Goal: Task Accomplishment & Management: Manage account settings

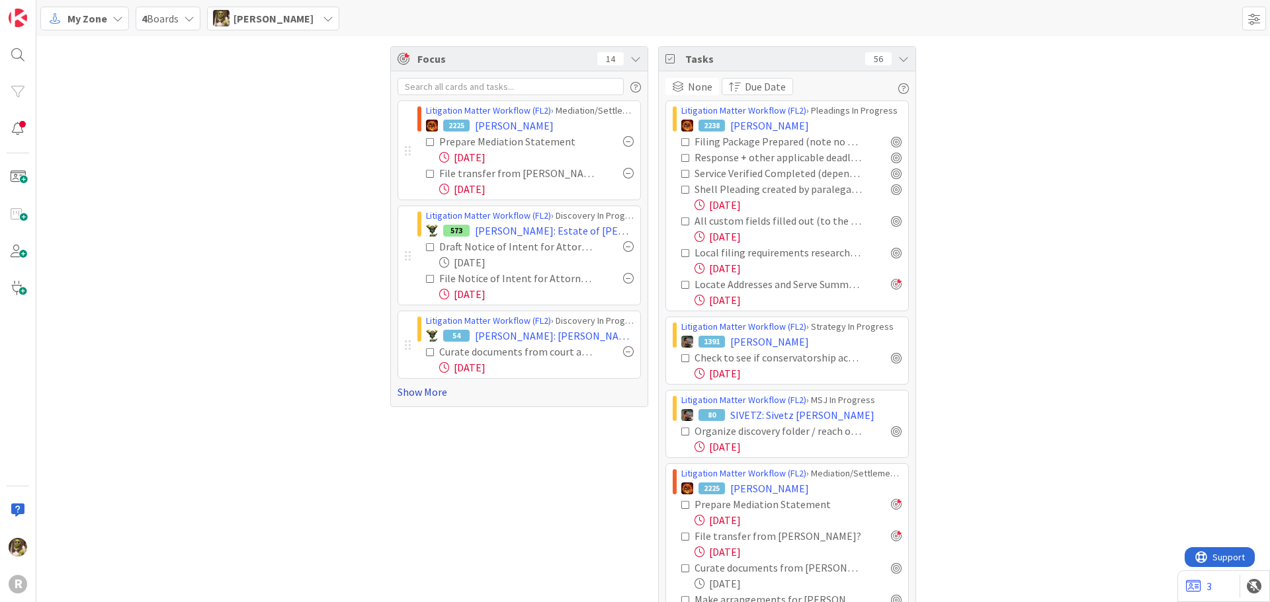
click at [417, 390] on link "Show More" at bounding box center [518, 392] width 243 height 16
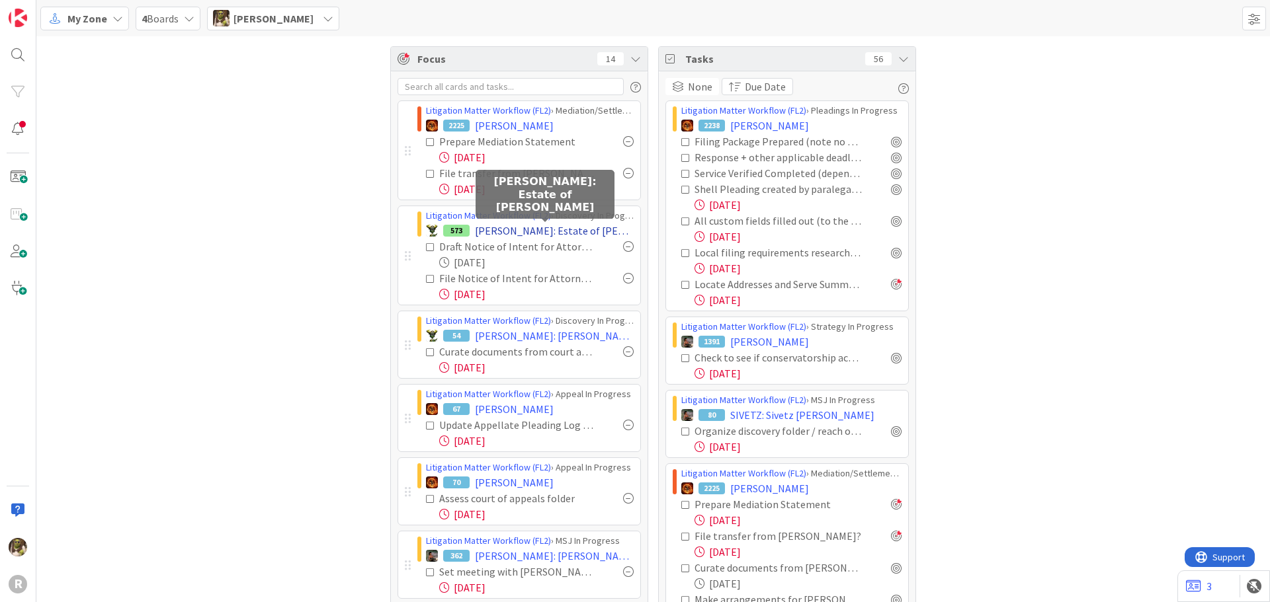
click at [493, 231] on span "[PERSON_NAME]: Estate of [PERSON_NAME]" at bounding box center [554, 231] width 159 height 16
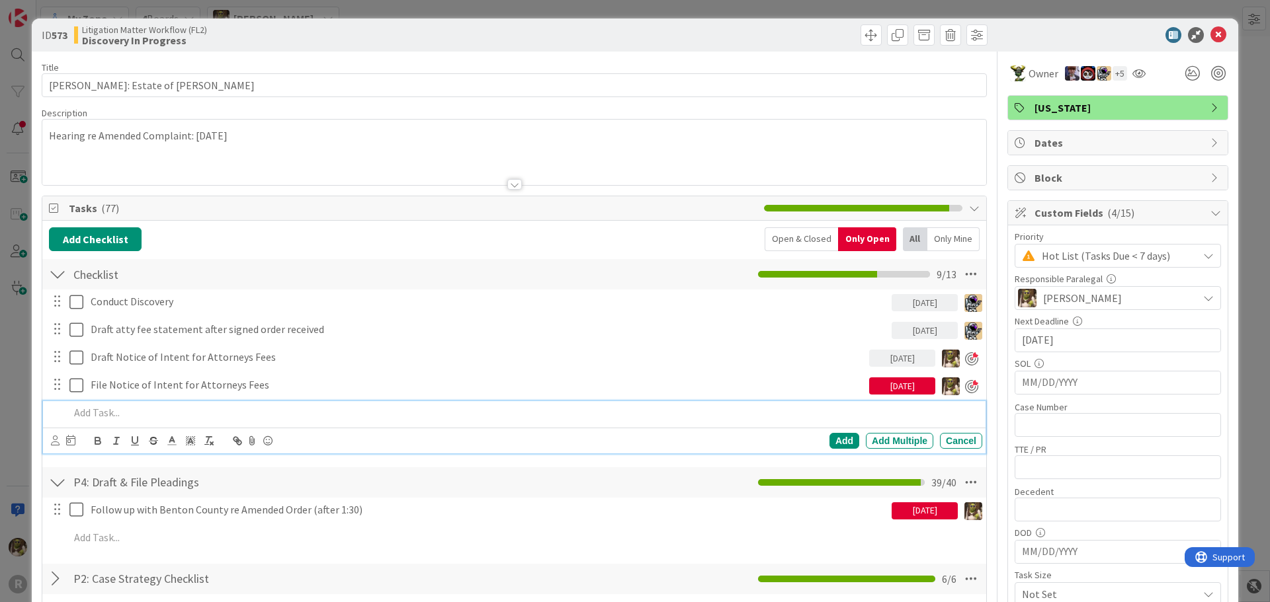
click at [195, 402] on div at bounding box center [523, 412] width 918 height 23
click at [52, 437] on icon at bounding box center [55, 441] width 9 height 10
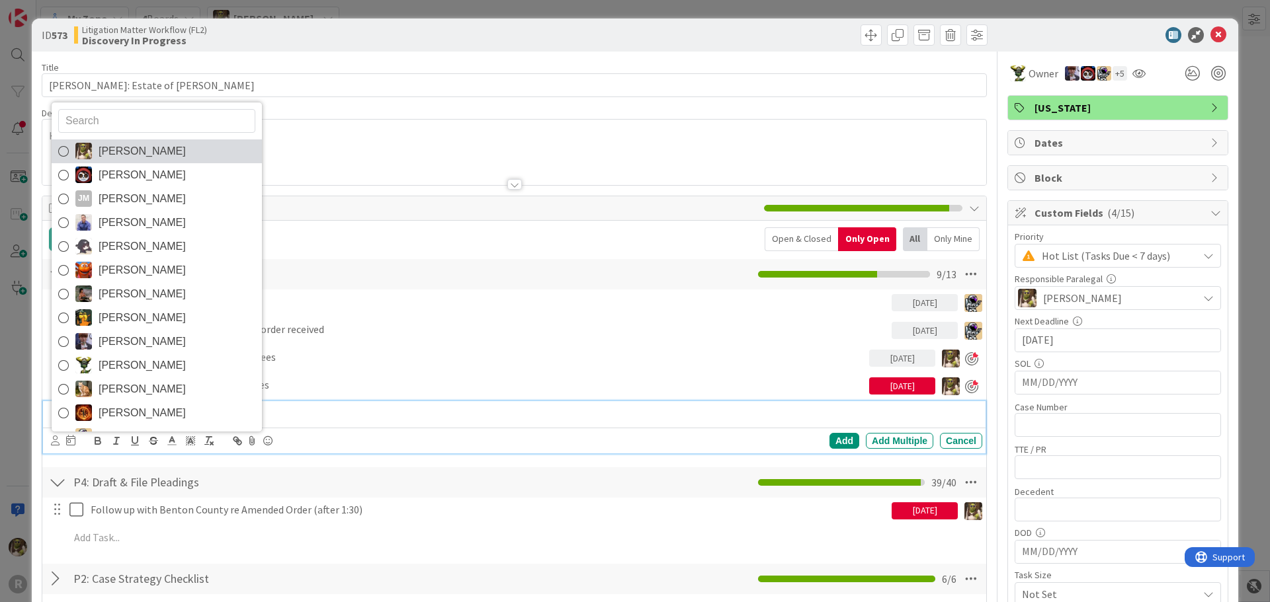
click at [107, 145] on span "[PERSON_NAME]" at bounding box center [142, 152] width 87 height 20
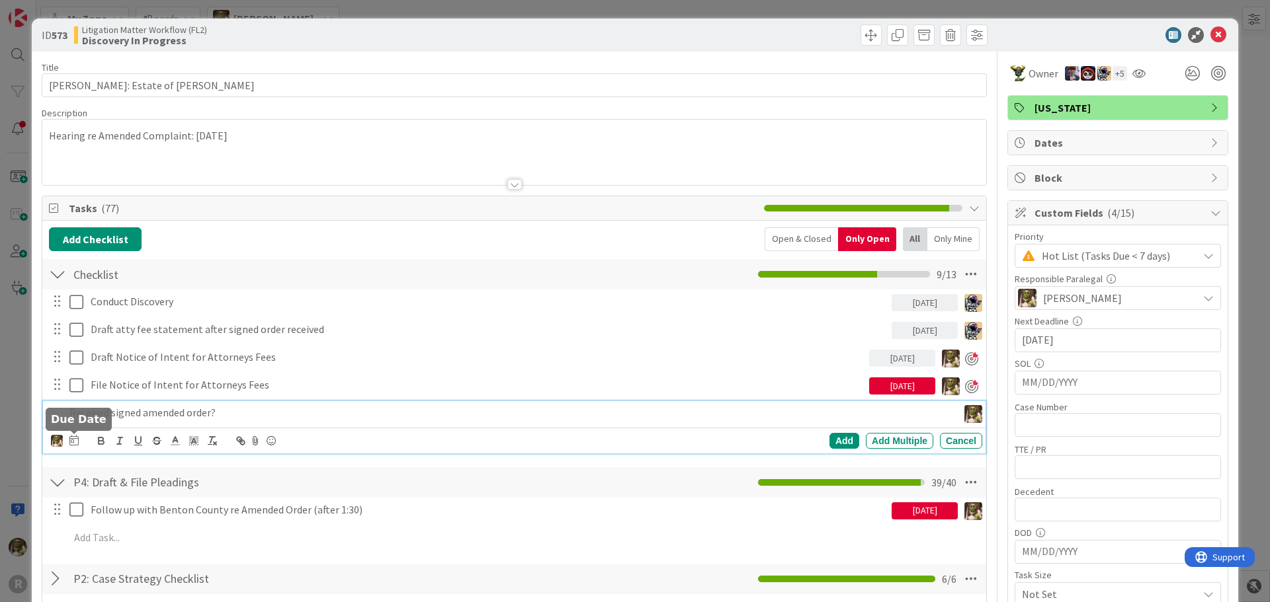
click at [77, 442] on icon at bounding box center [73, 440] width 9 height 11
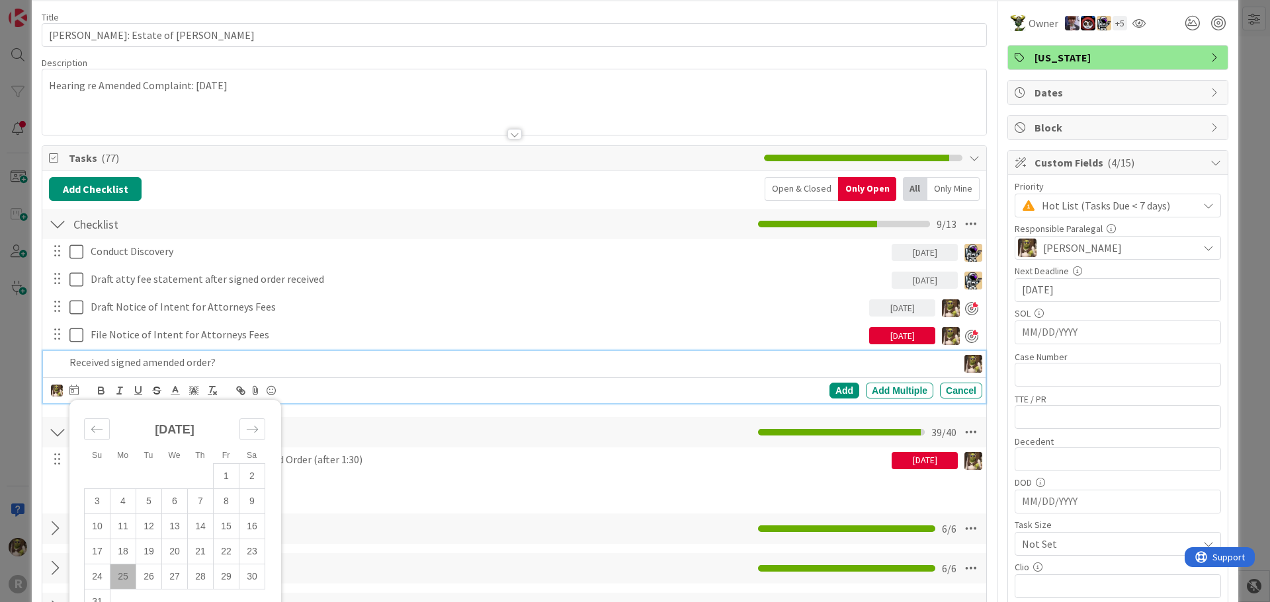
scroll to position [132, 0]
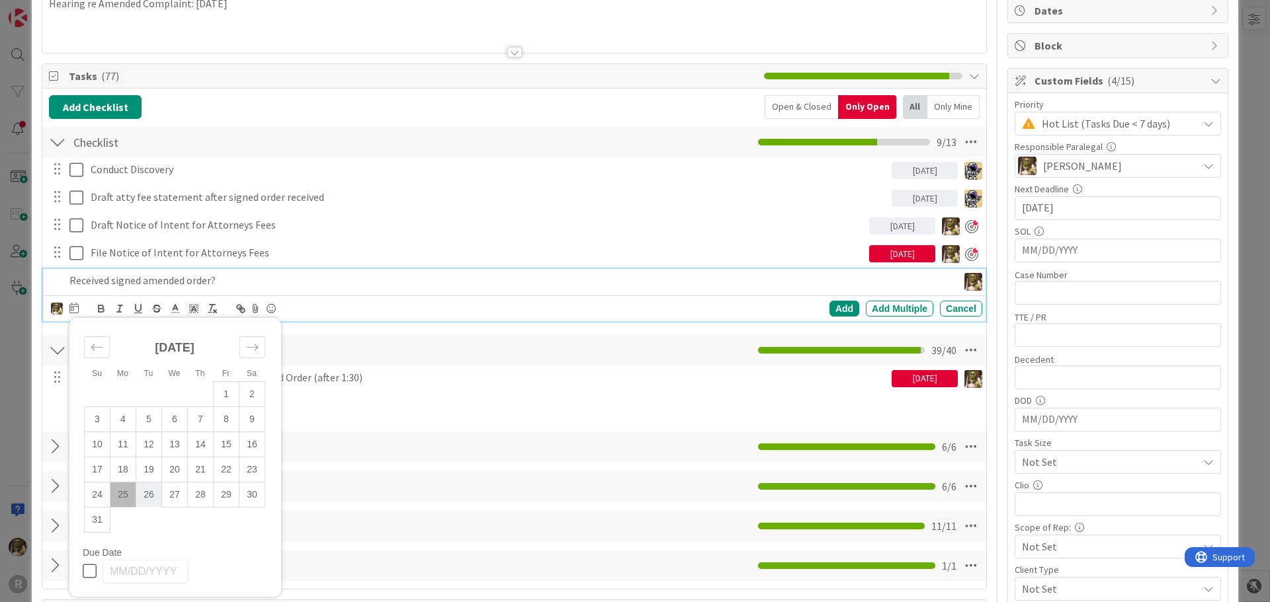
click at [158, 495] on td "26" at bounding box center [149, 494] width 26 height 25
click at [122, 500] on td "25" at bounding box center [123, 494] width 26 height 25
click at [849, 315] on div "Add Add Multiple Cancel" at bounding box center [775, 309] width 413 height 16
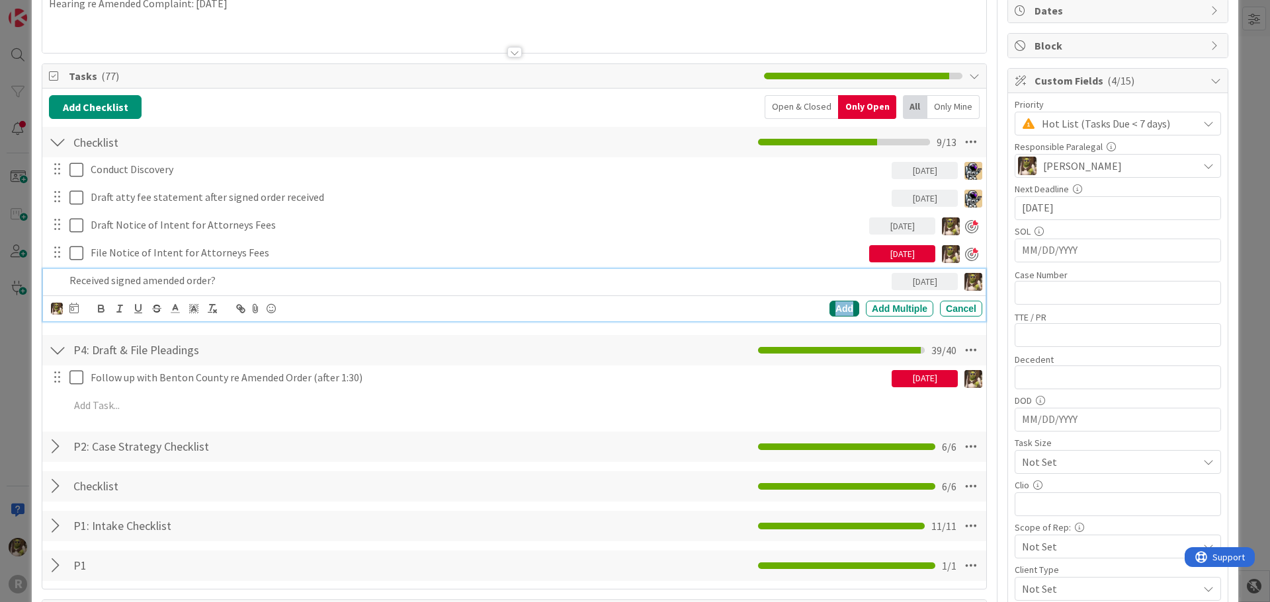
click at [835, 310] on div "Add" at bounding box center [844, 309] width 30 height 16
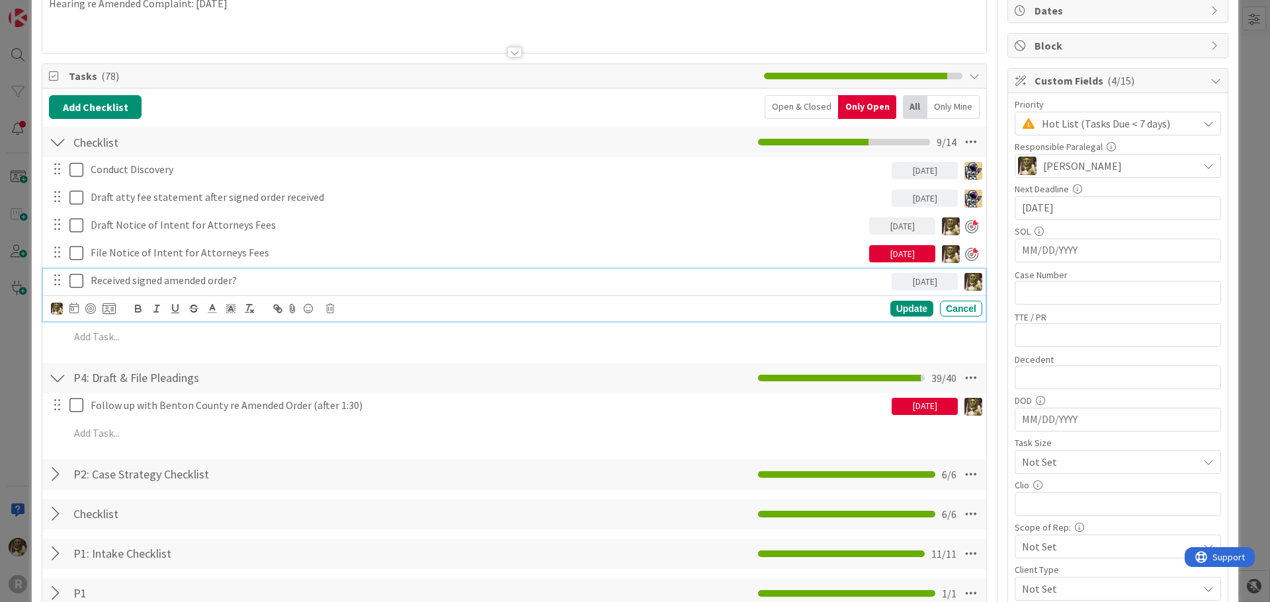
click at [249, 270] on div "Received signed amended order?" at bounding box center [488, 280] width 806 height 23
click at [93, 306] on div at bounding box center [90, 309] width 11 height 11
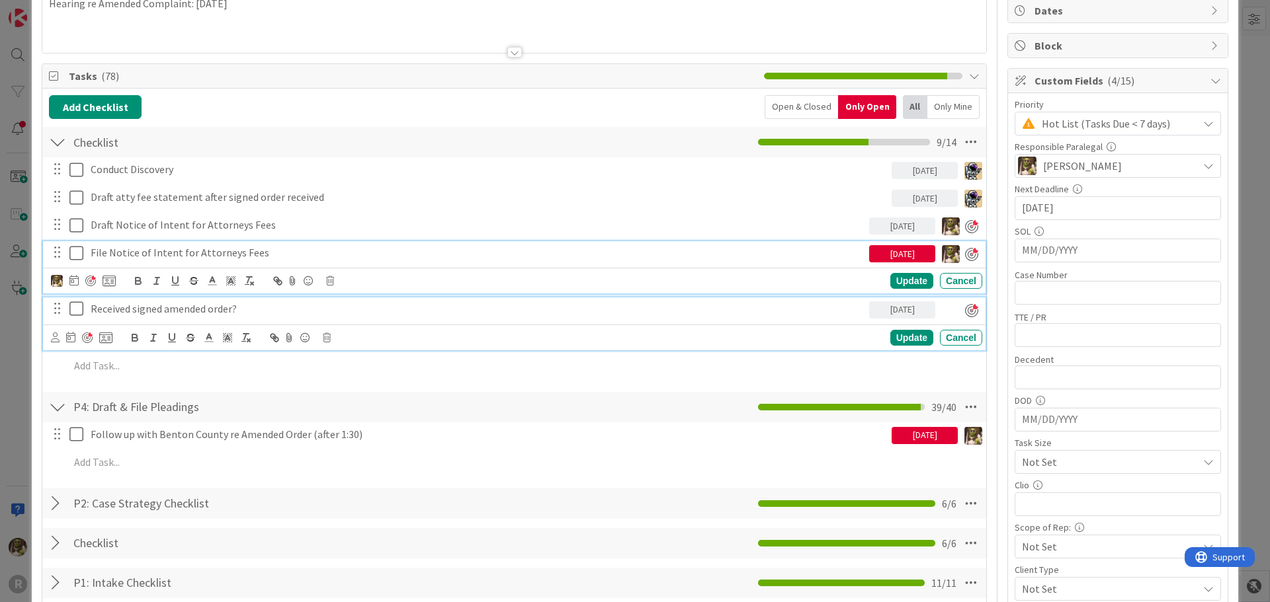
click at [419, 246] on div "File Notice of Intent for Attorneys Fees 08/22/2025 Update Cancel" at bounding box center [514, 267] width 942 height 52
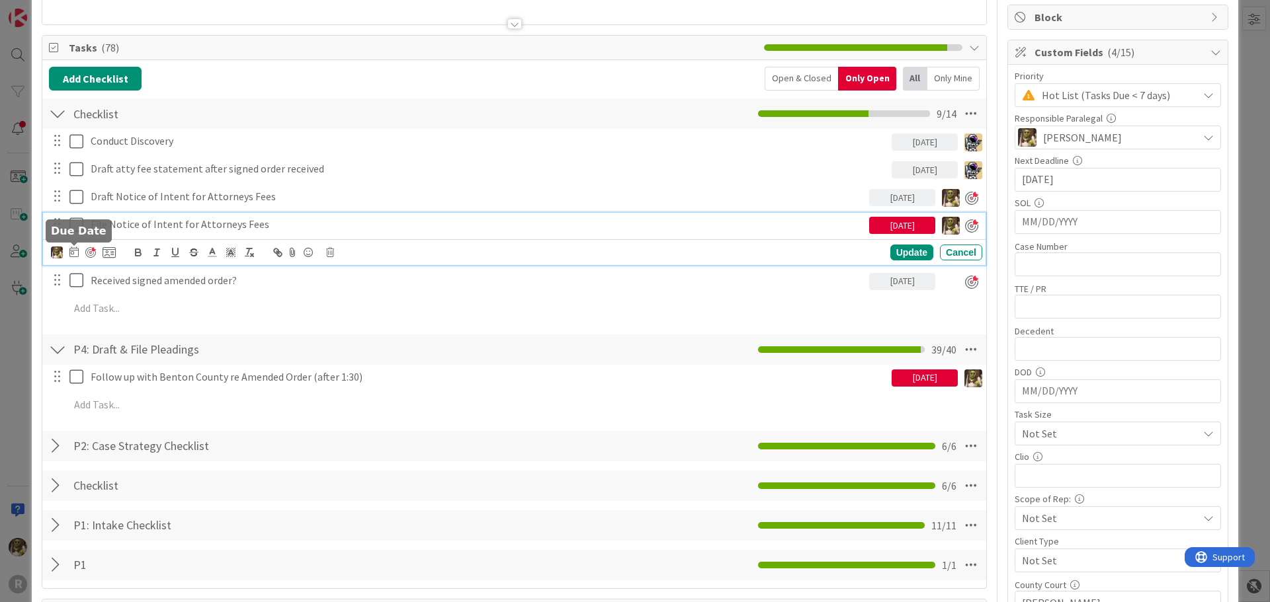
click at [73, 249] on icon at bounding box center [73, 252] width 9 height 11
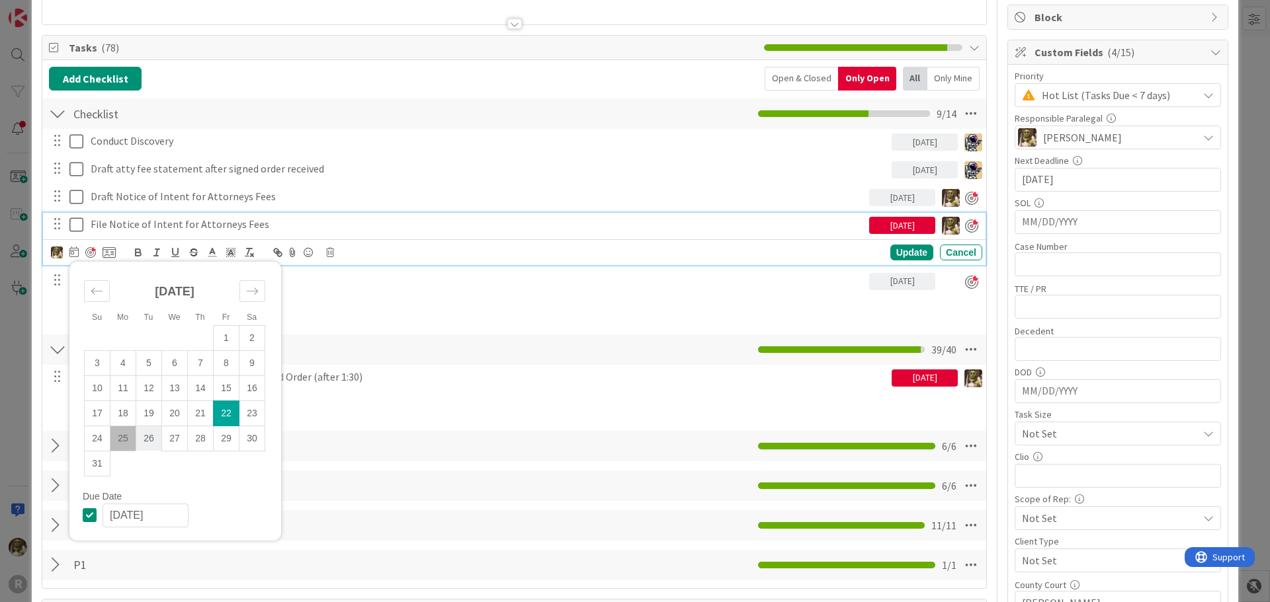
click at [144, 440] on td "26" at bounding box center [149, 438] width 26 height 25
type input "[DATE]"
click at [905, 250] on div "Update" at bounding box center [911, 253] width 43 height 16
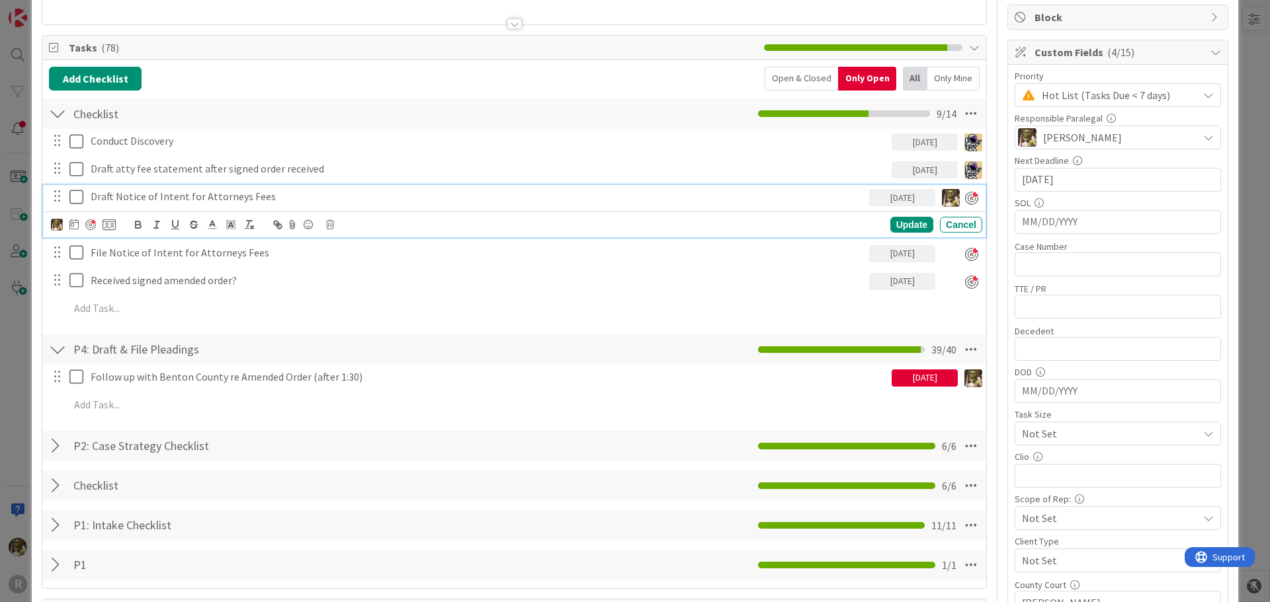
click at [222, 201] on p "Draft Notice of Intent for Attorneys Fees" at bounding box center [477, 196] width 773 height 15
click at [77, 225] on icon at bounding box center [73, 224] width 9 height 11
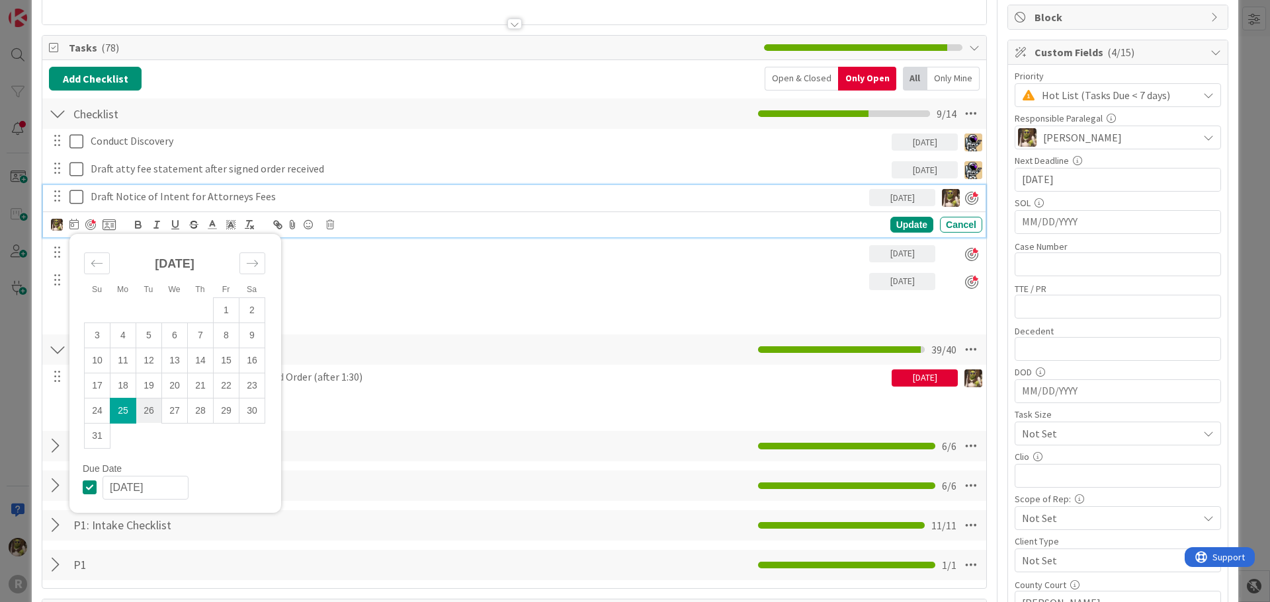
click at [152, 408] on td "26" at bounding box center [149, 410] width 26 height 25
type input "[DATE]"
click at [903, 220] on div "Update" at bounding box center [911, 226] width 43 height 16
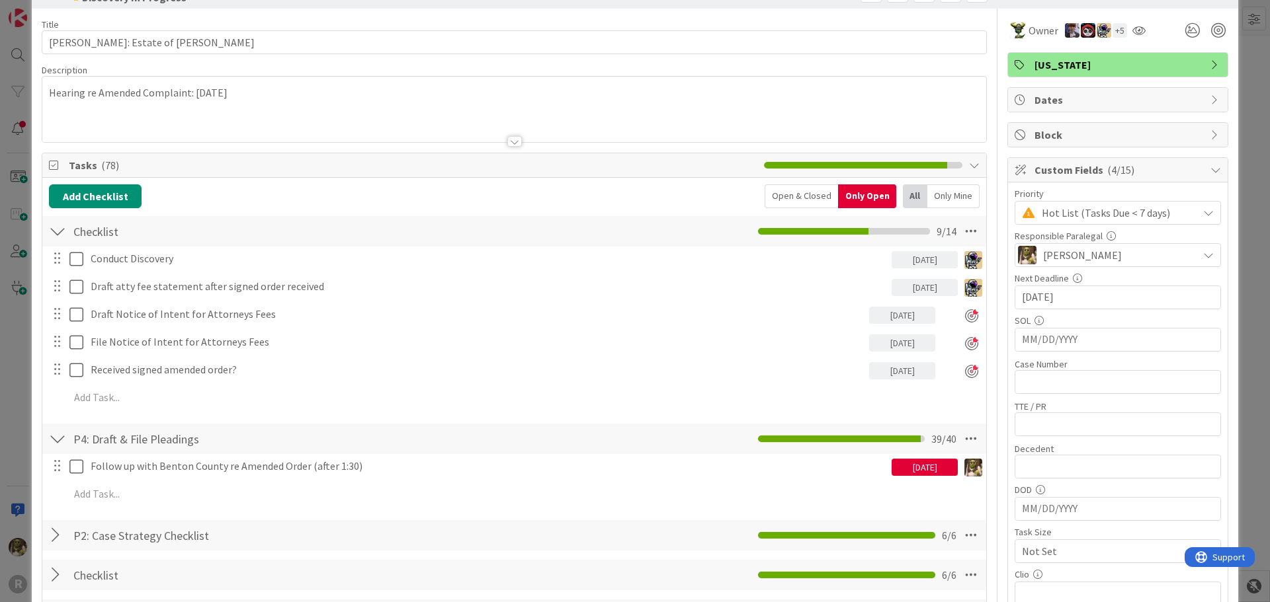
scroll to position [0, 0]
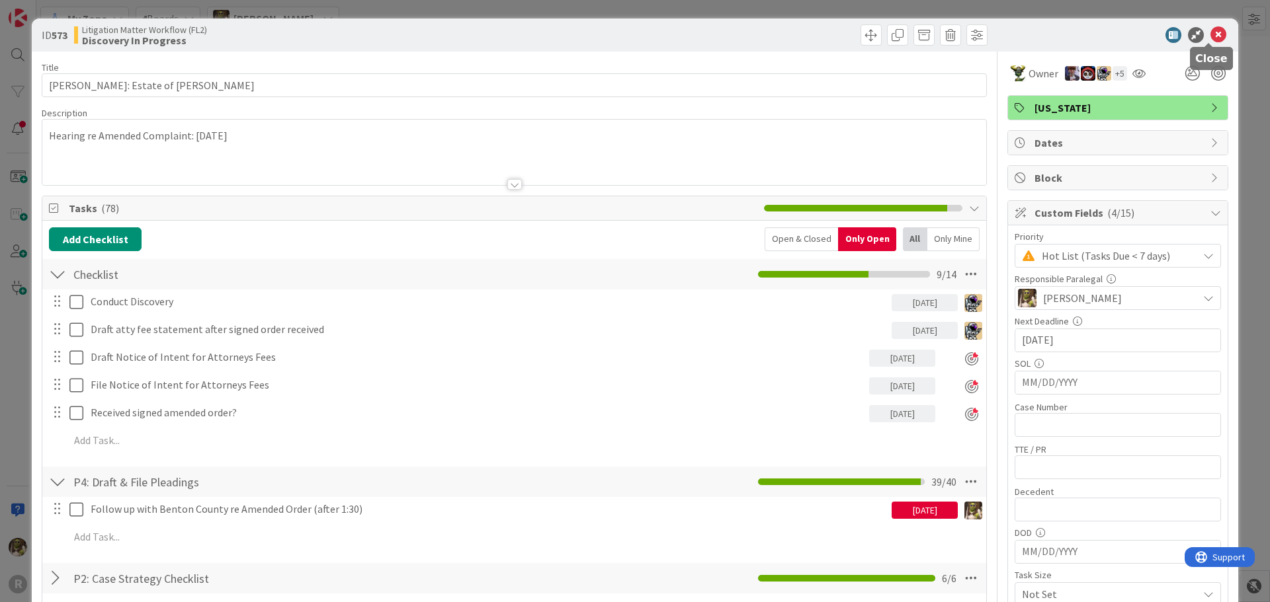
click at [1210, 32] on icon at bounding box center [1218, 35] width 16 height 16
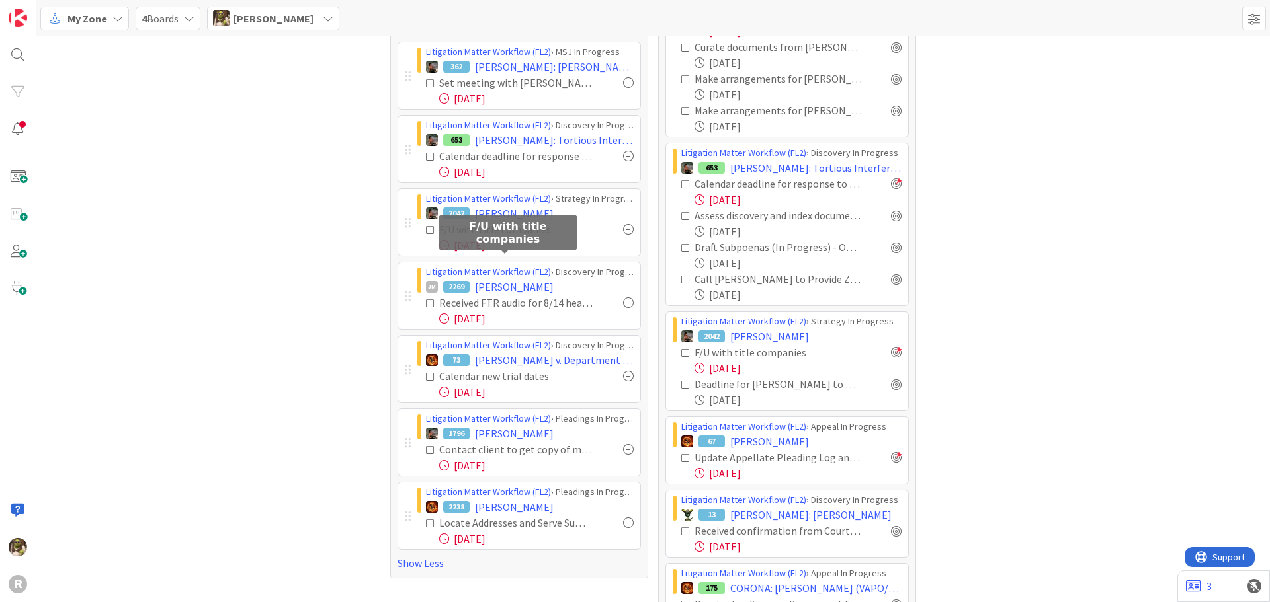
scroll to position [529, 0]
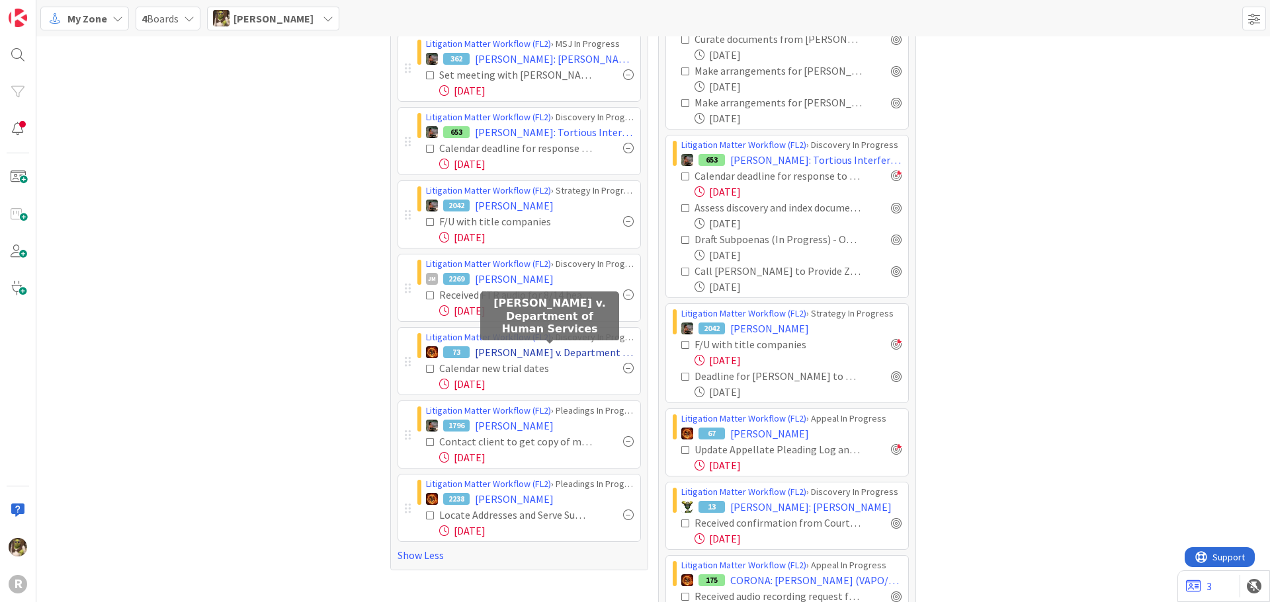
click at [602, 350] on span "Killen v. Department of Human Services" at bounding box center [554, 353] width 159 height 16
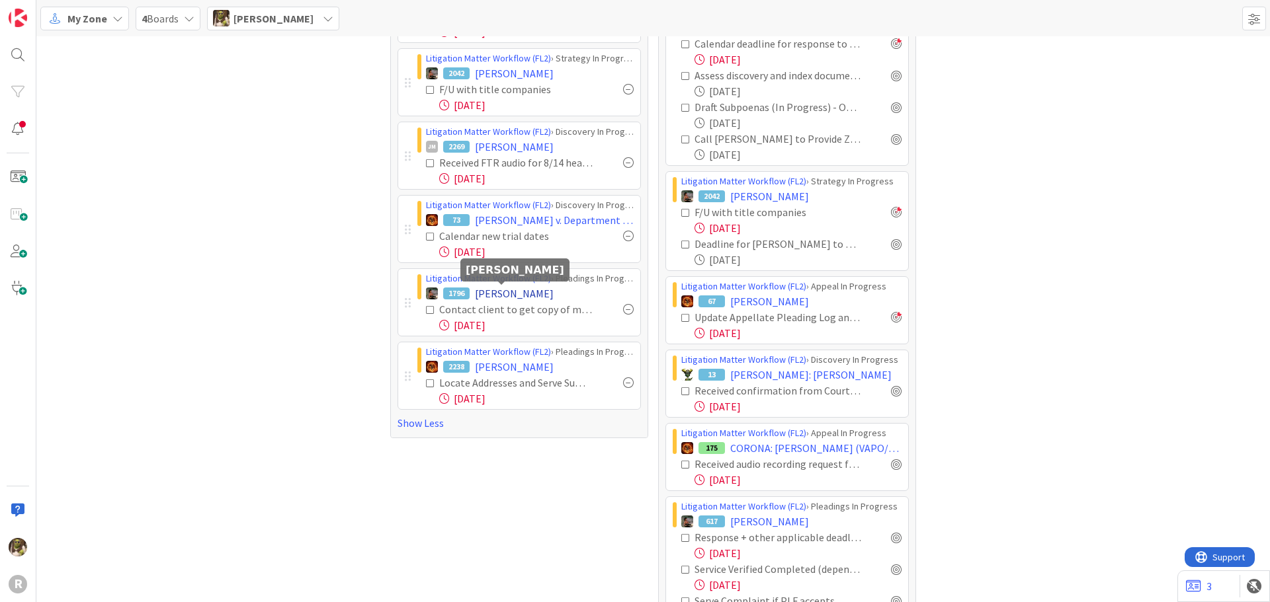
click at [524, 293] on span "[PERSON_NAME]" at bounding box center [514, 294] width 79 height 16
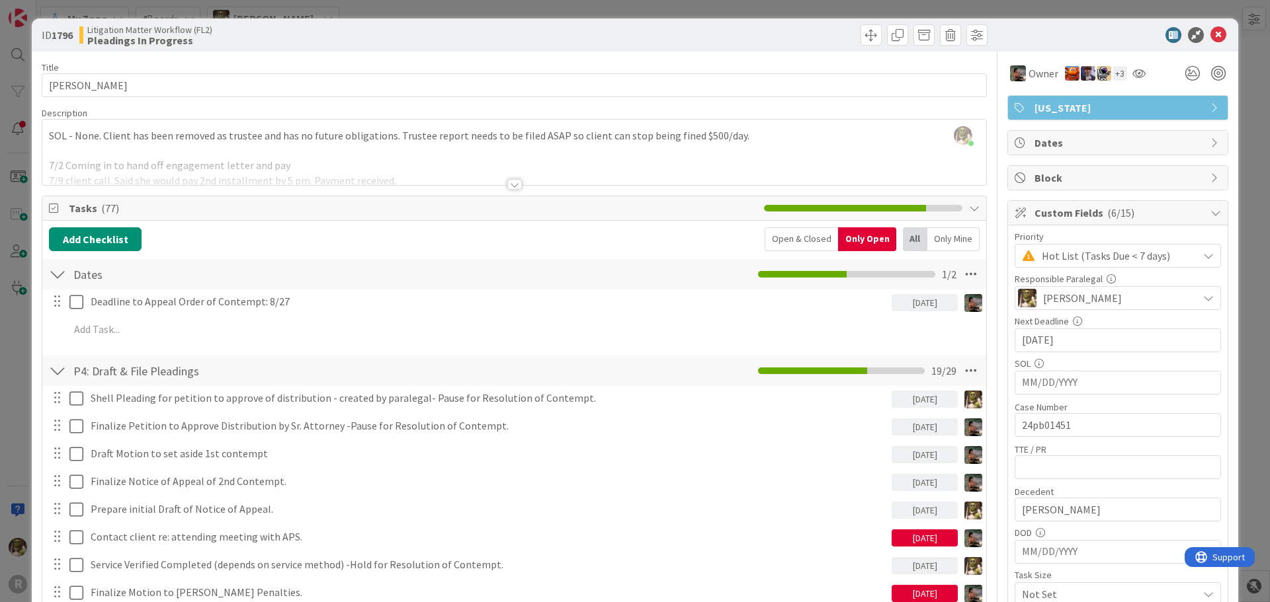
click at [857, 240] on div "Only Open" at bounding box center [867, 240] width 58 height 24
click at [930, 235] on div "Only Mine" at bounding box center [953, 240] width 52 height 24
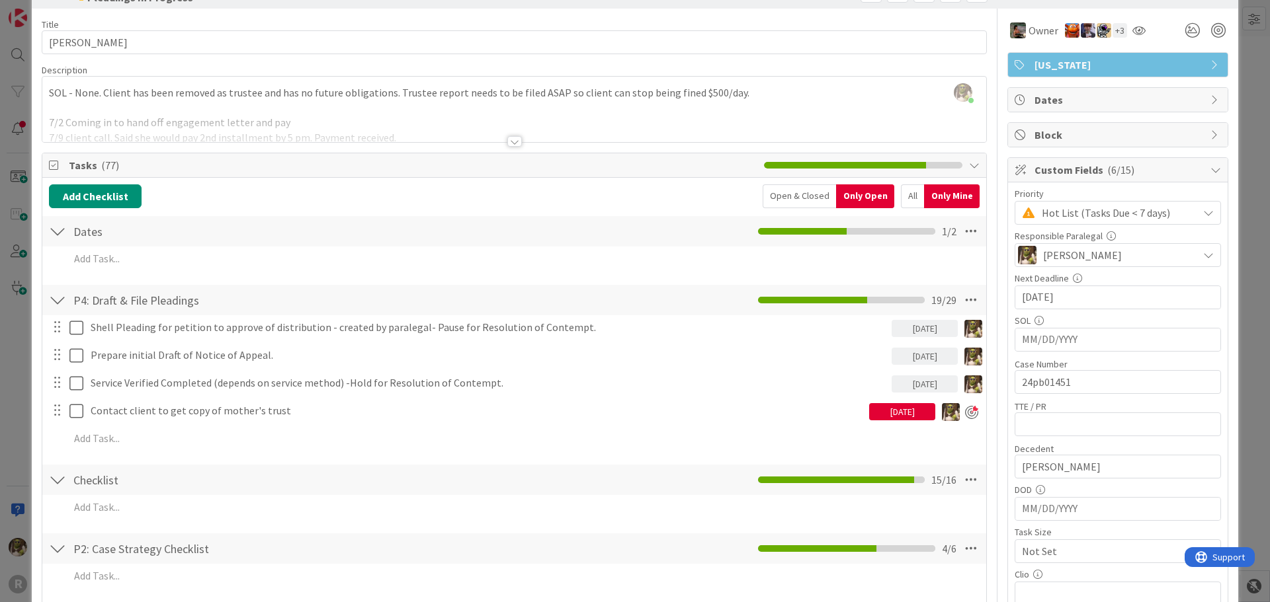
scroll to position [132, 0]
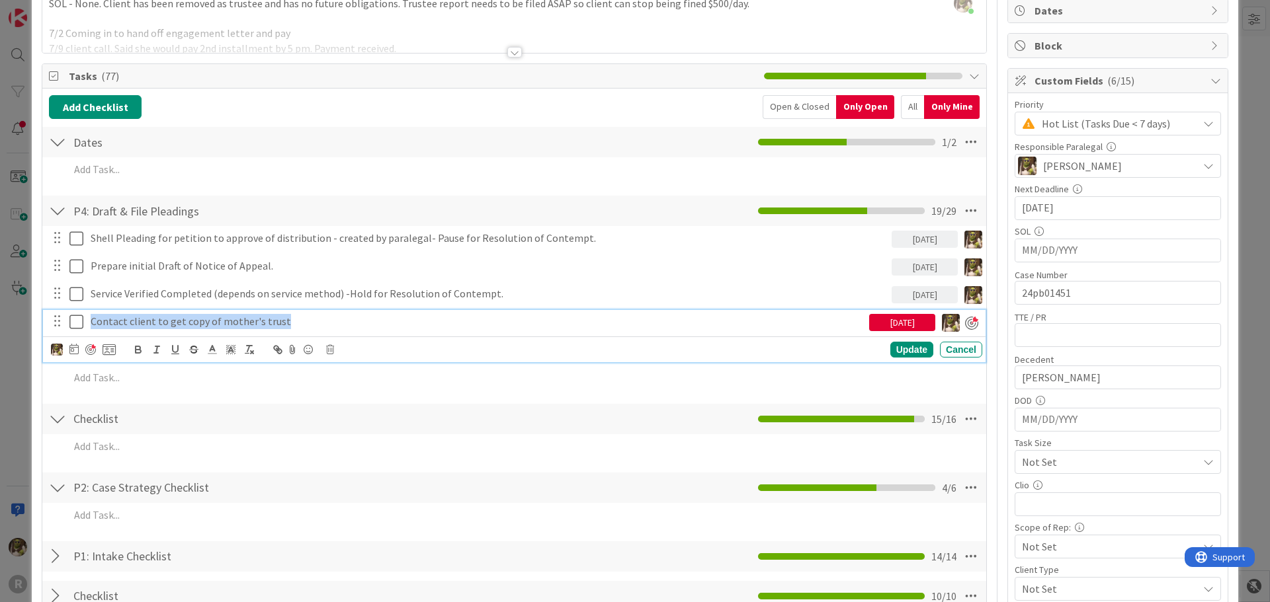
drag, startPoint x: 278, startPoint y: 324, endPoint x: 84, endPoint y: 325, distance: 193.8
click at [84, 325] on div "Contact client to get copy of mother's trust 08/22/2025" at bounding box center [515, 321] width 934 height 23
copy p "Contact client to get copy of mother's trust"
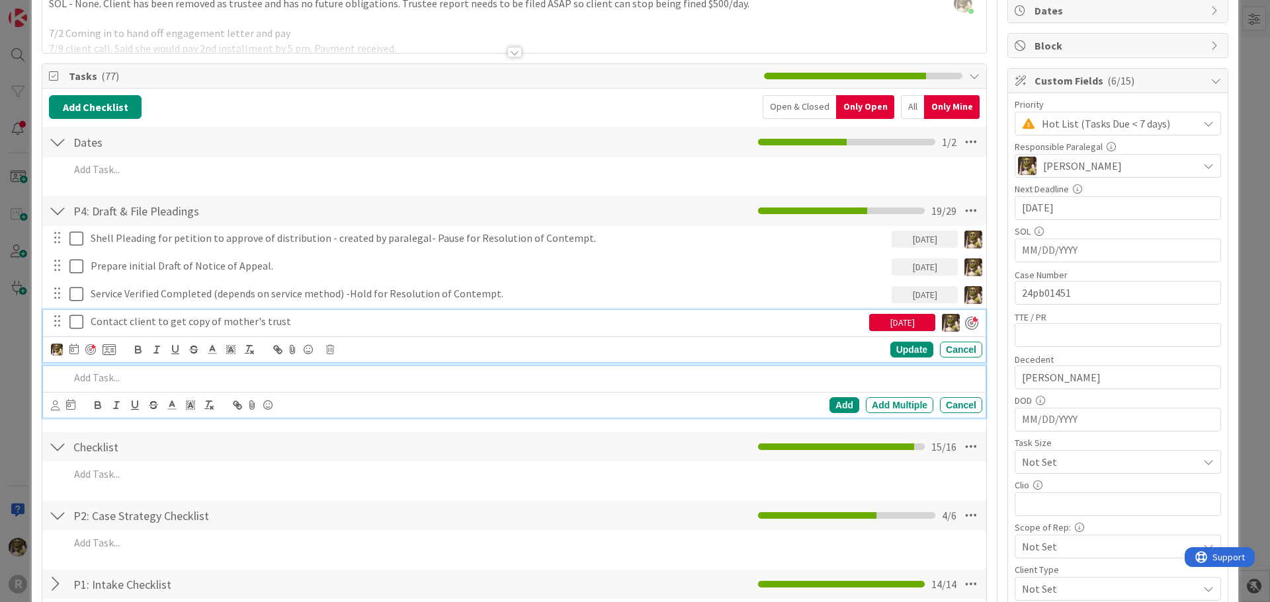
click at [224, 380] on p at bounding box center [522, 377] width 907 height 15
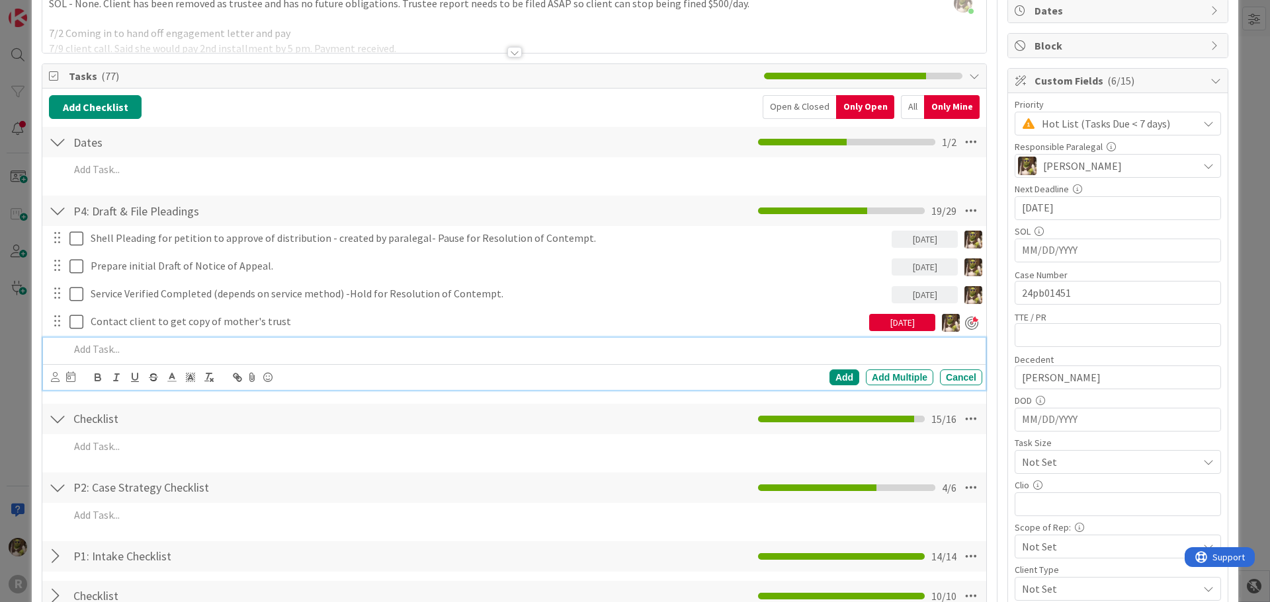
scroll to position [104, 0]
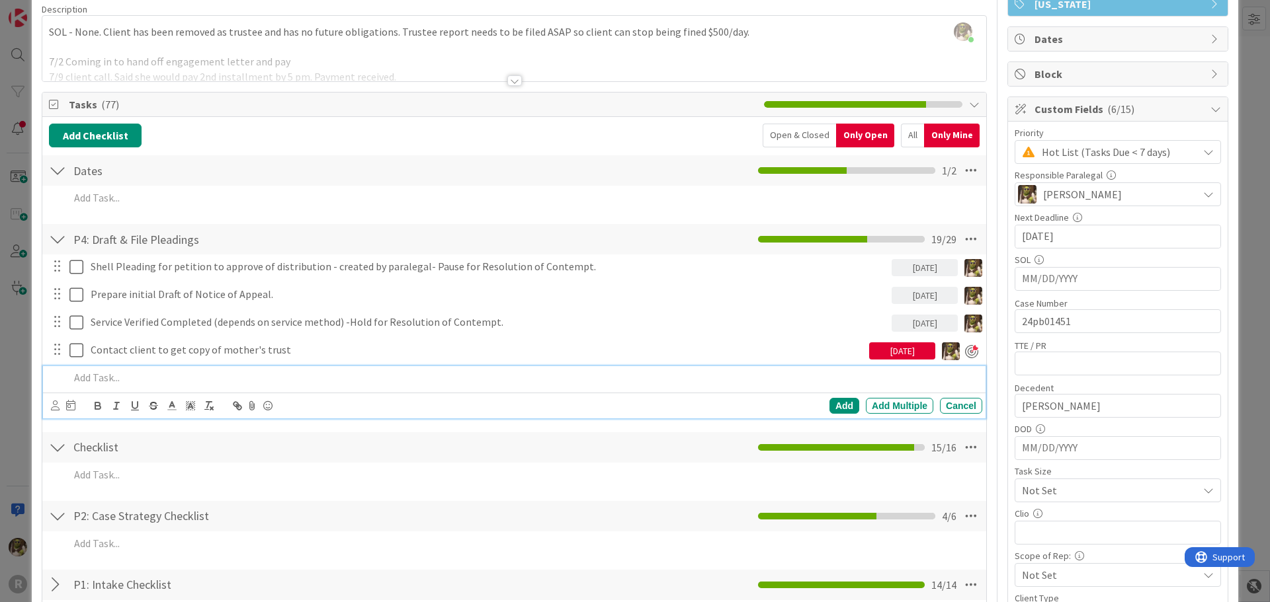
paste div
click at [66, 374] on div "Contact client to get copy of mother's trust" at bounding box center [523, 377] width 918 height 23
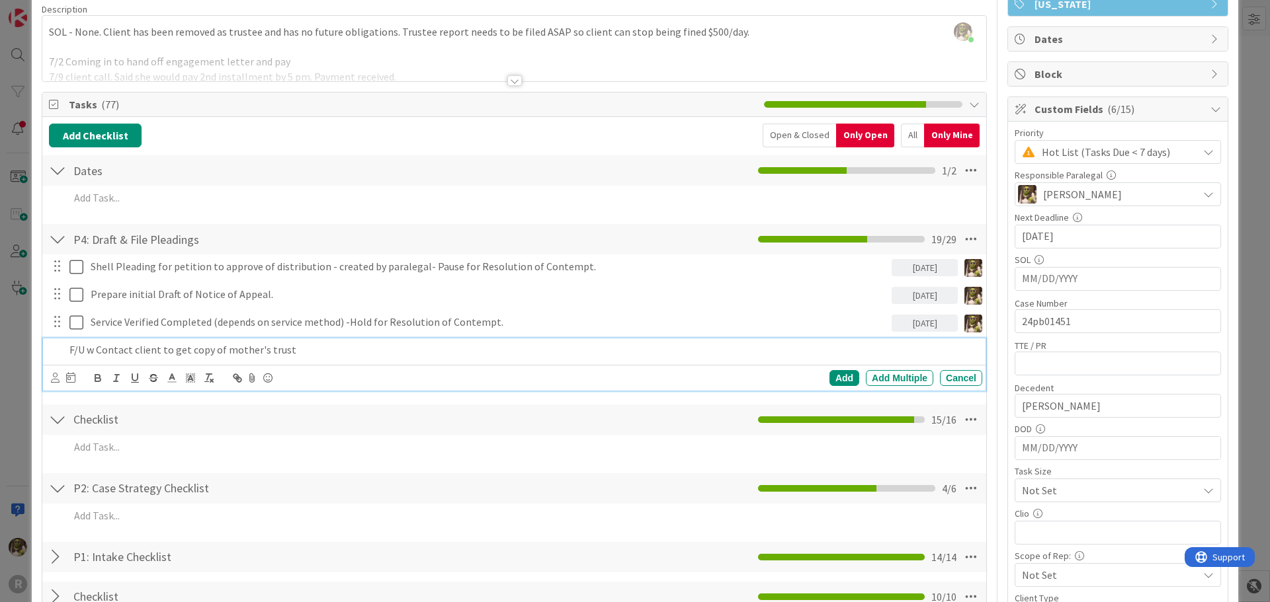
scroll to position [76, 0]
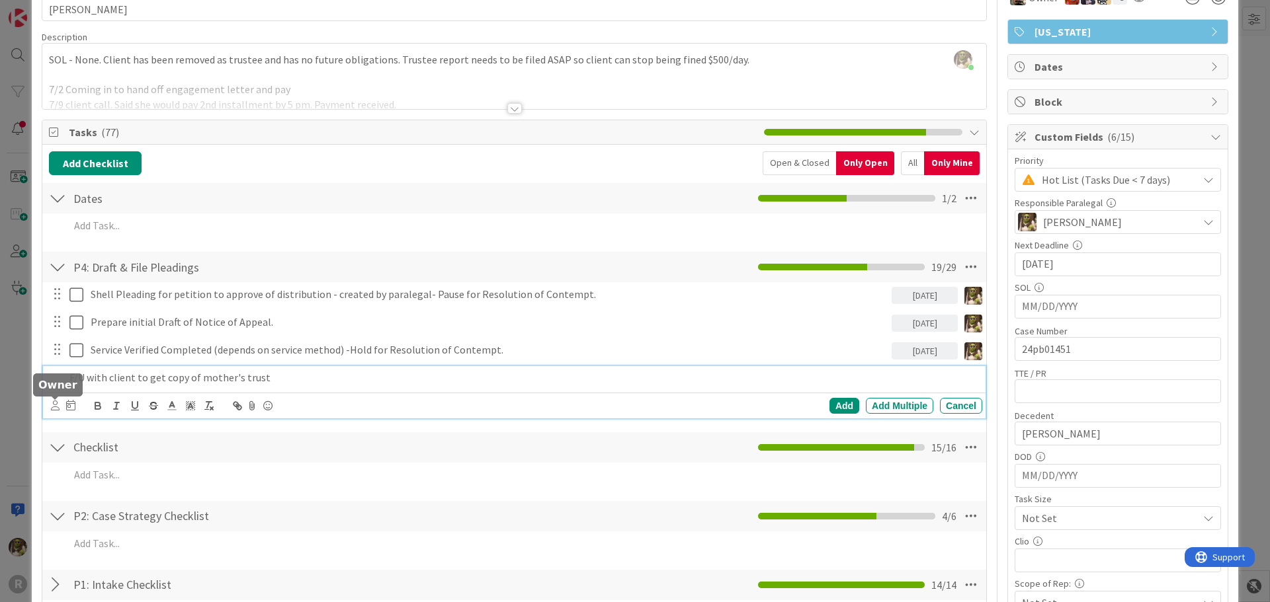
click at [55, 405] on icon at bounding box center [55, 406] width 9 height 10
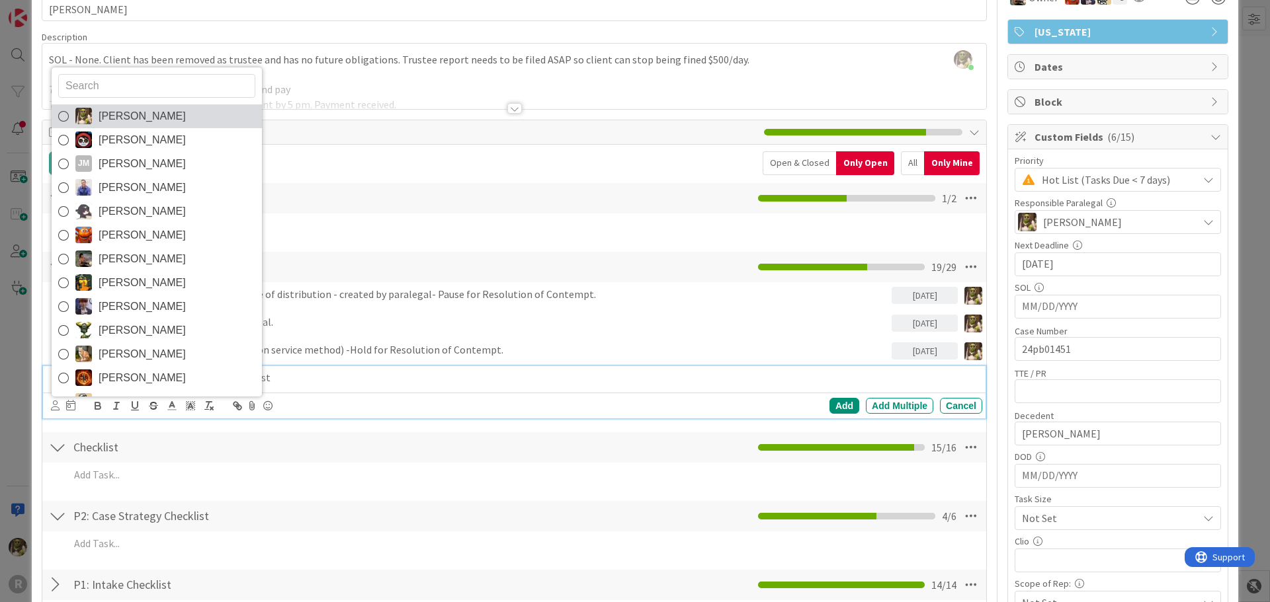
click at [114, 108] on span "[PERSON_NAME]" at bounding box center [142, 116] width 87 height 20
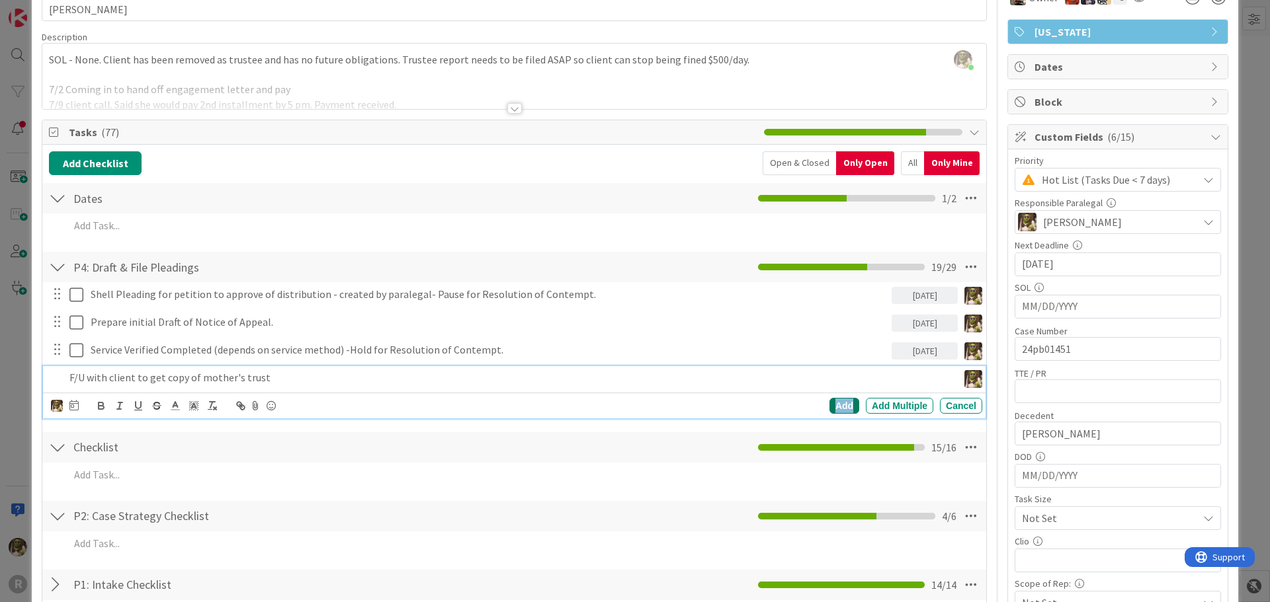
click at [848, 401] on div "Add" at bounding box center [844, 406] width 30 height 16
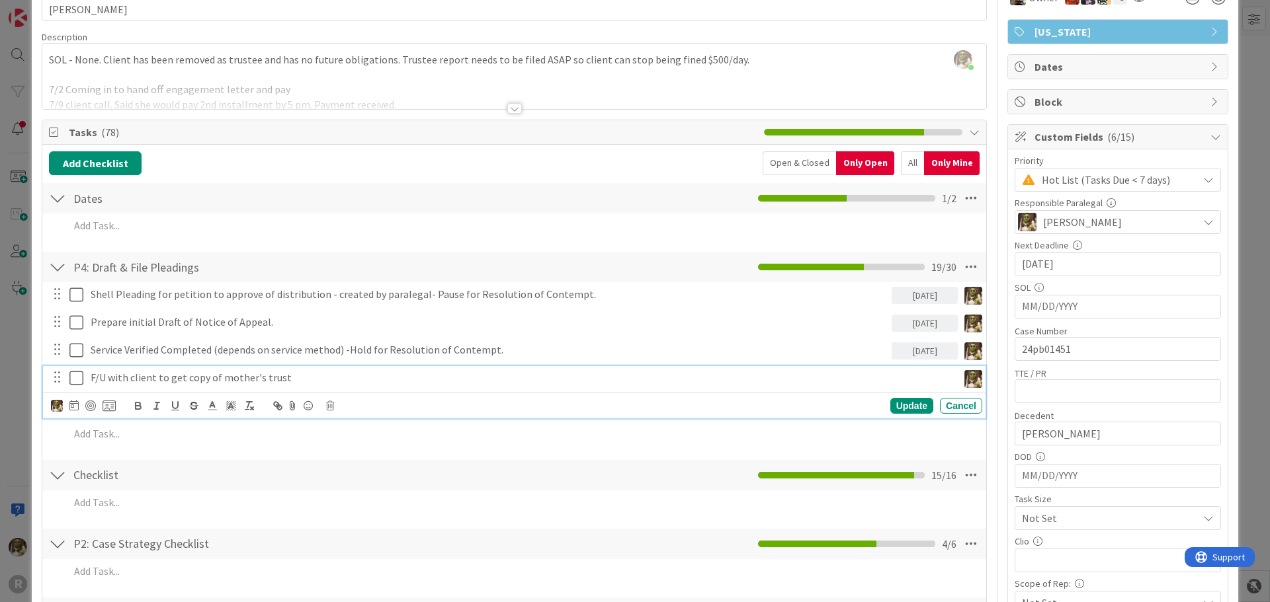
click at [214, 374] on p "F/U with client to get copy of mother's trust" at bounding box center [522, 377] width 862 height 15
click at [75, 405] on icon at bounding box center [73, 405] width 9 height 11
click at [145, 594] on td "26" at bounding box center [149, 591] width 26 height 25
type input "[DATE]"
click at [890, 403] on div "Update" at bounding box center [911, 406] width 43 height 16
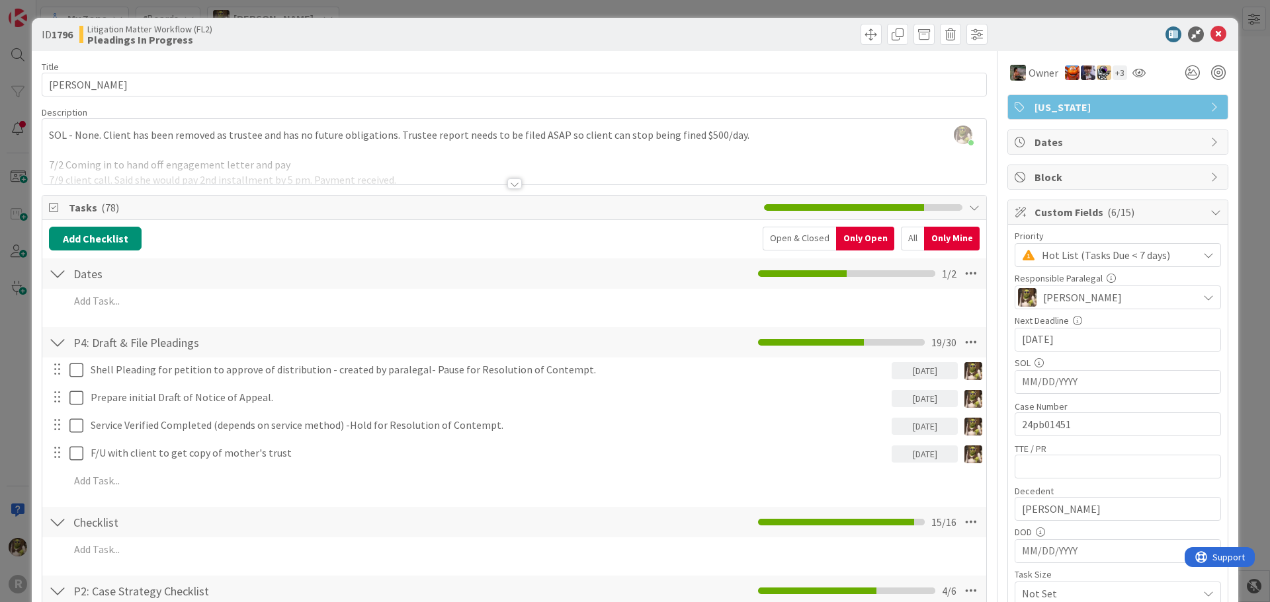
scroll to position [0, 0]
click at [1211, 40] on icon at bounding box center [1218, 35] width 16 height 16
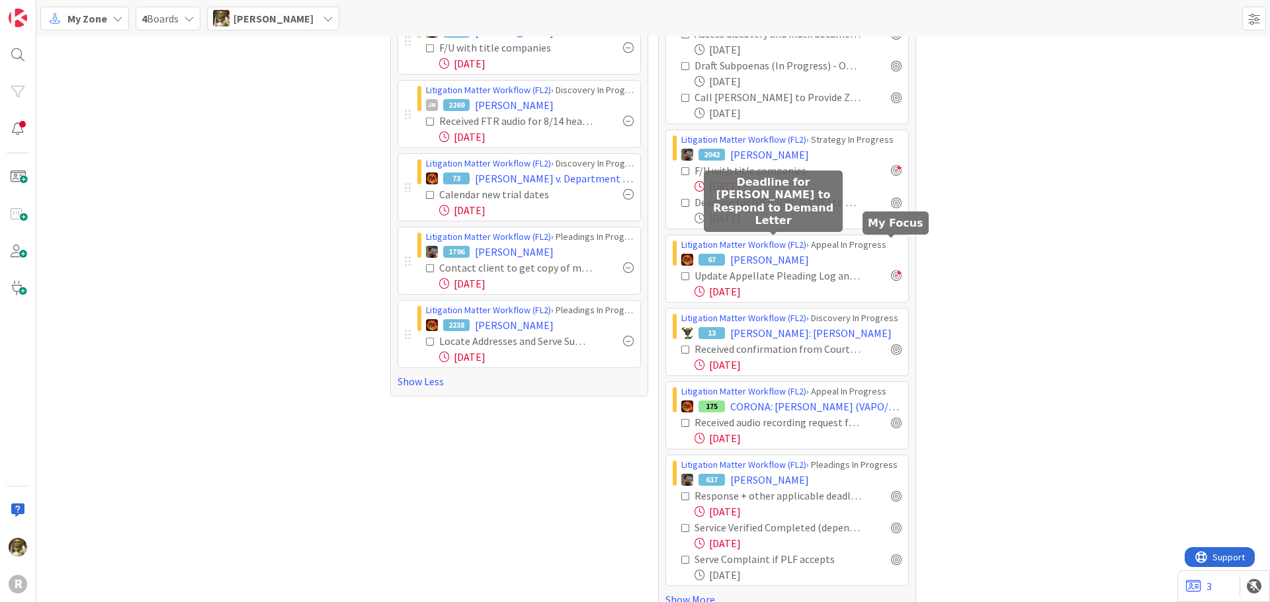
scroll to position [726, 0]
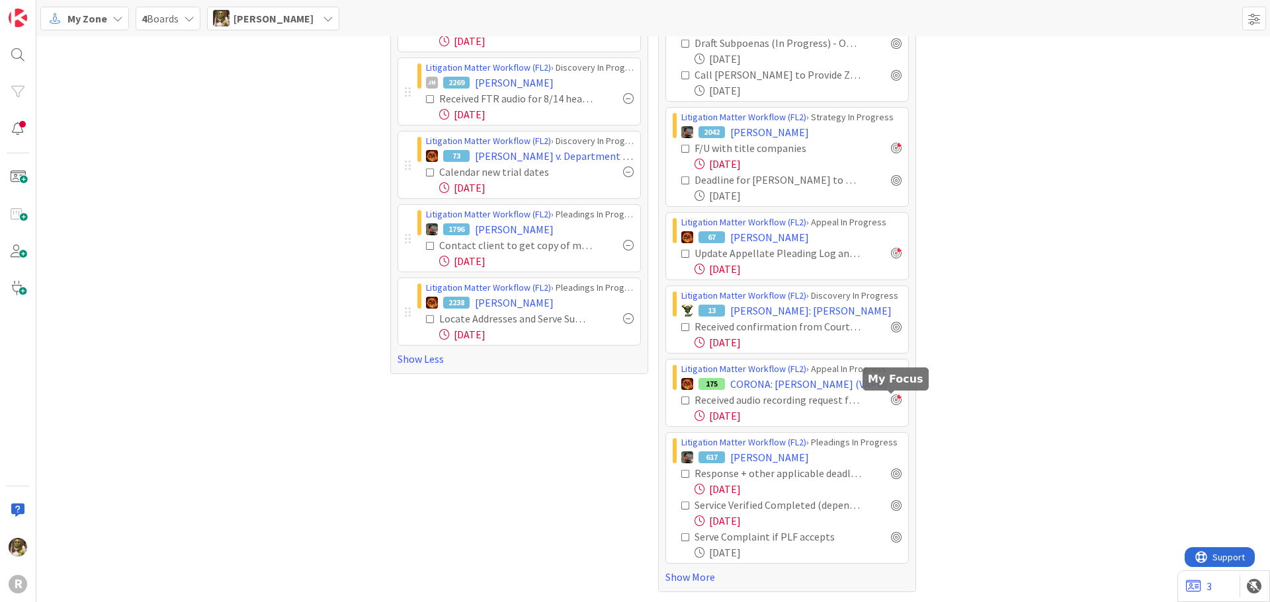
click at [894, 403] on div at bounding box center [896, 400] width 11 height 11
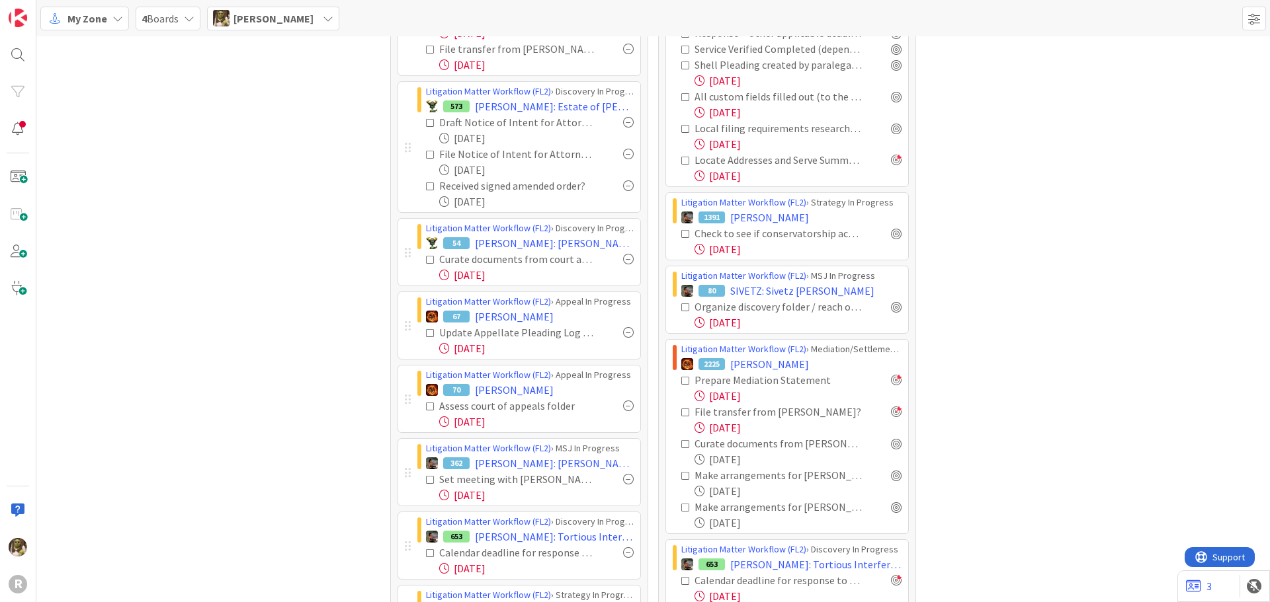
scroll to position [0, 0]
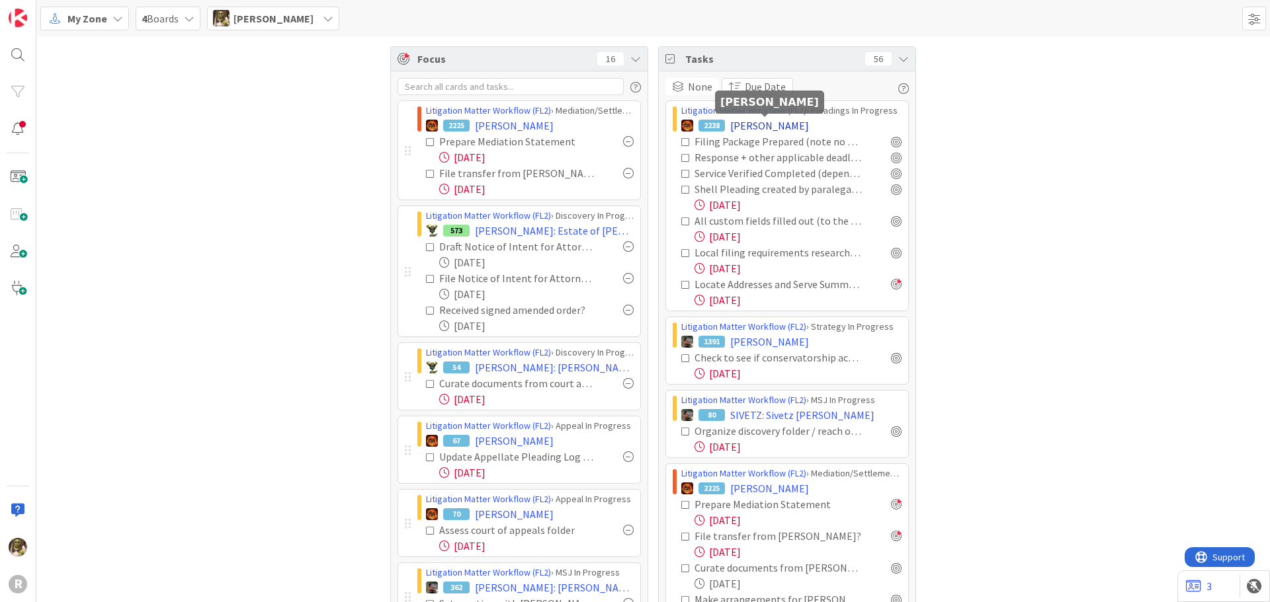
click at [765, 128] on span "[PERSON_NAME]" at bounding box center [769, 126] width 79 height 16
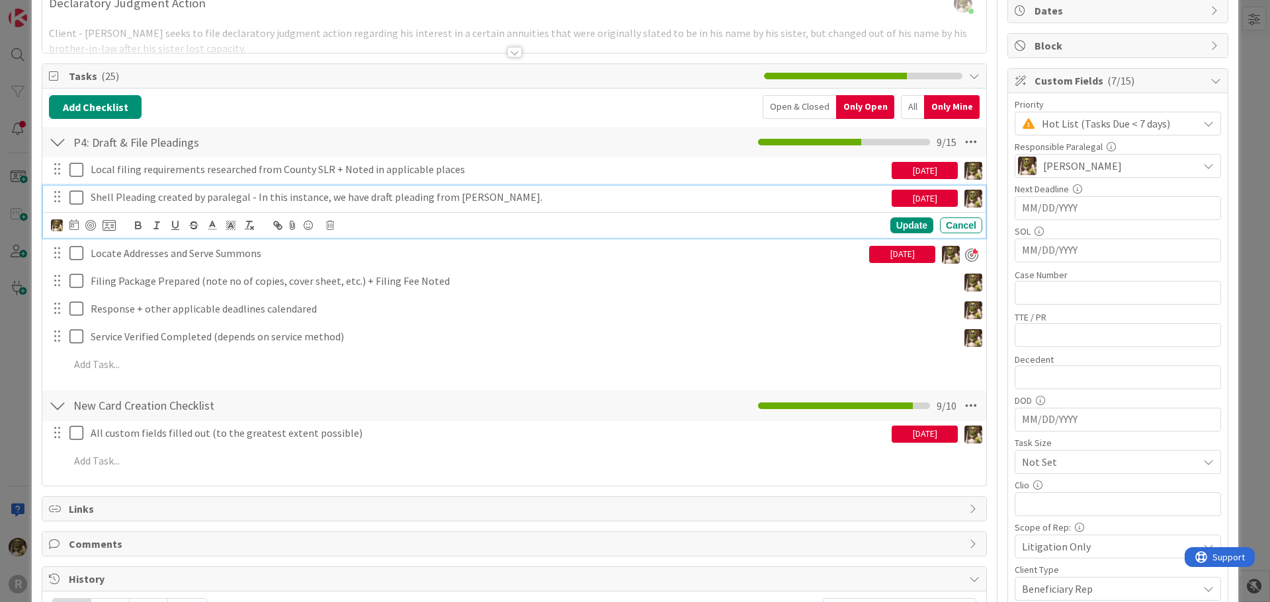
click at [713, 198] on p "Shell Pleading created by paralegal - In this instance, we have draft pleading …" at bounding box center [489, 197] width 796 height 15
click at [93, 224] on div at bounding box center [90, 225] width 11 height 11
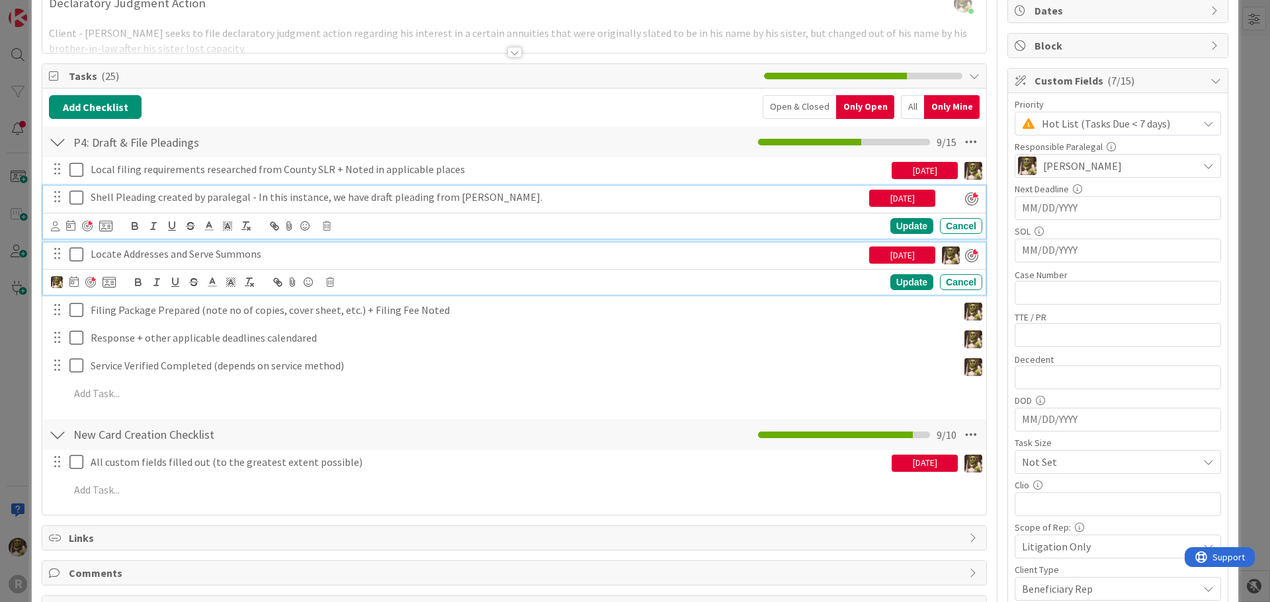
click at [267, 253] on p "Locate Addresses and Serve Summons" at bounding box center [477, 254] width 773 height 15
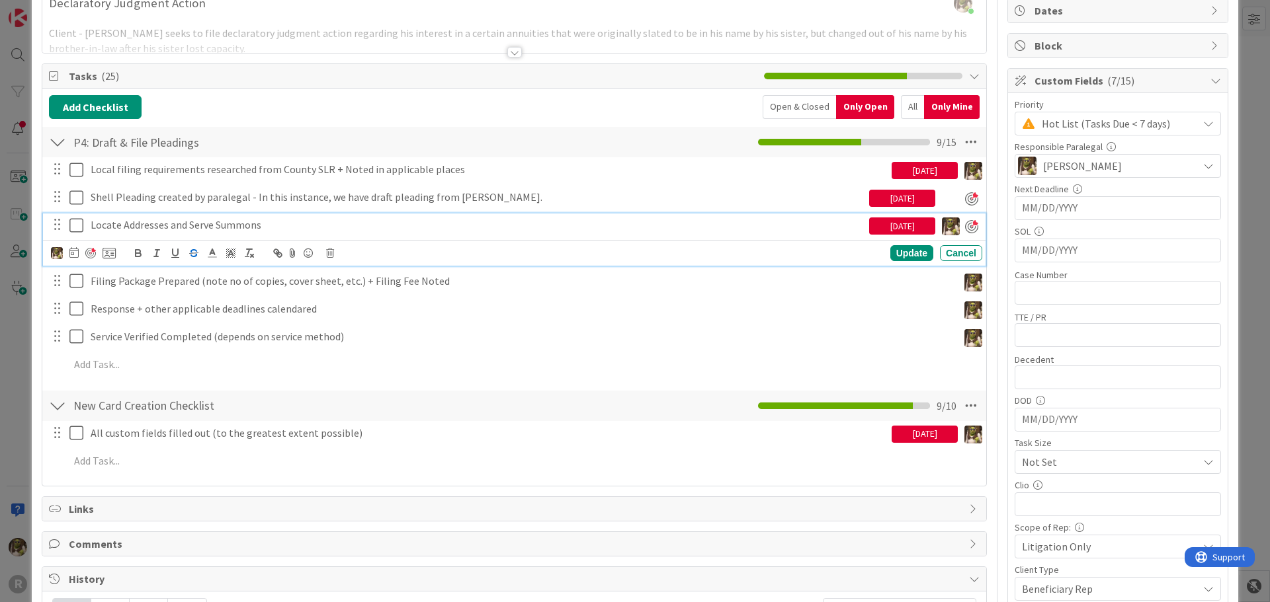
scroll to position [103, 0]
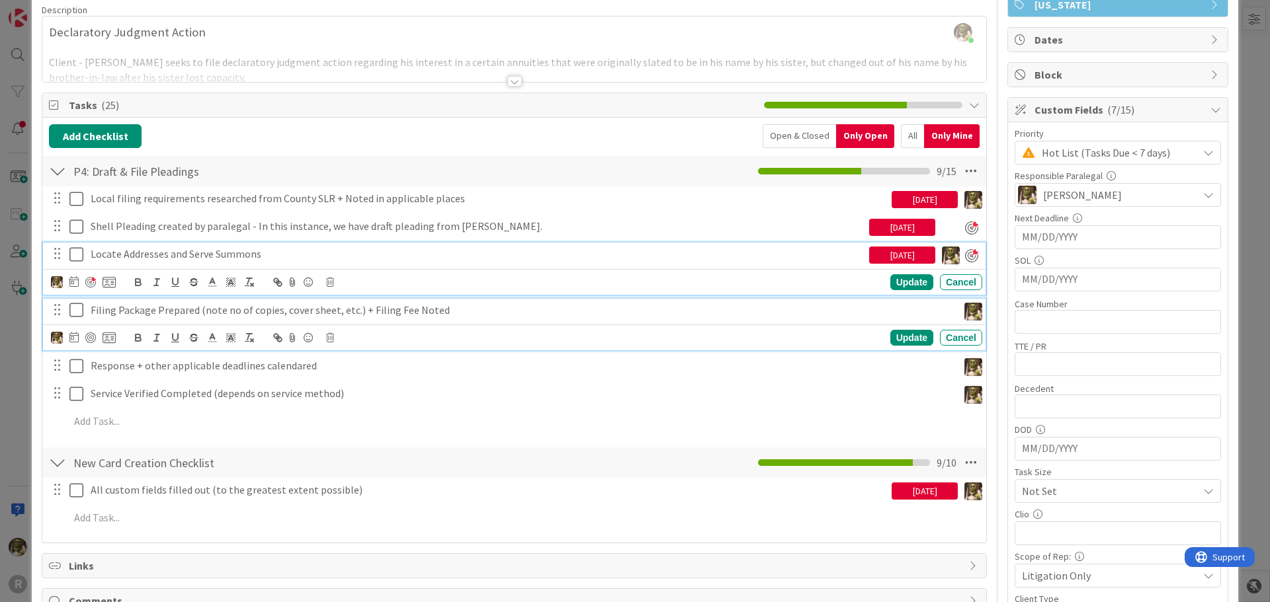
click at [211, 313] on p "Filing Package Prepared (note no of copies, cover sheet, etc.) + Filing Fee Not…" at bounding box center [522, 310] width 862 height 15
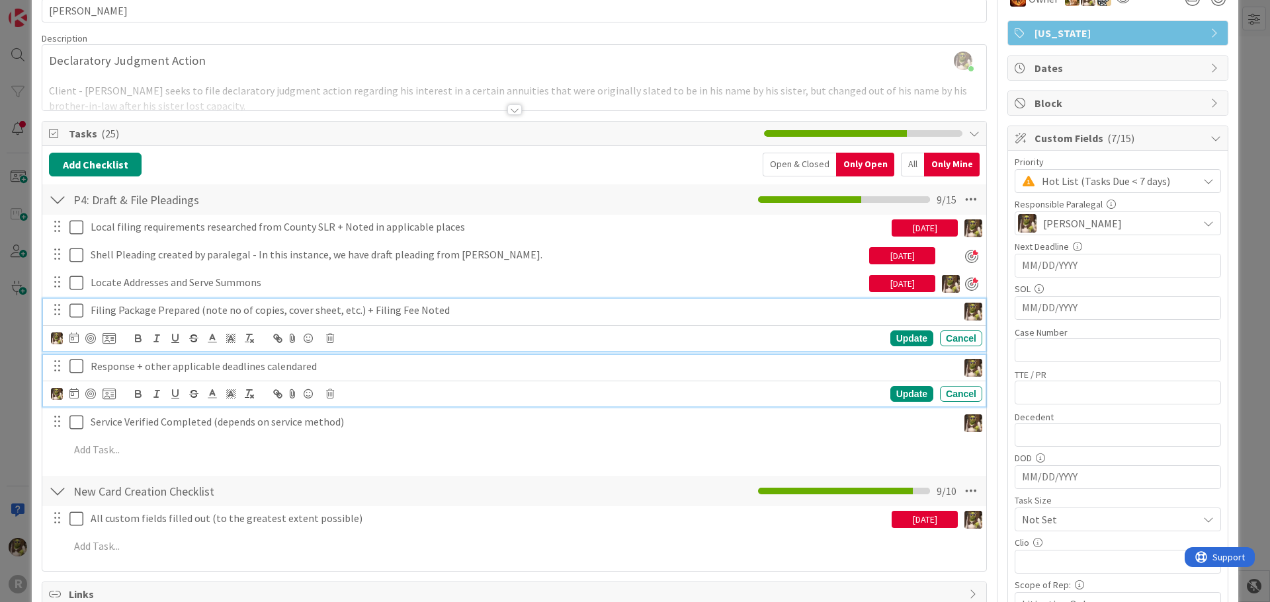
click at [162, 363] on p "Response + other applicable deadlines calendared" at bounding box center [522, 366] width 862 height 15
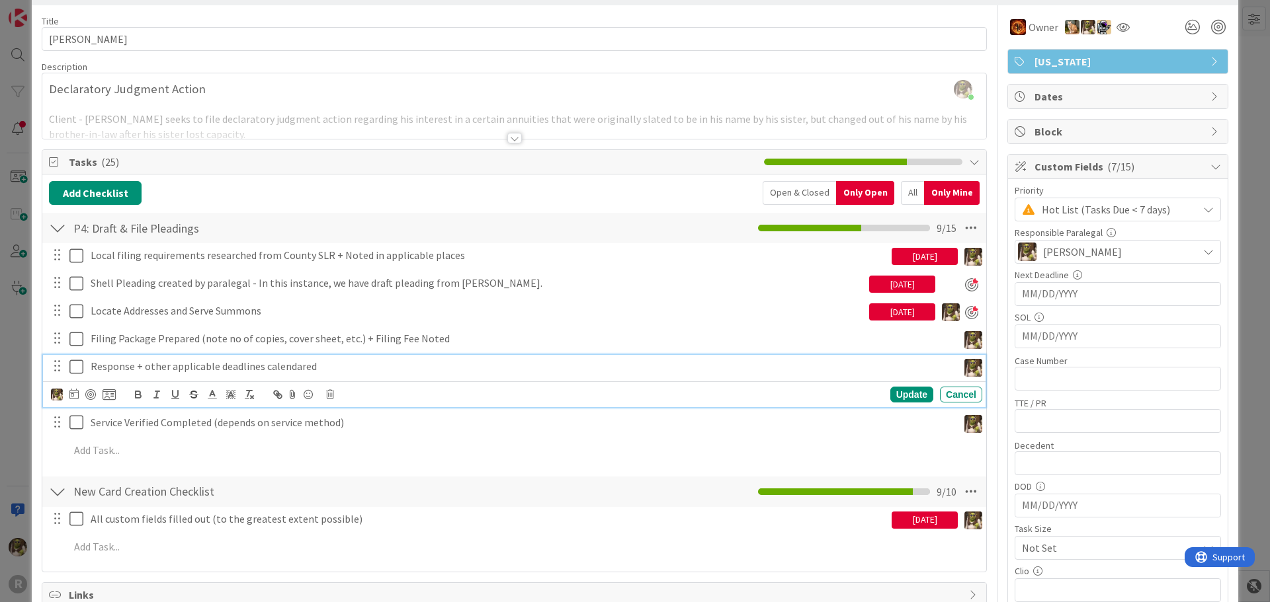
scroll to position [0, 0]
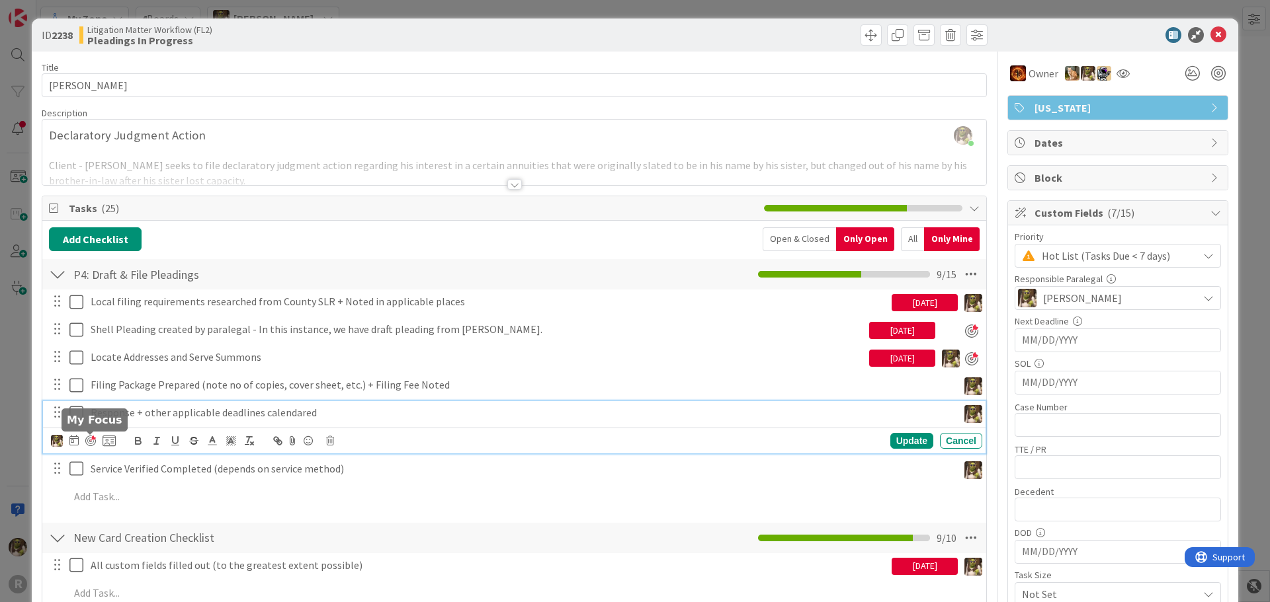
click at [92, 442] on div at bounding box center [90, 441] width 11 height 11
click at [1210, 29] on icon at bounding box center [1218, 35] width 16 height 16
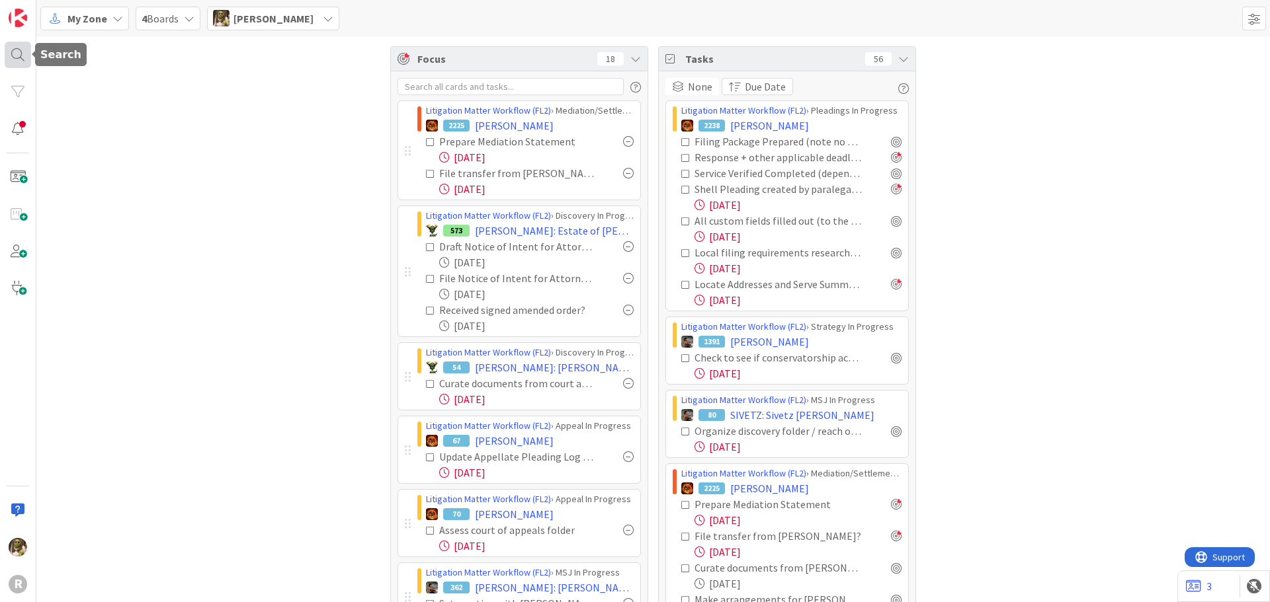
click at [23, 48] on div at bounding box center [18, 55] width 26 height 26
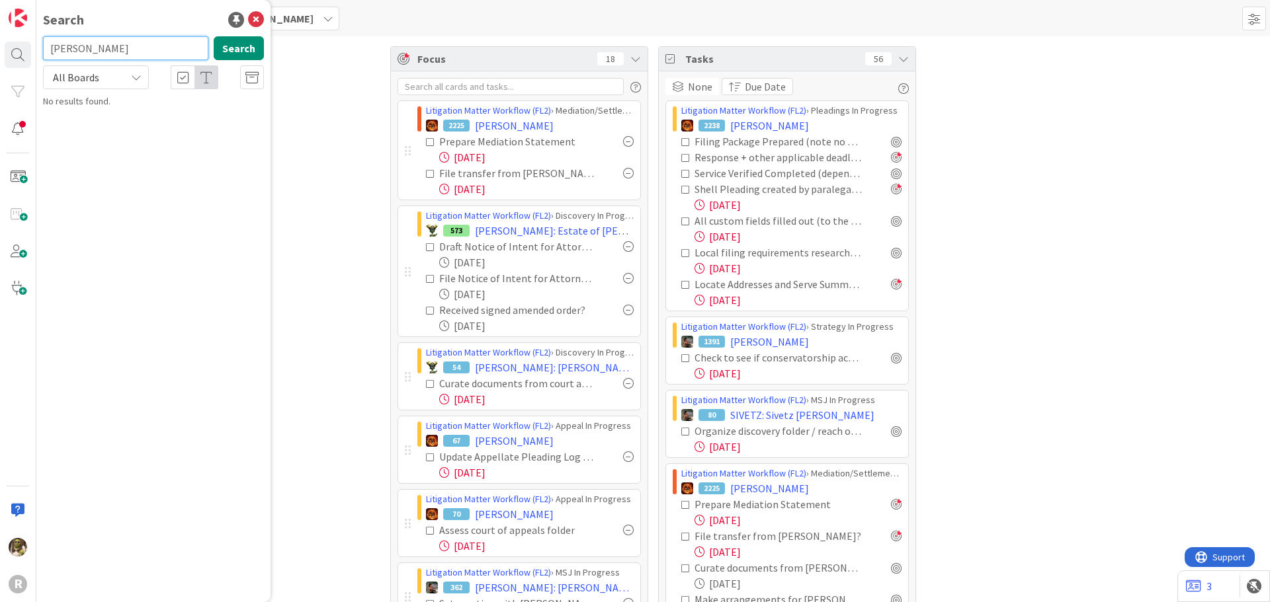
click at [104, 46] on input "plagman" at bounding box center [125, 48] width 165 height 24
type input "plagmann"
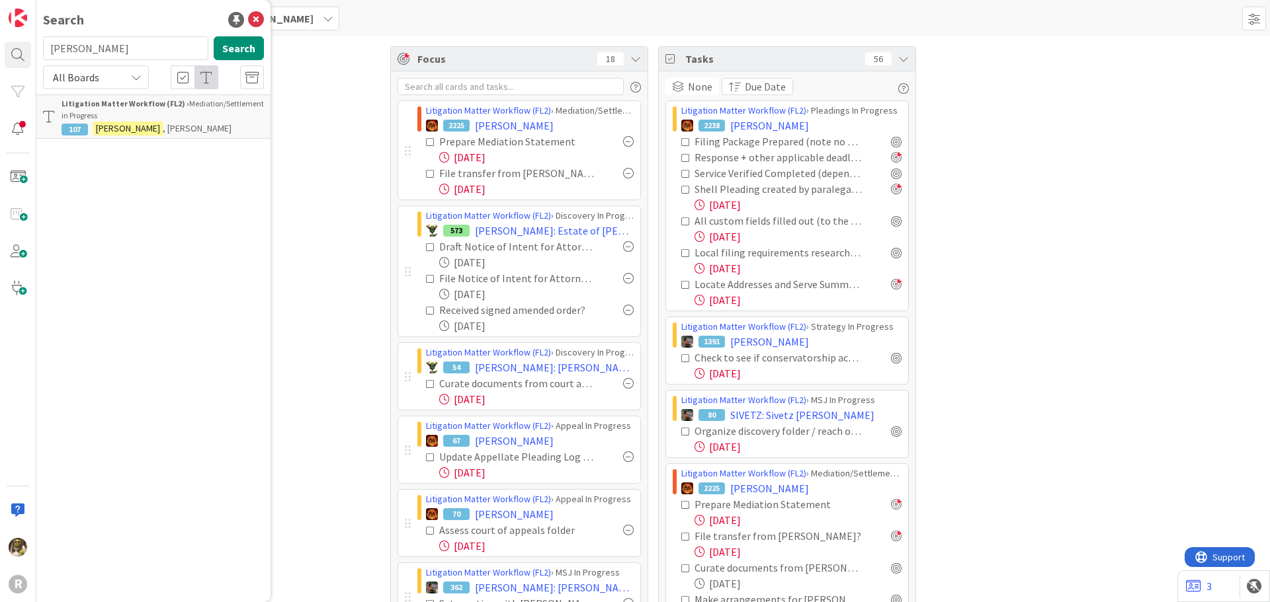
click at [112, 114] on div "Litigation Matter Workflow (FL2) › Mediation/Settlement in Progress" at bounding box center [163, 110] width 202 height 24
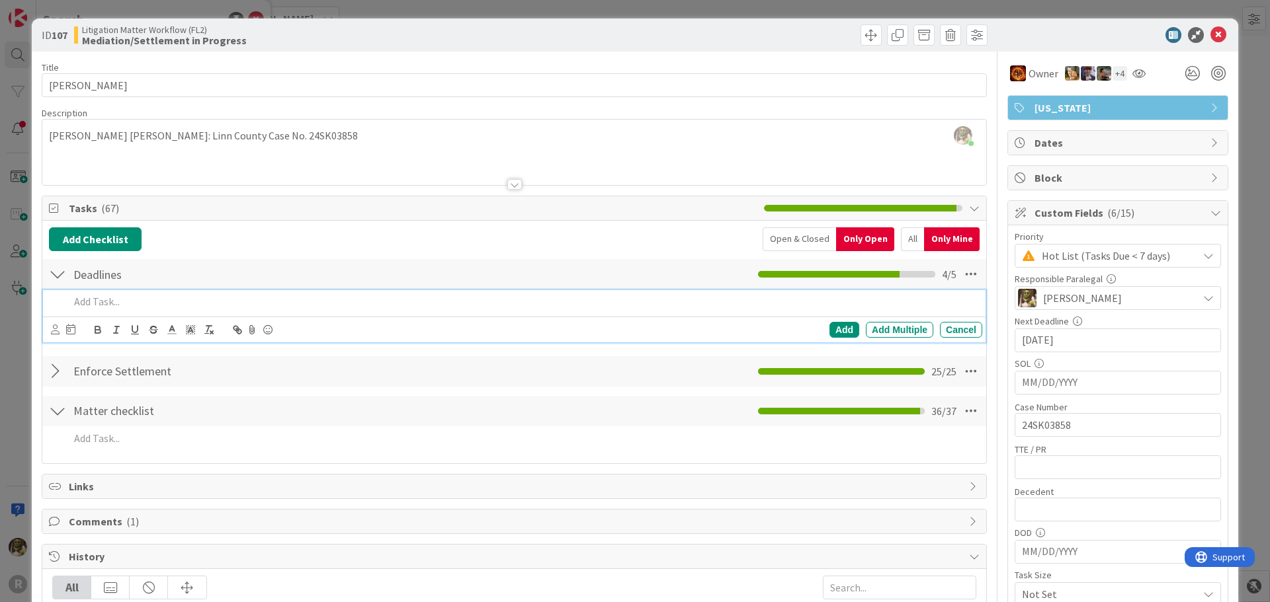
click at [165, 298] on p at bounding box center [522, 301] width 907 height 15
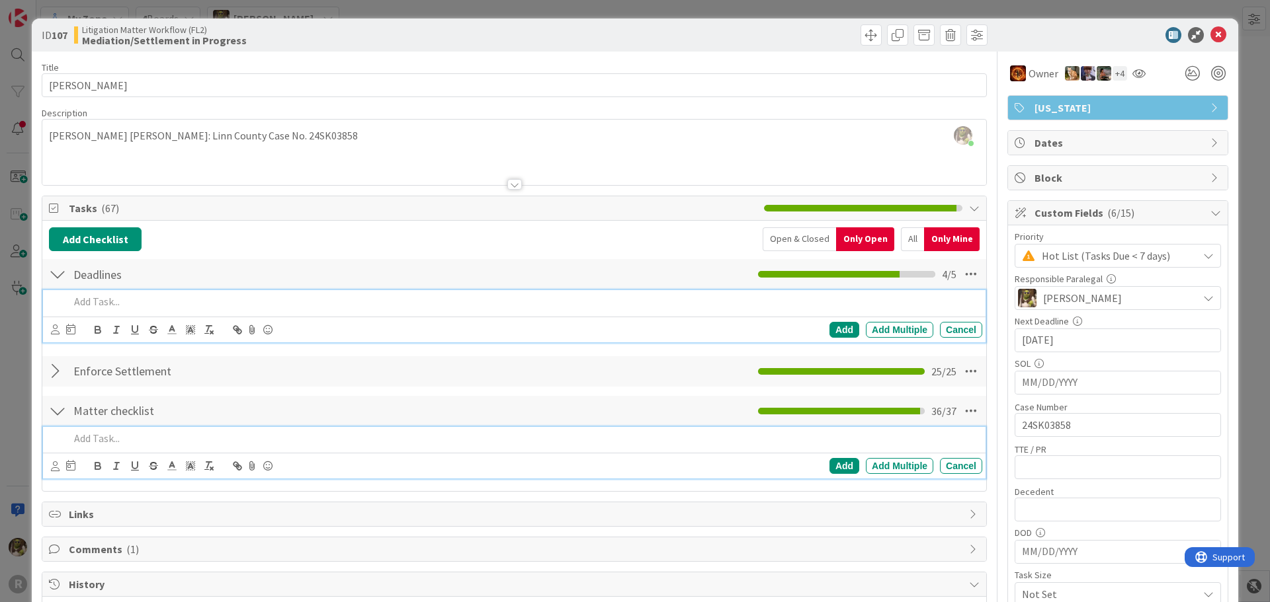
click at [89, 446] on p at bounding box center [522, 438] width 907 height 15
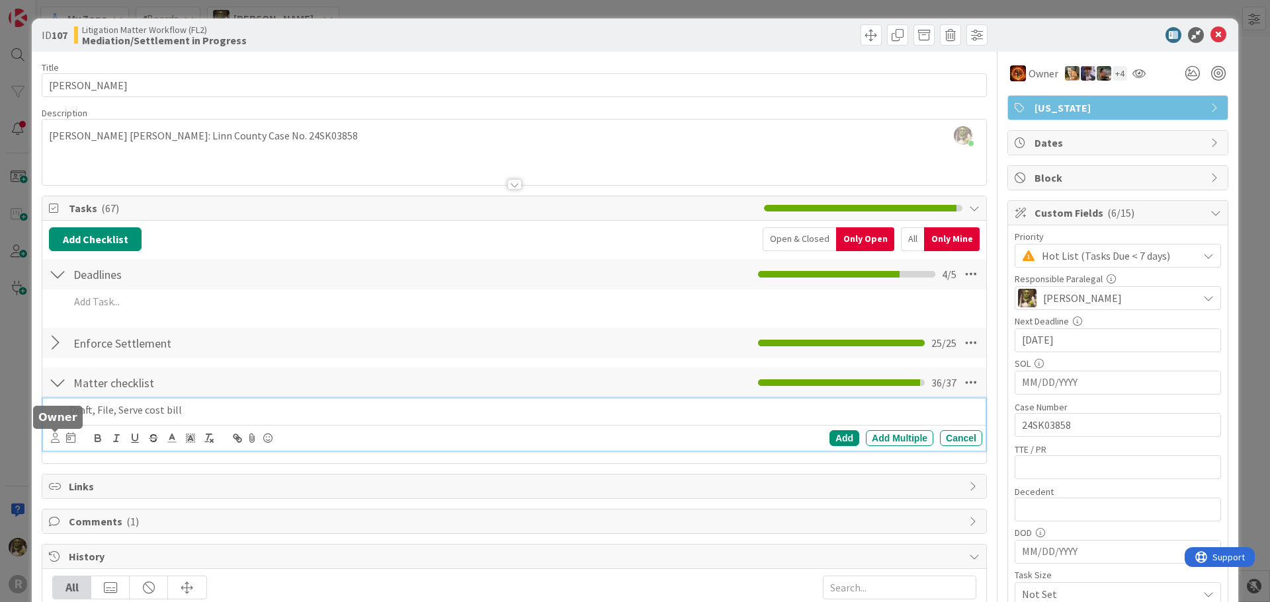
click at [51, 436] on icon at bounding box center [55, 438] width 9 height 10
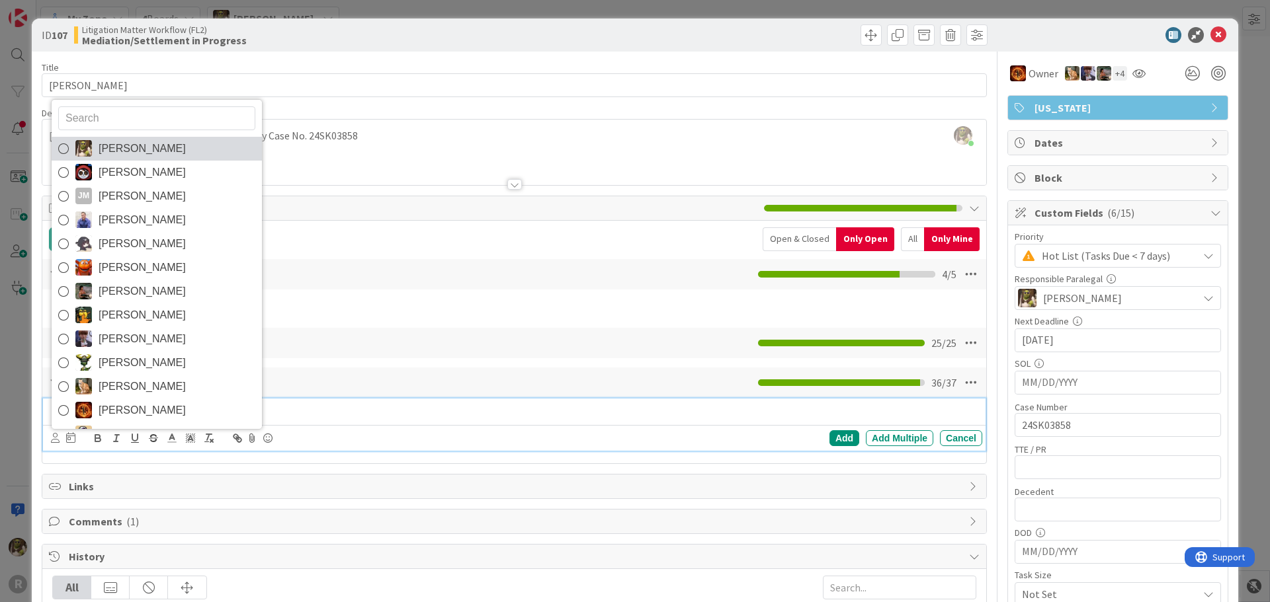
click at [129, 153] on span "[PERSON_NAME]" at bounding box center [142, 149] width 87 height 20
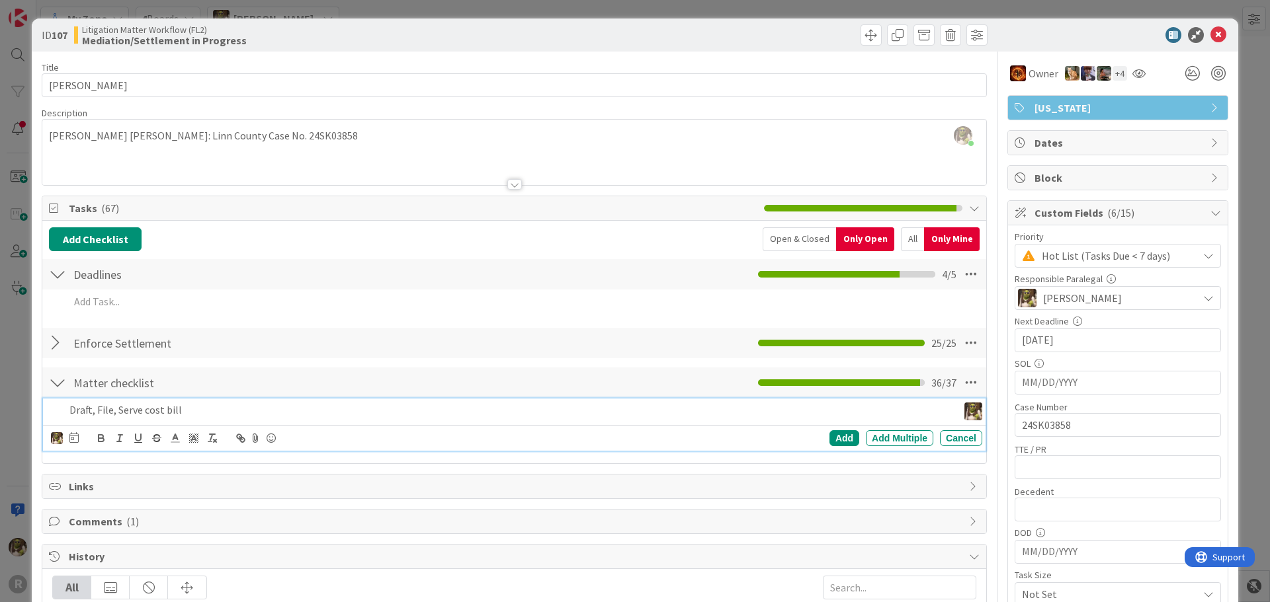
click at [77, 432] on div at bounding box center [73, 439] width 9 height 16
click at [75, 435] on icon at bounding box center [73, 438] width 9 height 11
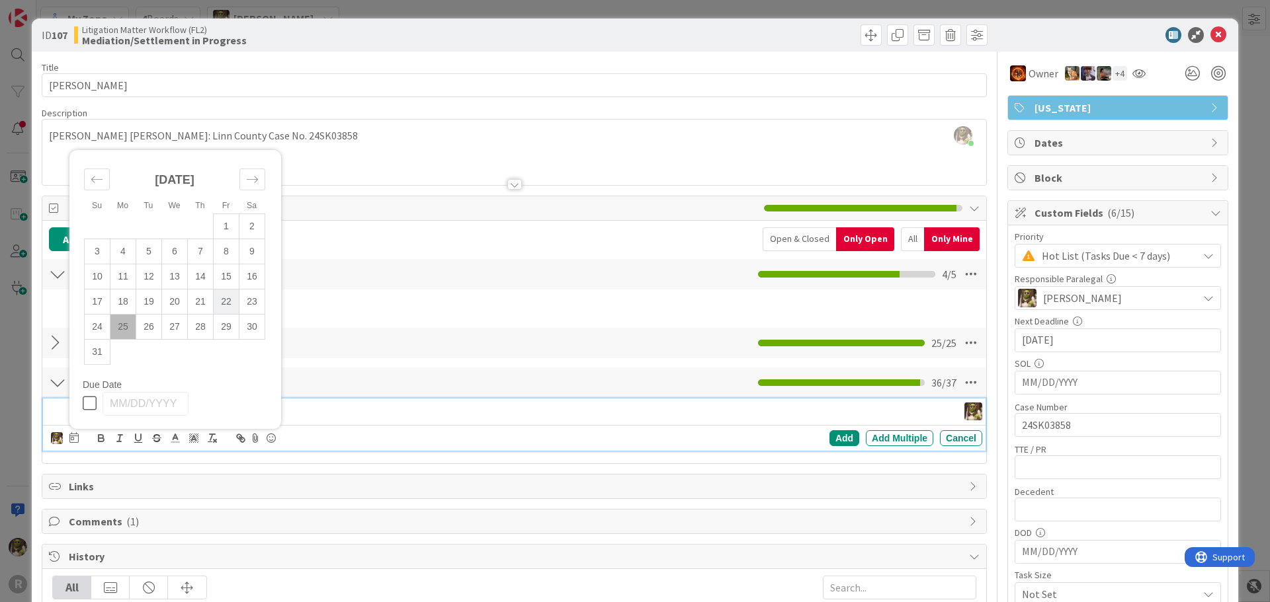
click at [233, 302] on td "22" at bounding box center [227, 301] width 26 height 25
click at [833, 440] on div "Add" at bounding box center [844, 439] width 30 height 16
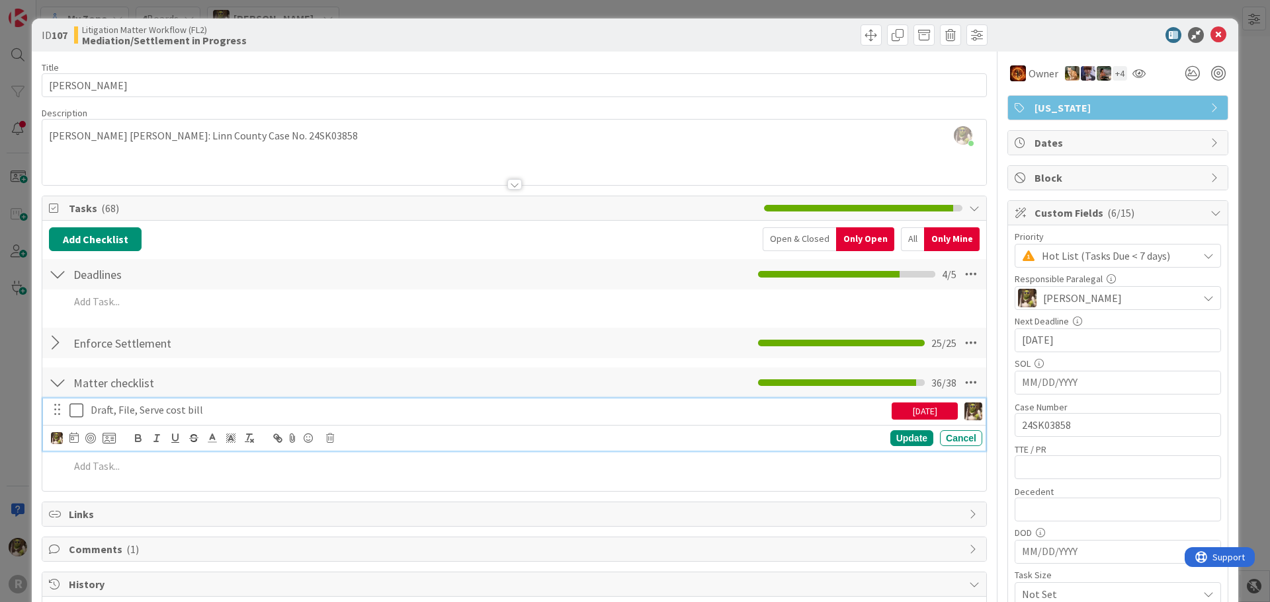
click at [175, 408] on p "Draft, File, Serve cost bill" at bounding box center [489, 410] width 796 height 15
click at [90, 438] on div at bounding box center [90, 438] width 11 height 11
click at [1210, 32] on icon at bounding box center [1218, 35] width 16 height 16
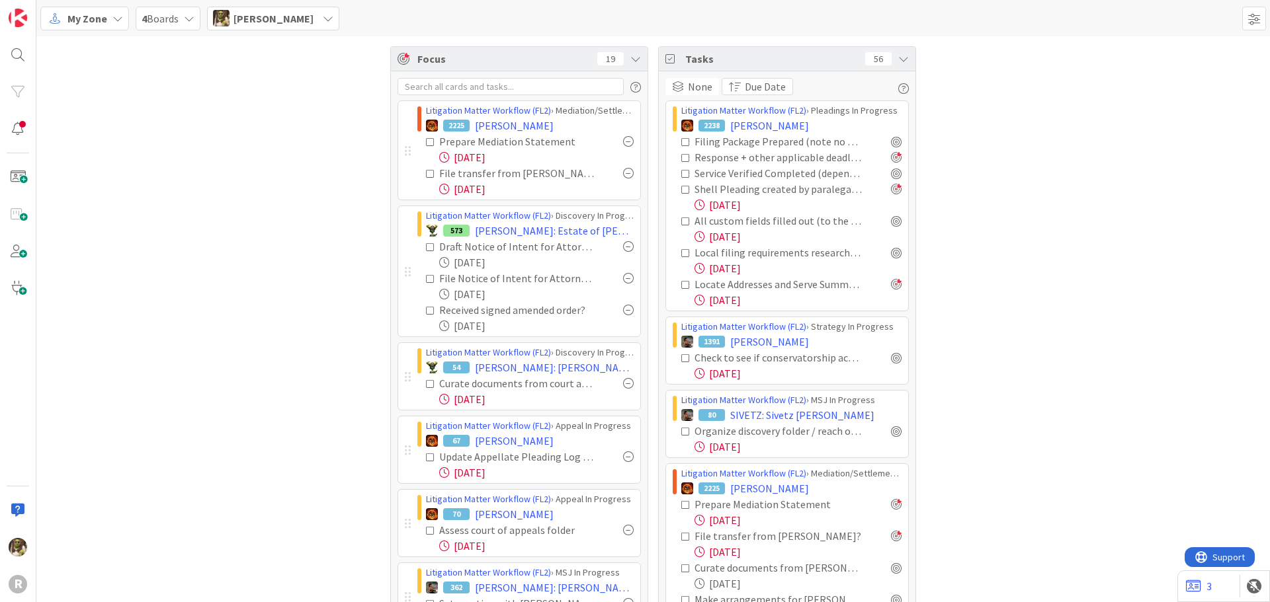
click at [623, 281] on div at bounding box center [628, 278] width 11 height 11
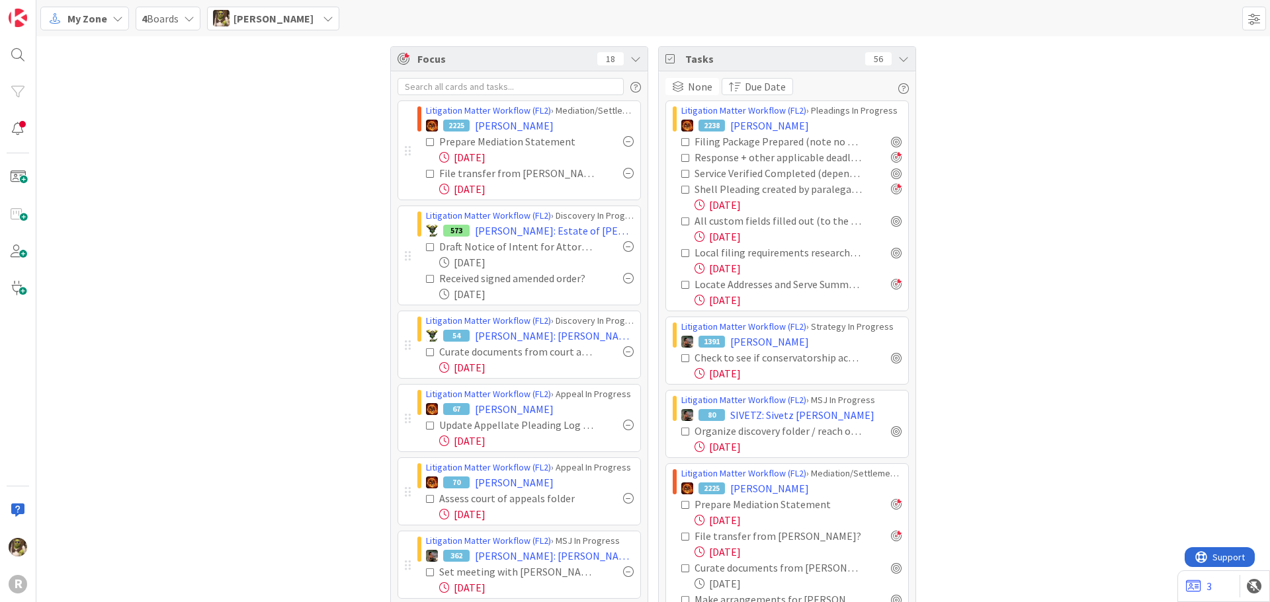
click at [625, 247] on div at bounding box center [628, 246] width 11 height 11
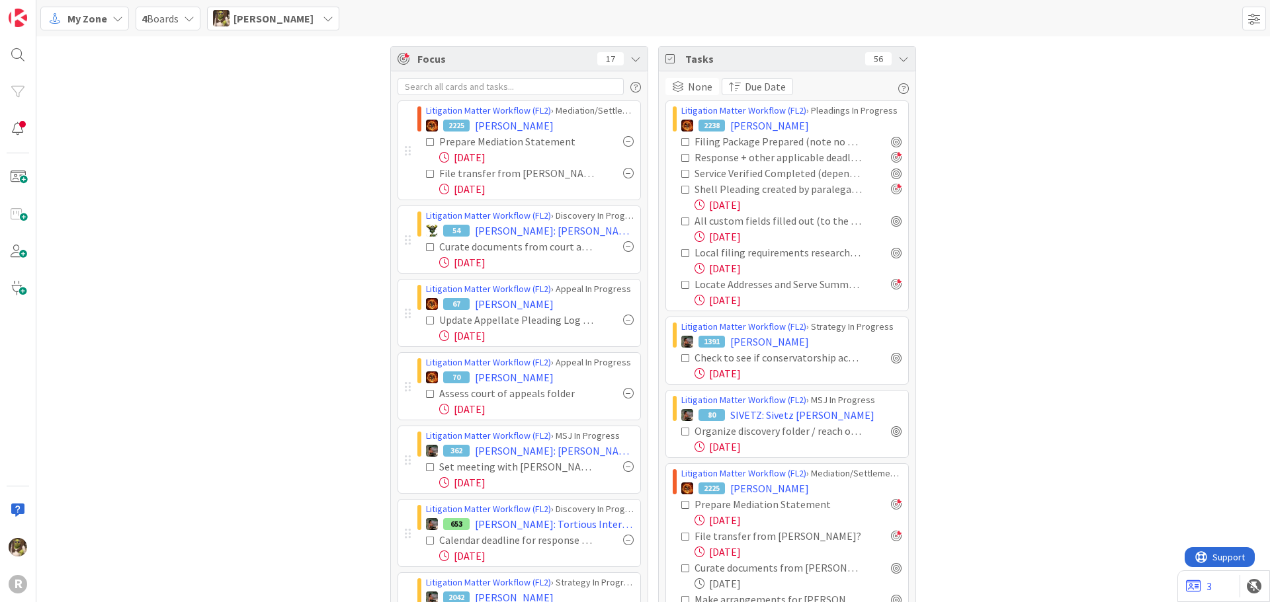
click at [494, 302] on span "[PERSON_NAME]" at bounding box center [514, 304] width 79 height 16
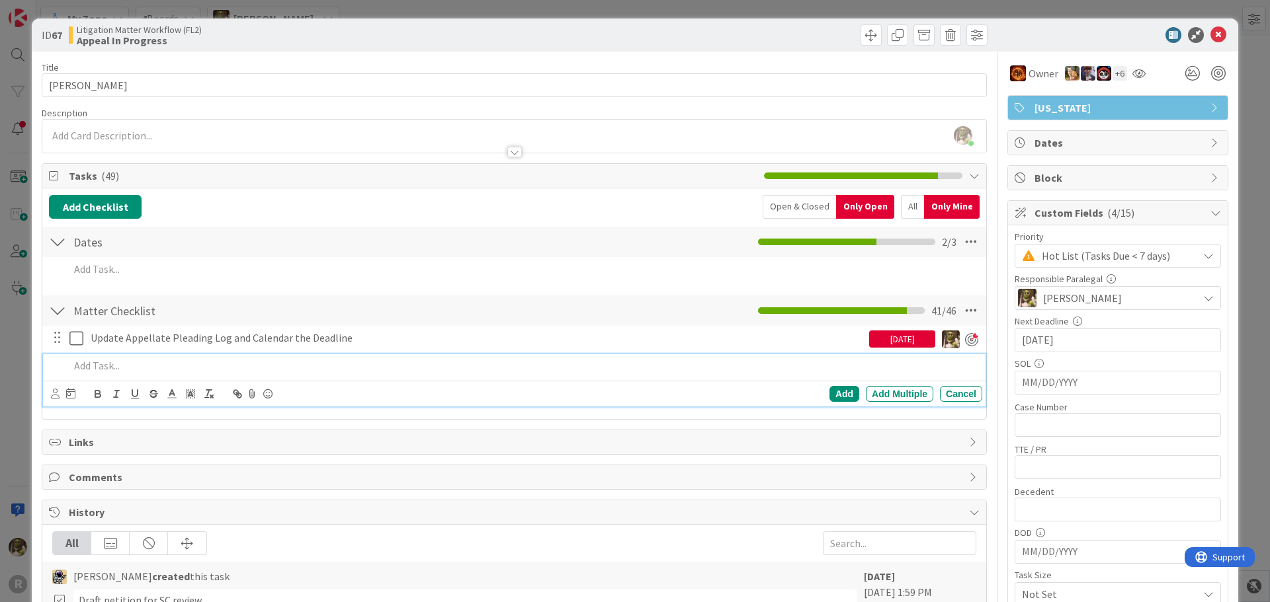
click at [151, 365] on p at bounding box center [522, 365] width 907 height 15
click at [151, 365] on p "Draft Motion for Exrension of time" at bounding box center [522, 365] width 907 height 15
click at [200, 365] on p "Draft Motion for Extension of time" at bounding box center [522, 365] width 907 height 15
click at [53, 393] on icon at bounding box center [55, 394] width 9 height 10
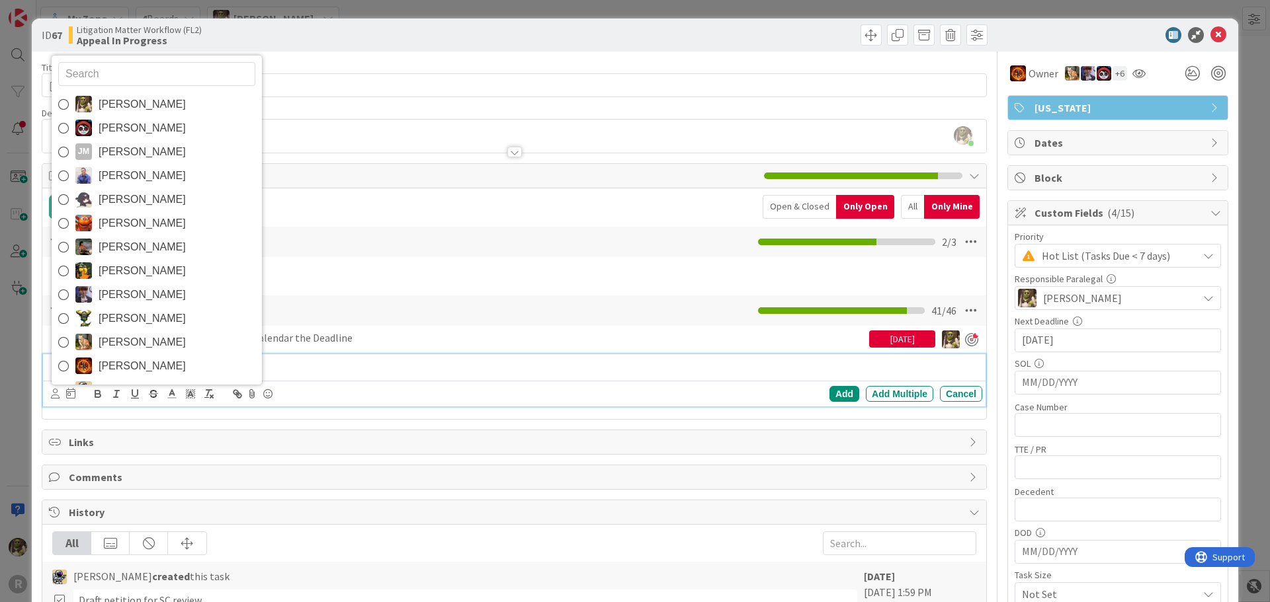
drag, startPoint x: 160, startPoint y: 100, endPoint x: 147, endPoint y: 134, distance: 36.8
click at [160, 100] on span "[PERSON_NAME]" at bounding box center [142, 105] width 87 height 20
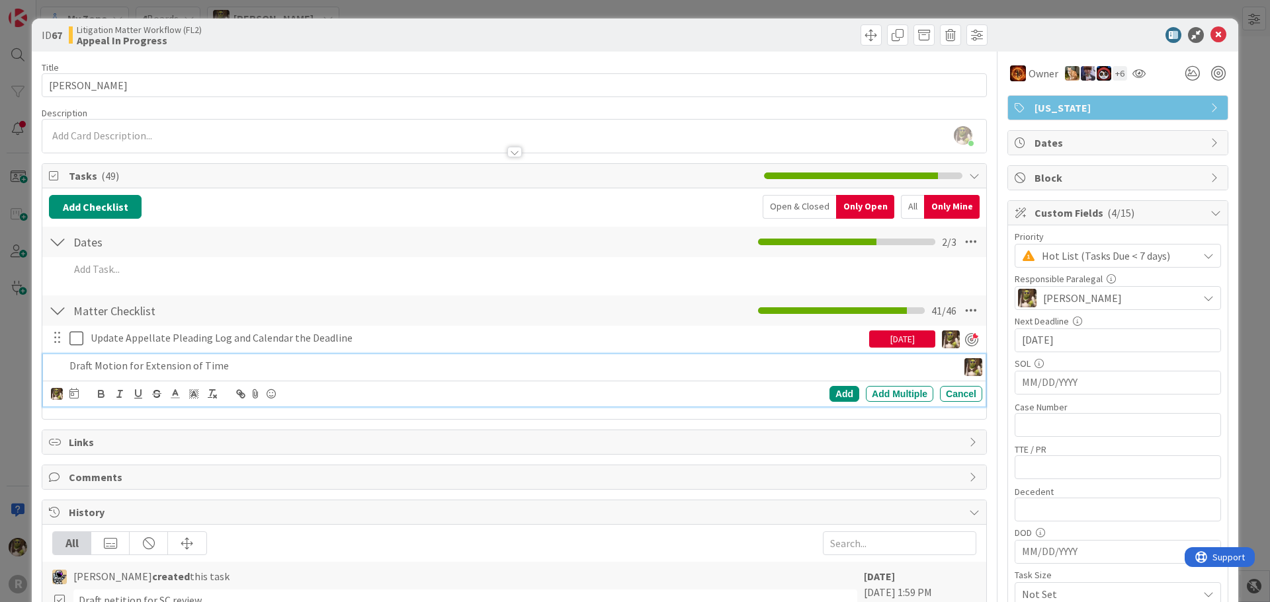
click at [77, 393] on icon at bounding box center [73, 393] width 9 height 11
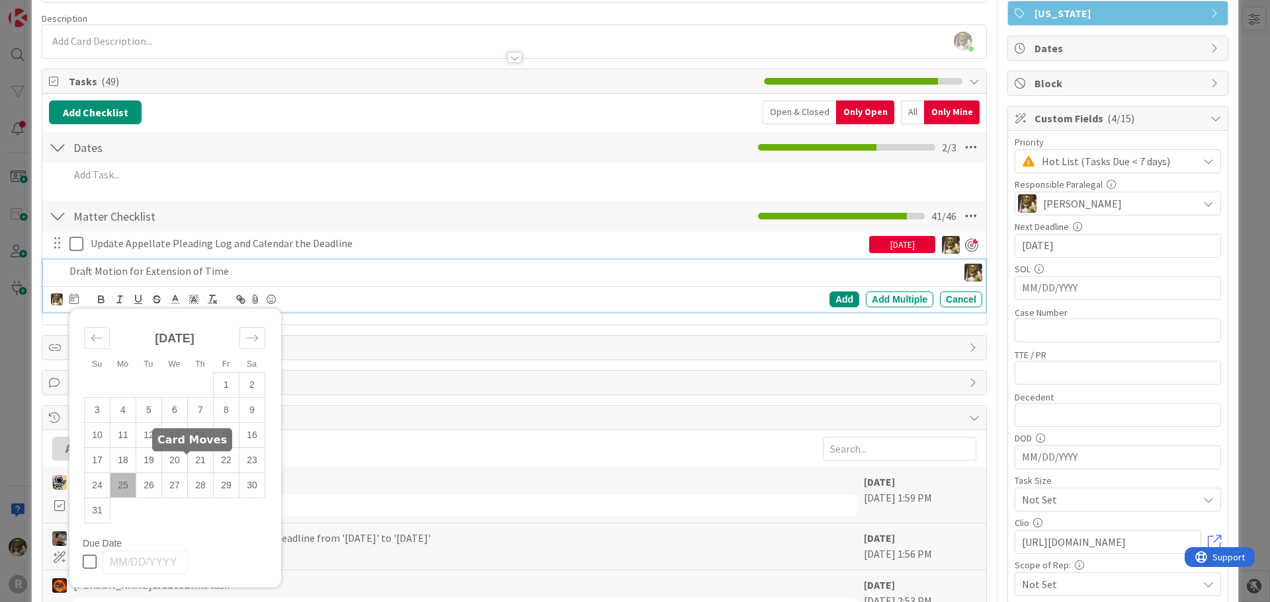
scroll to position [132, 0]
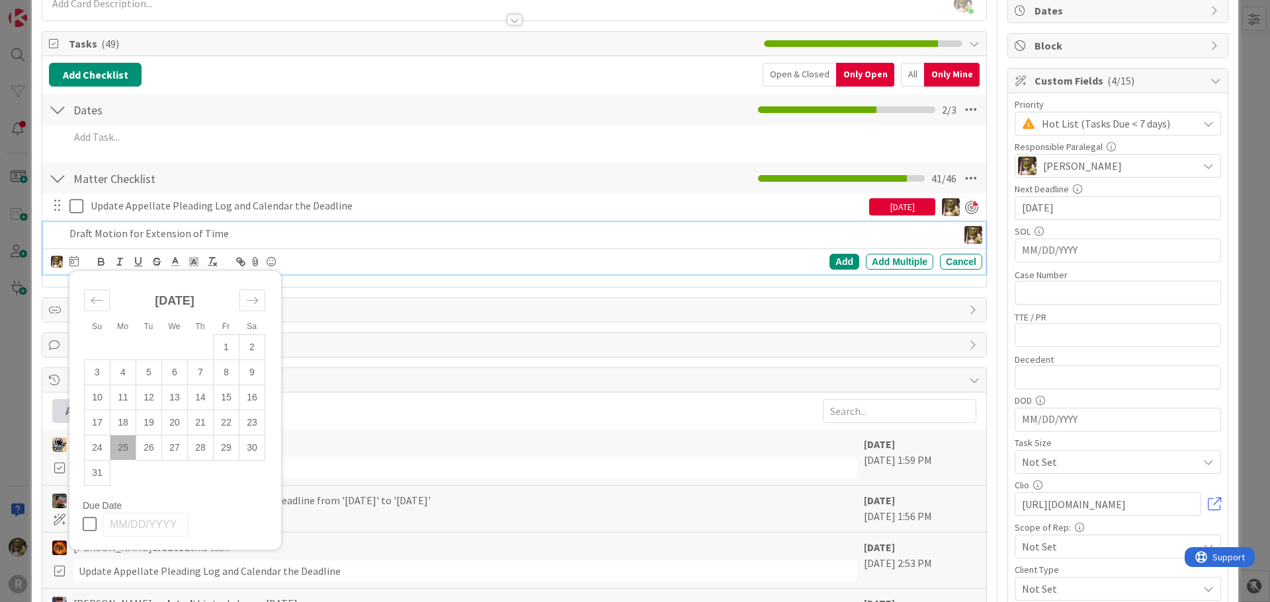
click at [128, 446] on td "25" at bounding box center [123, 447] width 26 height 25
click at [839, 260] on div "Add" at bounding box center [844, 262] width 30 height 16
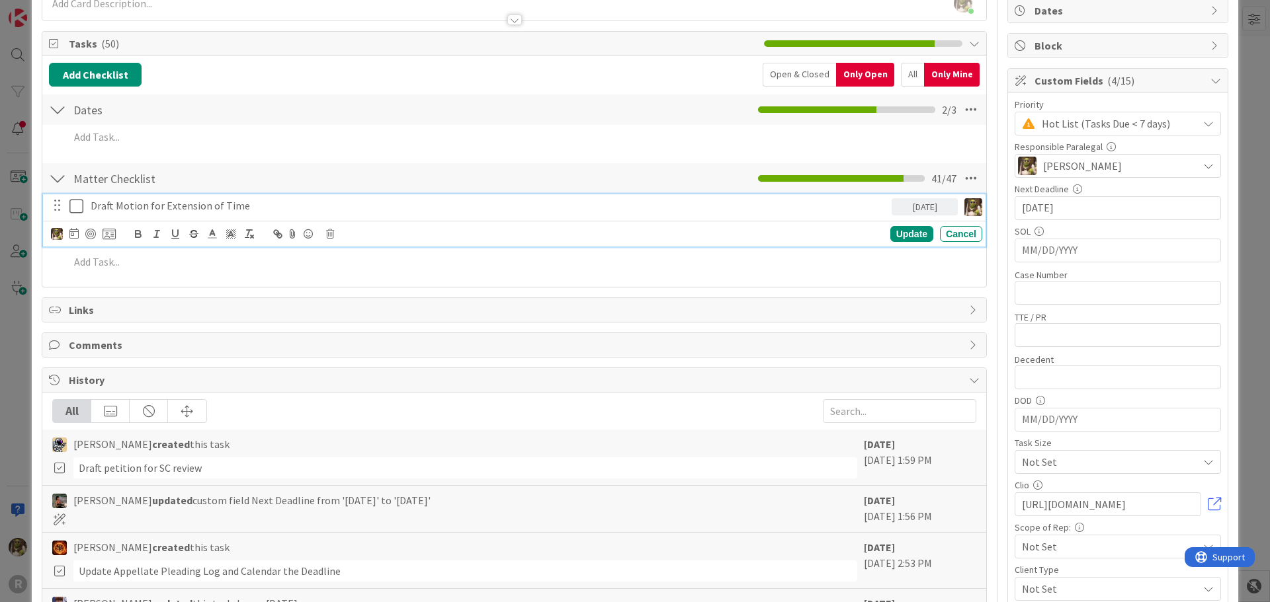
click at [191, 208] on p "Draft Motion for Extension of Time" at bounding box center [489, 205] width 796 height 15
click at [95, 234] on div at bounding box center [90, 234] width 11 height 11
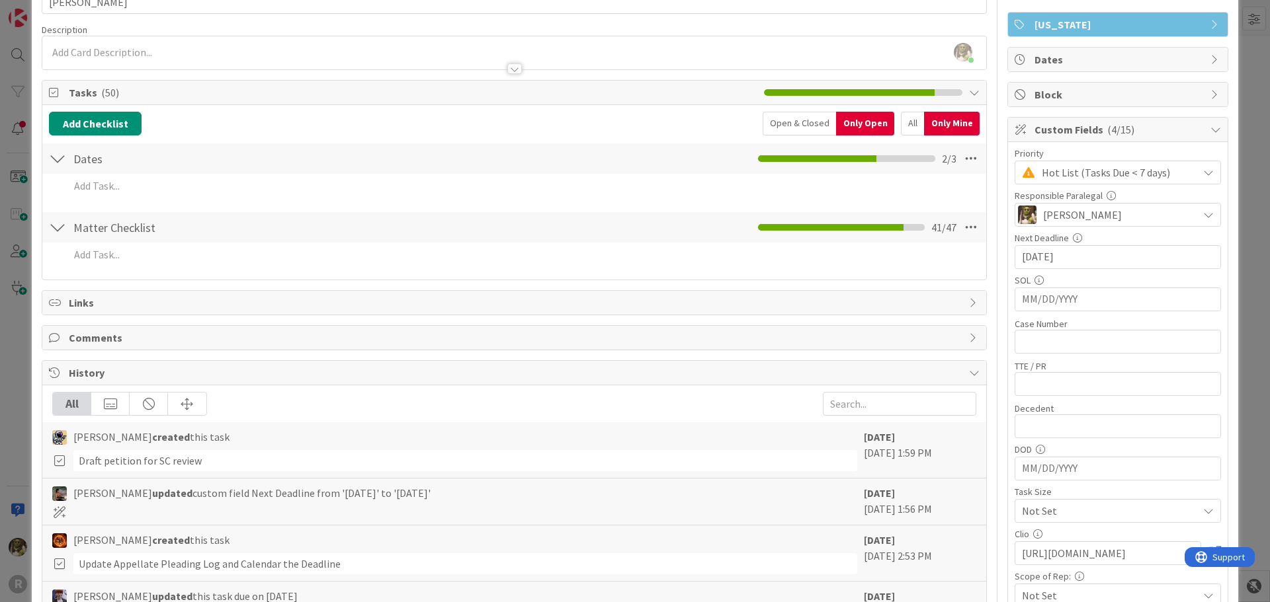
scroll to position [0, 0]
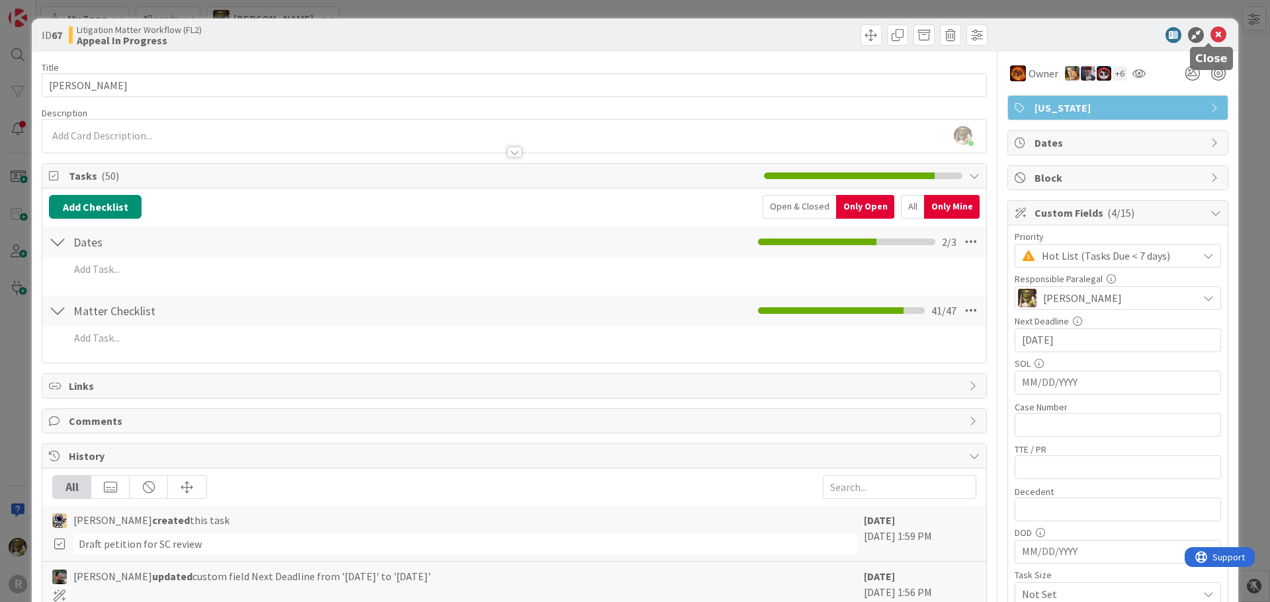
click at [1210, 34] on icon at bounding box center [1218, 35] width 16 height 16
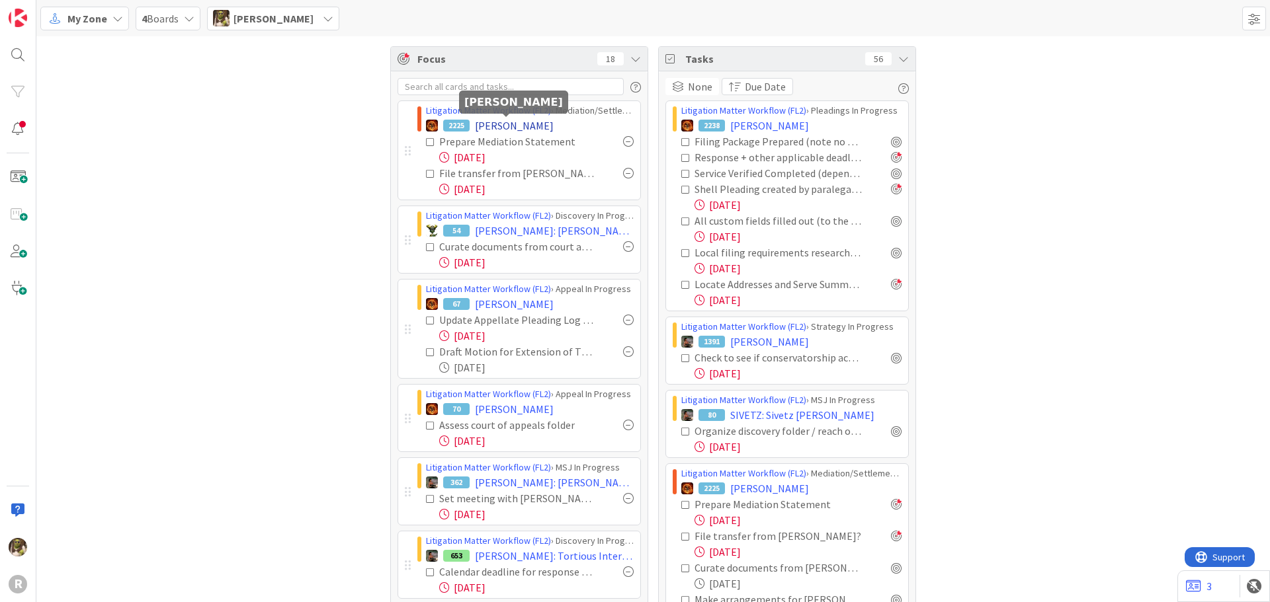
click at [509, 122] on span "[PERSON_NAME]" at bounding box center [514, 126] width 79 height 16
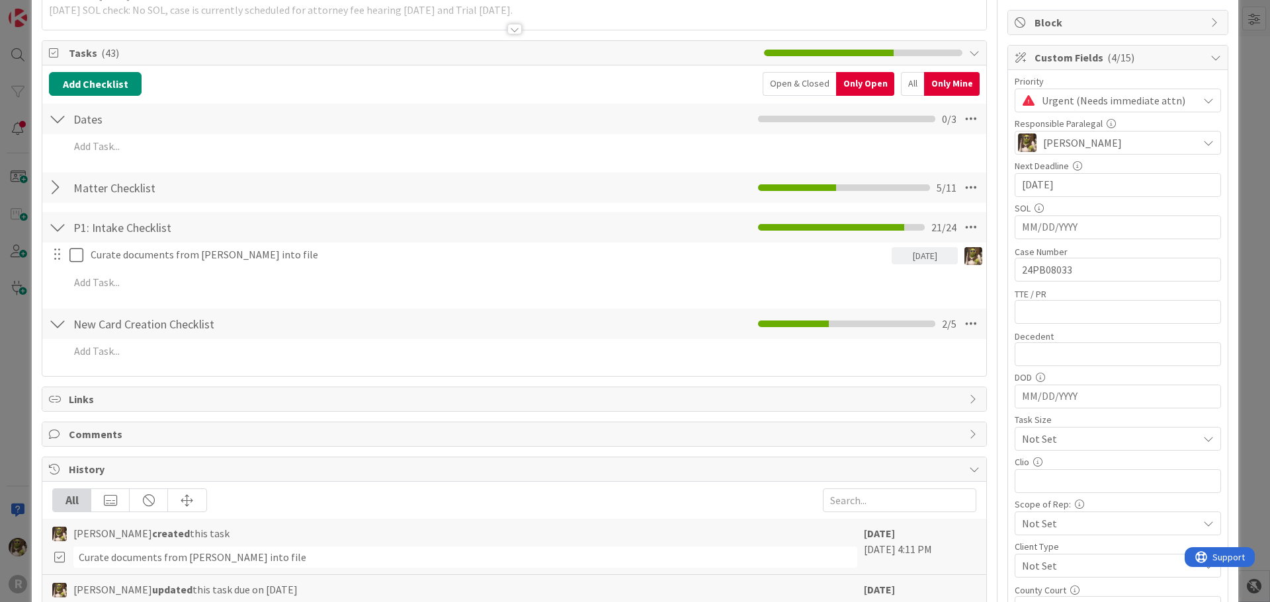
scroll to position [132, 0]
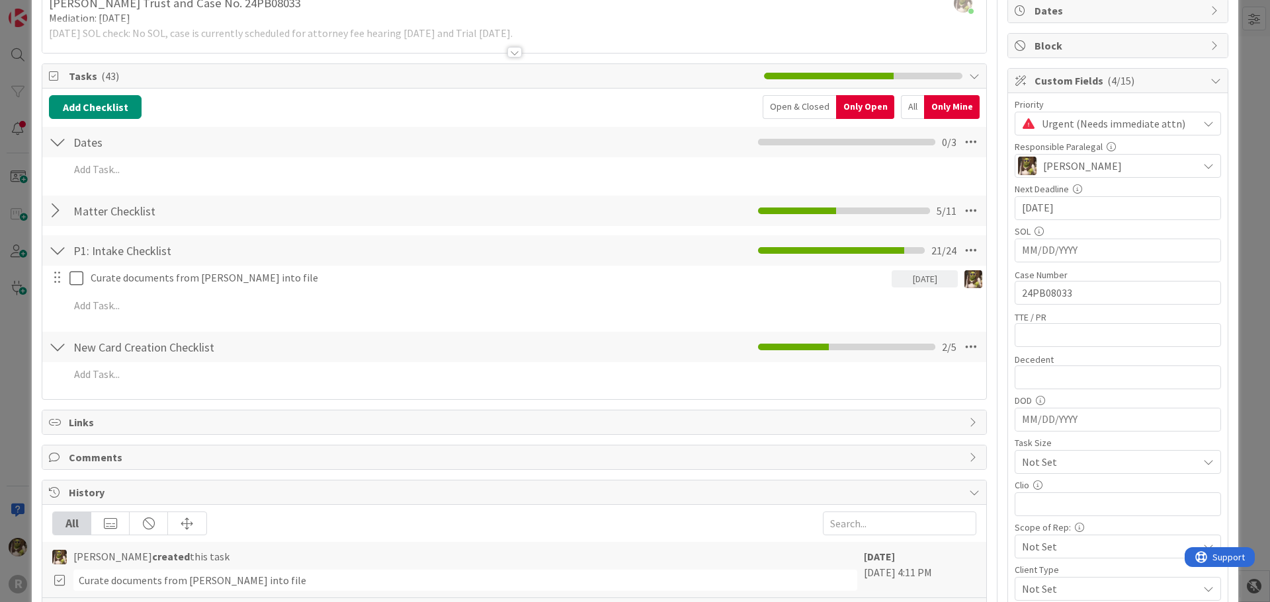
click at [54, 212] on div at bounding box center [57, 211] width 17 height 24
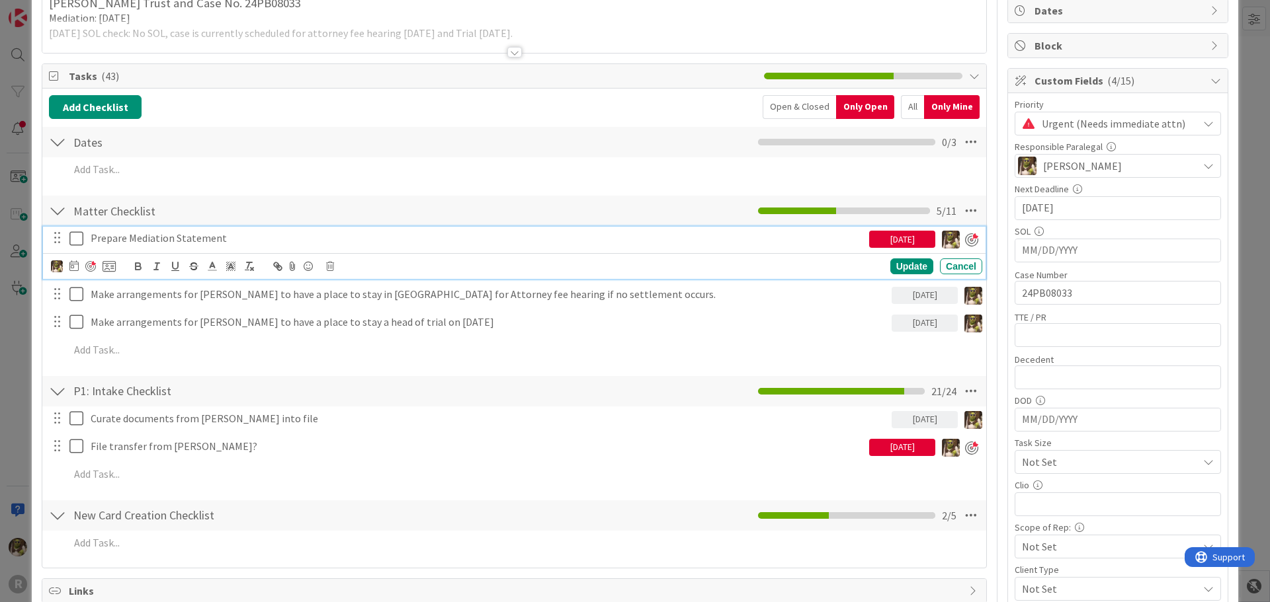
click at [266, 240] on p "Prepare Mediation Statement" at bounding box center [477, 238] width 773 height 15
click at [900, 261] on div "Update" at bounding box center [911, 267] width 43 height 16
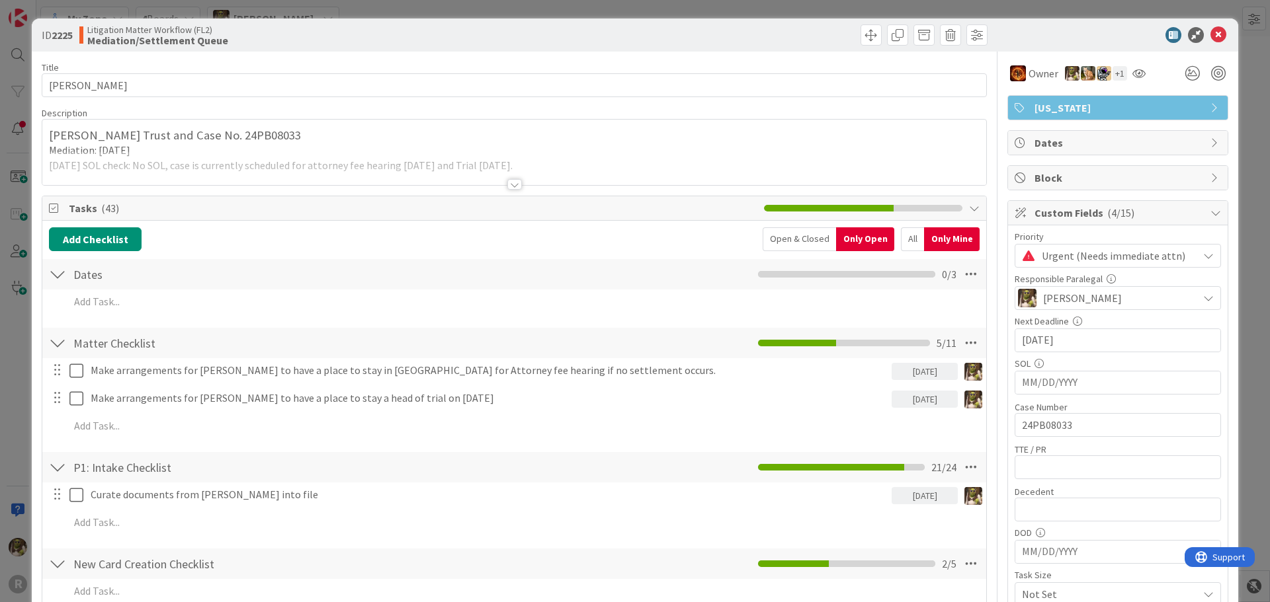
click at [1210, 37] on icon at bounding box center [1218, 35] width 16 height 16
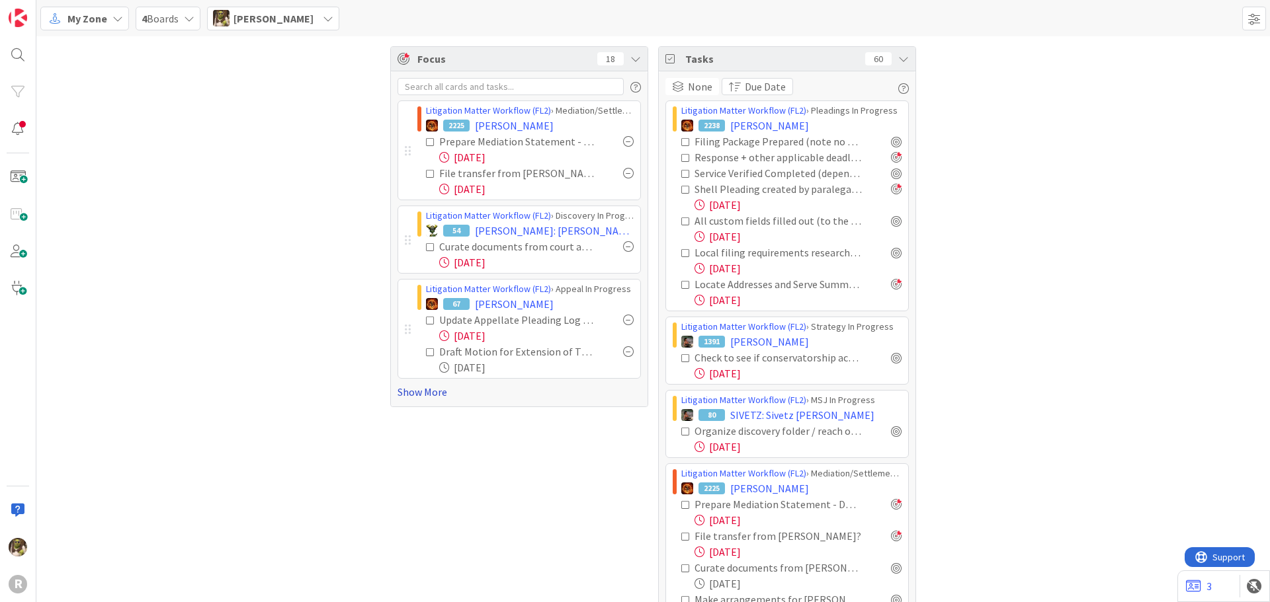
click at [419, 395] on link "Show More" at bounding box center [518, 392] width 243 height 16
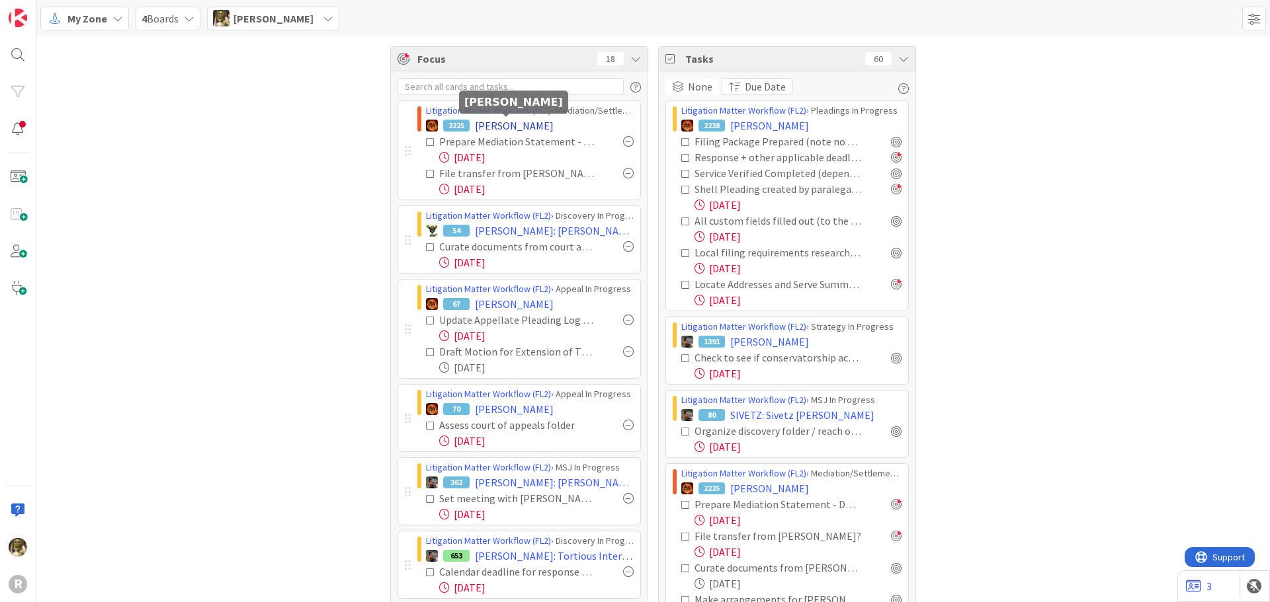
click at [487, 128] on span "[PERSON_NAME]" at bounding box center [514, 126] width 79 height 16
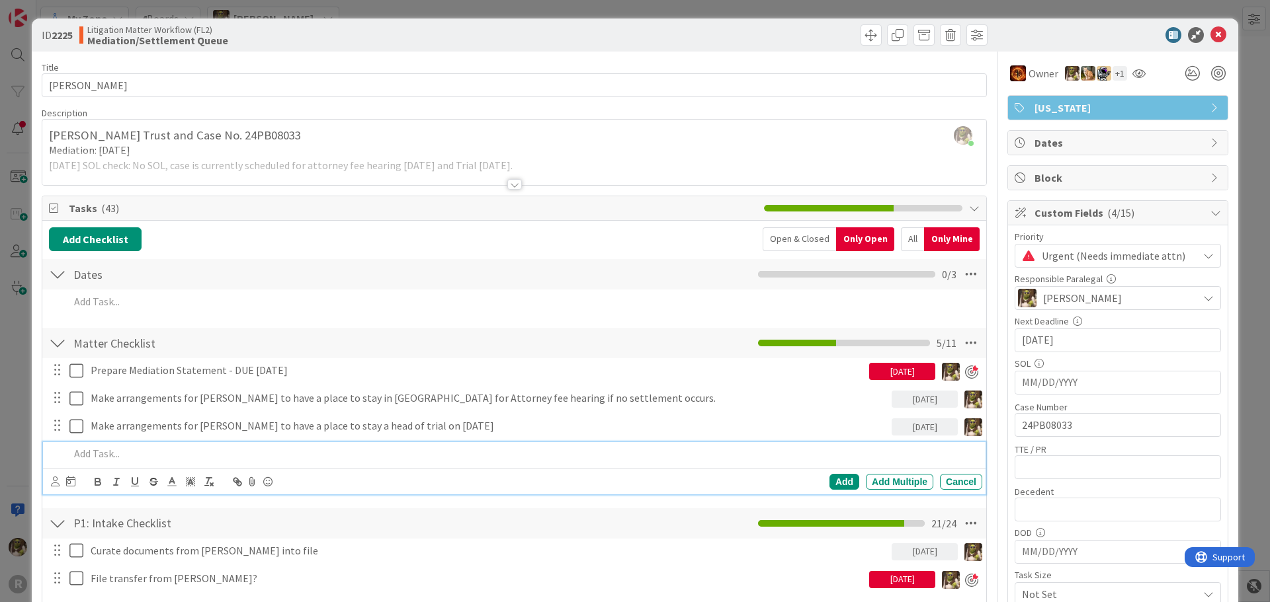
click at [127, 448] on p at bounding box center [522, 453] width 907 height 15
click at [48, 474] on div "Add Add Multiple Cancel" at bounding box center [514, 482] width 942 height 26
click at [51, 476] on div at bounding box center [55, 482] width 9 height 15
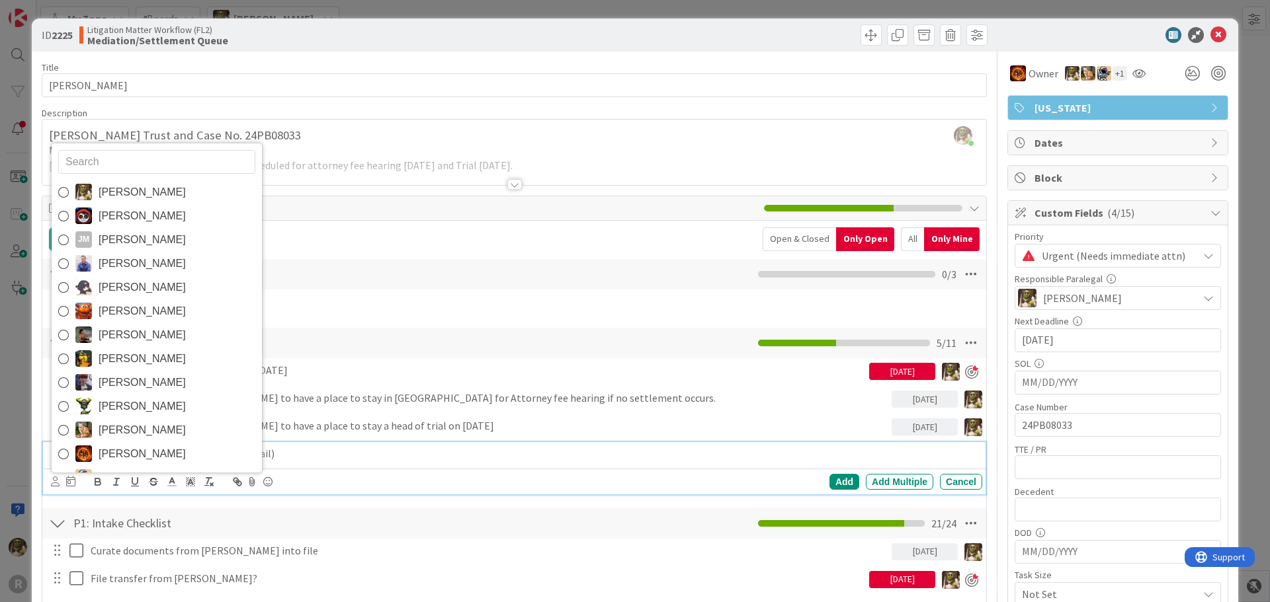
click at [130, 177] on div "Devine Gines Jasmin Sanchez JM Jeff Myers John Grant Kelly Nguyen Kiara Adams M…" at bounding box center [157, 308] width 212 height 331
click at [123, 190] on span "[PERSON_NAME]" at bounding box center [142, 193] width 87 height 20
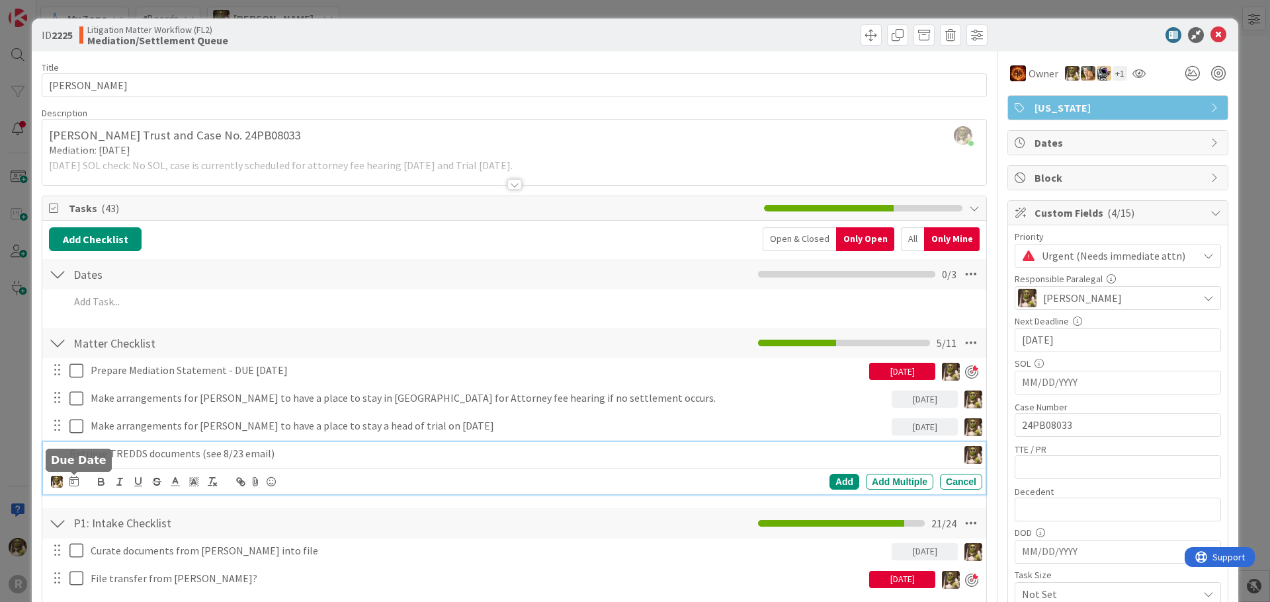
click at [73, 483] on icon at bounding box center [73, 481] width 9 height 11
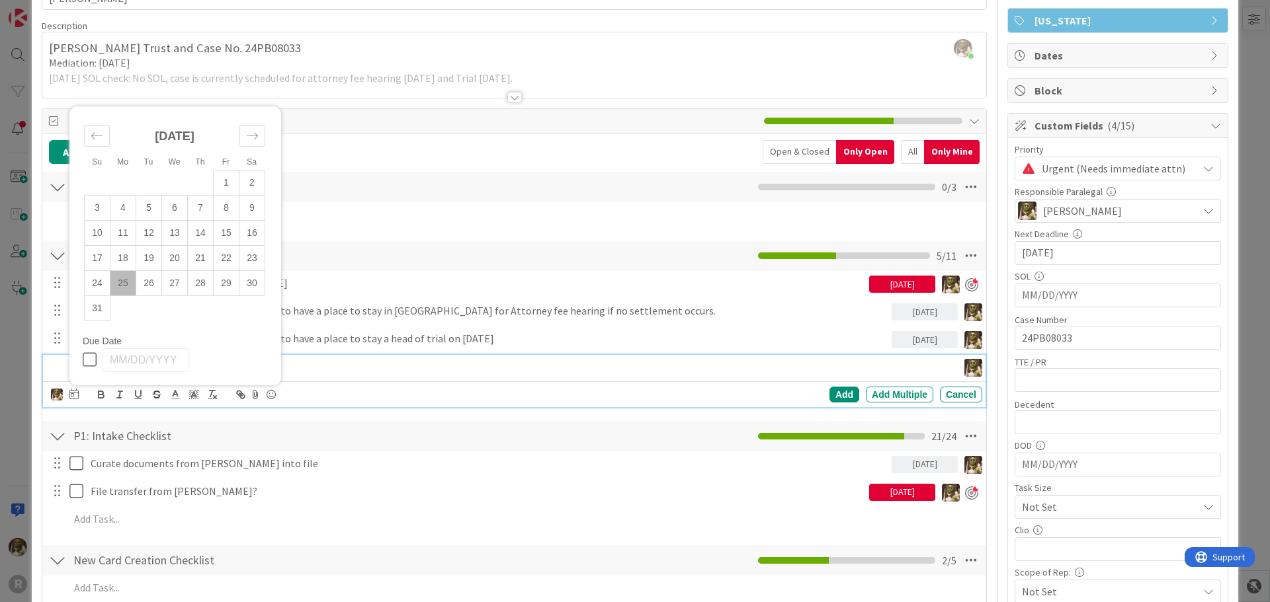
scroll to position [198, 0]
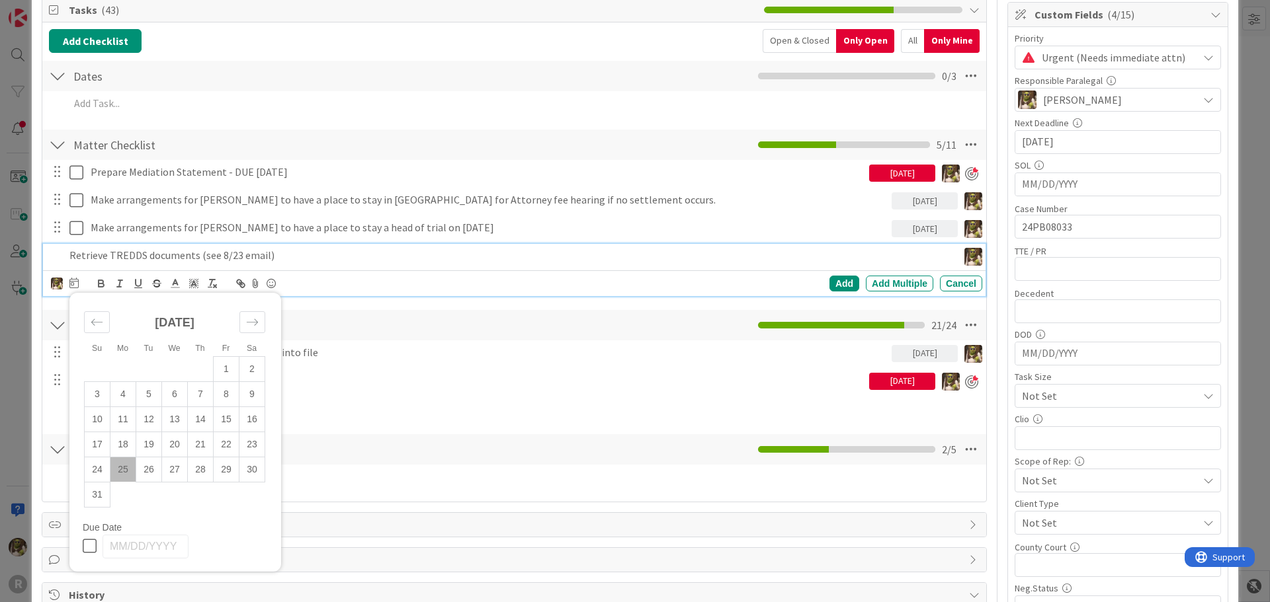
click at [126, 468] on td "25" at bounding box center [123, 469] width 26 height 25
click at [847, 280] on div "Add" at bounding box center [844, 284] width 30 height 16
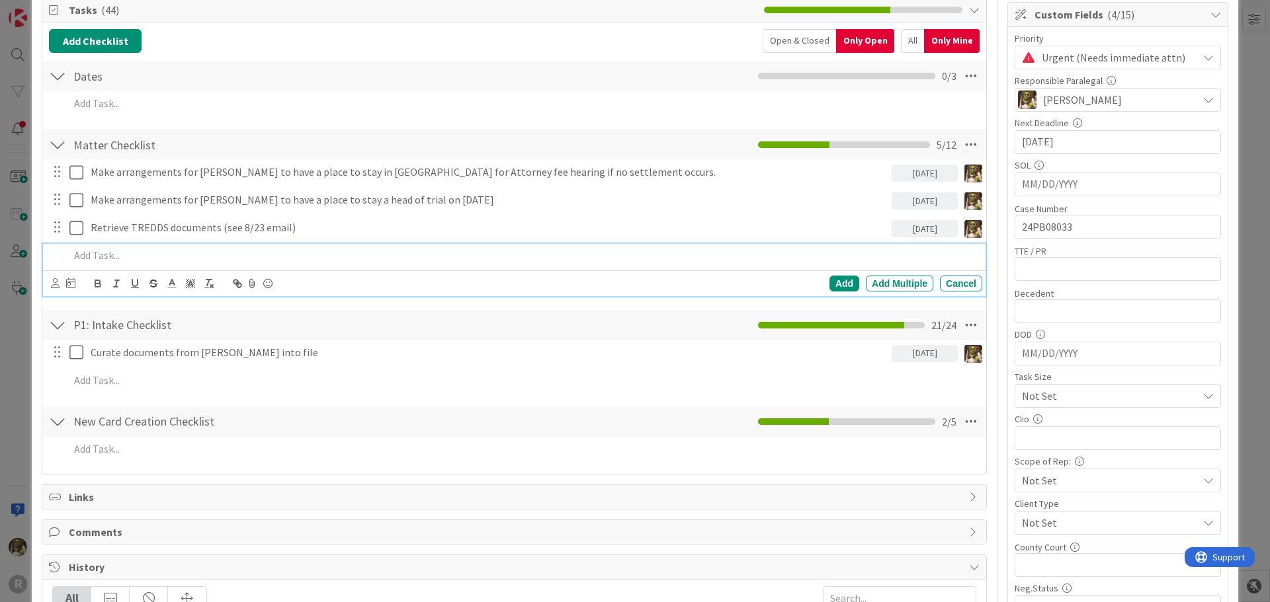
click at [241, 263] on div at bounding box center [523, 255] width 918 height 23
drag, startPoint x: 250, startPoint y: 256, endPoint x: 56, endPoint y: 267, distance: 194.1
click at [56, 267] on div "Draft Demand Letter to Cypher and PLF Devine Gines Jasmin Sanchez JM Jeff Myers…" at bounding box center [514, 270] width 942 height 52
copy p "Draft Demand Letter to Cypher and PLF"
click at [272, 249] on p "Draft Demand Letter to Cypher and PLF" at bounding box center [522, 255] width 907 height 15
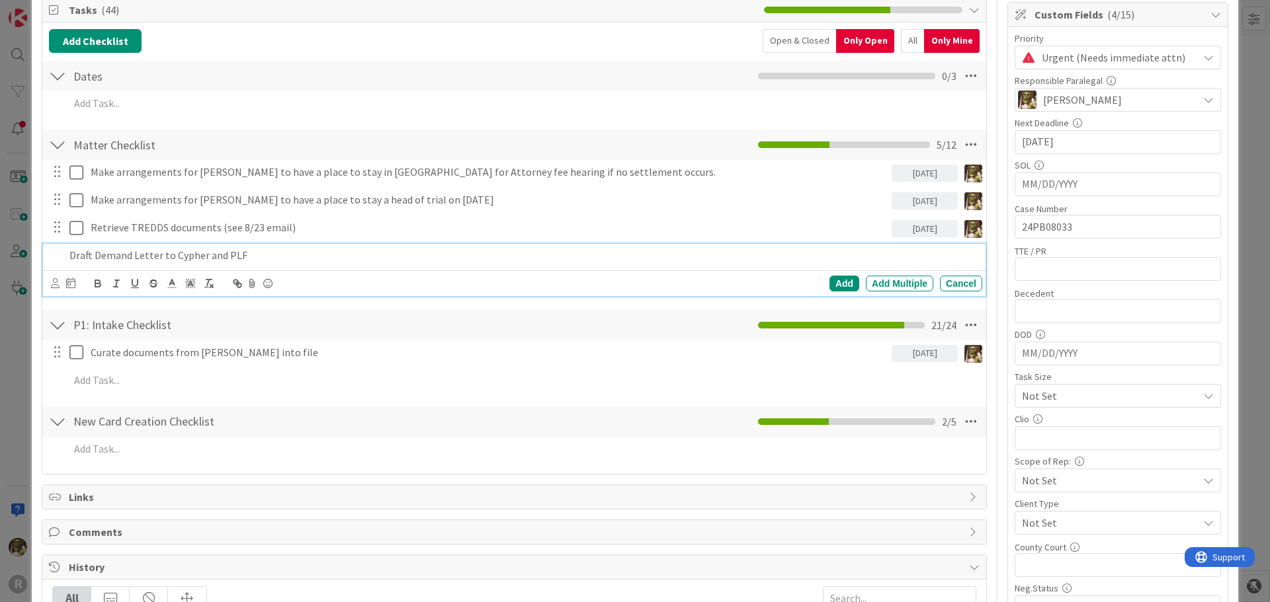
click at [263, 258] on p "Draft Demand Letter to Cypher and PLF" at bounding box center [522, 255] width 907 height 15
click at [55, 284] on icon at bounding box center [55, 283] width 9 height 10
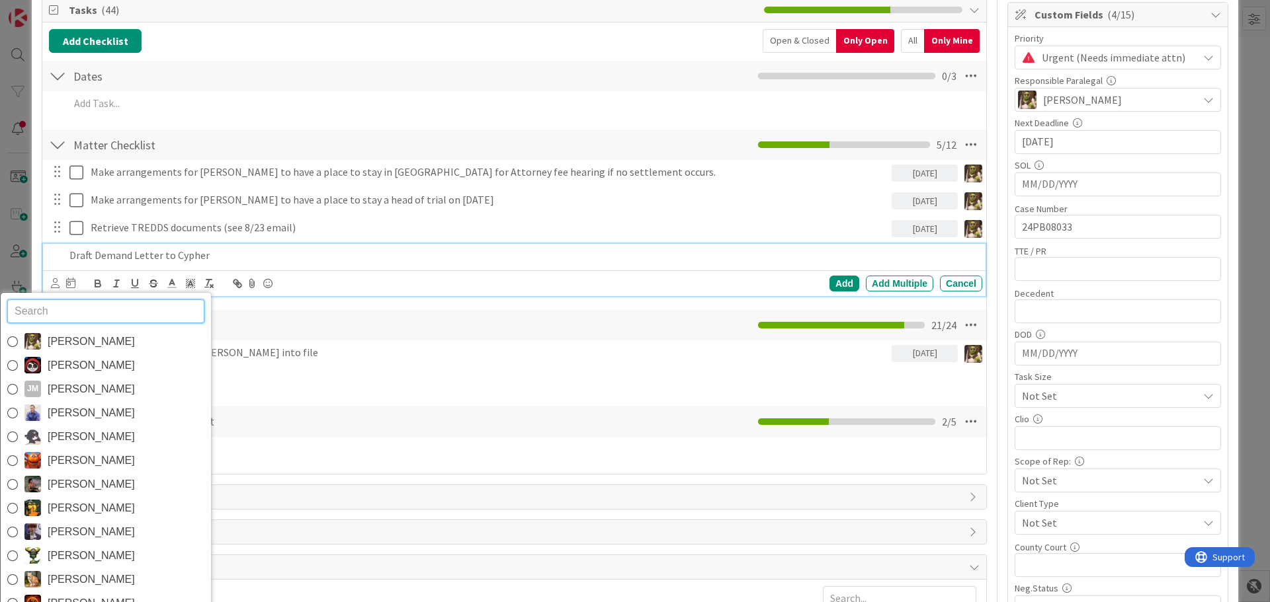
click at [104, 348] on span "[PERSON_NAME]" at bounding box center [91, 342] width 87 height 20
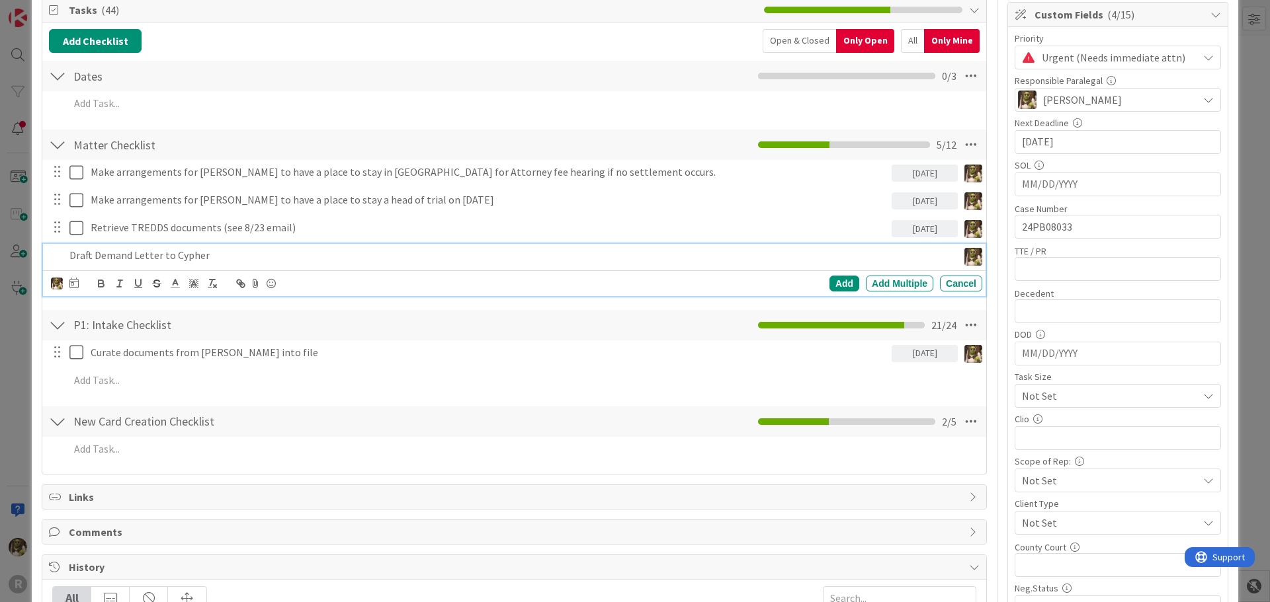
click at [74, 280] on icon at bounding box center [73, 283] width 9 height 11
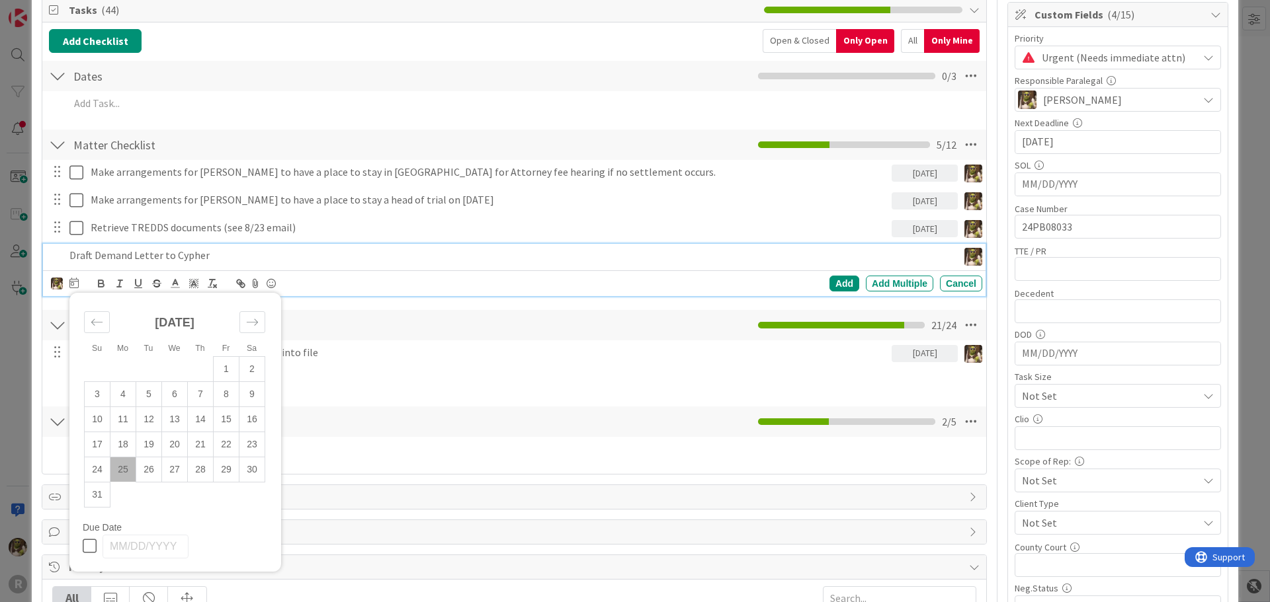
click at [118, 471] on td "25" at bounding box center [123, 469] width 26 height 25
click at [837, 286] on div "Add" at bounding box center [844, 284] width 30 height 16
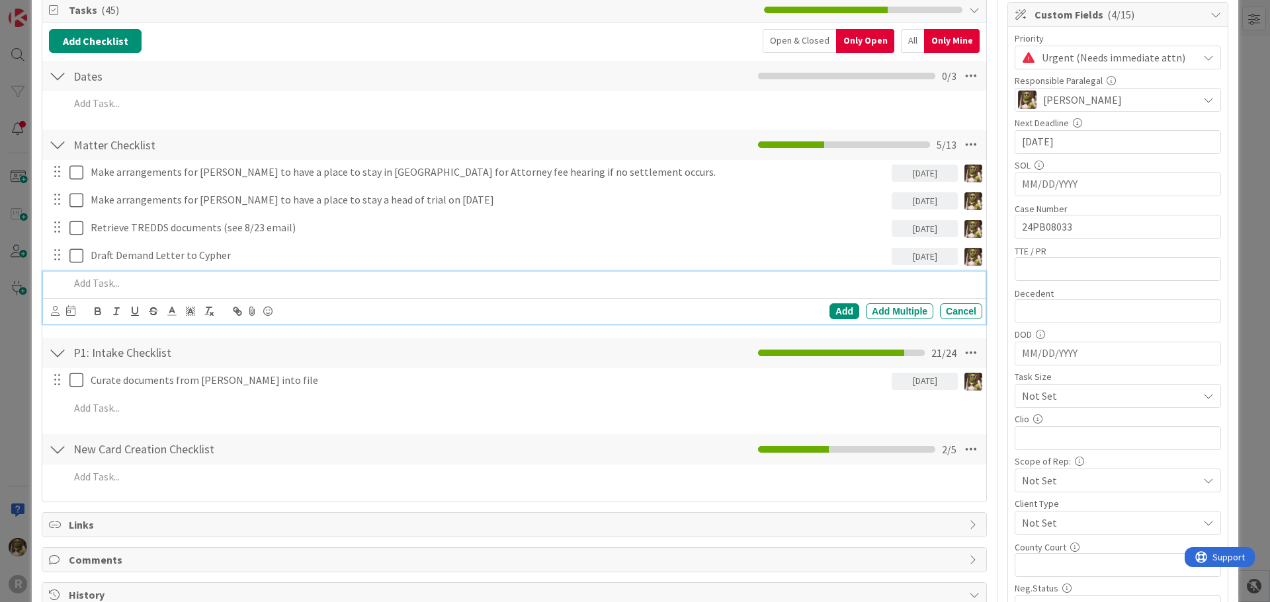
click at [95, 285] on p at bounding box center [522, 283] width 907 height 15
drag, startPoint x: 224, startPoint y: 283, endPoint x: 174, endPoint y: 288, distance: 49.8
click at [174, 288] on p "Draft Demand Letter to Cypher and PLF" at bounding box center [522, 283] width 907 height 15
click at [56, 316] on icon at bounding box center [55, 311] width 9 height 10
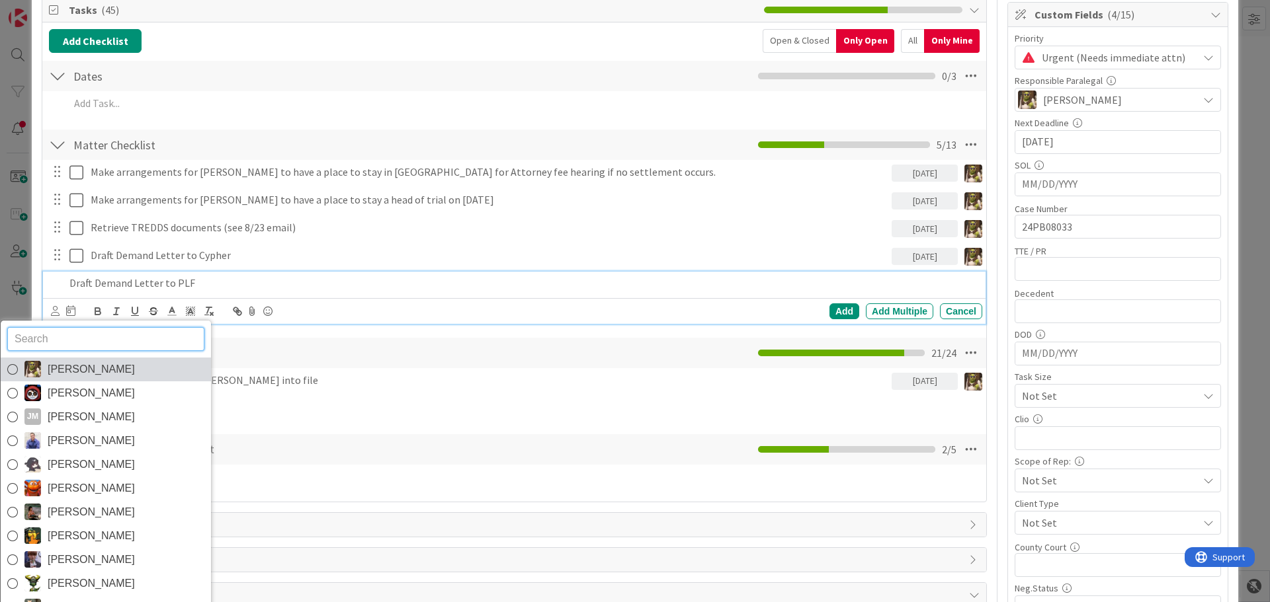
click at [104, 372] on span "[PERSON_NAME]" at bounding box center [91, 370] width 87 height 20
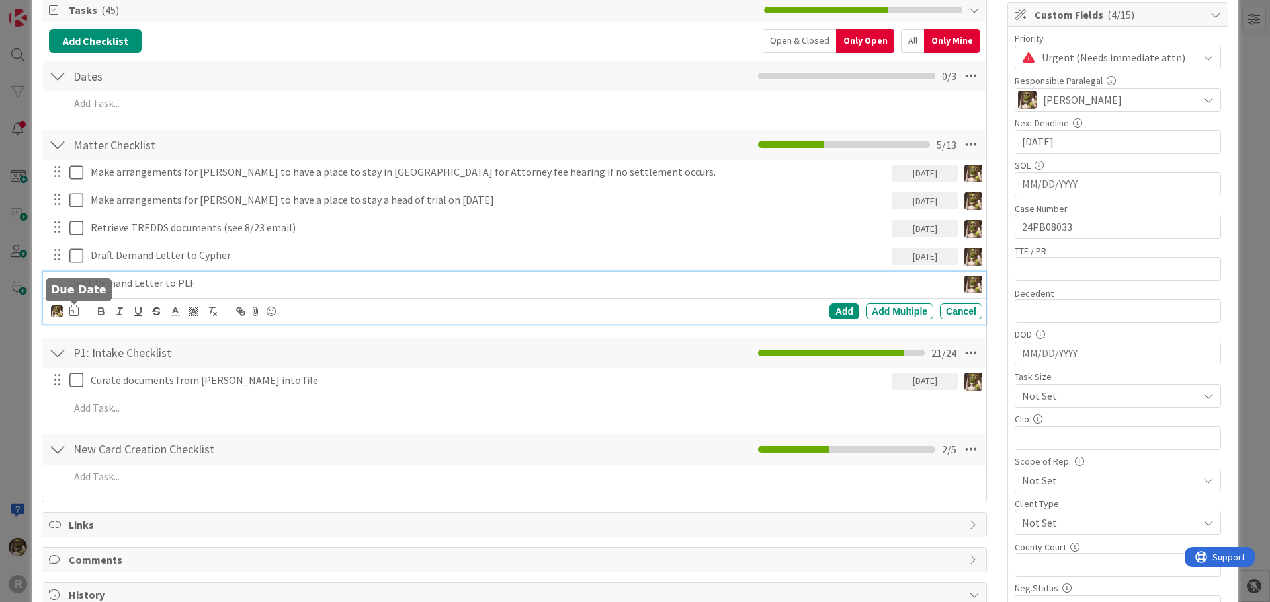
click at [77, 312] on icon at bounding box center [73, 311] width 9 height 11
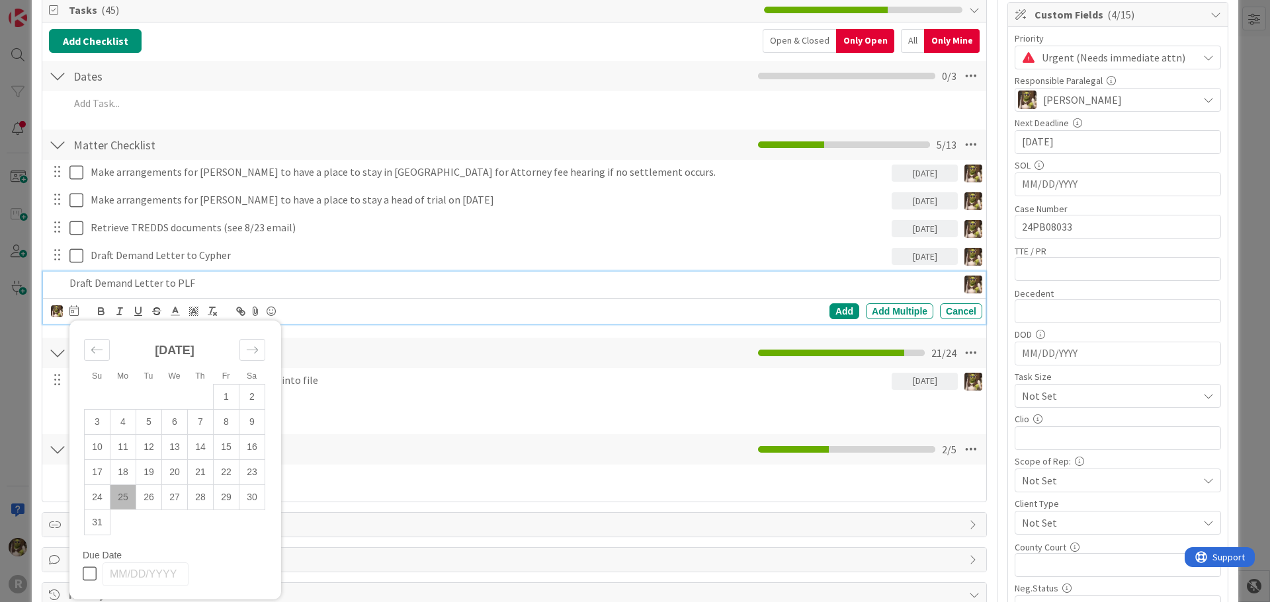
click at [130, 499] on td "25" at bounding box center [123, 497] width 26 height 25
click at [829, 310] on div "Add" at bounding box center [844, 312] width 30 height 16
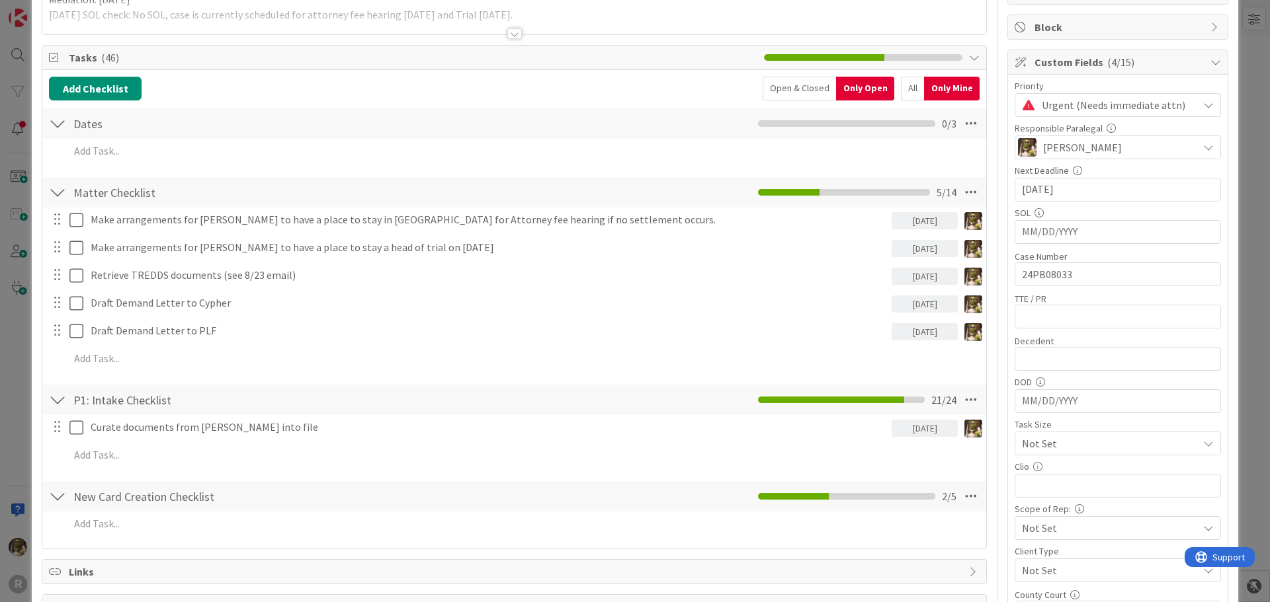
scroll to position [0, 0]
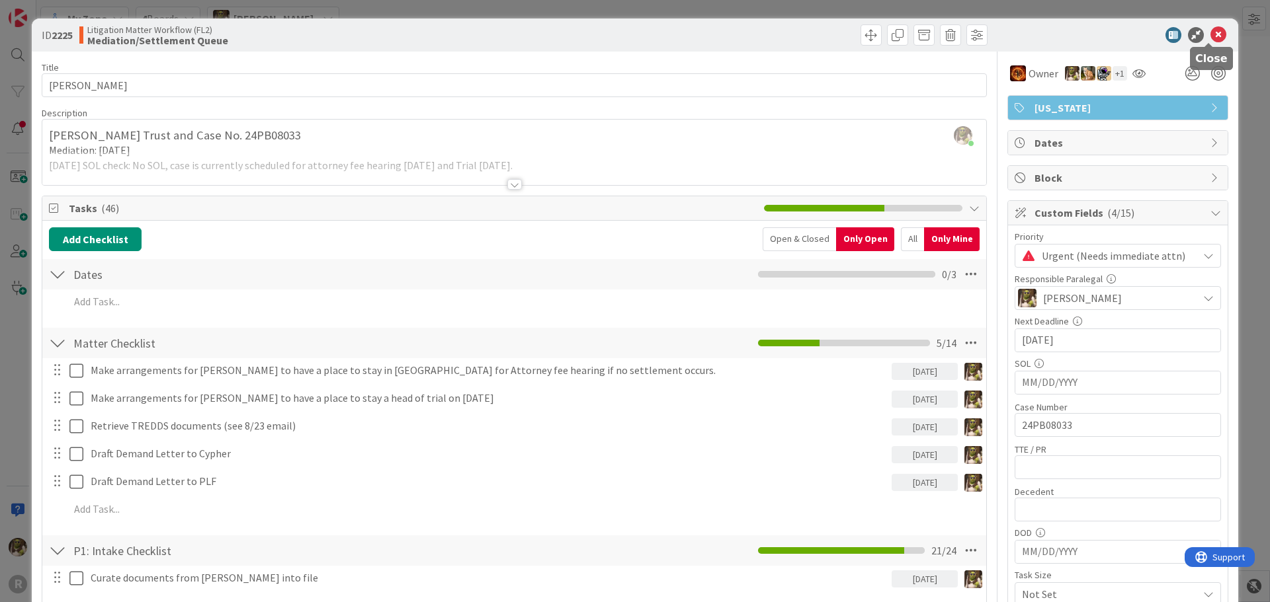
click at [1212, 34] on icon at bounding box center [1218, 35] width 16 height 16
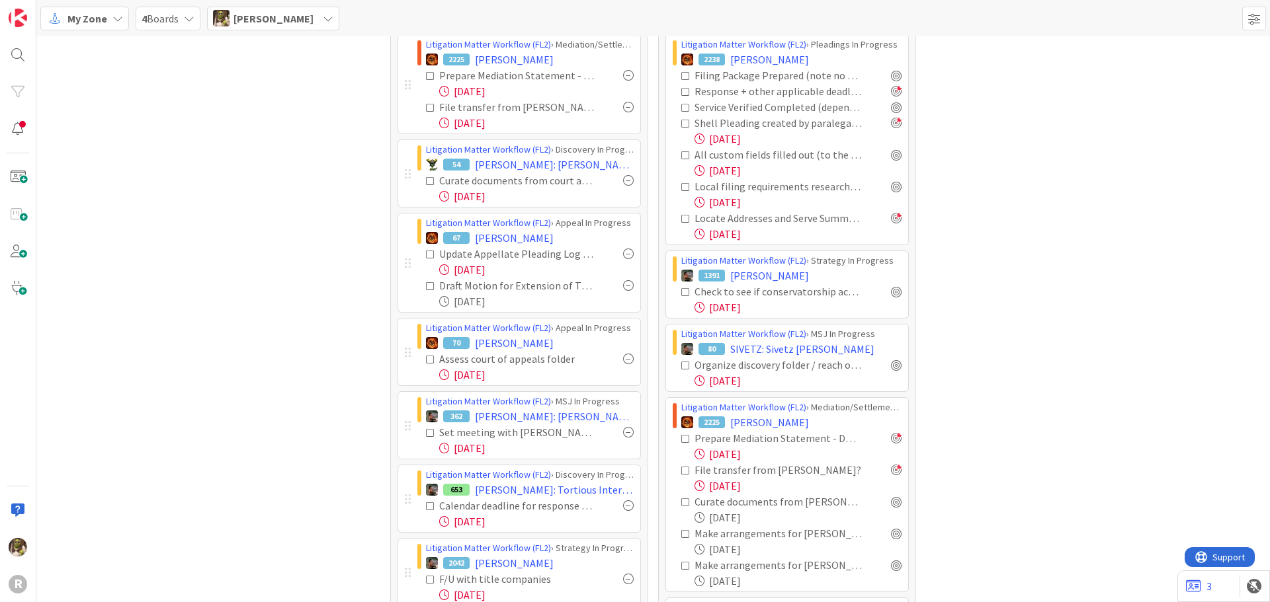
scroll to position [132, 0]
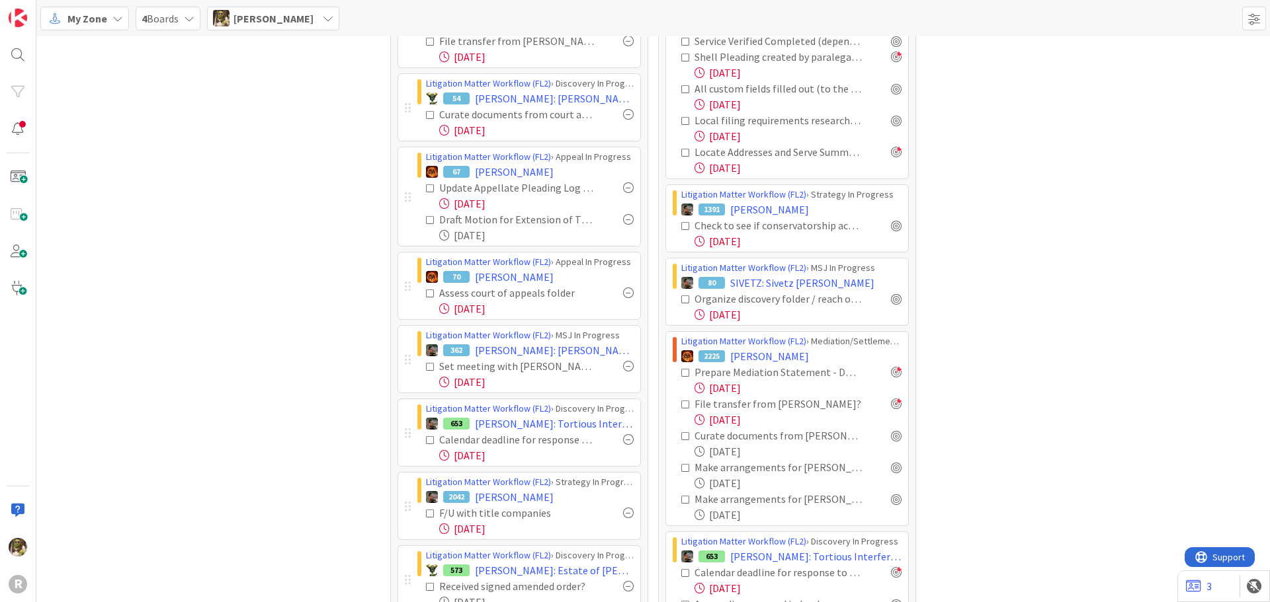
click at [623, 291] on div at bounding box center [628, 293] width 11 height 11
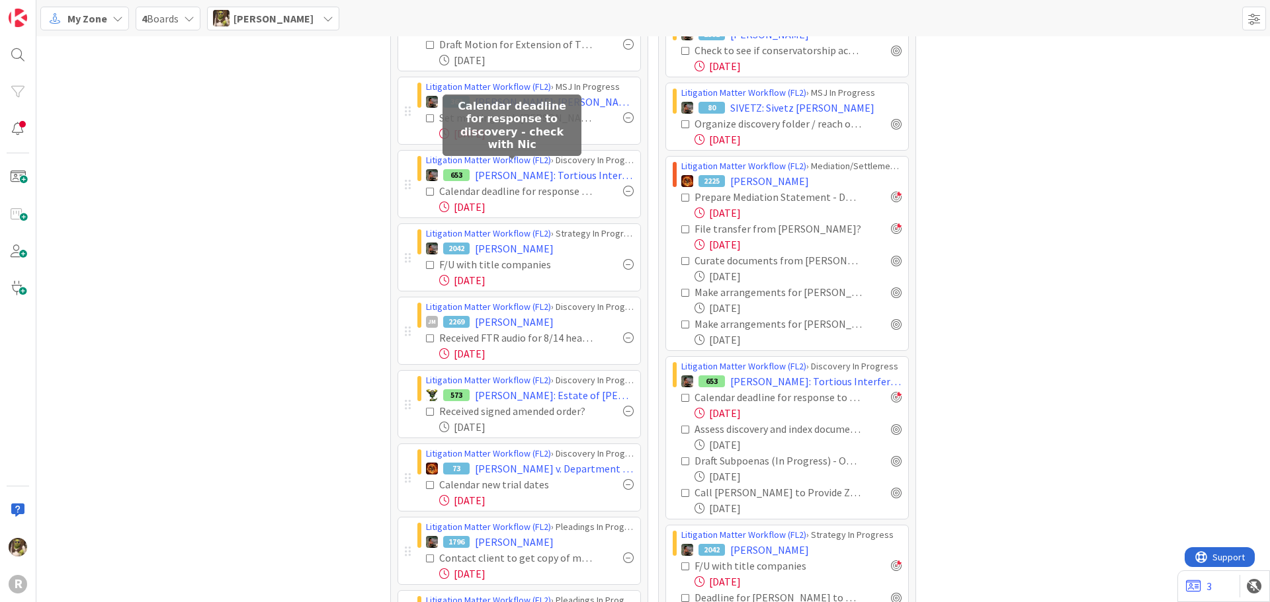
scroll to position [331, 0]
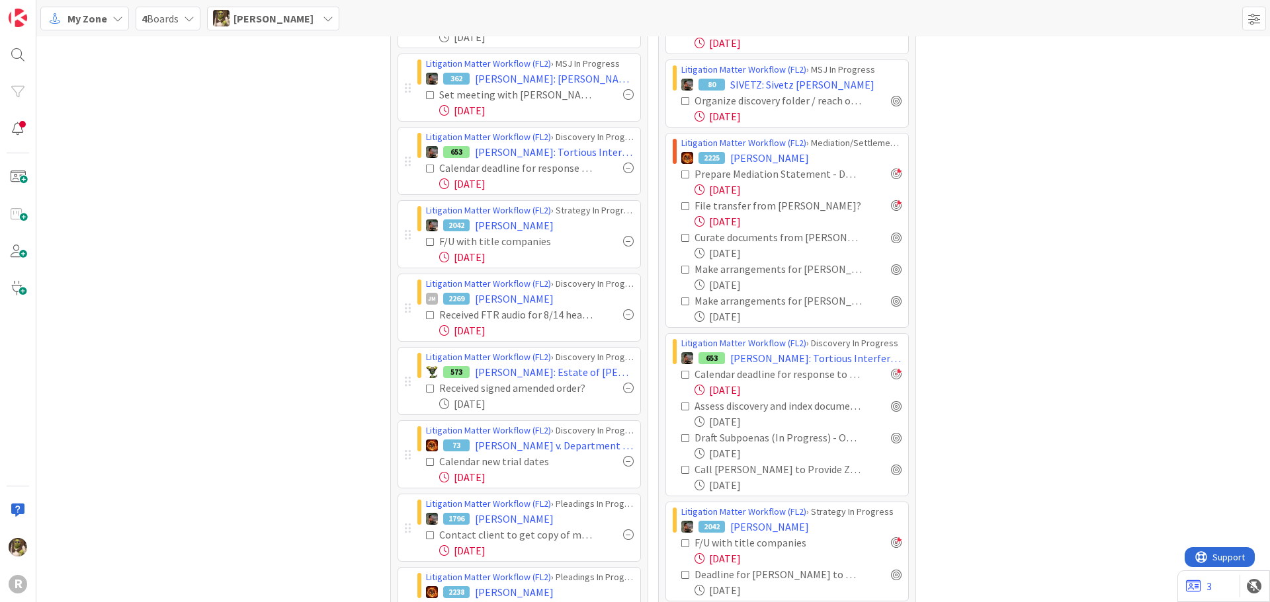
click at [626, 171] on div at bounding box center [628, 168] width 11 height 11
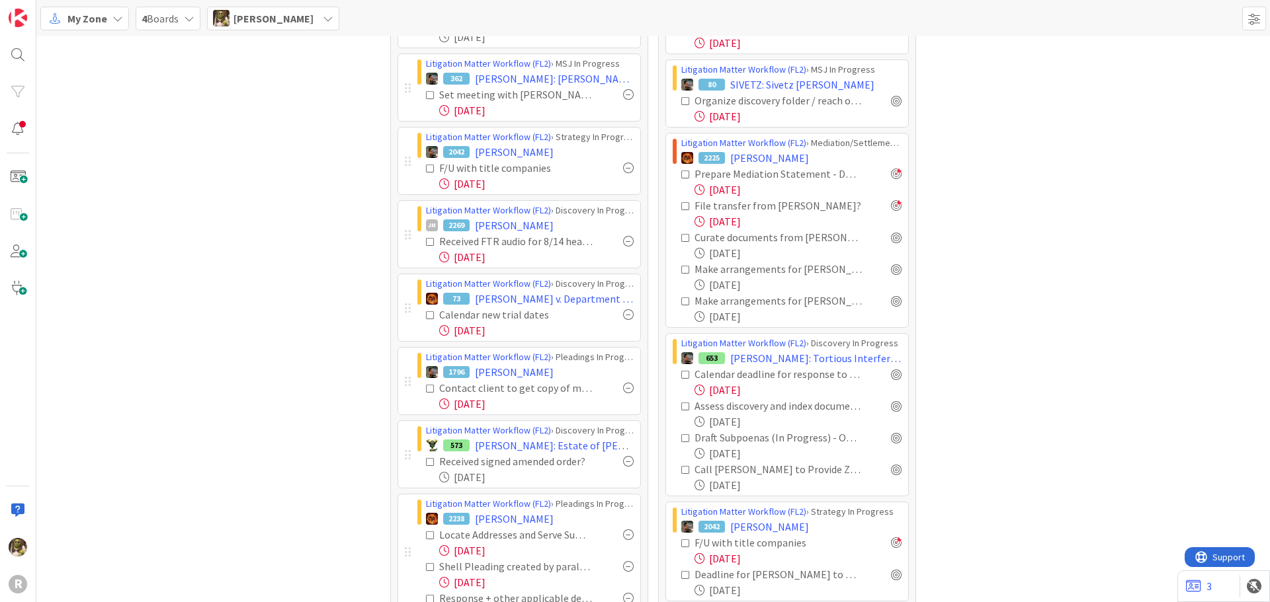
click at [626, 169] on div at bounding box center [628, 168] width 11 height 11
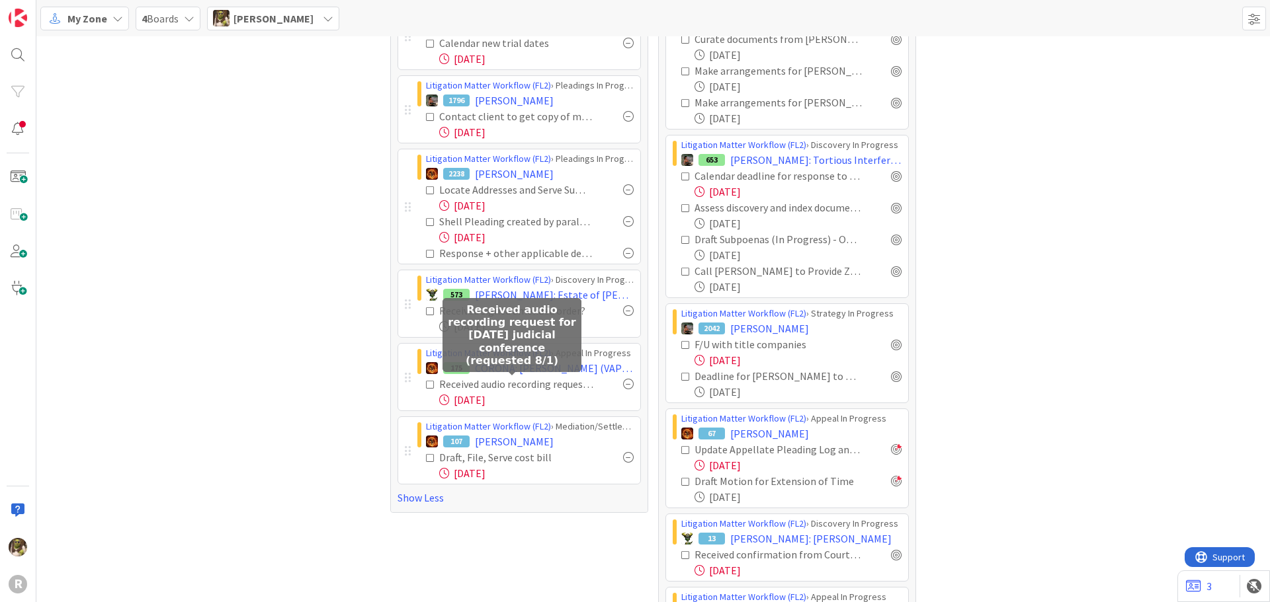
scroll to position [0, 0]
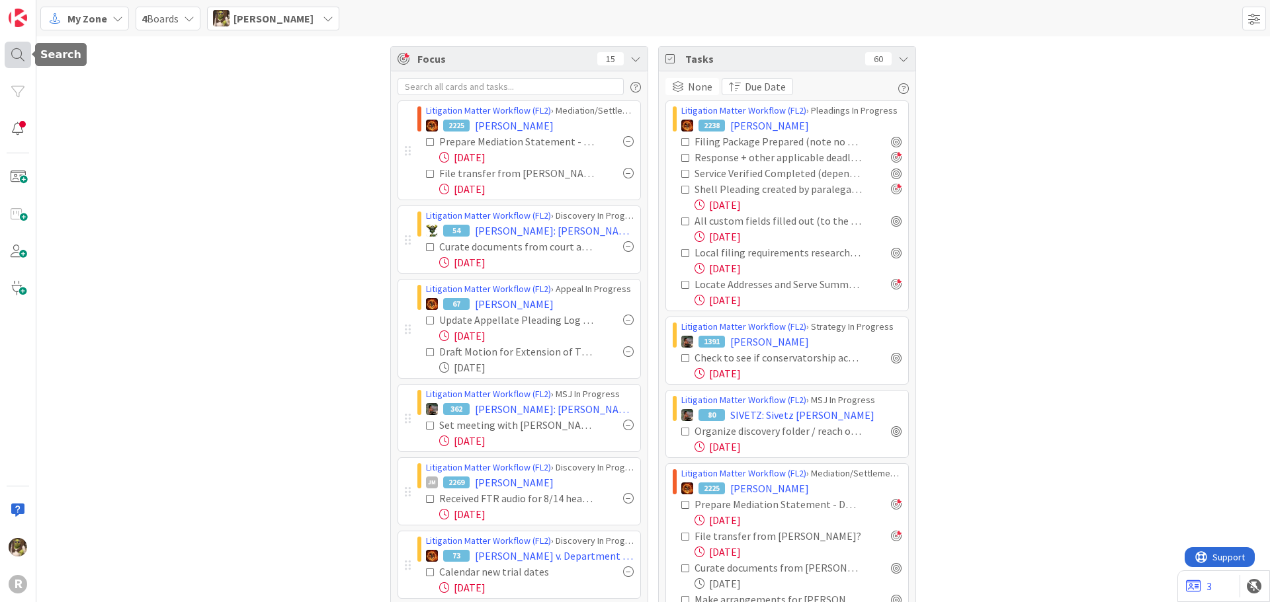
click at [12, 50] on div at bounding box center [18, 55] width 26 height 26
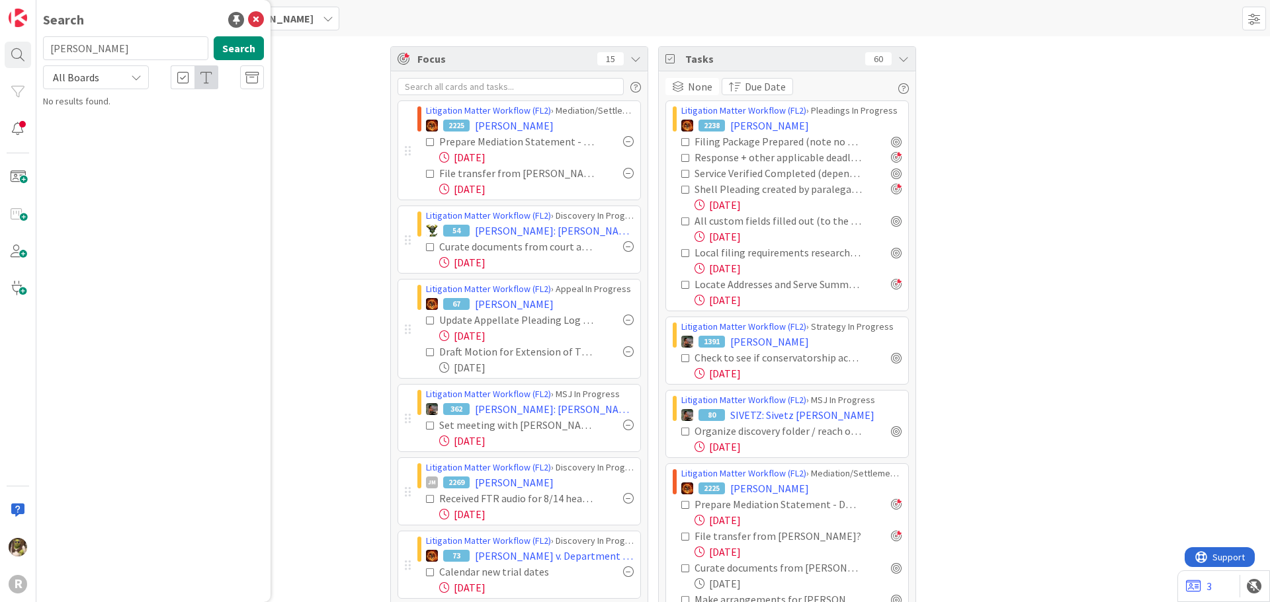
type input "killen"
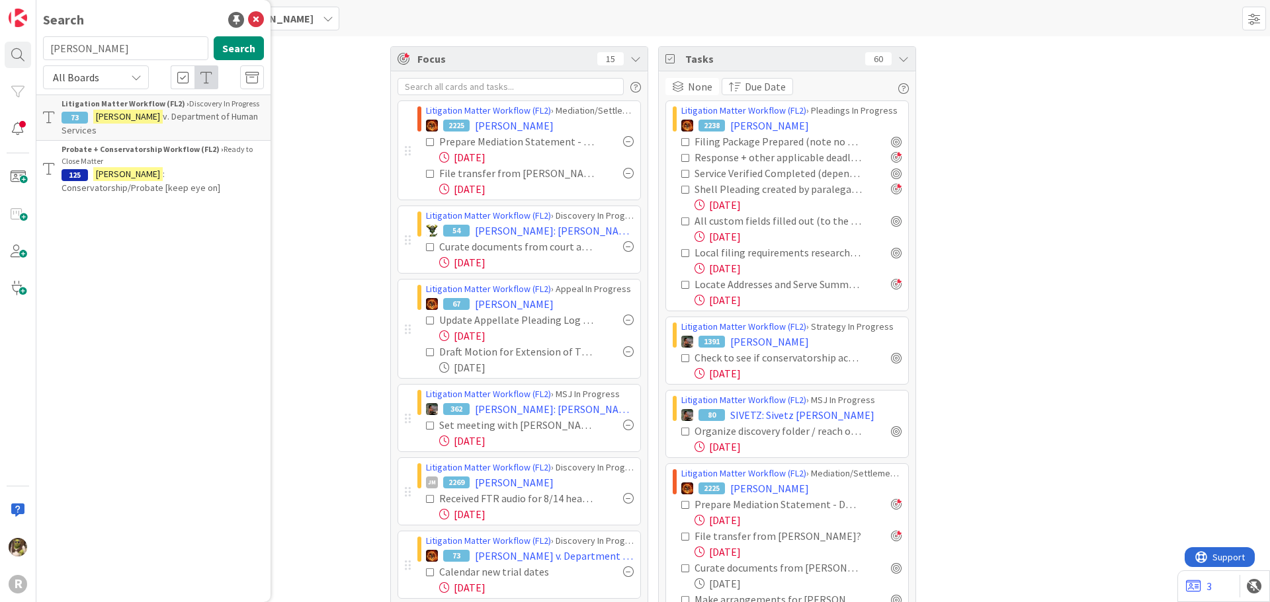
click at [198, 111] on span "v. Department of Human Services" at bounding box center [160, 123] width 196 height 26
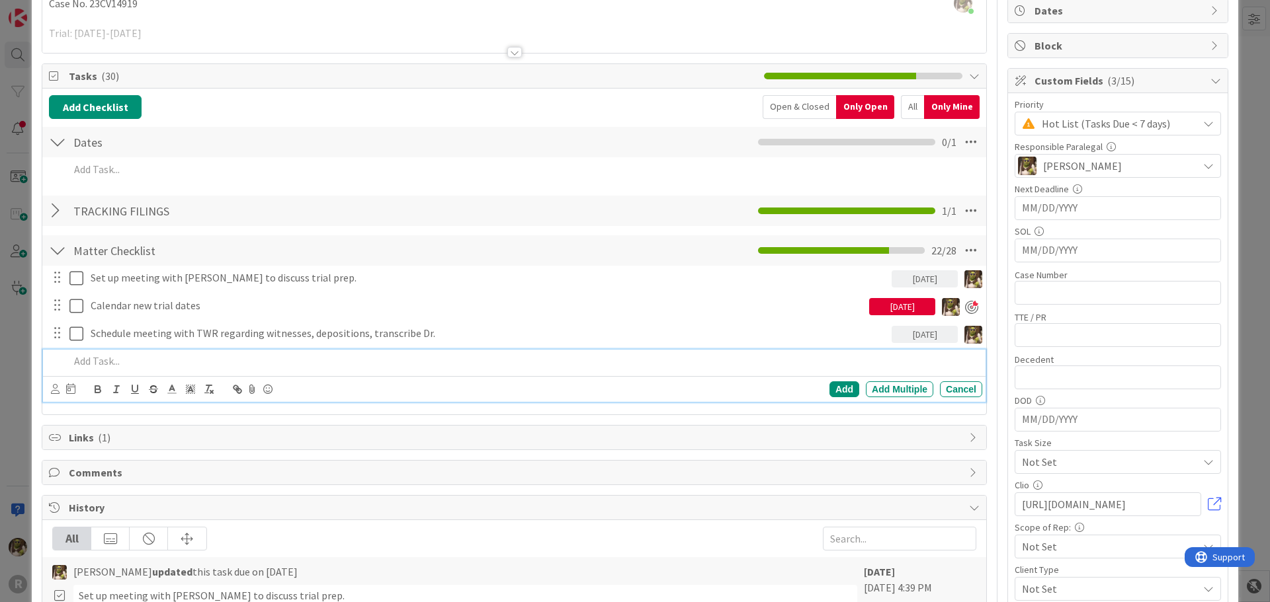
click at [128, 356] on p at bounding box center [522, 361] width 907 height 15
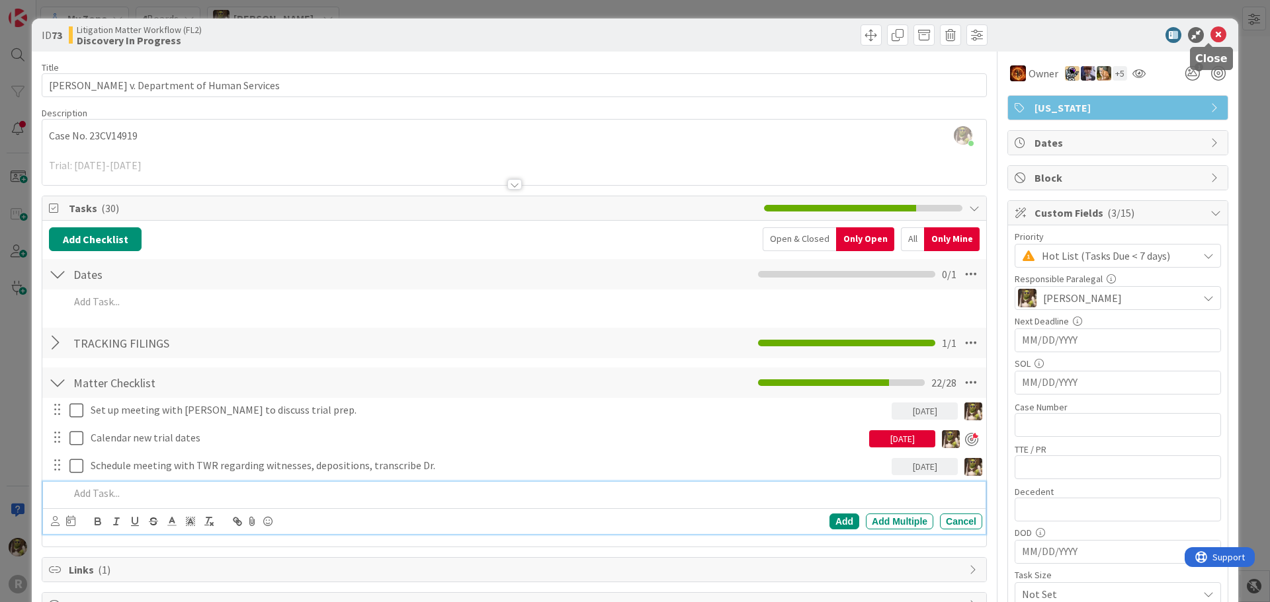
click at [1210, 32] on icon at bounding box center [1218, 35] width 16 height 16
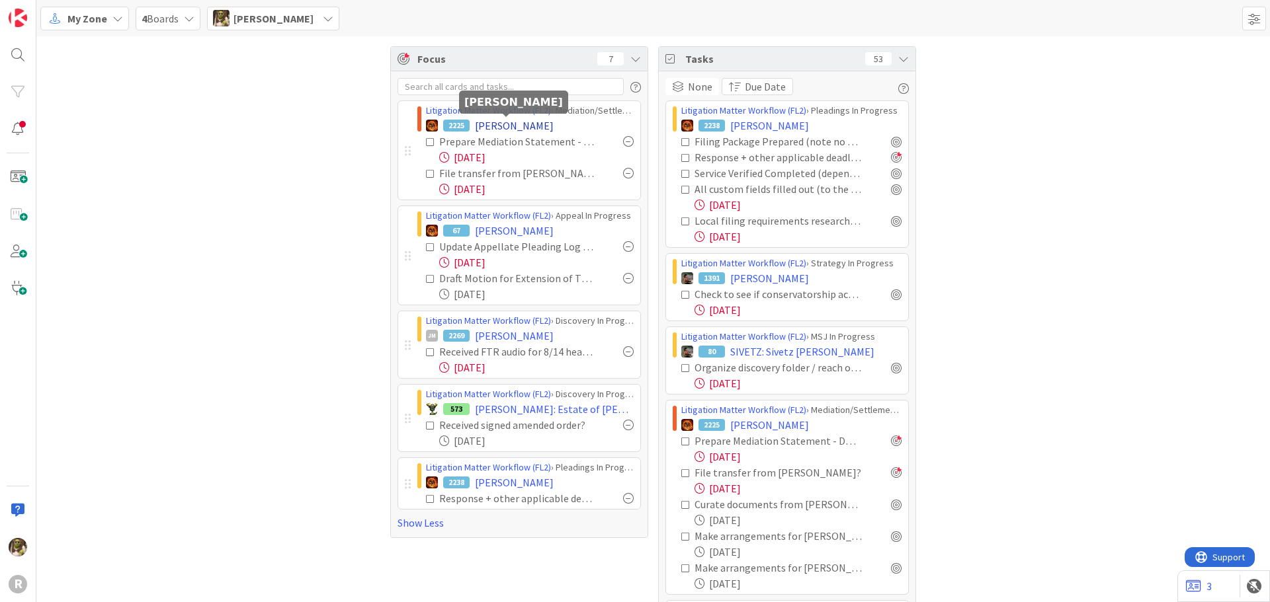
click at [505, 124] on span "[PERSON_NAME]" at bounding box center [514, 126] width 79 height 16
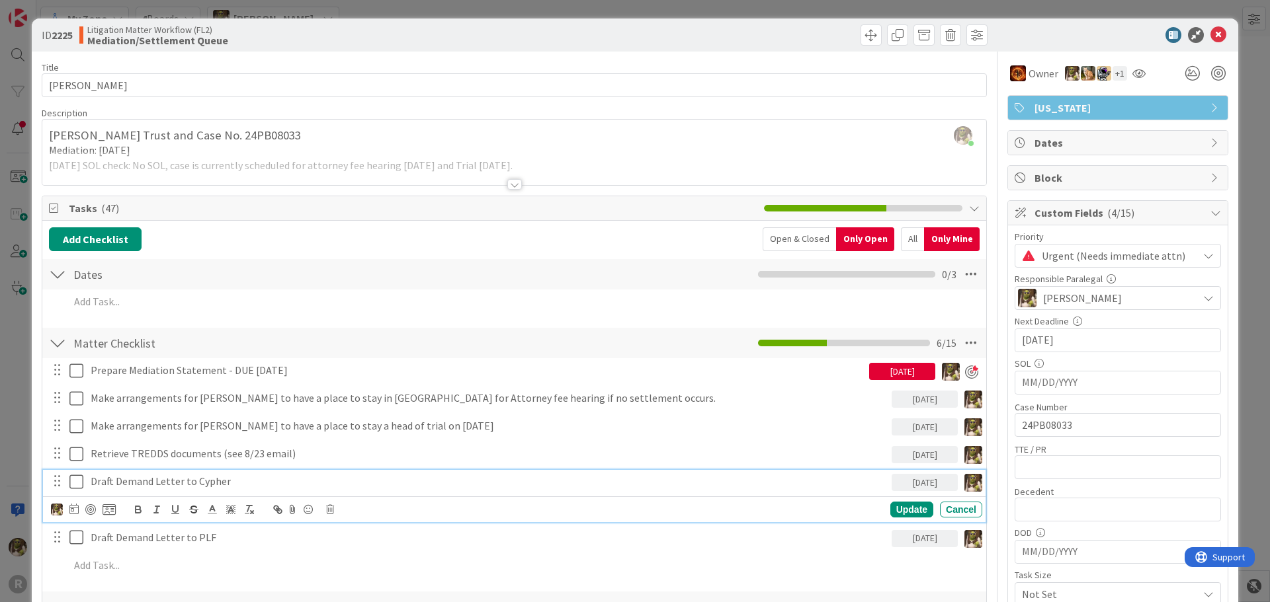
click at [243, 477] on p "Draft Demand Letter to Cypher" at bounding box center [489, 481] width 796 height 15
click at [234, 536] on p "Draft Demand Letter to PLF" at bounding box center [489, 537] width 796 height 15
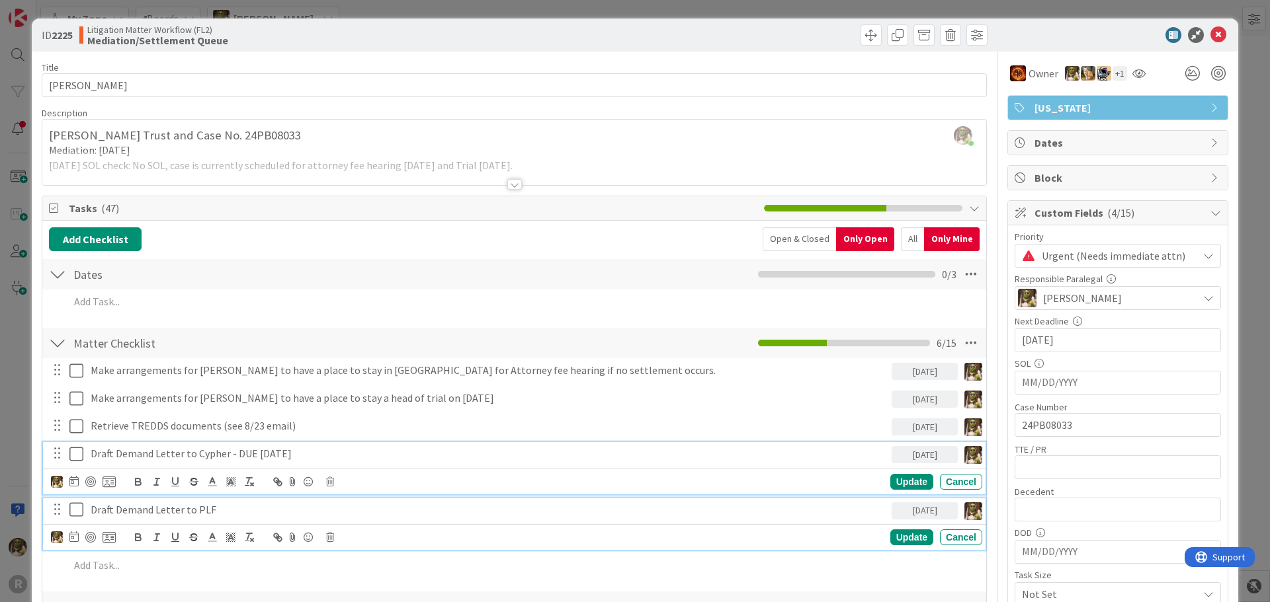
click at [136, 458] on p "Draft Demand Letter to Cypher - DUE [DATE]" at bounding box center [489, 453] width 796 height 15
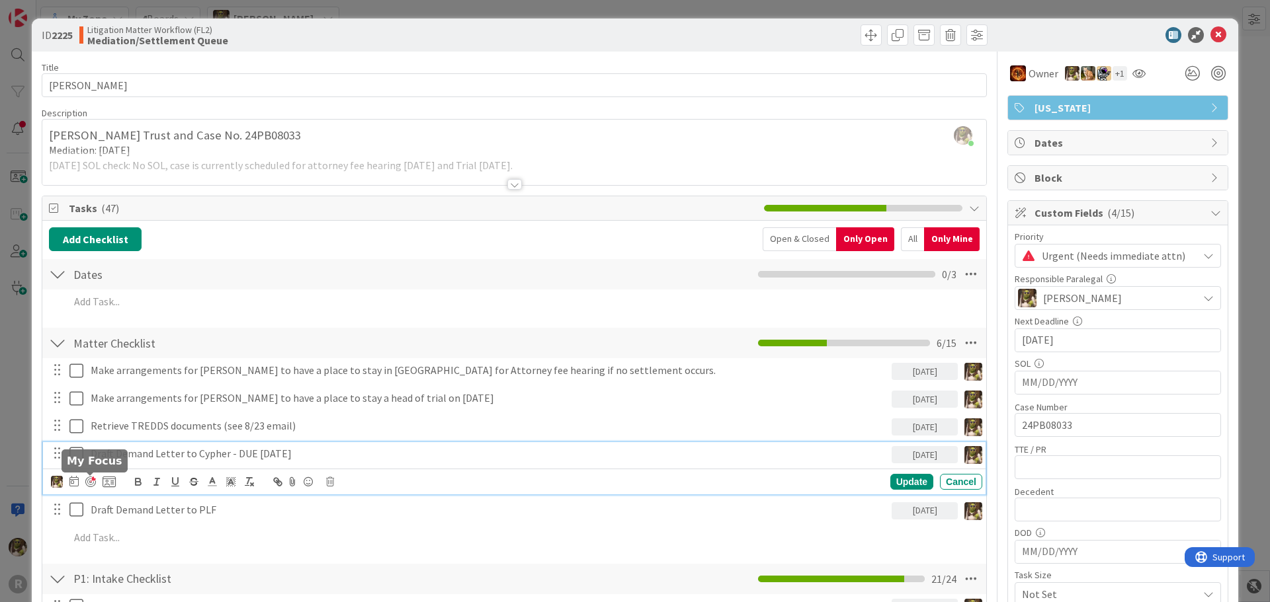
click at [90, 481] on div at bounding box center [90, 482] width 11 height 11
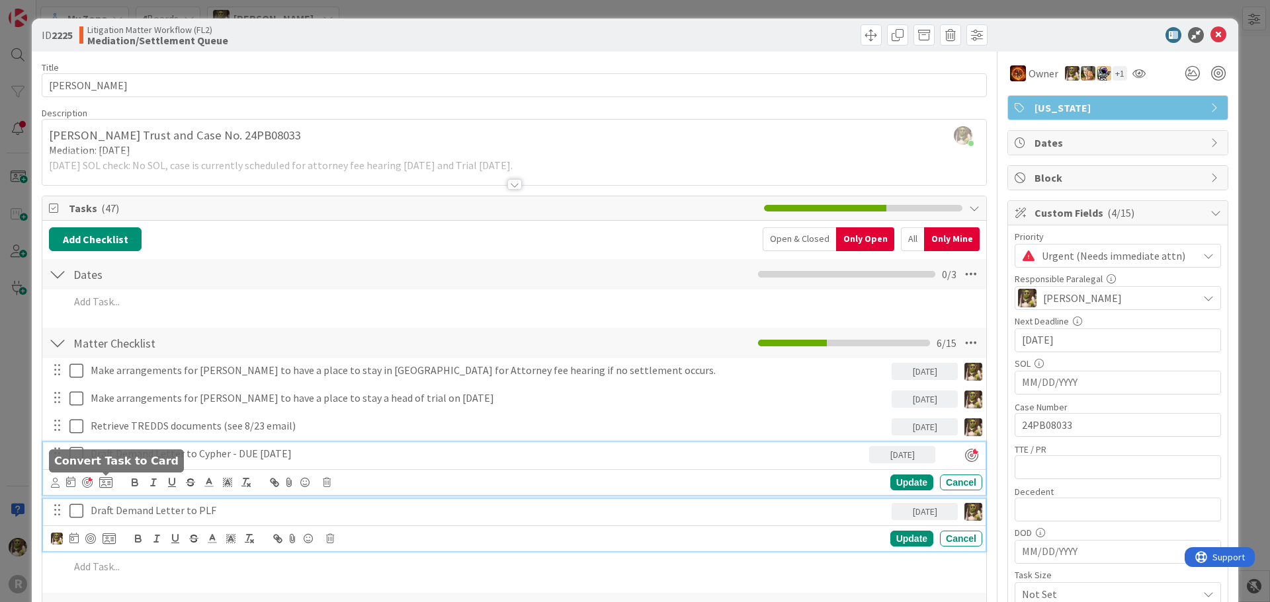
click at [191, 517] on p "Draft Demand Letter to PLF" at bounding box center [489, 510] width 796 height 15
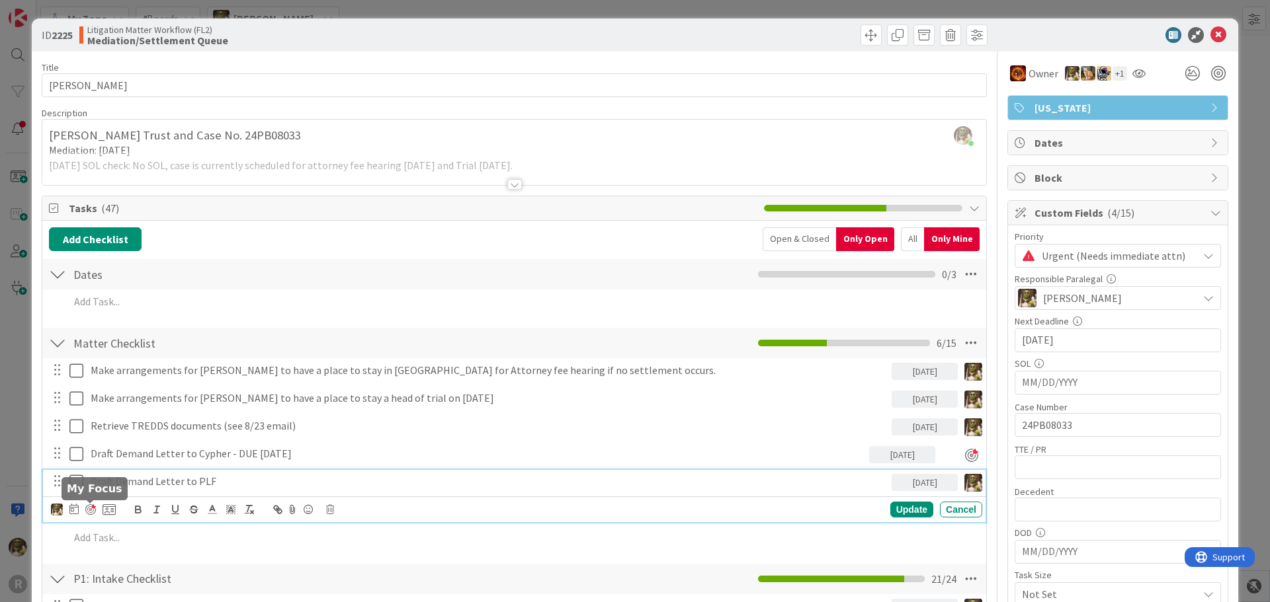
click at [89, 510] on div at bounding box center [90, 510] width 11 height 11
click at [259, 484] on p "Draft Demand Letter to PLF" at bounding box center [477, 481] width 773 height 15
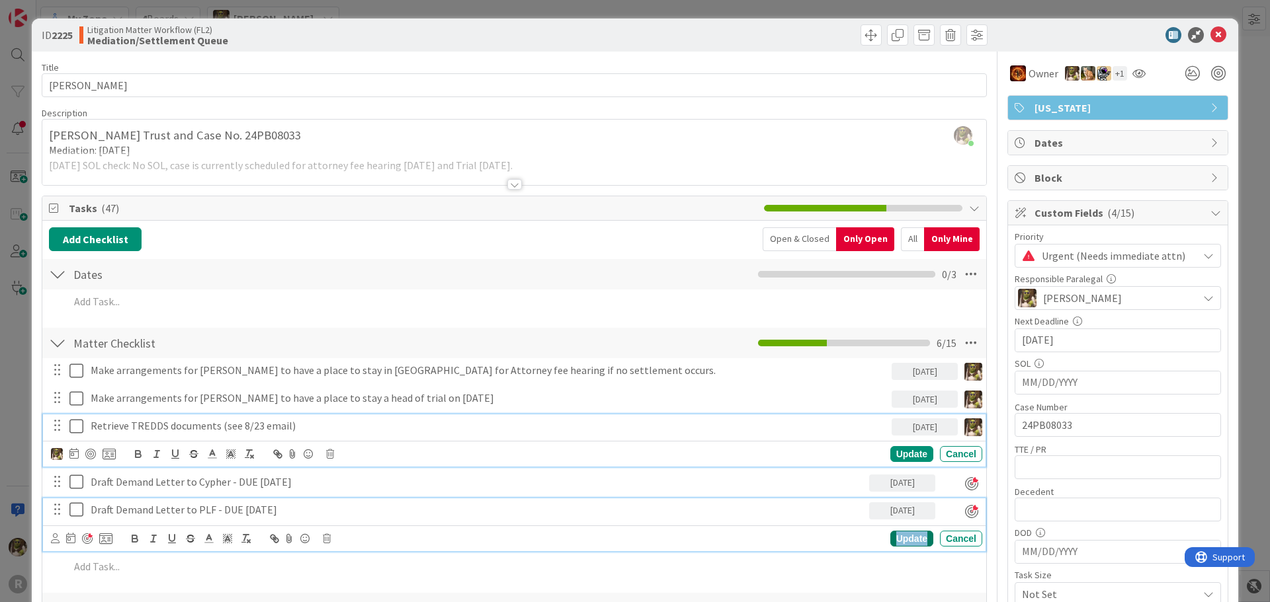
drag, startPoint x: 479, startPoint y: 415, endPoint x: 906, endPoint y: 542, distance: 445.5
click at [906, 542] on div "Update" at bounding box center [911, 539] width 43 height 16
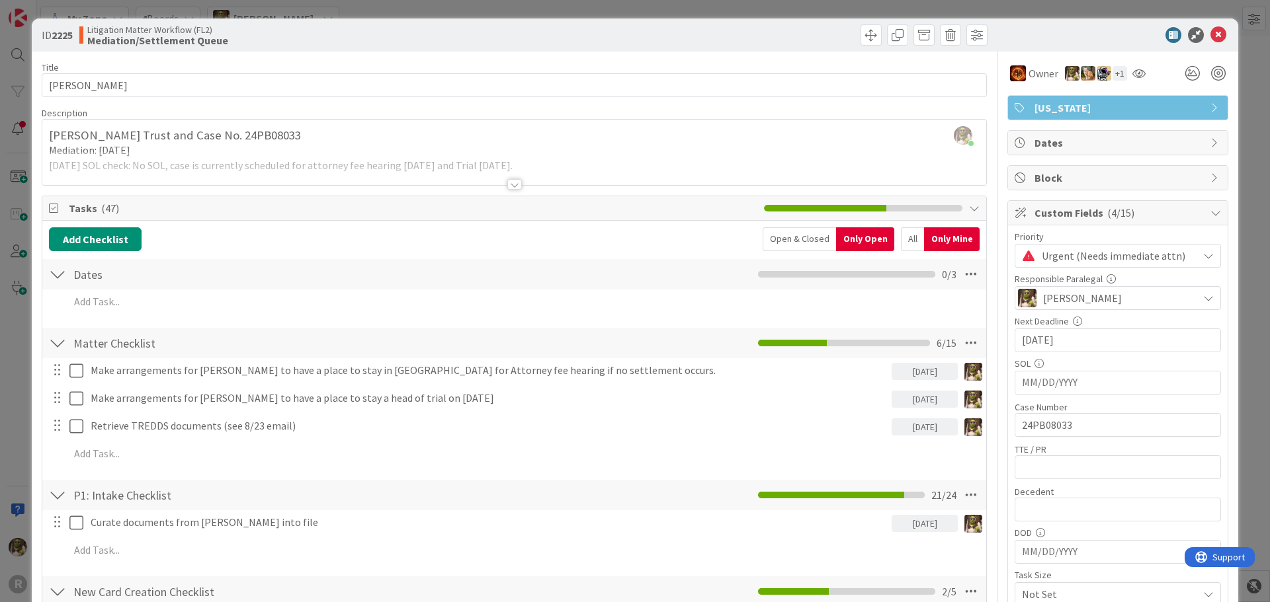
click at [390, 439] on div "Make arrangements for Ted to have a place to stay in Curry County for Attorney …" at bounding box center [514, 414] width 931 height 112
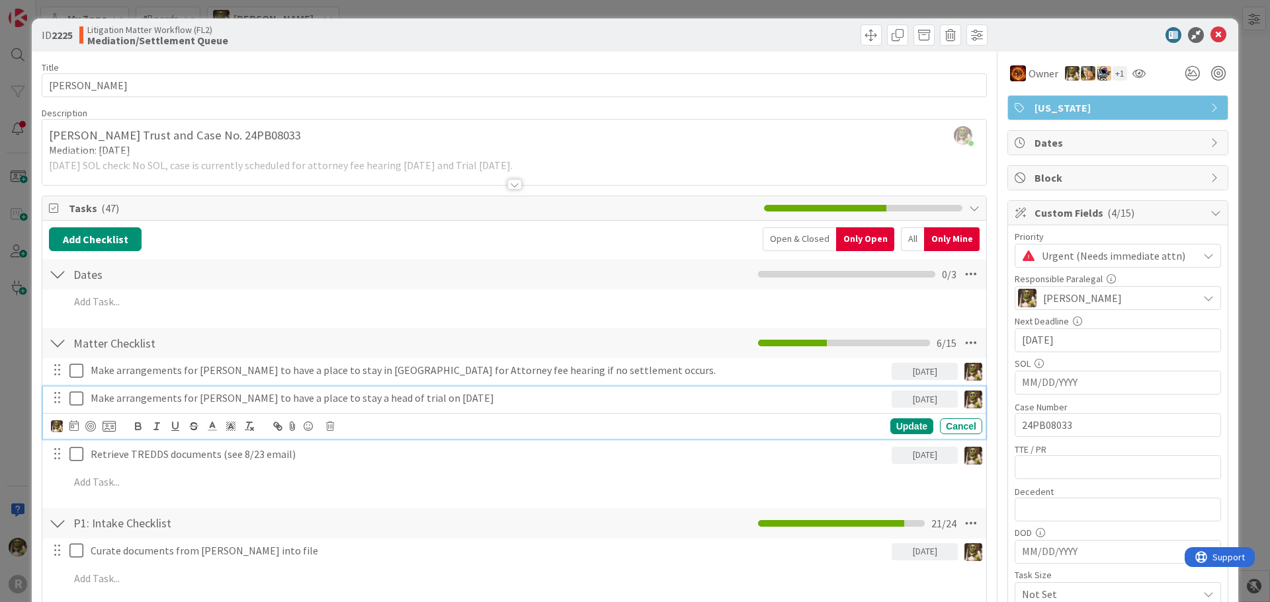
click at [339, 396] on p "Make arrangements for [PERSON_NAME] to have a place to stay a head of trial on …" at bounding box center [489, 398] width 796 height 15
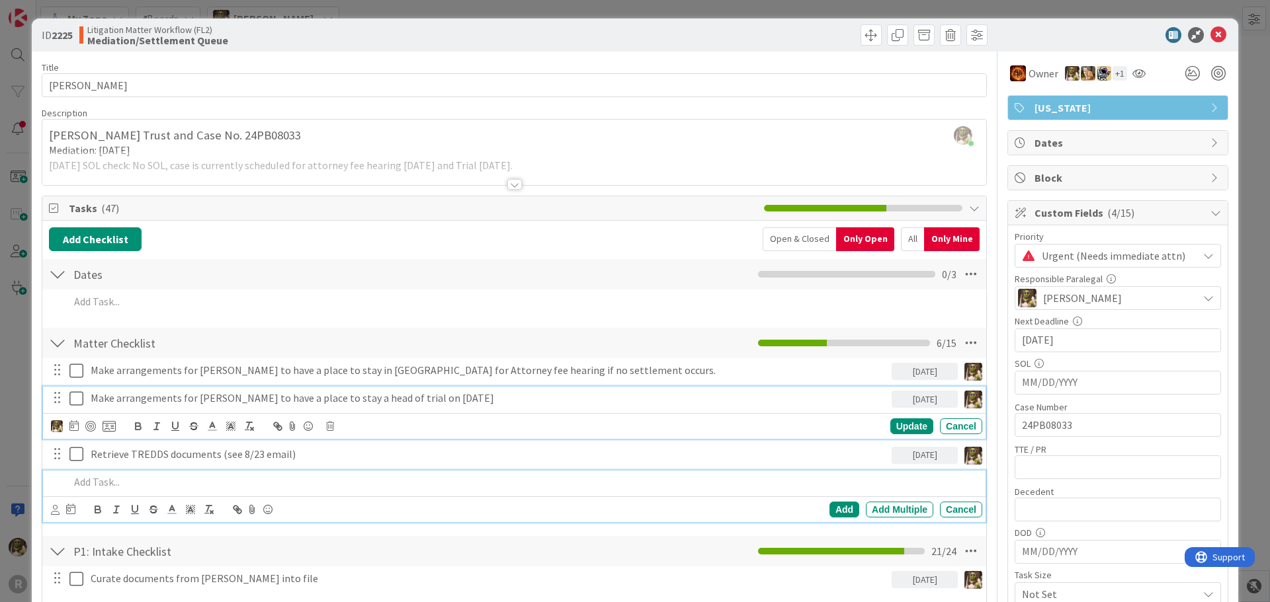
click at [147, 488] on p at bounding box center [522, 482] width 907 height 15
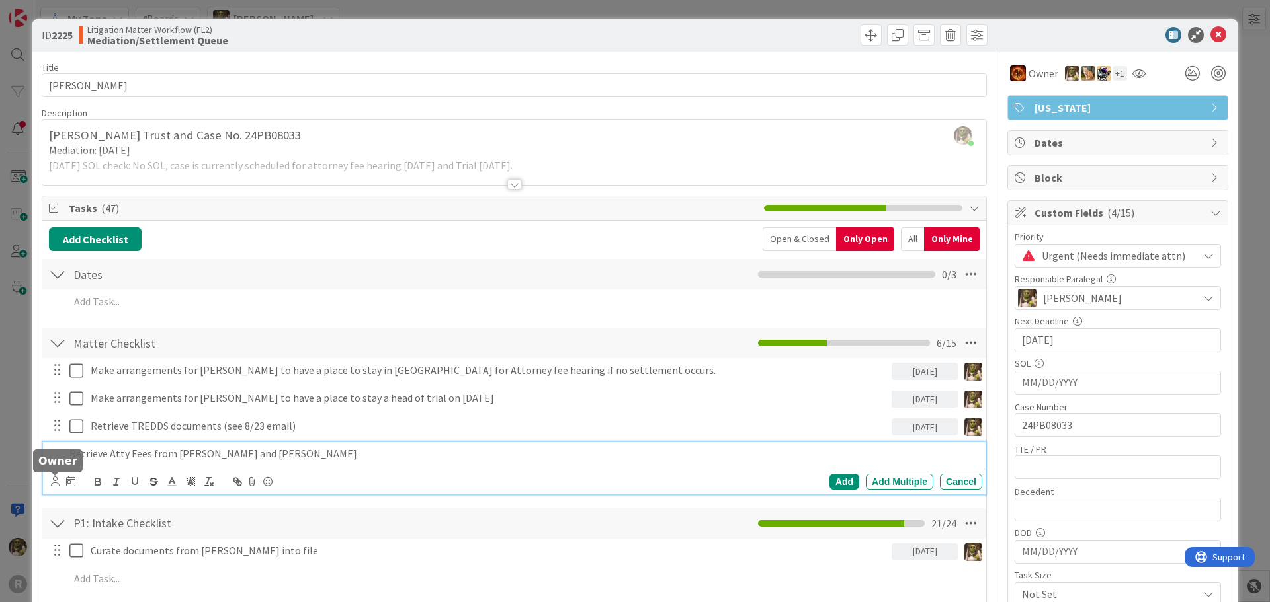
click at [55, 479] on icon at bounding box center [55, 482] width 9 height 10
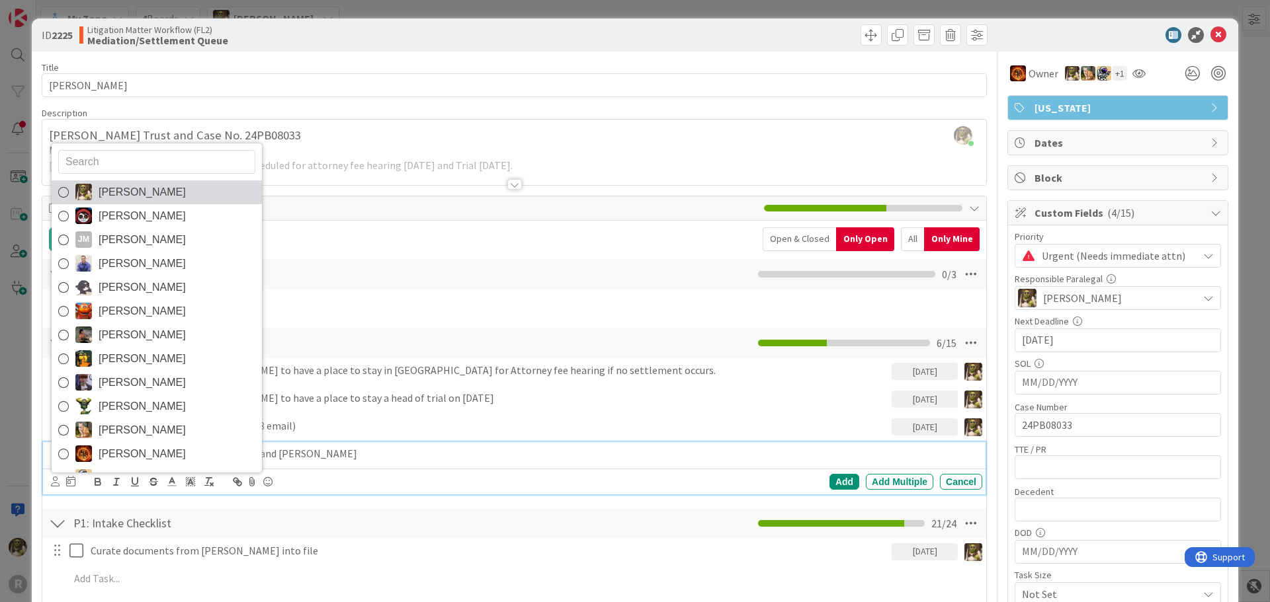
click at [164, 198] on link "[PERSON_NAME]" at bounding box center [157, 193] width 210 height 24
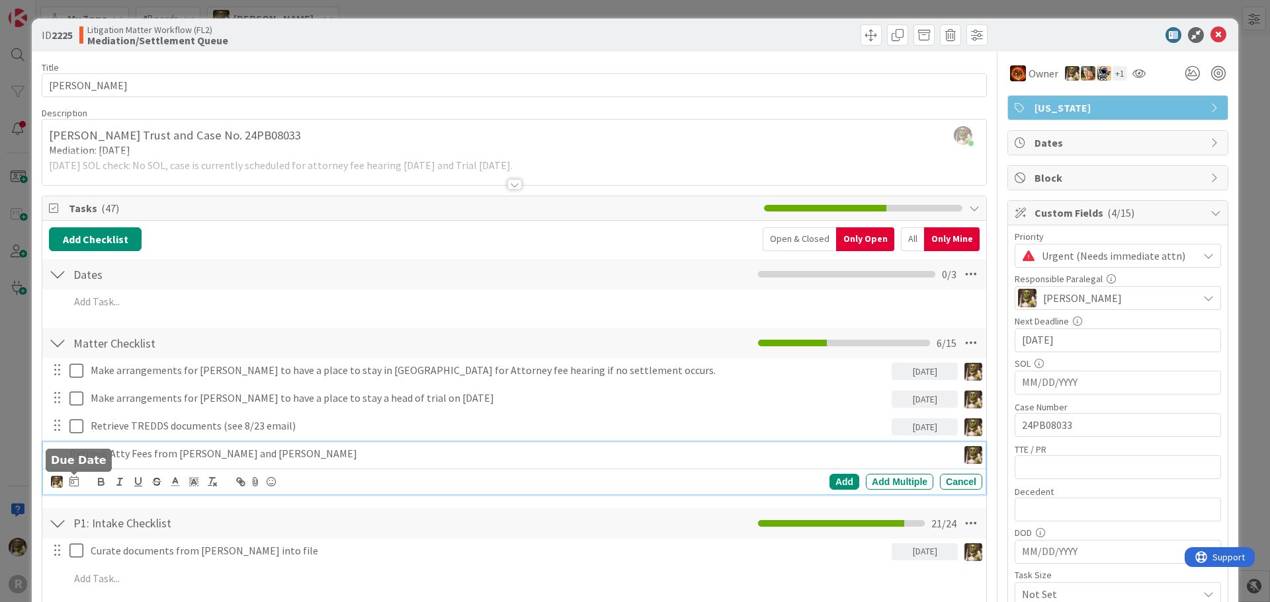
click at [72, 484] on icon at bounding box center [73, 481] width 9 height 11
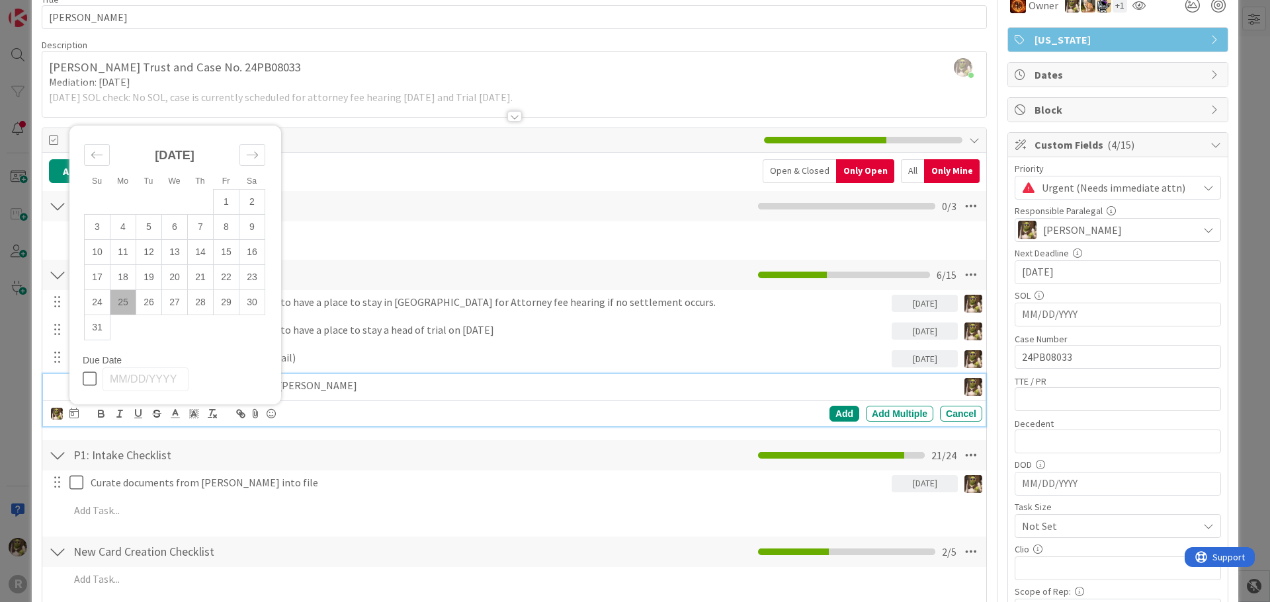
scroll to position [132, 0]
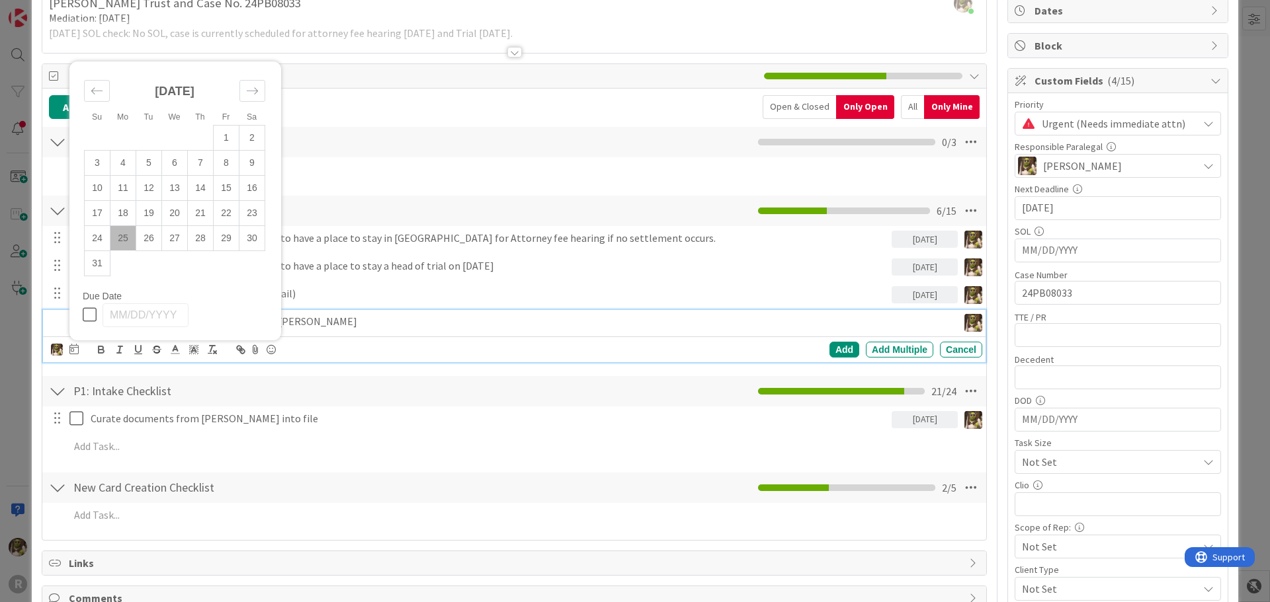
click at [127, 237] on td "25" at bounding box center [123, 238] width 26 height 25
click at [831, 343] on div "Add" at bounding box center [844, 350] width 30 height 16
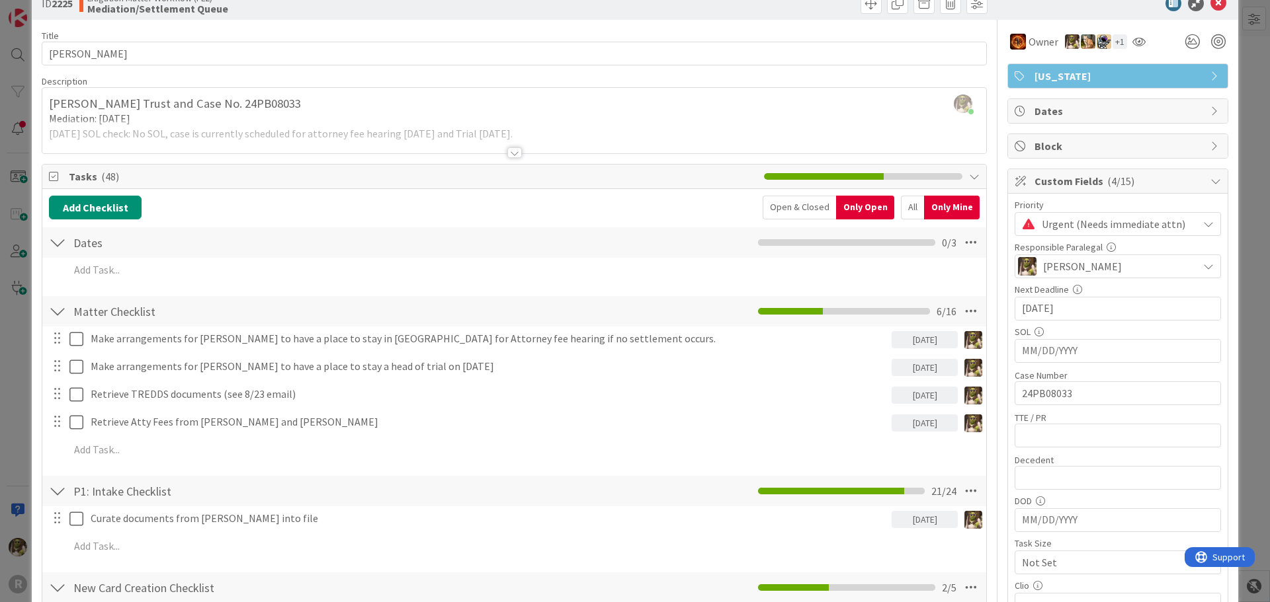
scroll to position [0, 0]
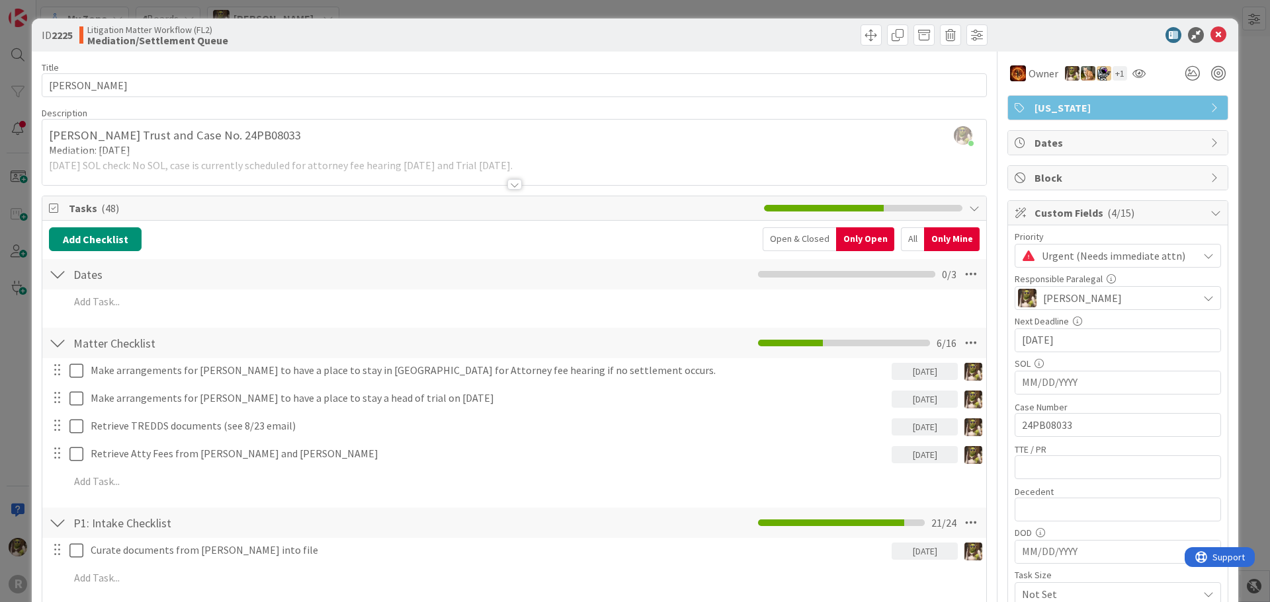
click at [1210, 32] on icon at bounding box center [1218, 35] width 16 height 16
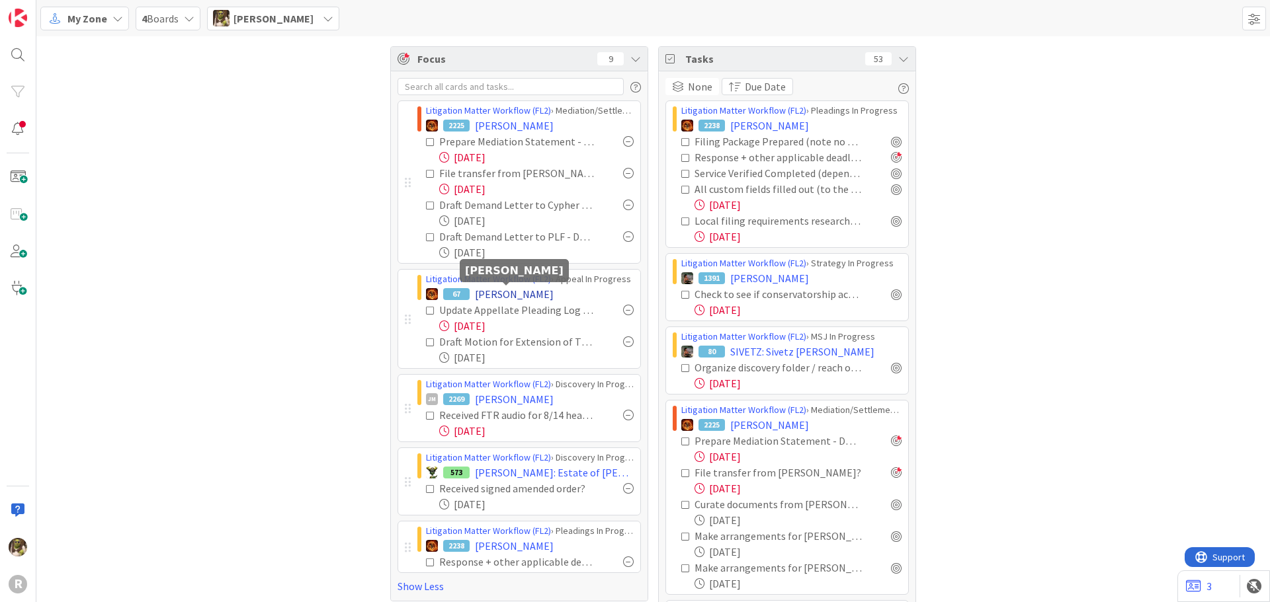
click at [506, 289] on span "[PERSON_NAME]" at bounding box center [514, 294] width 79 height 16
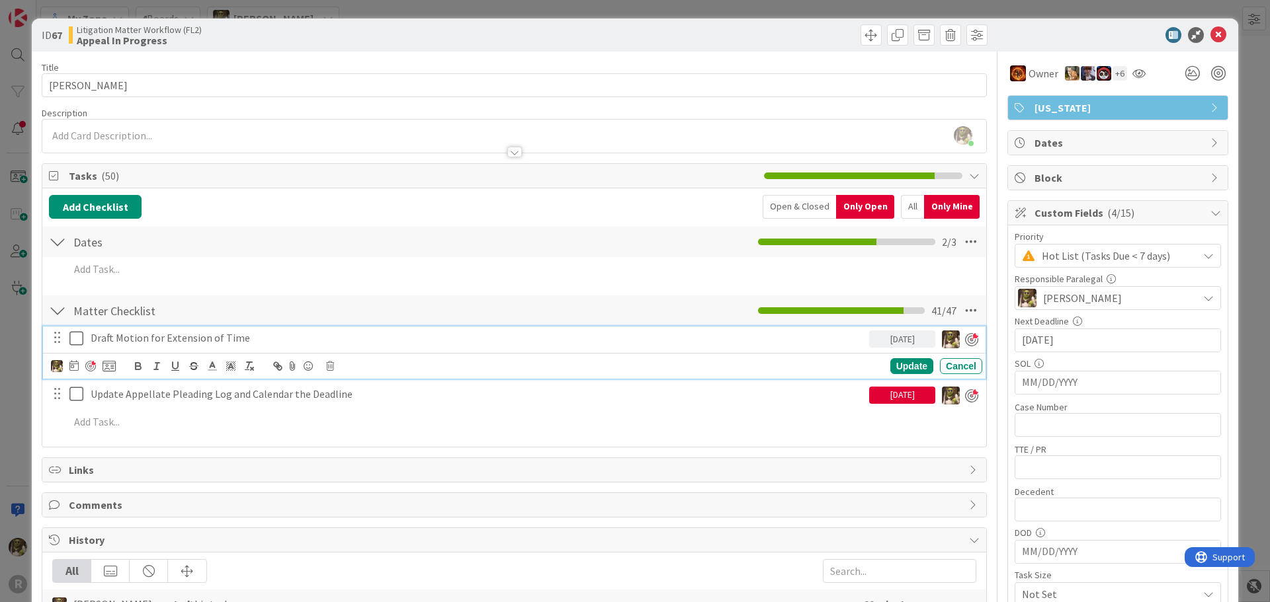
click at [266, 339] on p "Draft Motion for Extension of Time" at bounding box center [477, 338] width 773 height 15
click at [905, 362] on div "Update" at bounding box center [911, 366] width 43 height 16
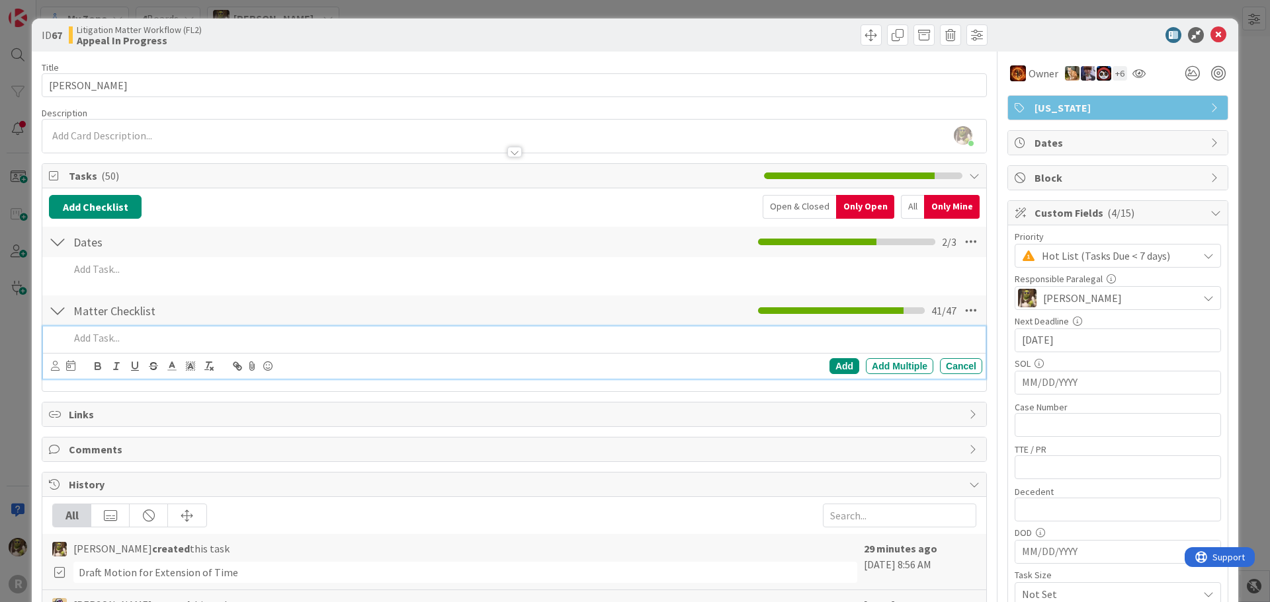
click at [101, 332] on p at bounding box center [522, 338] width 907 height 15
click at [118, 337] on p "Contact Ratliff about Motion for Extension." at bounding box center [522, 338] width 907 height 15
click at [55, 363] on icon at bounding box center [55, 366] width 9 height 10
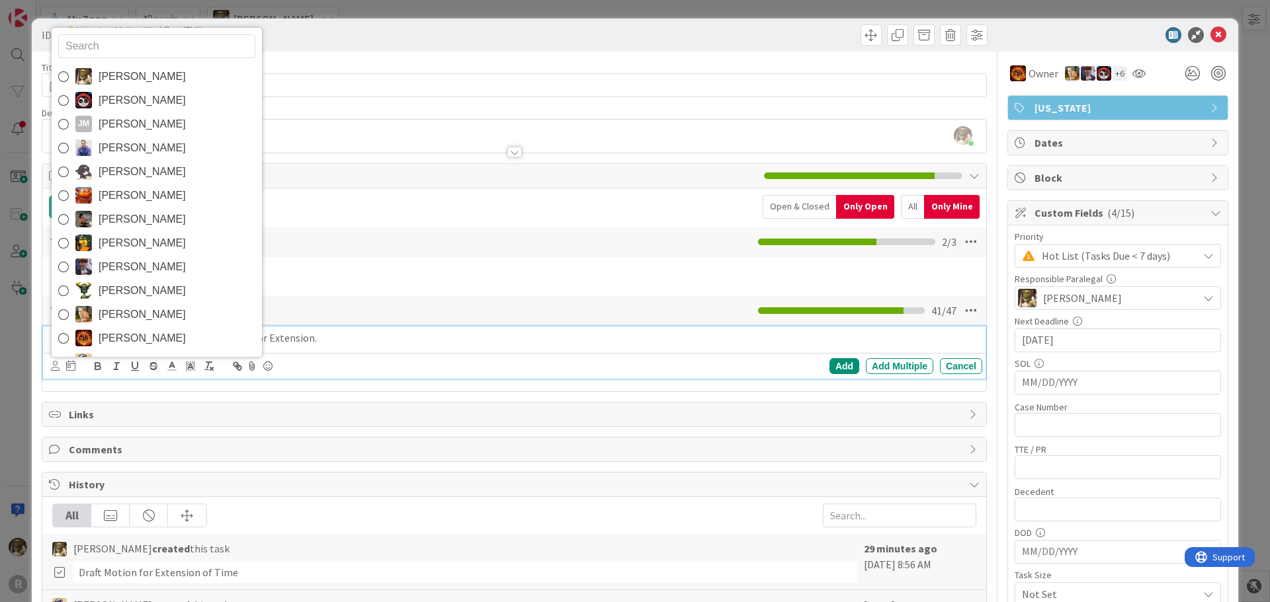
click at [187, 75] on link "[PERSON_NAME]" at bounding box center [157, 77] width 210 height 24
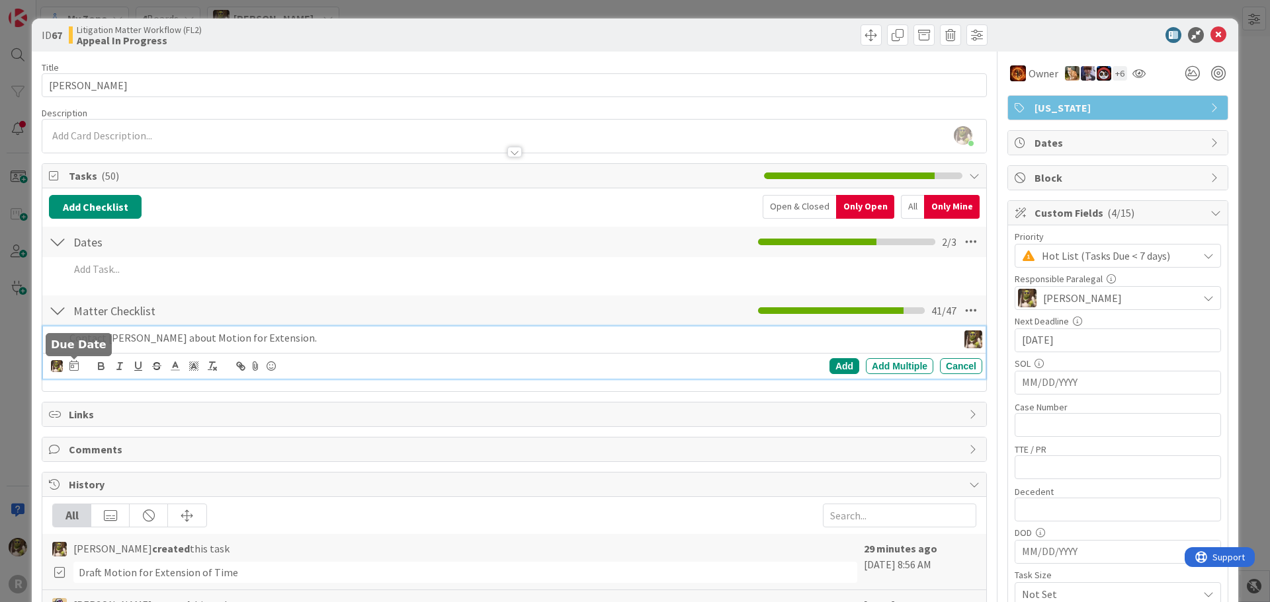
click at [74, 364] on icon at bounding box center [73, 365] width 9 height 11
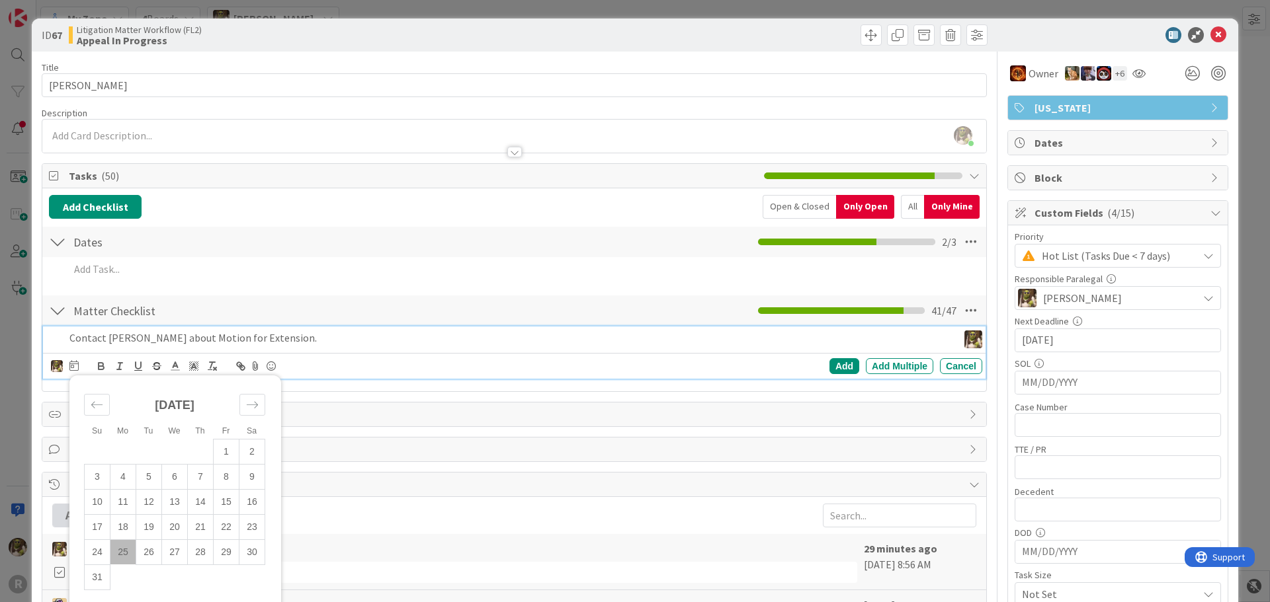
click at [125, 556] on td "25" at bounding box center [123, 552] width 26 height 25
click at [829, 360] on div "Add" at bounding box center [844, 366] width 30 height 16
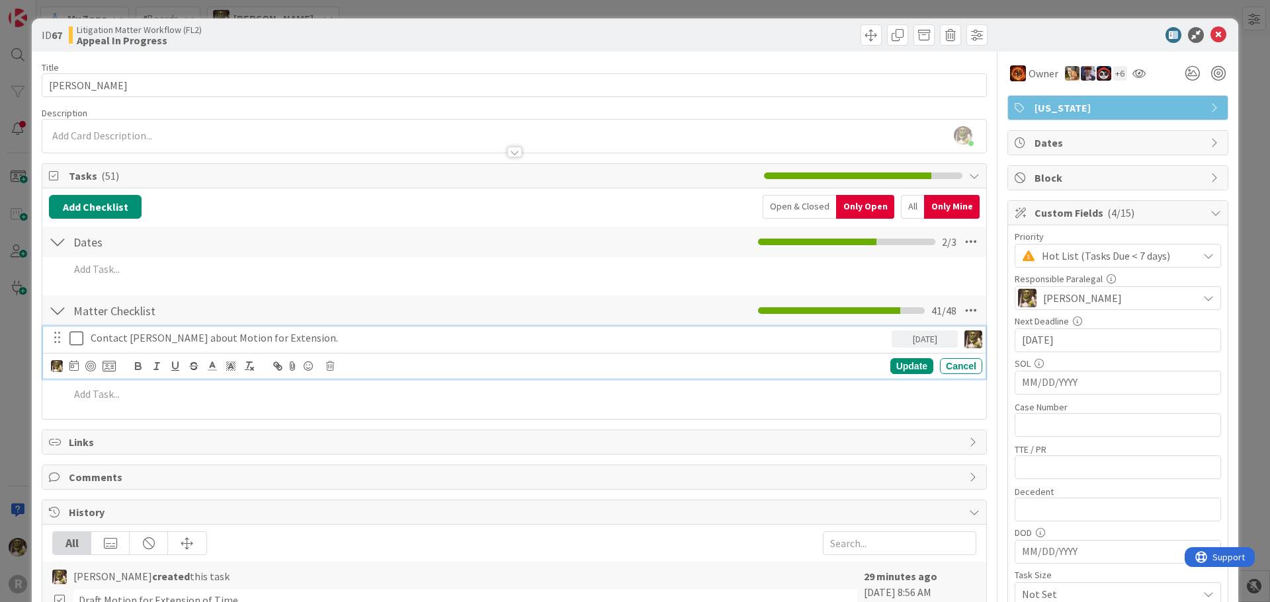
click at [235, 343] on p "Contact [PERSON_NAME] about Motion for Extension." at bounding box center [489, 338] width 796 height 15
click at [91, 366] on div at bounding box center [90, 366] width 11 height 11
click at [1210, 37] on icon at bounding box center [1218, 35] width 16 height 16
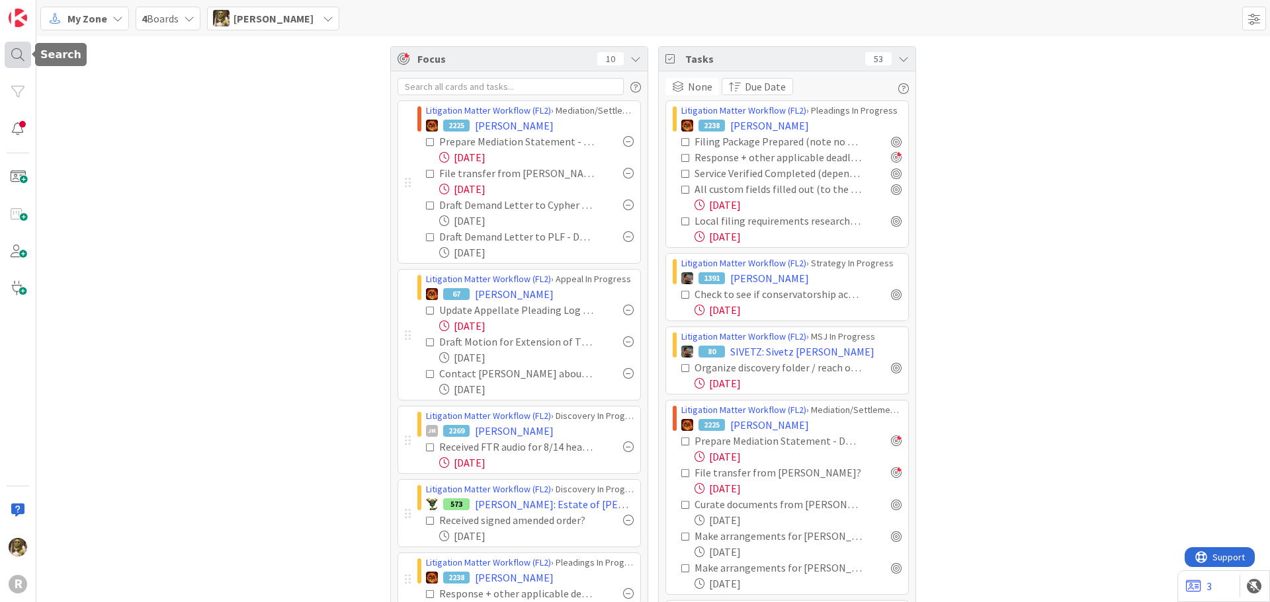
click at [20, 57] on div at bounding box center [18, 55] width 26 height 26
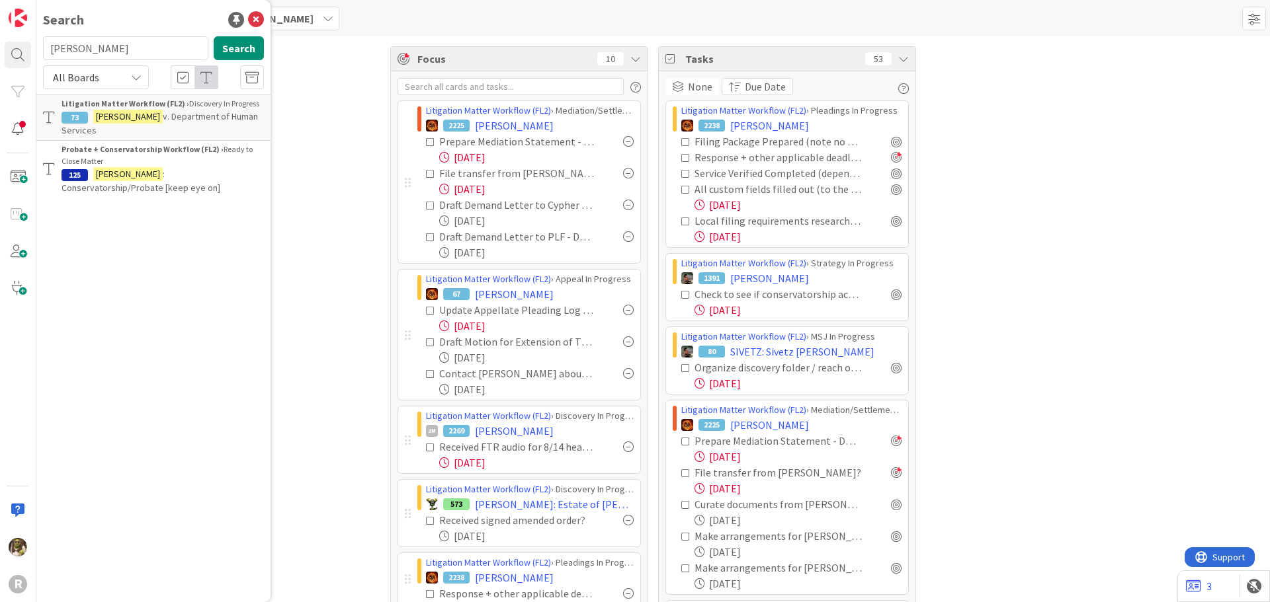
click at [159, 119] on span "v. Department of Human Services" at bounding box center [160, 123] width 196 height 26
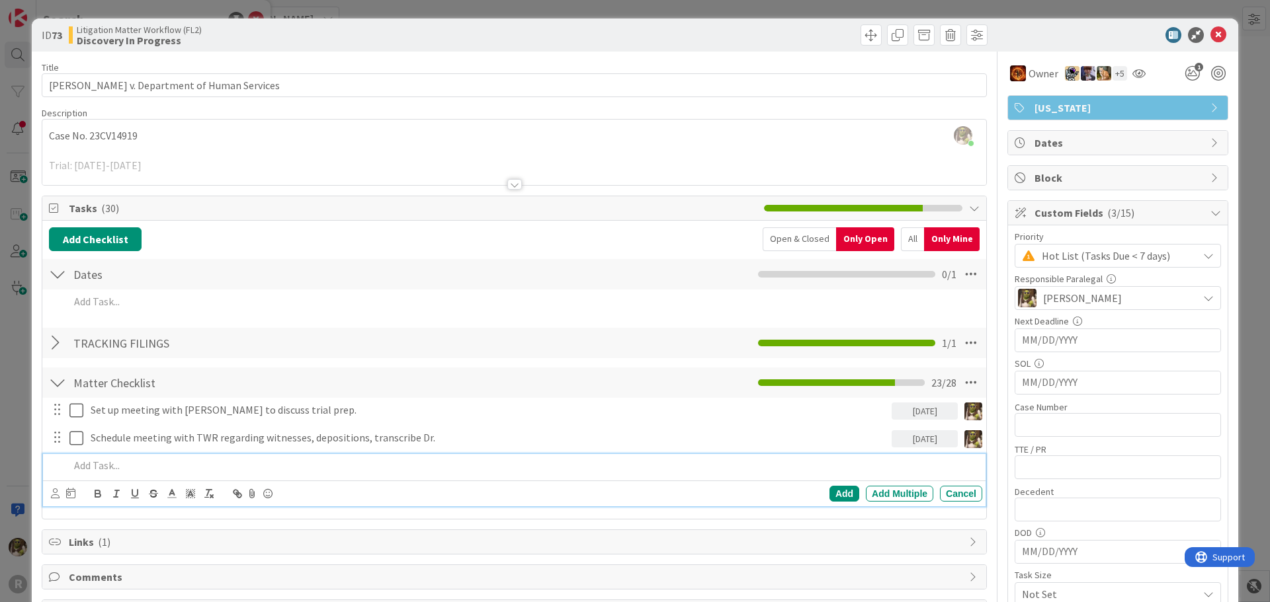
click at [208, 460] on p at bounding box center [522, 465] width 907 height 15
click at [53, 491] on icon at bounding box center [55, 494] width 9 height 10
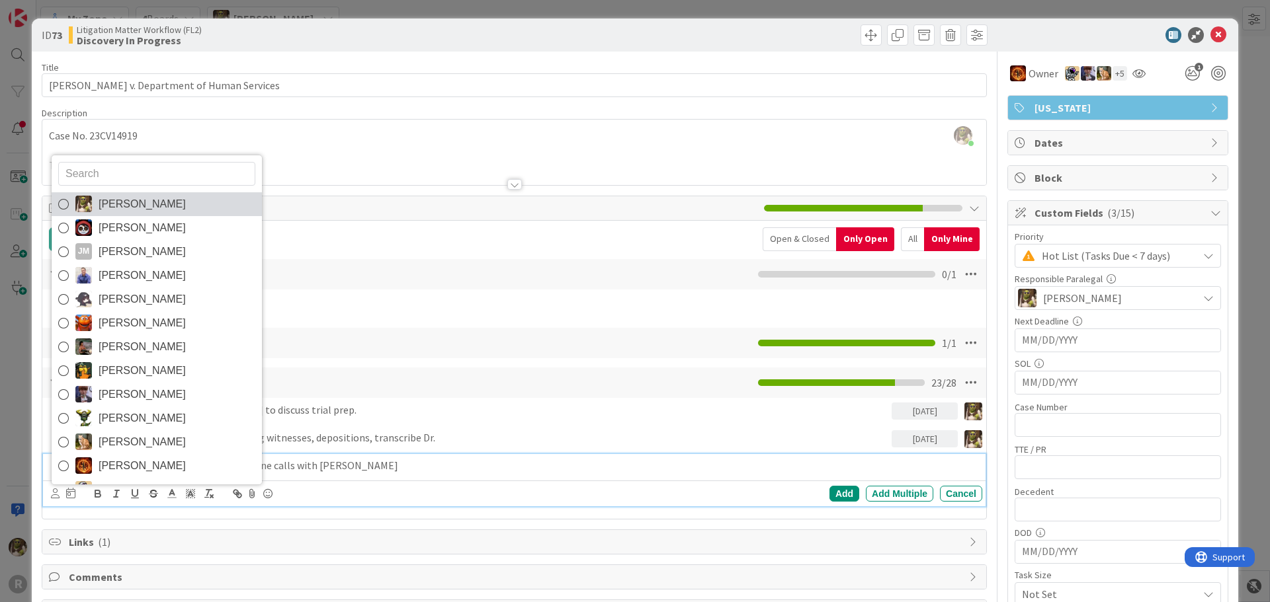
click at [109, 202] on span "[PERSON_NAME]" at bounding box center [142, 204] width 87 height 20
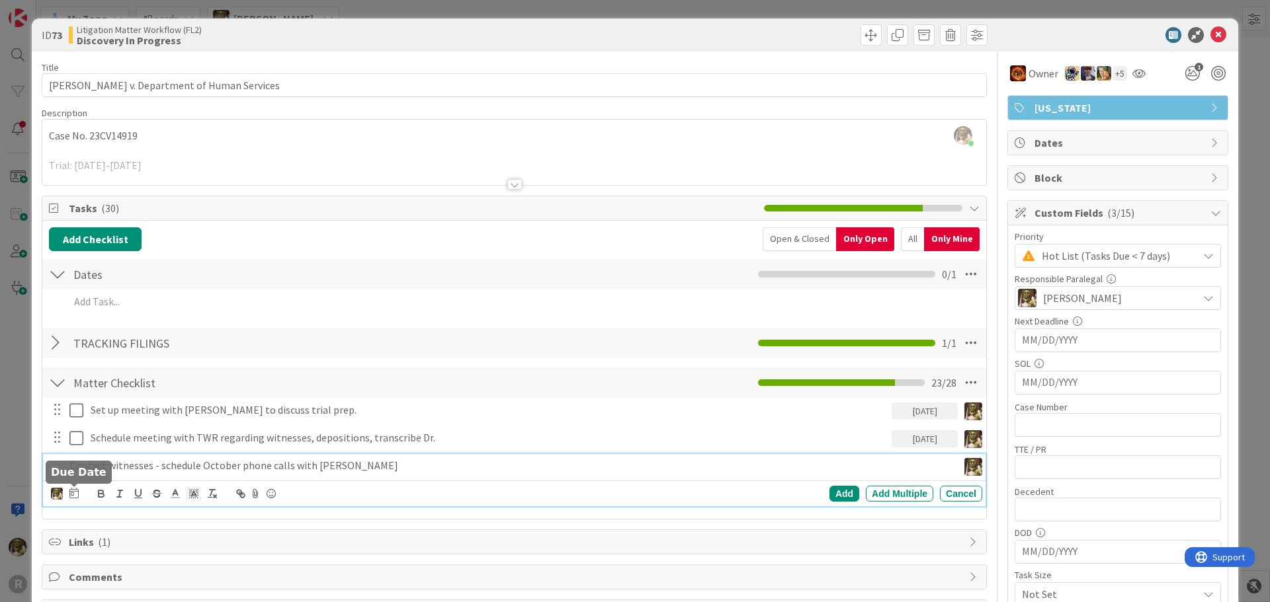
click at [72, 493] on icon at bounding box center [73, 493] width 9 height 11
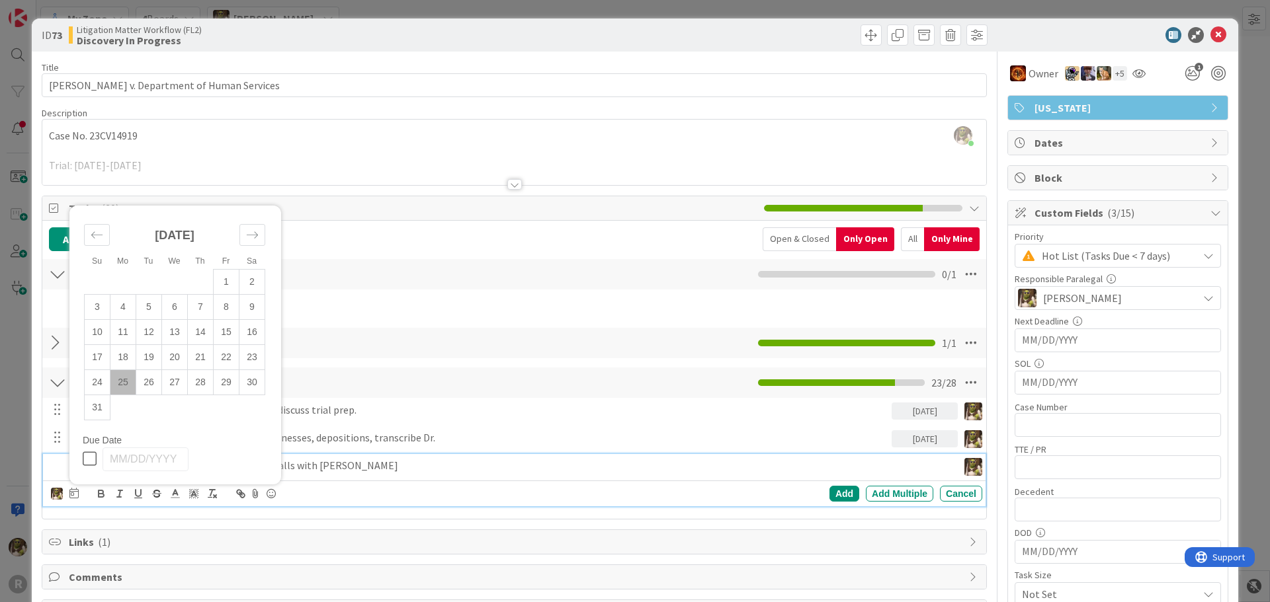
scroll to position [132, 0]
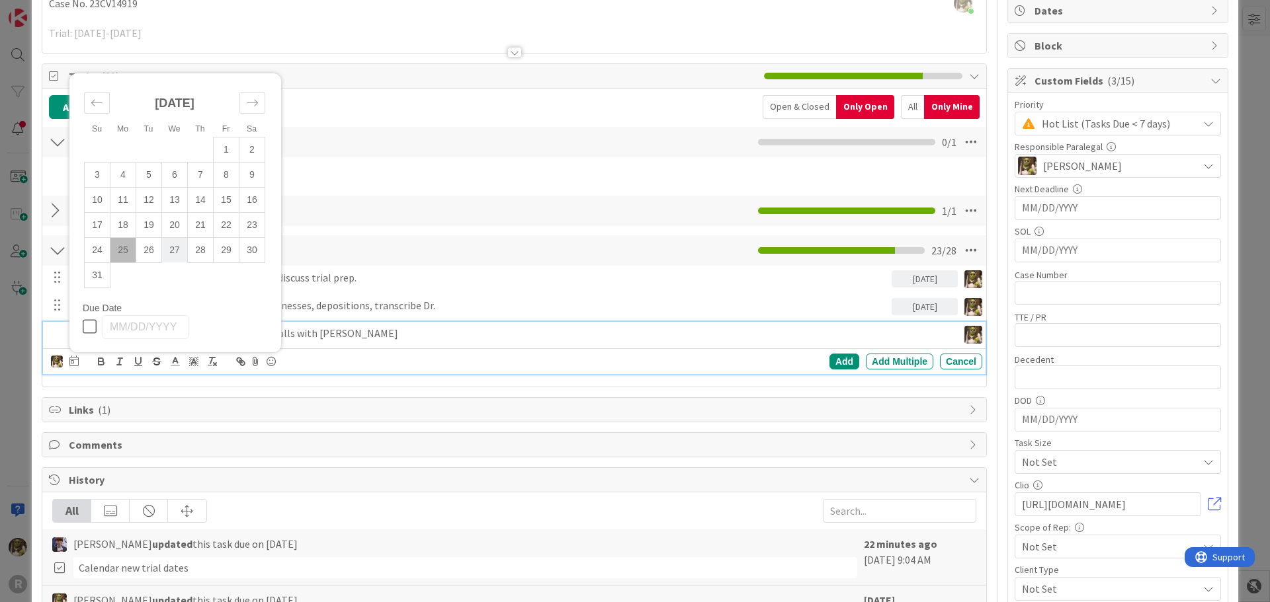
click at [173, 253] on td "27" at bounding box center [175, 249] width 26 height 25
click at [830, 364] on div "Add" at bounding box center [844, 362] width 30 height 16
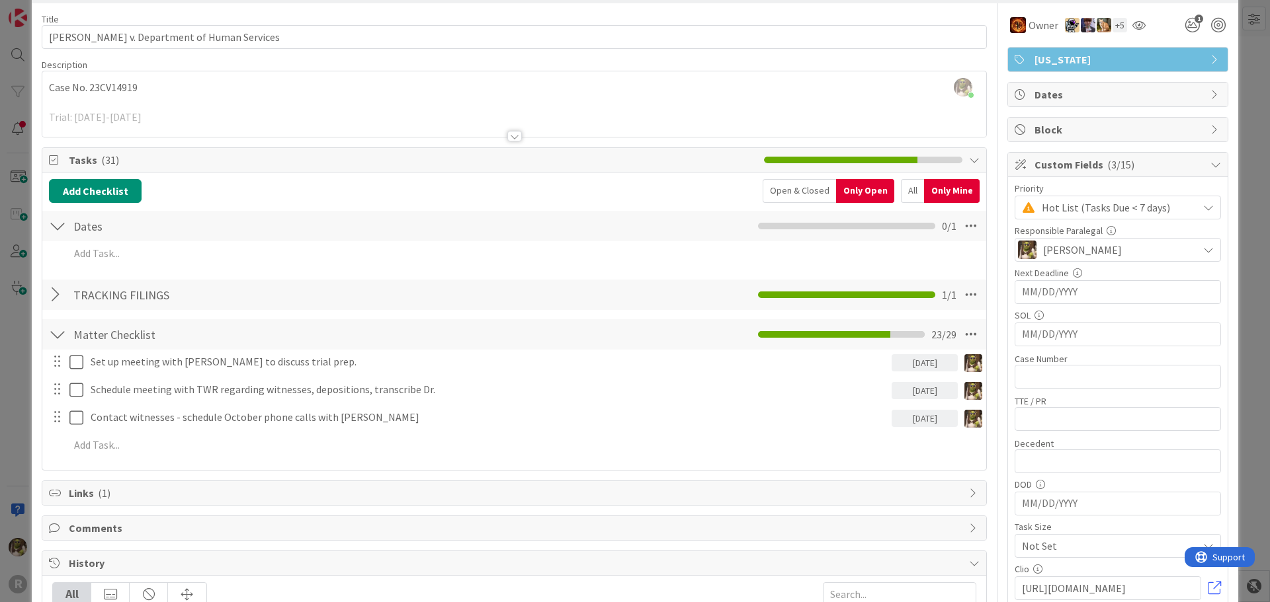
scroll to position [0, 0]
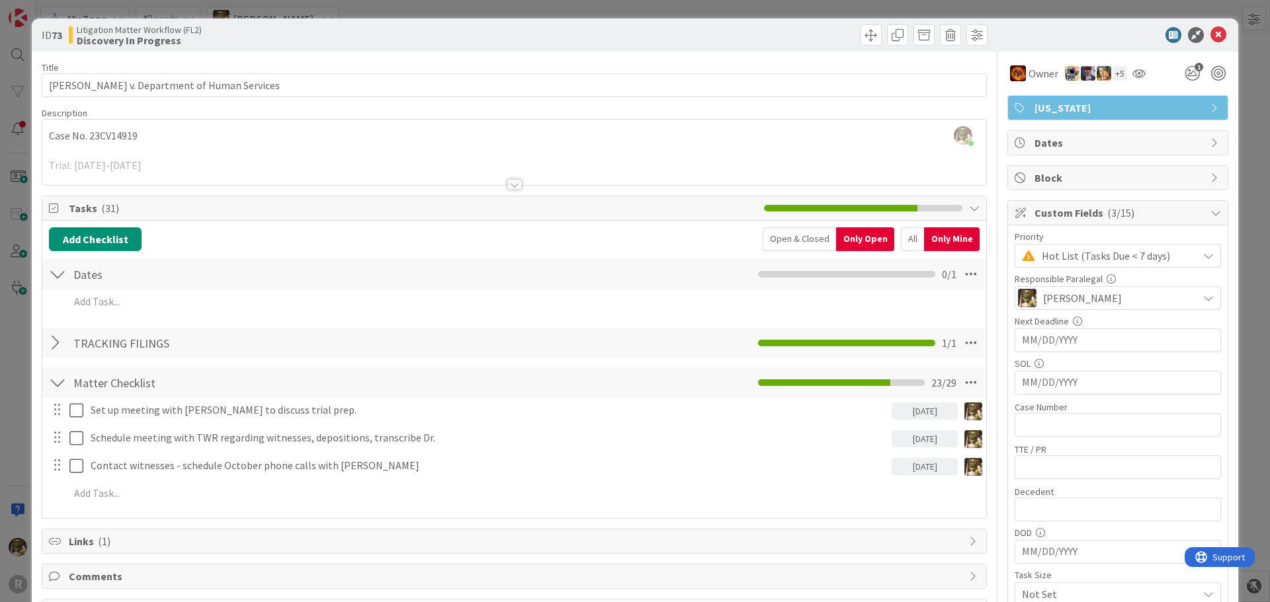
click at [426, 107] on div "Description" at bounding box center [514, 113] width 945 height 12
click at [1197, 30] on div at bounding box center [1111, 35] width 234 height 16
click at [1210, 33] on icon at bounding box center [1218, 35] width 16 height 16
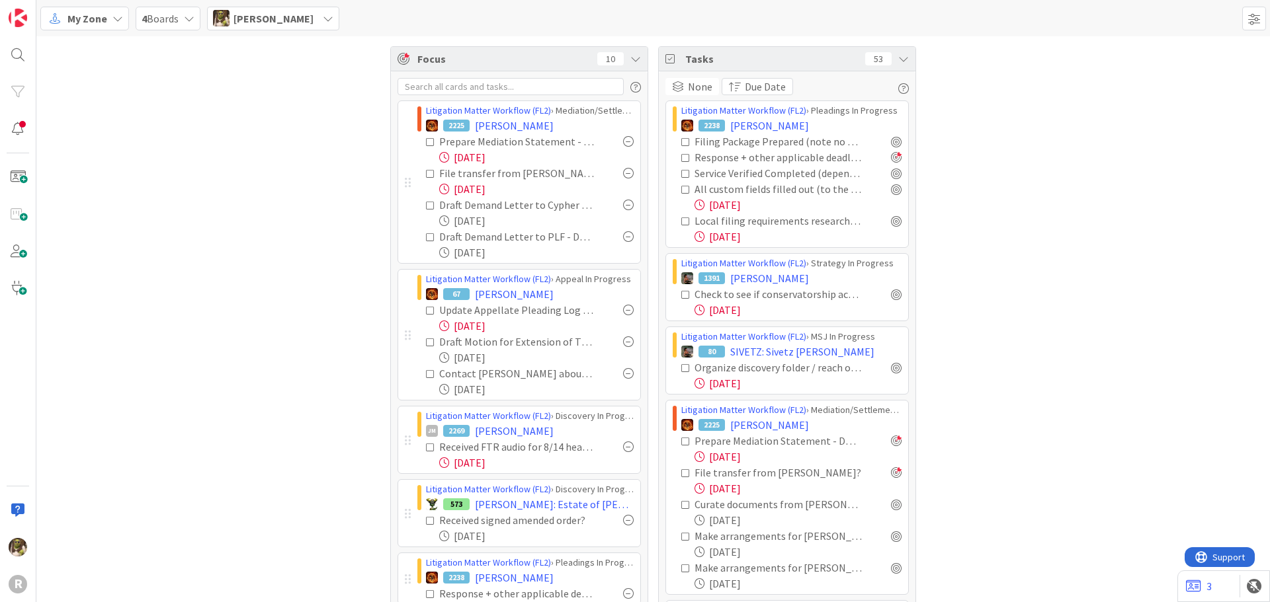
click at [71, 19] on span "My Zone" at bounding box center [87, 19] width 40 height 16
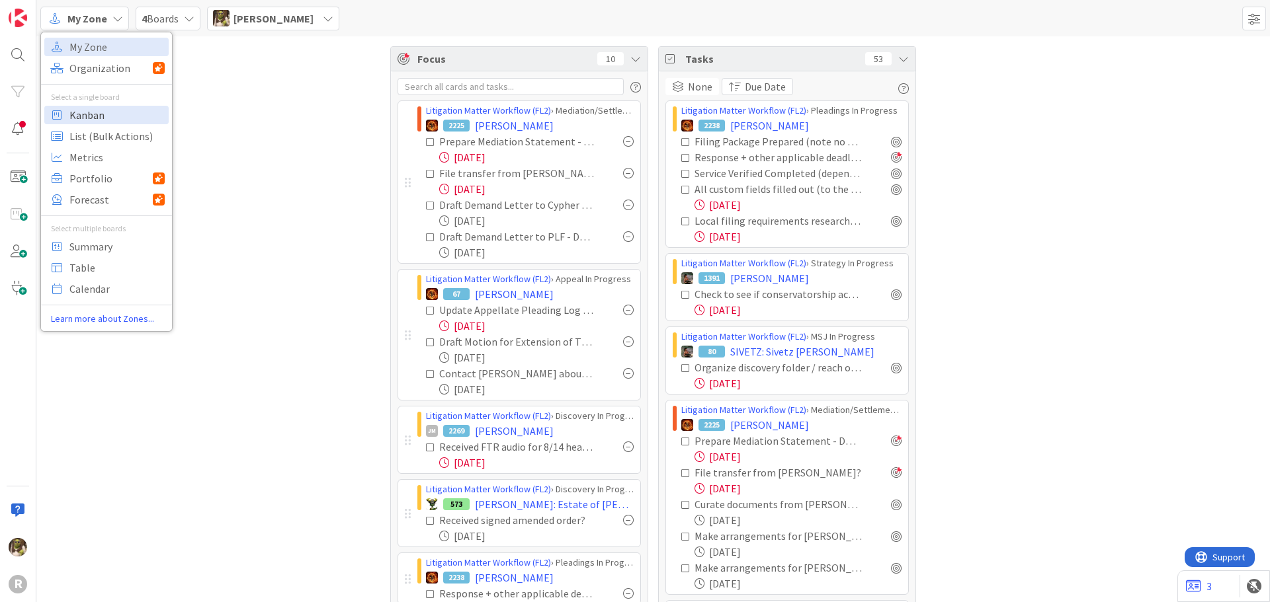
click at [102, 110] on span "Kanban" at bounding box center [116, 115] width 95 height 20
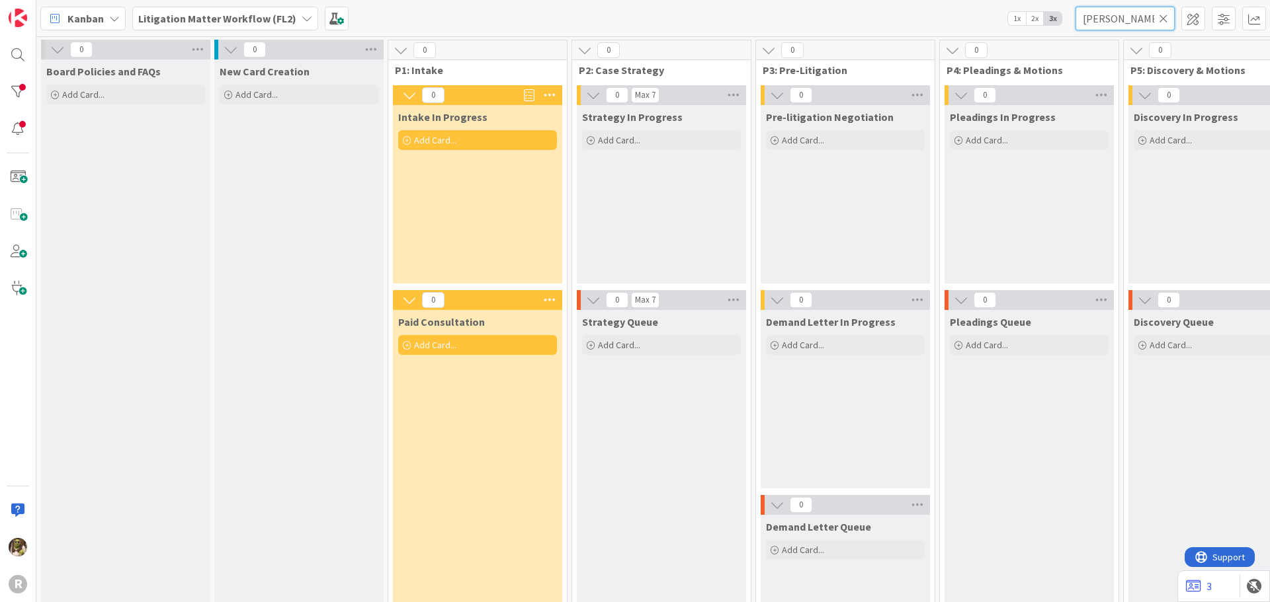
drag, startPoint x: 1063, startPoint y: 16, endPoint x: 993, endPoint y: 13, distance: 70.8
click at [993, 13] on div "Kanban Litigation Matter Workflow (FL2) 1x 2x 3x janzen" at bounding box center [652, 18] width 1233 height 36
type input "olman"
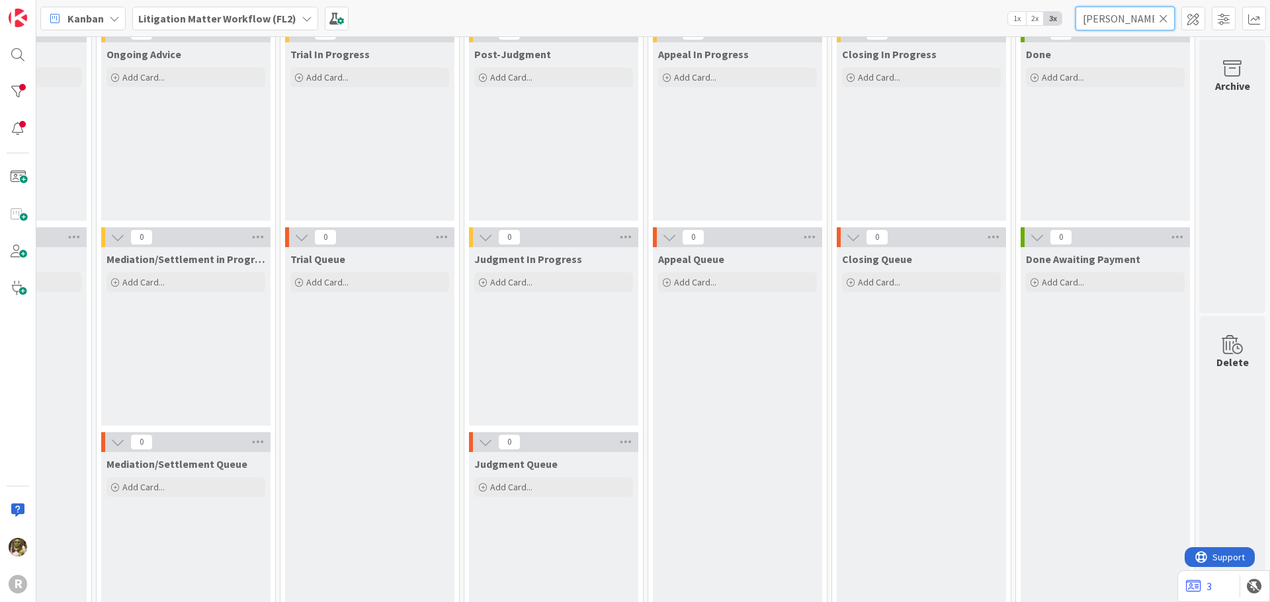
scroll to position [115, 1405]
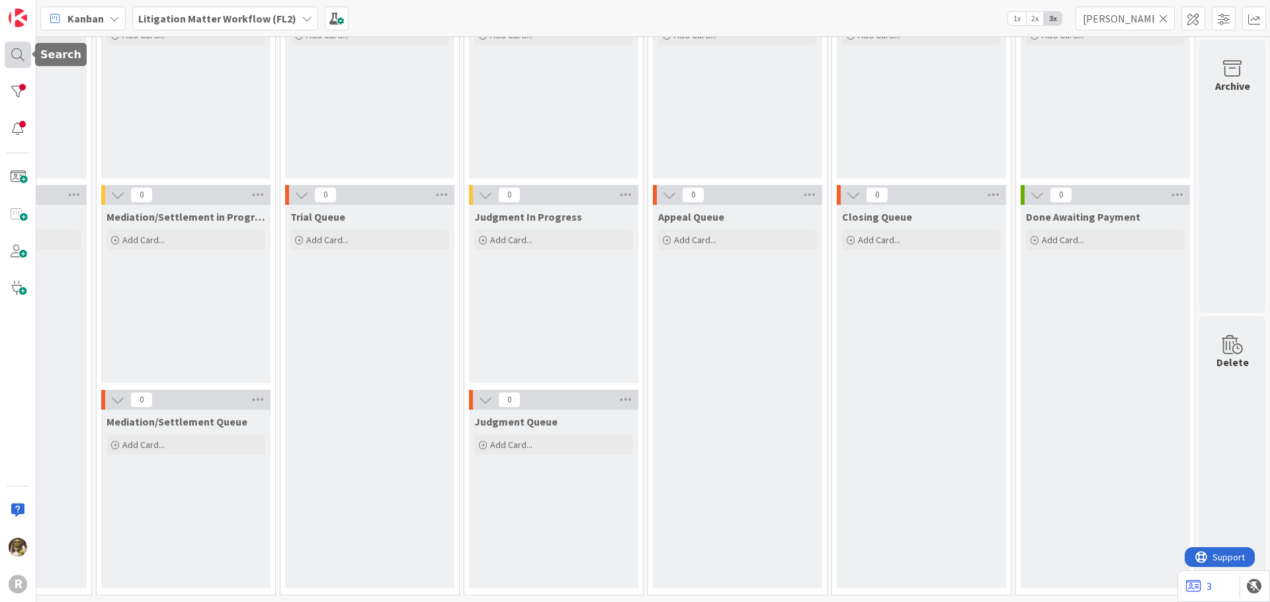
click at [7, 47] on div at bounding box center [18, 55] width 26 height 26
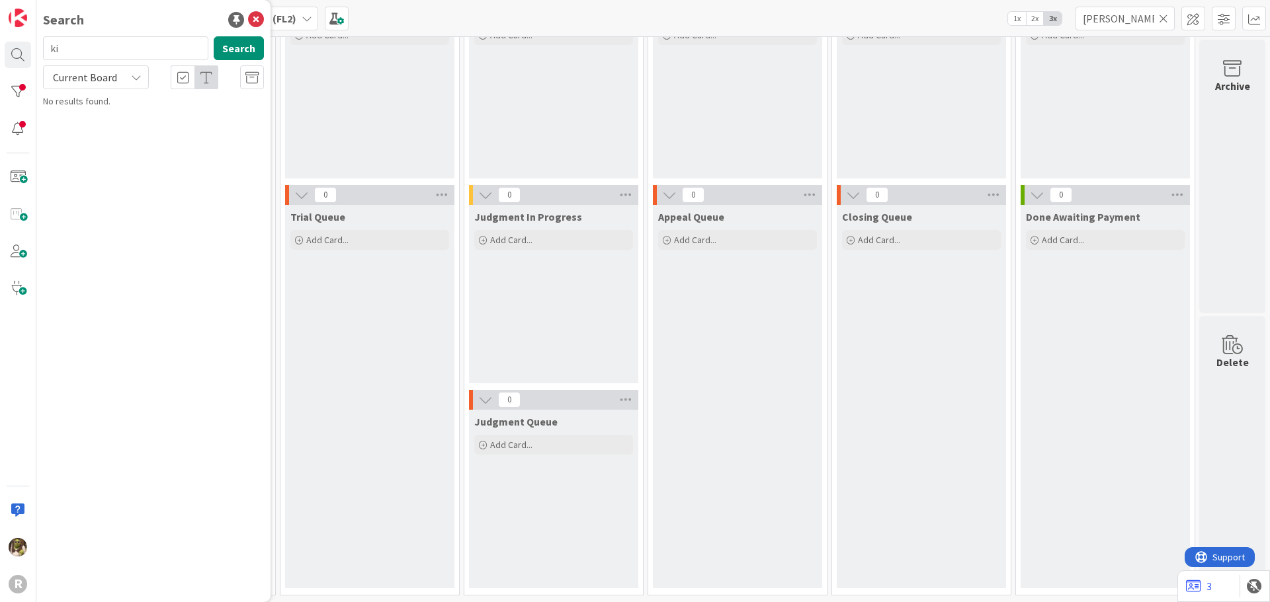
type input "k"
type input "olman"
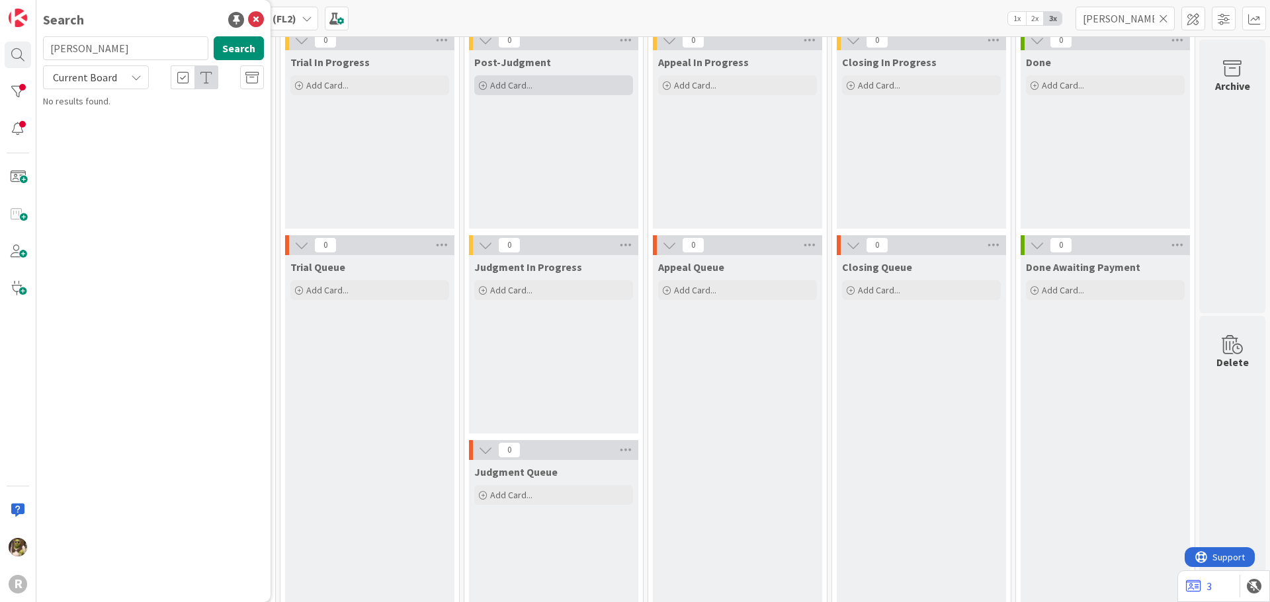
scroll to position [0, 1405]
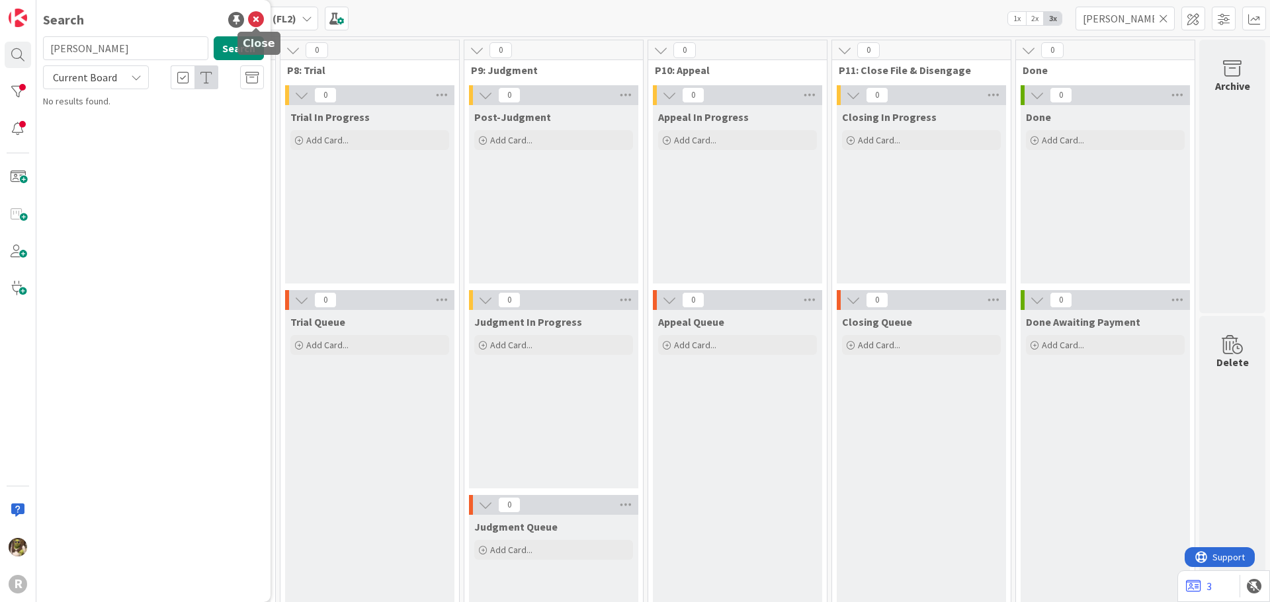
click at [253, 18] on icon at bounding box center [256, 20] width 16 height 16
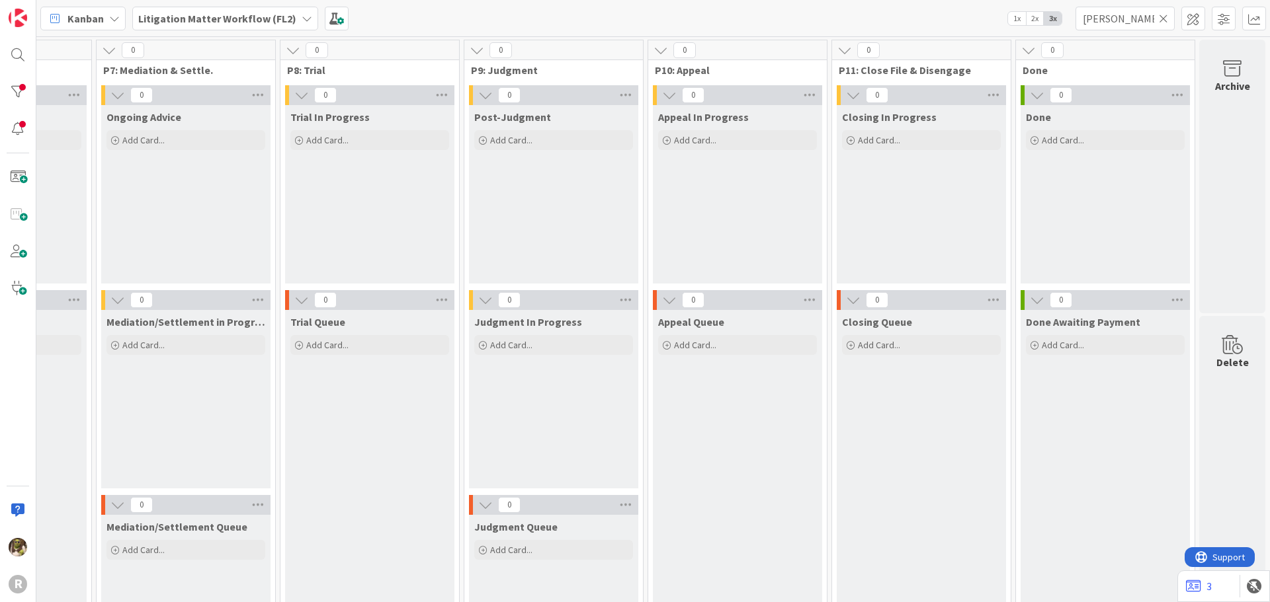
click at [302, 13] on icon at bounding box center [307, 18] width 11 height 11
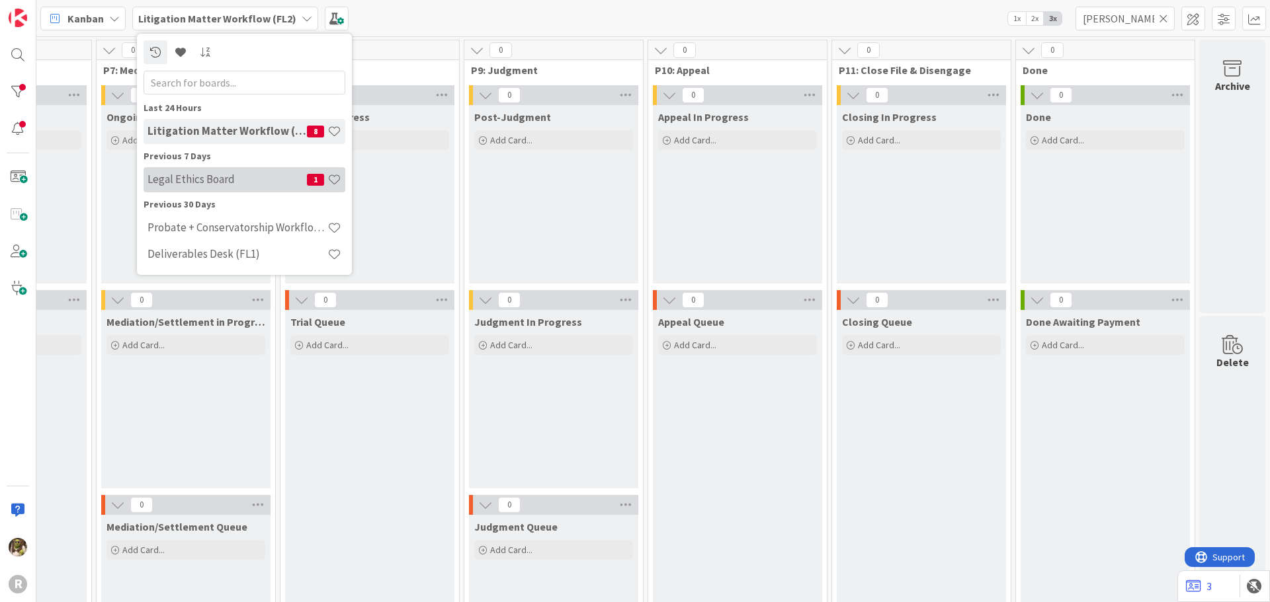
click at [262, 179] on h4 "Legal Ethics Board" at bounding box center [226, 179] width 159 height 13
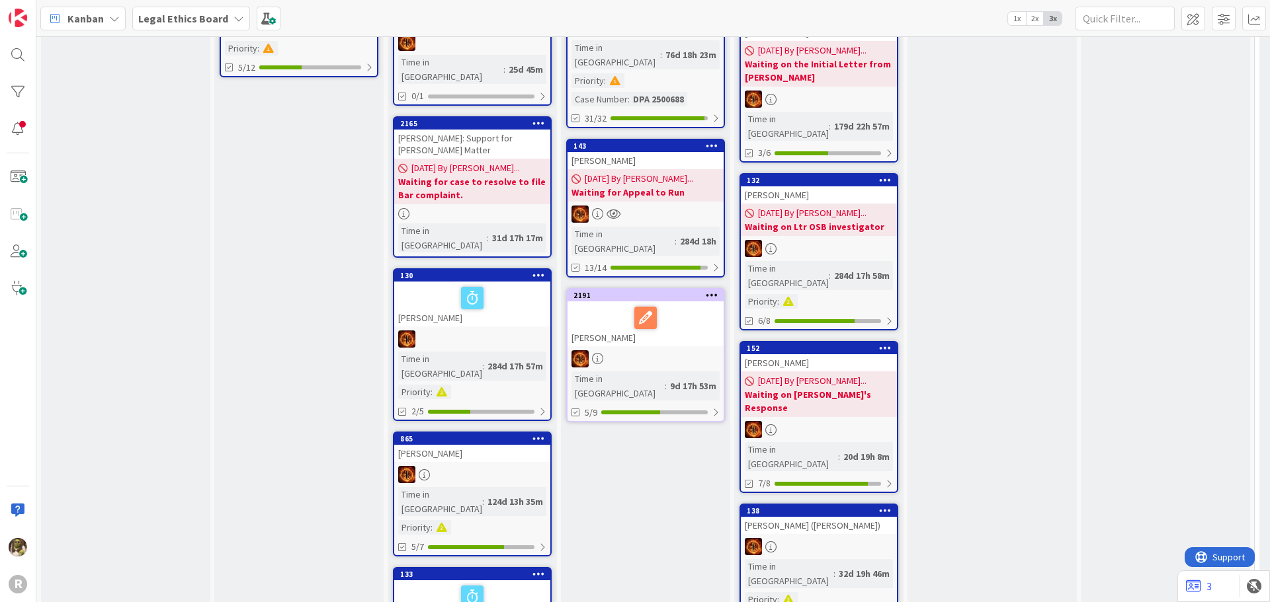
scroll to position [241, 0]
click at [833, 517] on div "OHLMANN, Aimee (Carty)" at bounding box center [819, 525] width 156 height 17
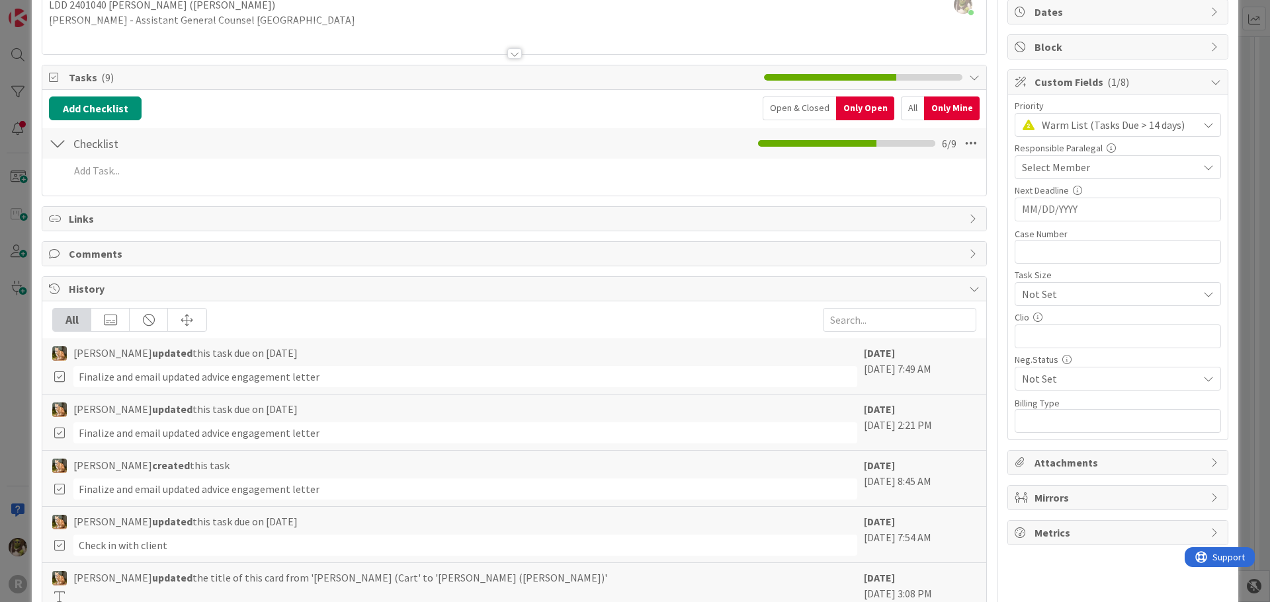
scroll to position [66, 0]
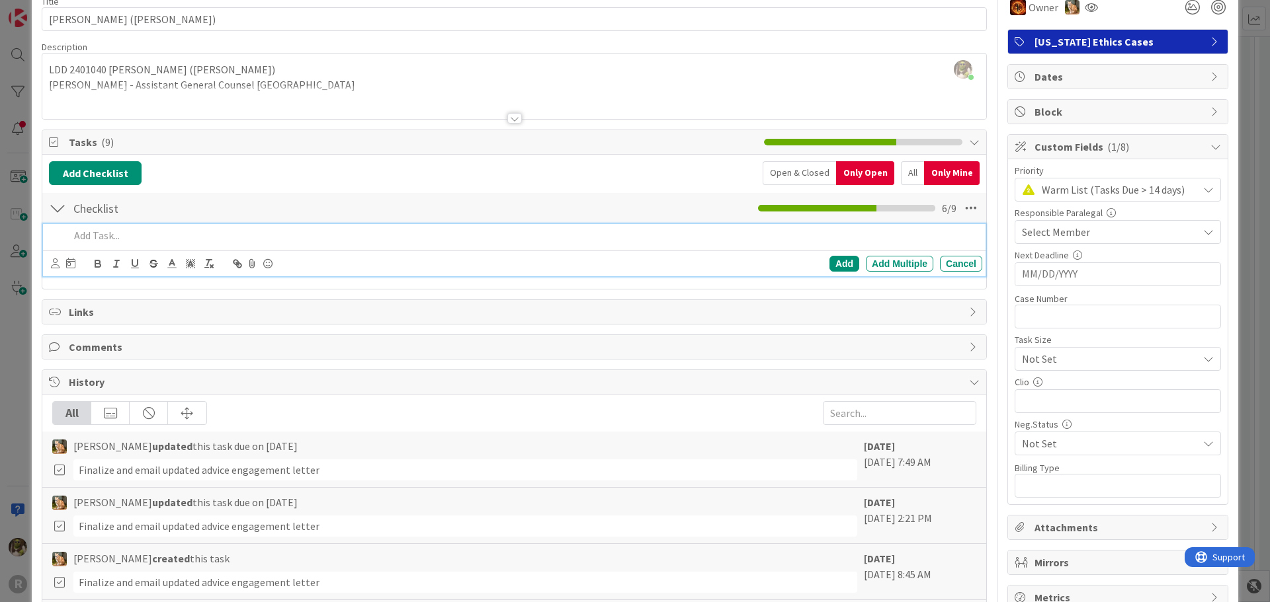
click at [118, 235] on p at bounding box center [522, 235] width 907 height 15
click at [57, 263] on icon at bounding box center [55, 264] width 9 height 10
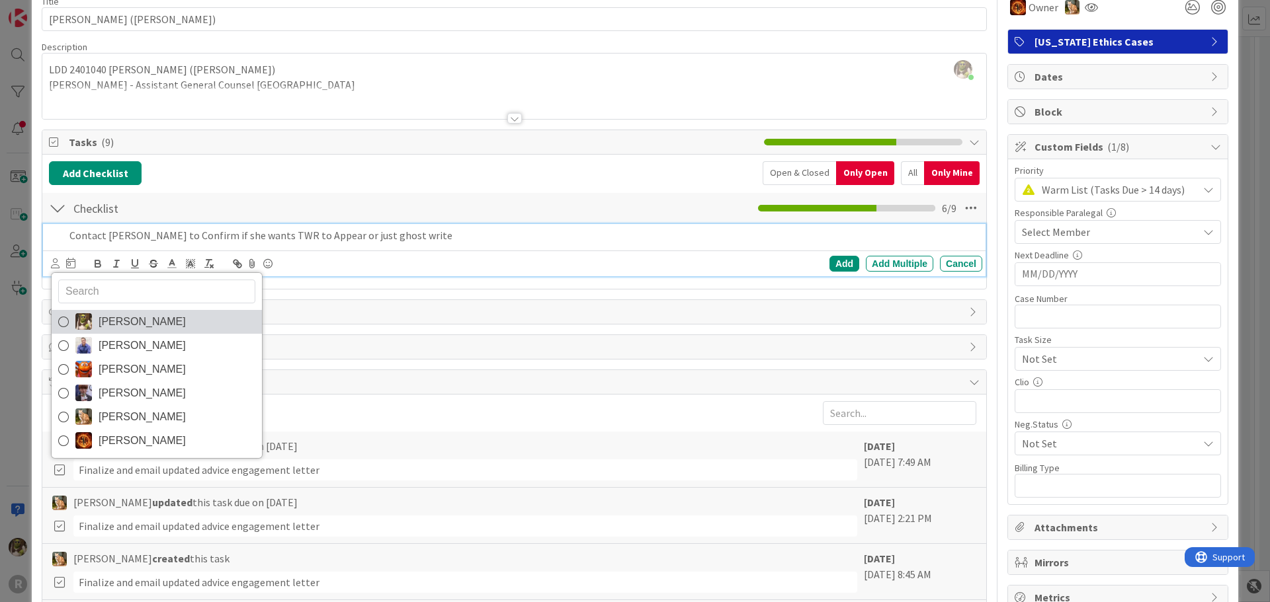
click at [155, 312] on span "[PERSON_NAME]" at bounding box center [142, 322] width 87 height 20
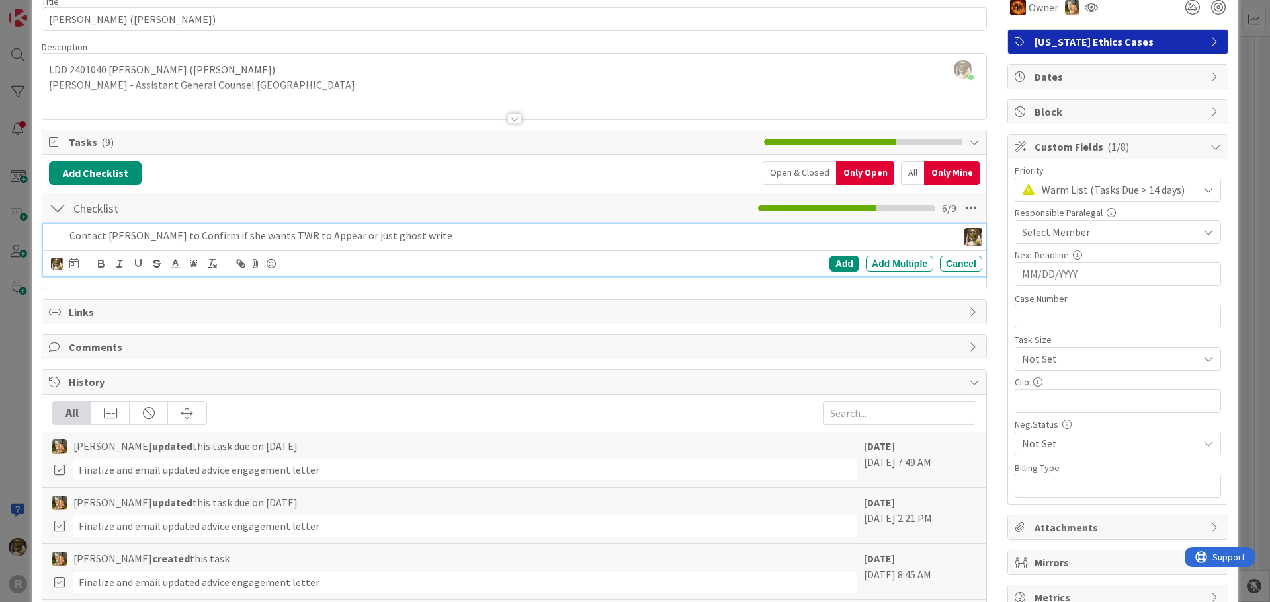
click at [73, 259] on icon at bounding box center [73, 263] width 9 height 11
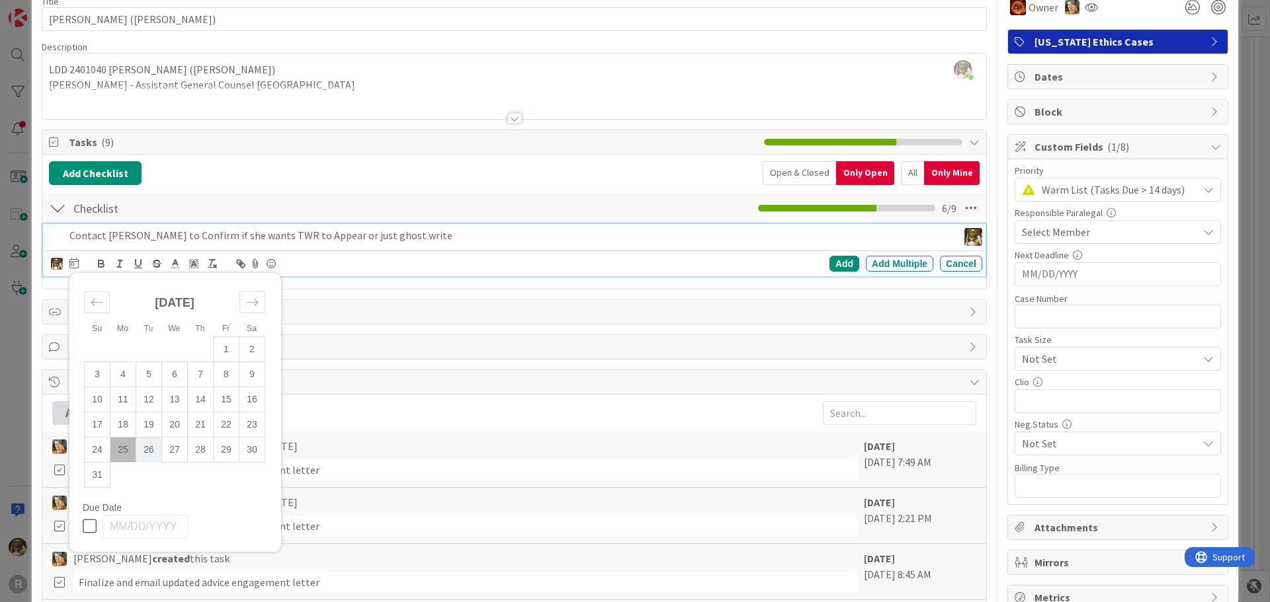
click at [152, 448] on td "26" at bounding box center [149, 449] width 26 height 25
click at [830, 259] on div "Add" at bounding box center [844, 264] width 30 height 16
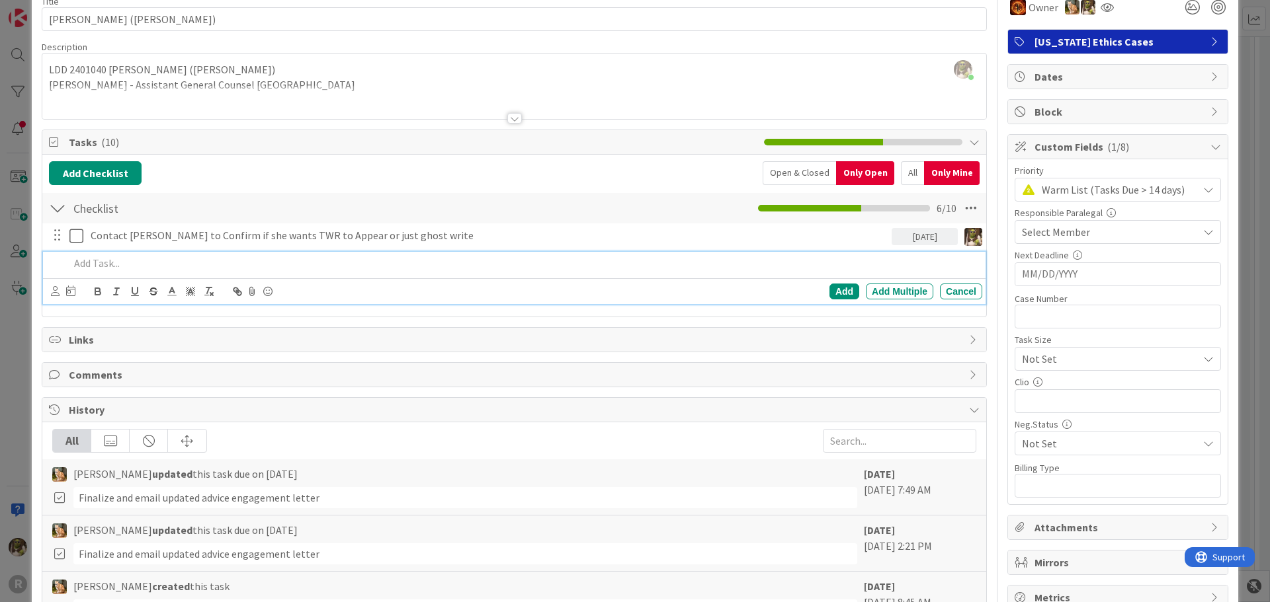
click at [113, 270] on p at bounding box center [522, 263] width 907 height 15
click at [51, 286] on div "Devine Gines John Grant Kiara Adams Minka Laine Friesen Stacey Burzota Ted Reut…" at bounding box center [55, 291] width 9 height 15
click at [57, 288] on icon at bounding box center [55, 291] width 9 height 10
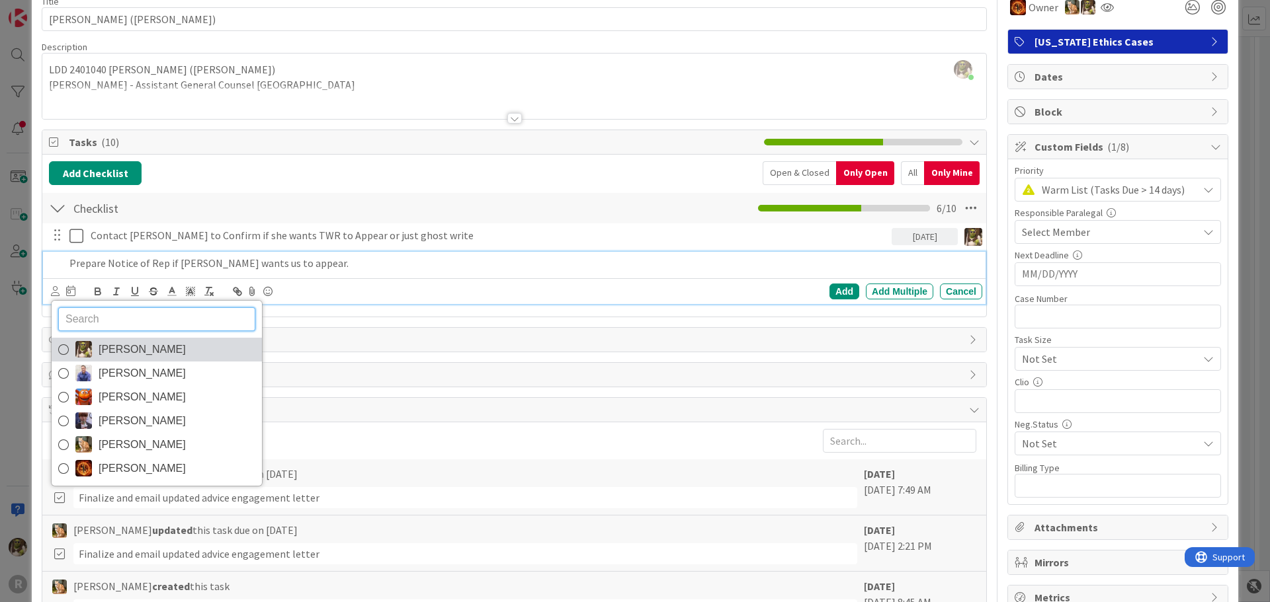
click at [83, 347] on img at bounding box center [83, 349] width 17 height 17
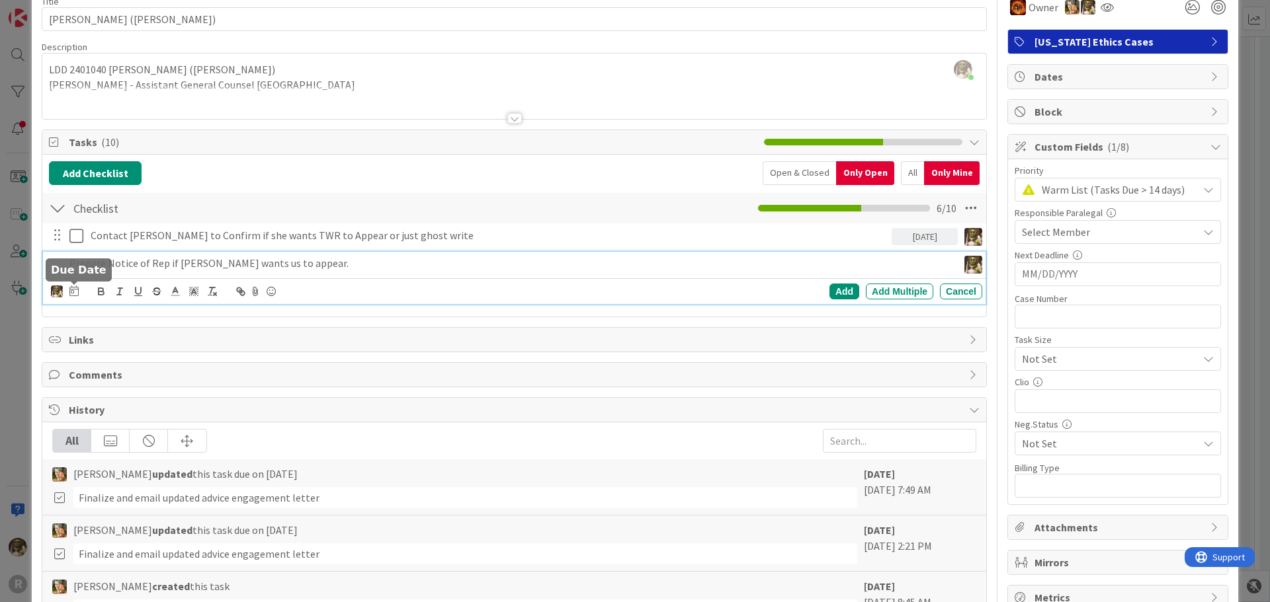
click at [74, 291] on icon at bounding box center [73, 291] width 9 height 11
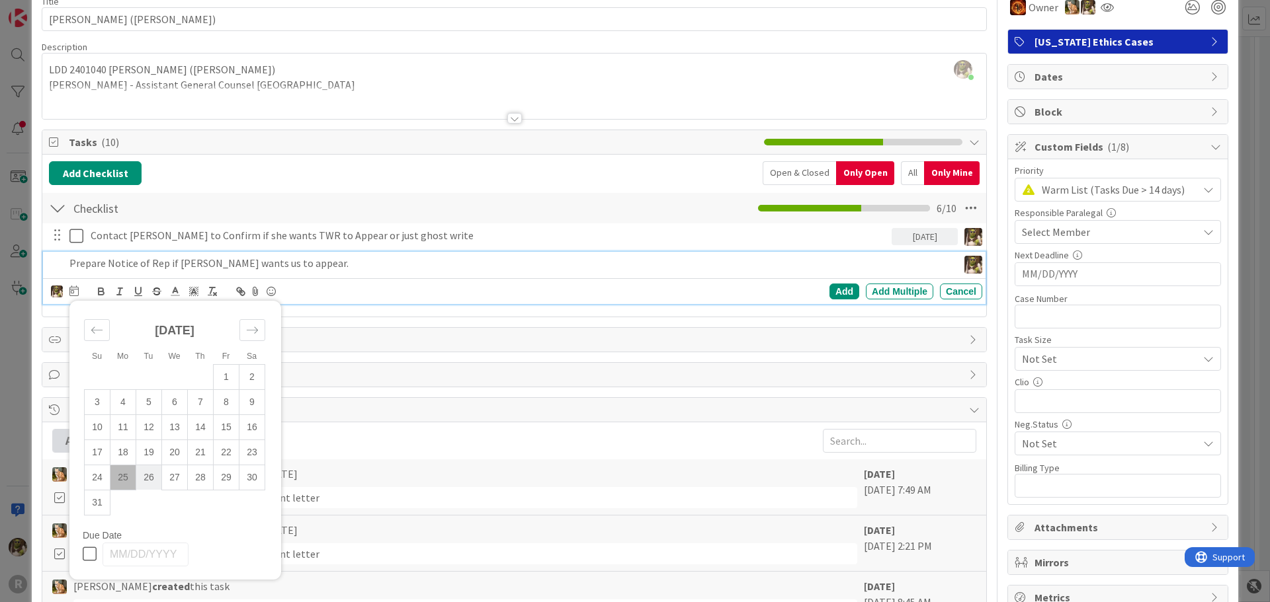
click at [149, 487] on td "26" at bounding box center [149, 477] width 26 height 25
click at [837, 286] on div "Add" at bounding box center [844, 292] width 30 height 16
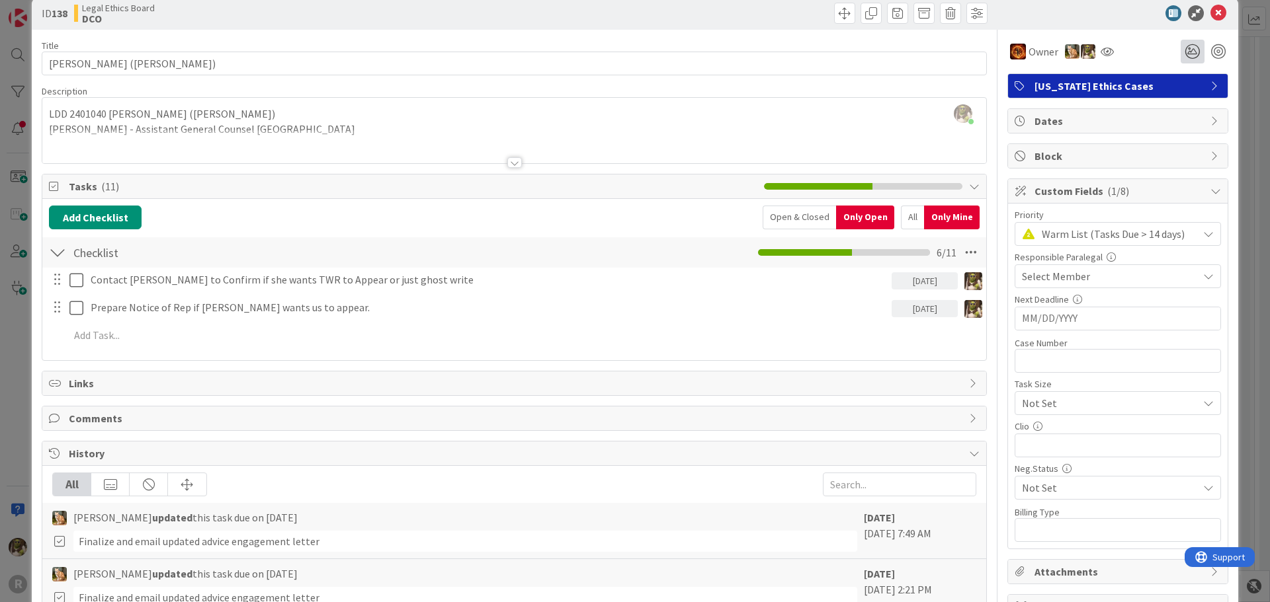
scroll to position [0, 0]
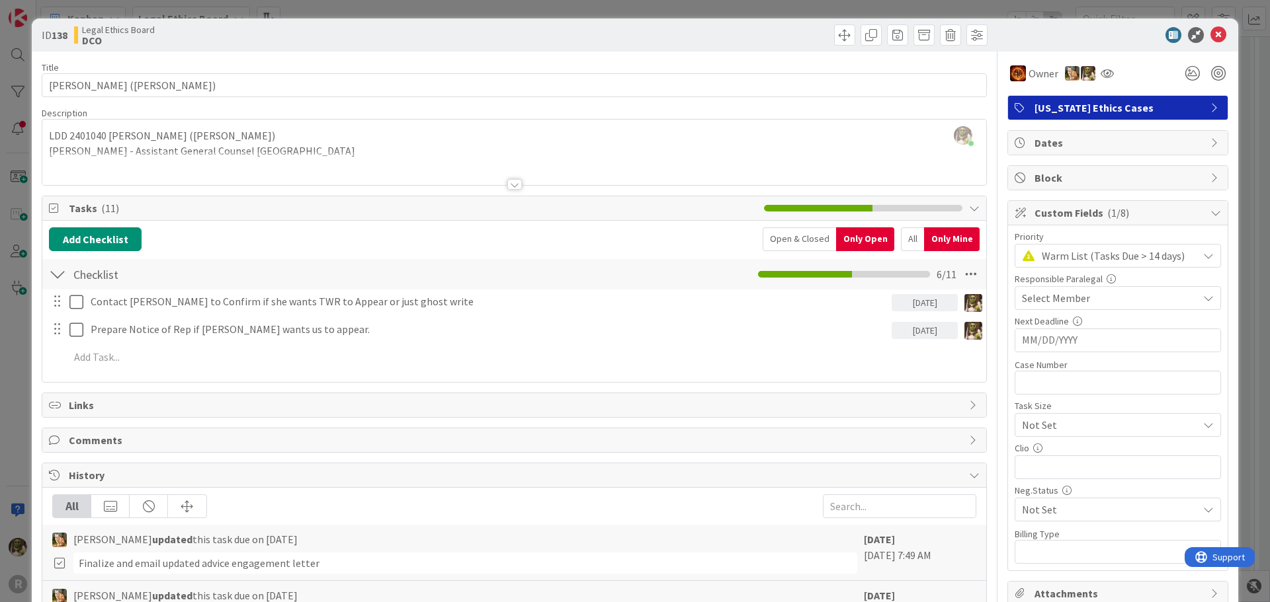
click at [1220, 25] on div "ID 138 Legal Ethics Board DCO" at bounding box center [635, 35] width 1206 height 33
click at [1210, 37] on icon at bounding box center [1218, 35] width 16 height 16
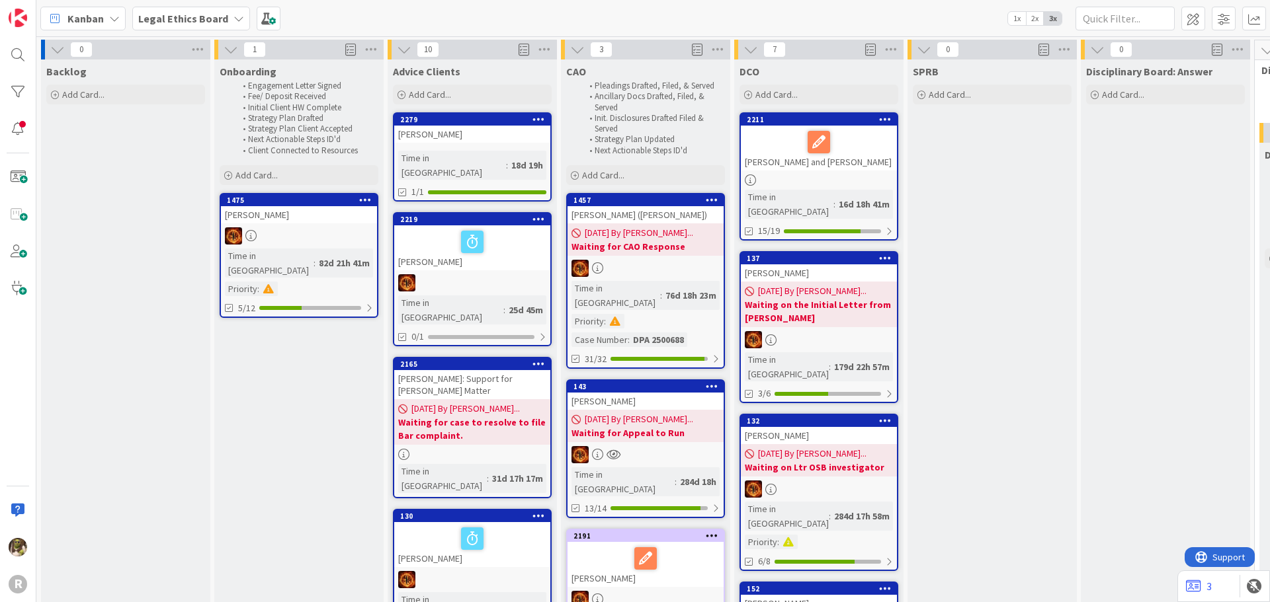
click at [111, 15] on icon at bounding box center [114, 18] width 11 height 11
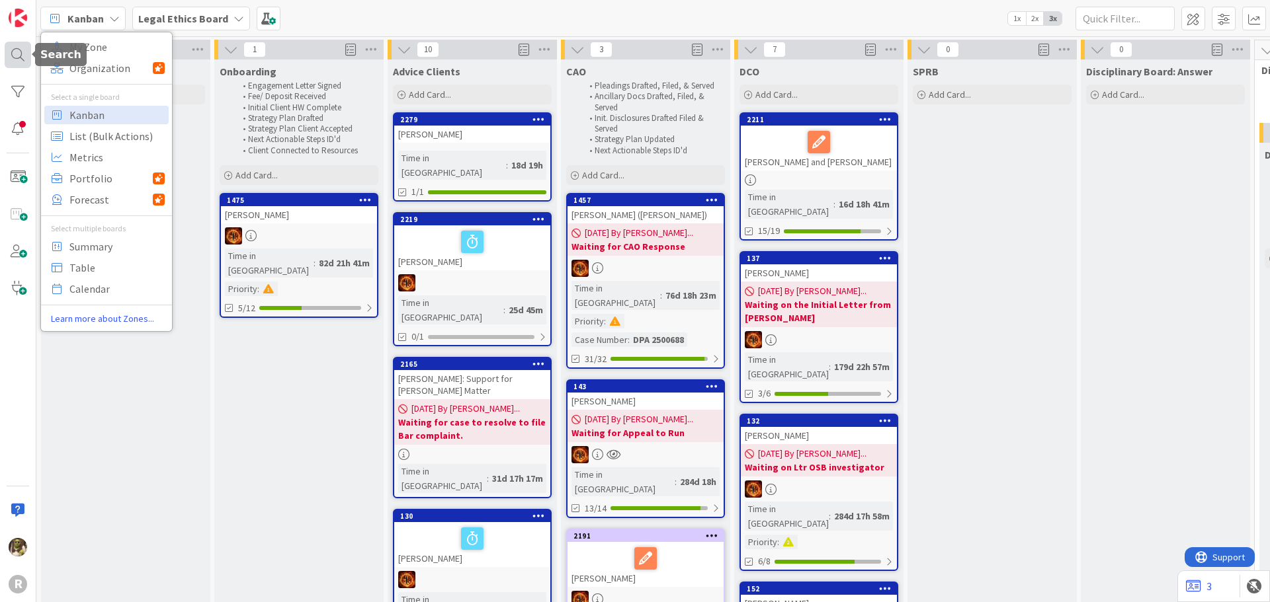
click at [21, 62] on div at bounding box center [18, 55] width 26 height 26
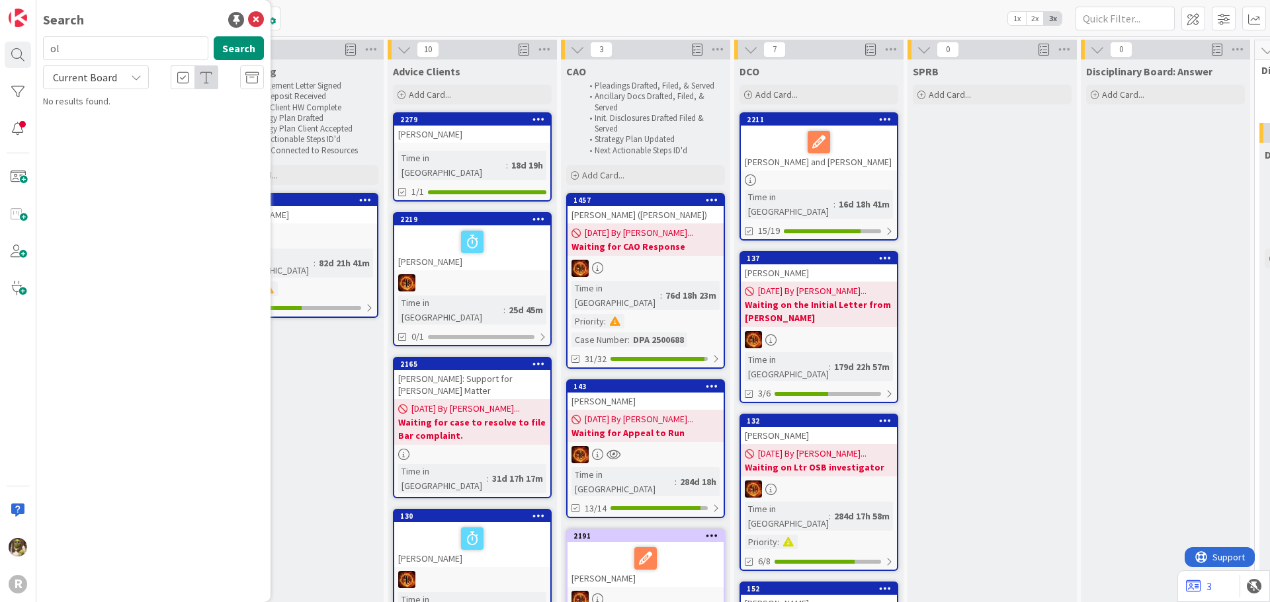
type input "o"
click at [69, 49] on input "rous" at bounding box center [125, 48] width 165 height 24
type input "rouse"
click at [260, 19] on icon at bounding box center [256, 20] width 16 height 16
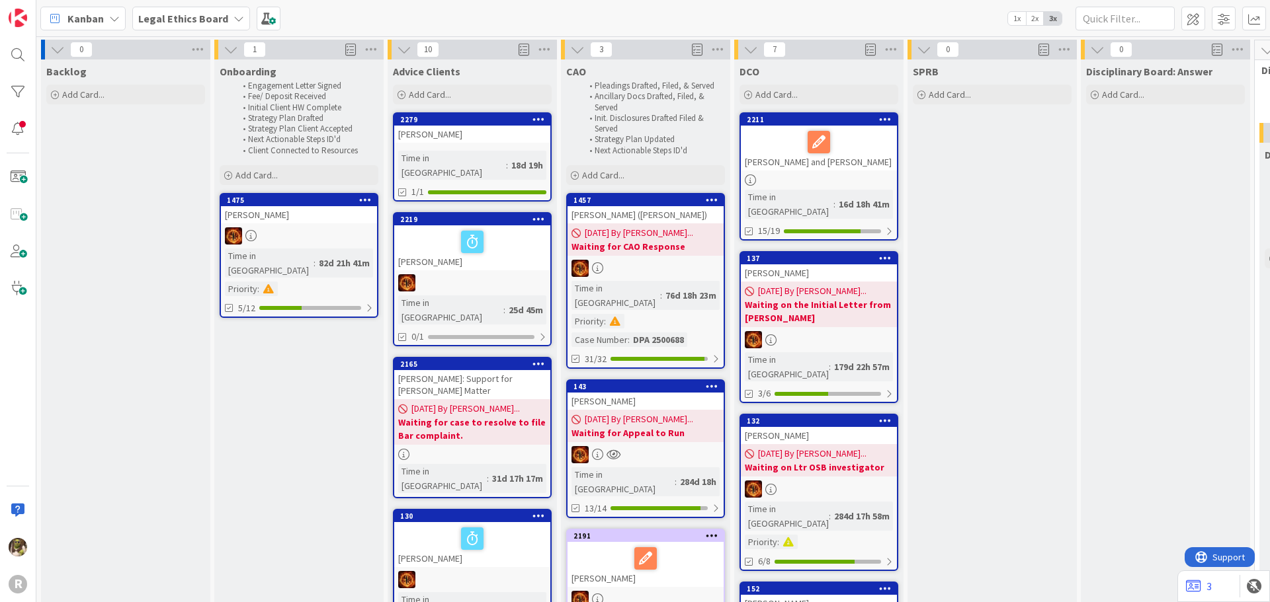
click at [221, 25] on span "Legal Ethics Board" at bounding box center [183, 19] width 90 height 16
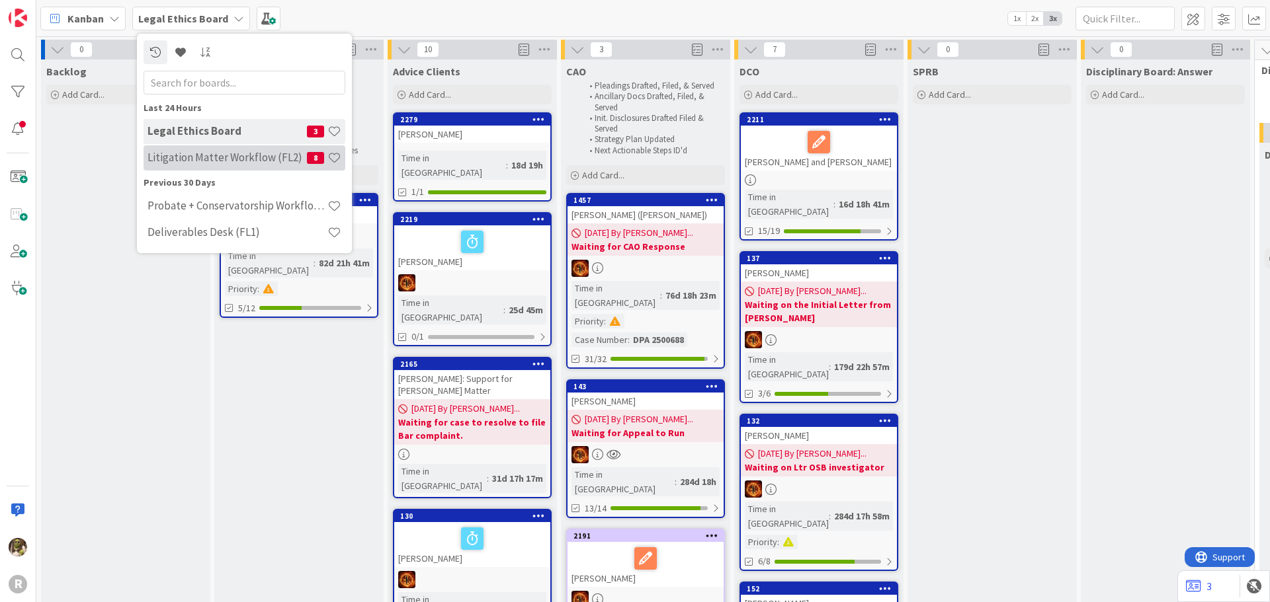
click at [195, 153] on h4 "Litigation Matter Workflow (FL2)" at bounding box center [226, 157] width 159 height 13
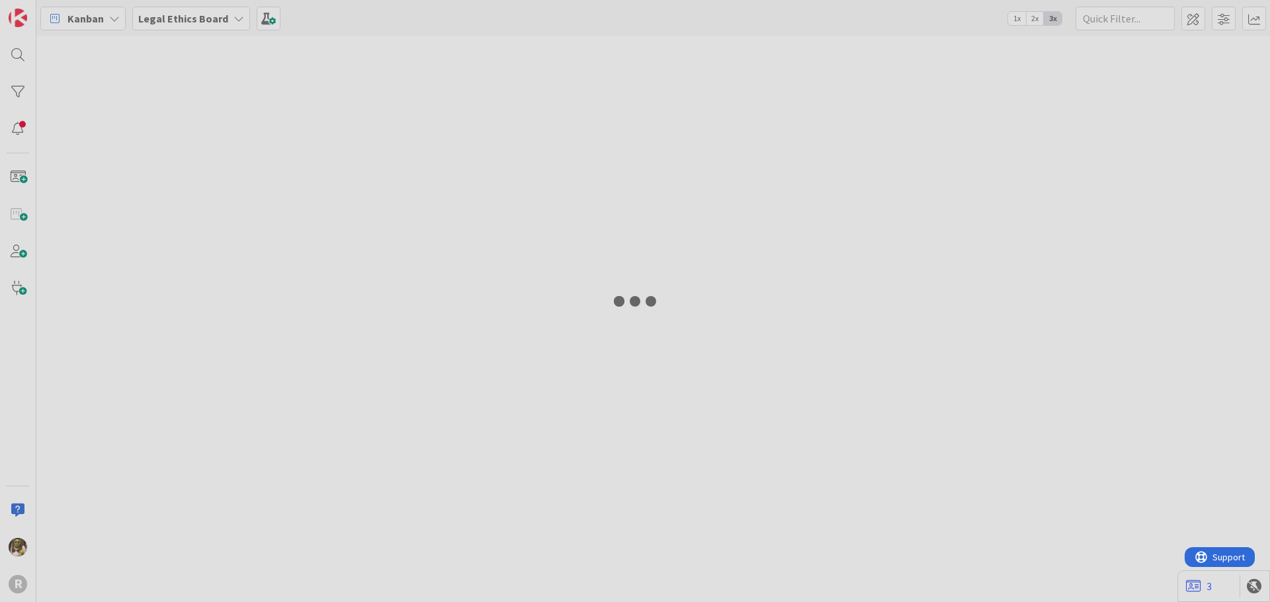
type input "olman"
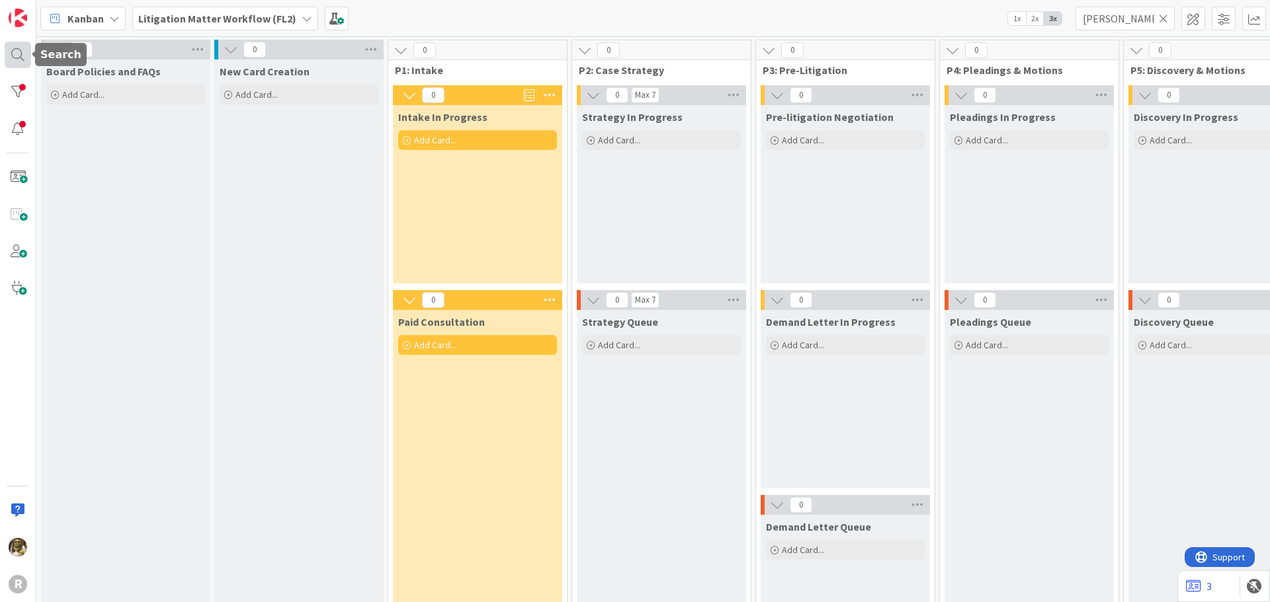
click at [13, 48] on div at bounding box center [18, 55] width 26 height 26
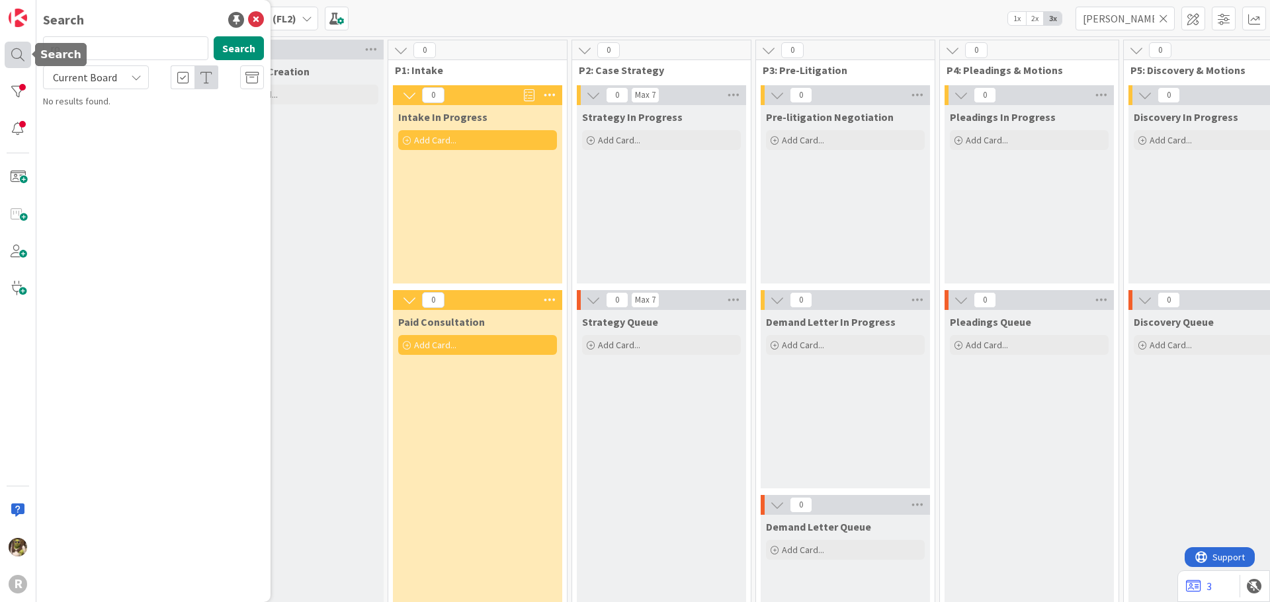
type input "r"
type input "rouse"
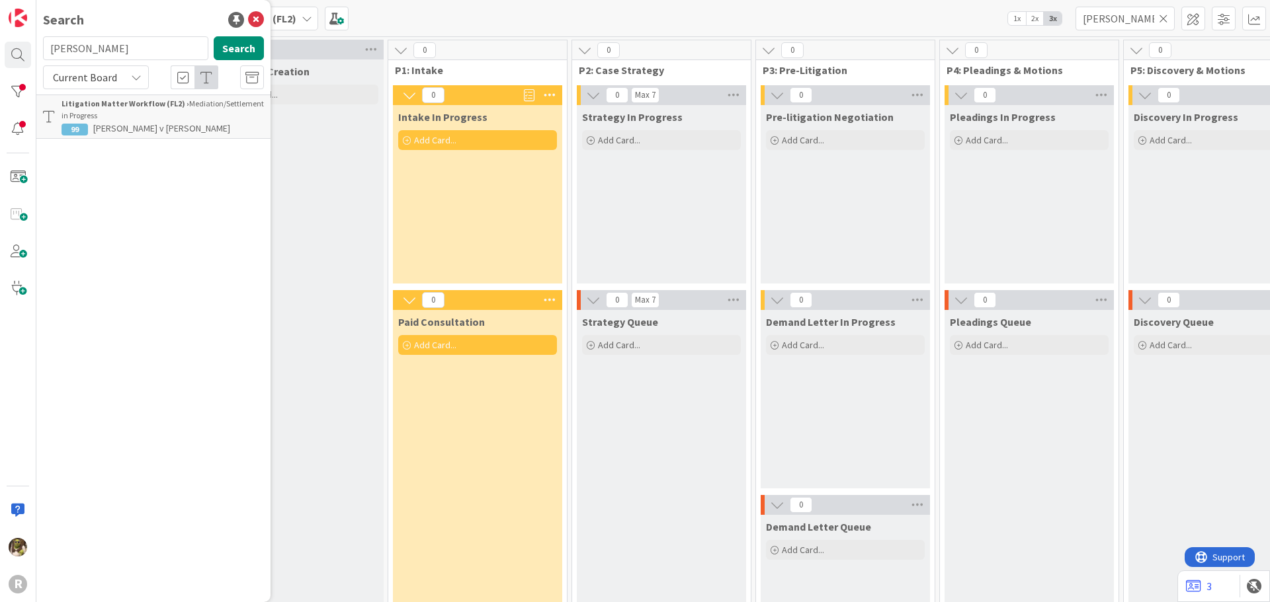
click at [135, 122] on p "[PERSON_NAME] v [PERSON_NAME]" at bounding box center [163, 129] width 202 height 14
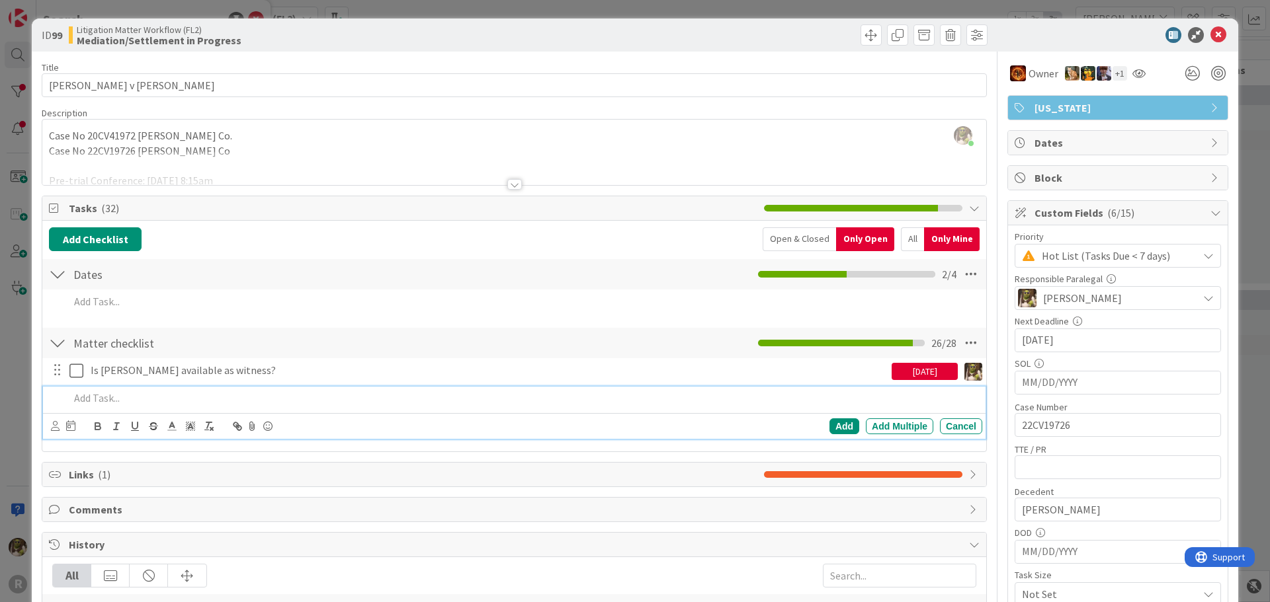
click at [103, 397] on p at bounding box center [522, 398] width 907 height 15
click at [165, 390] on div "Draft Motion to Consolodate - DUE BY WEDNESDAY" at bounding box center [523, 398] width 918 height 23
click at [52, 428] on icon at bounding box center [55, 426] width 9 height 10
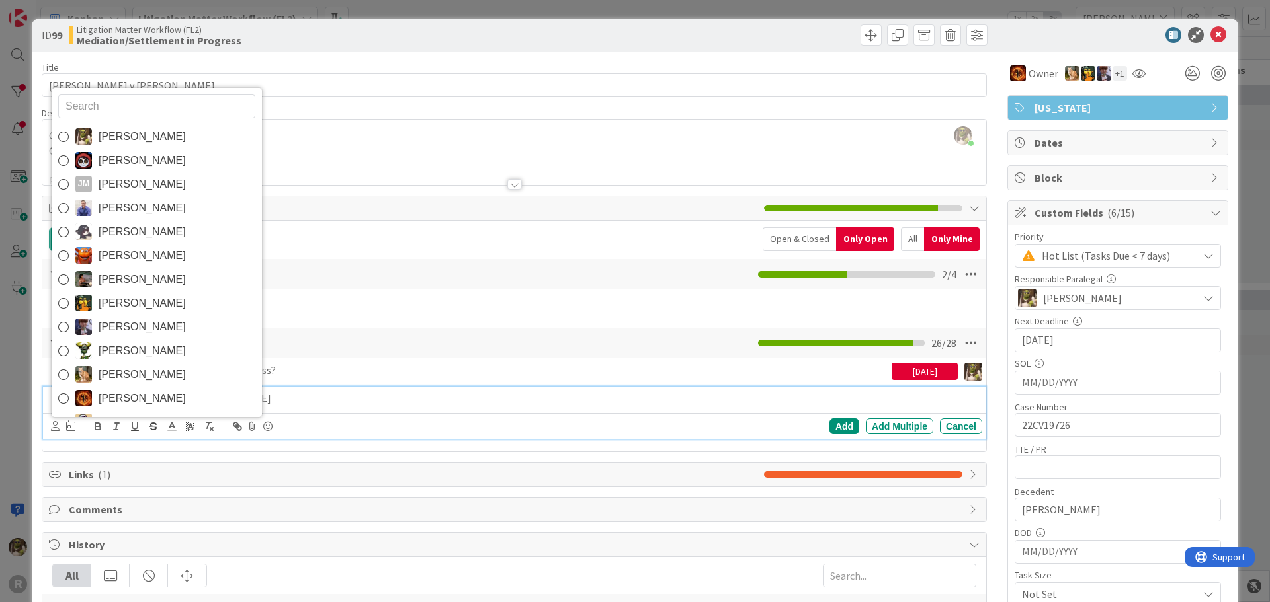
drag, startPoint x: 126, startPoint y: 136, endPoint x: 119, endPoint y: 185, distance: 50.0
click at [126, 136] on span "[PERSON_NAME]" at bounding box center [142, 137] width 87 height 20
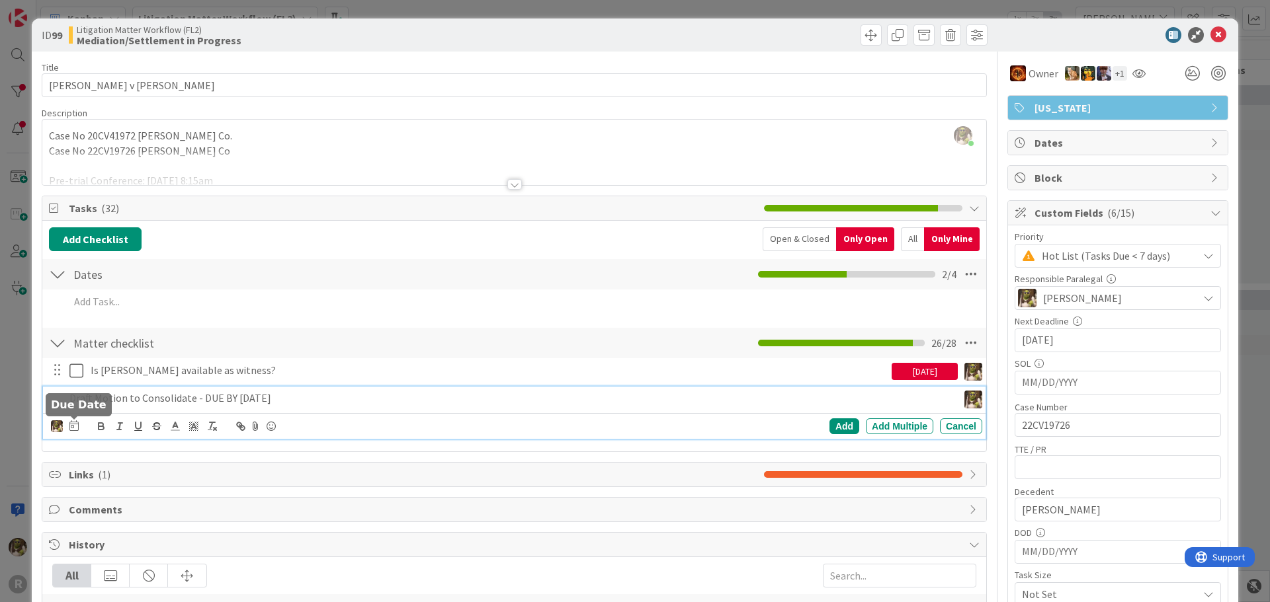
click at [73, 422] on icon at bounding box center [73, 426] width 9 height 11
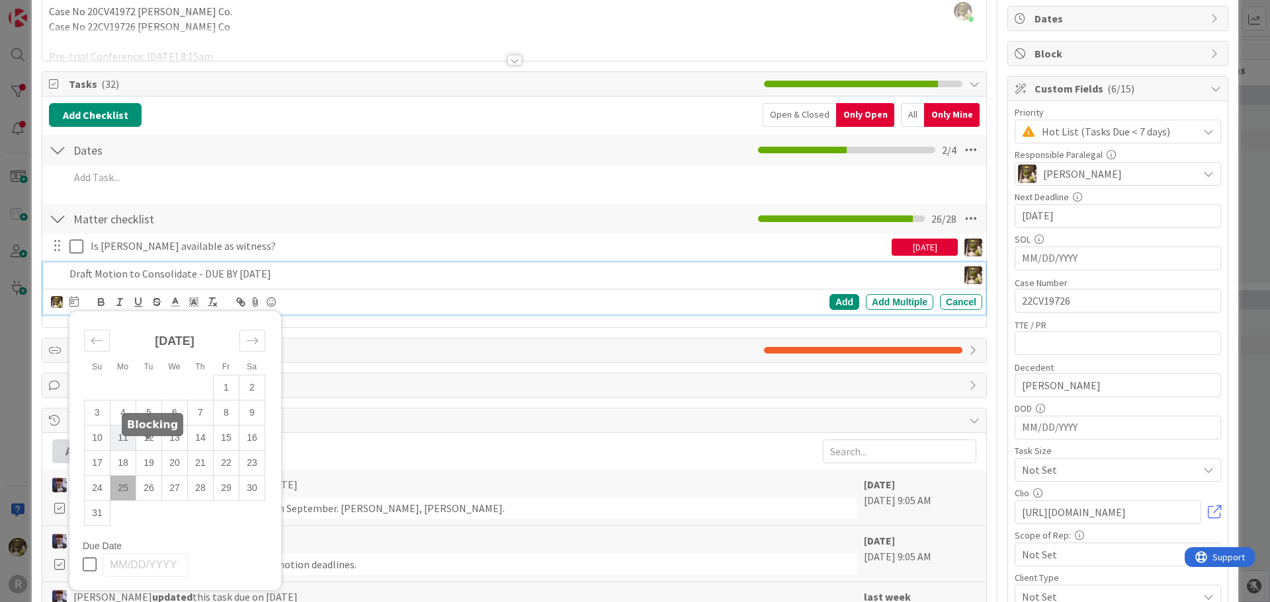
scroll to position [132, 0]
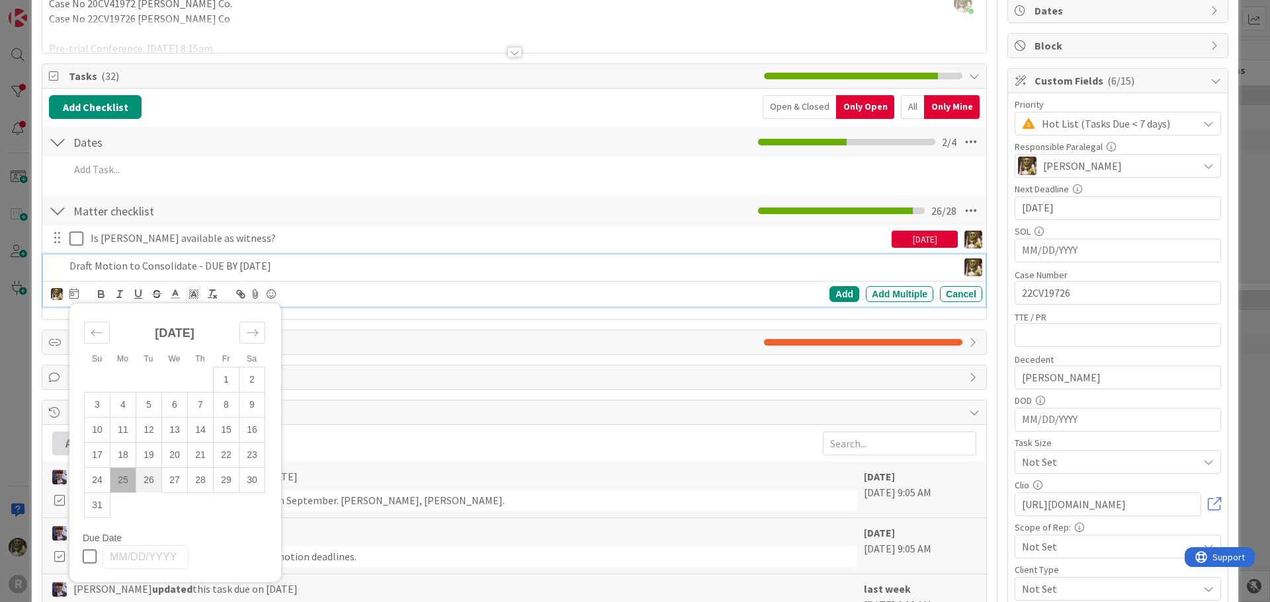
click at [156, 480] on td "26" at bounding box center [149, 480] width 26 height 25
click at [835, 295] on div "Add" at bounding box center [844, 294] width 30 height 16
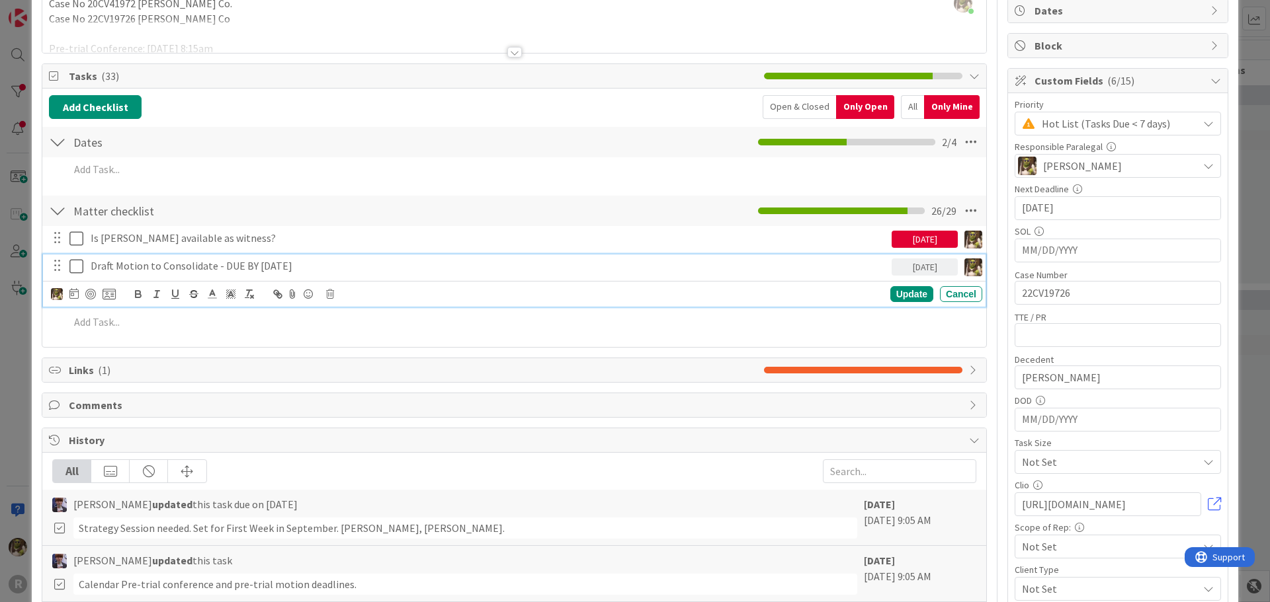
click at [211, 264] on p "Draft Motion to Consolidate - DUE BY [DATE]" at bounding box center [489, 266] width 796 height 15
click at [90, 292] on div at bounding box center [90, 294] width 11 height 11
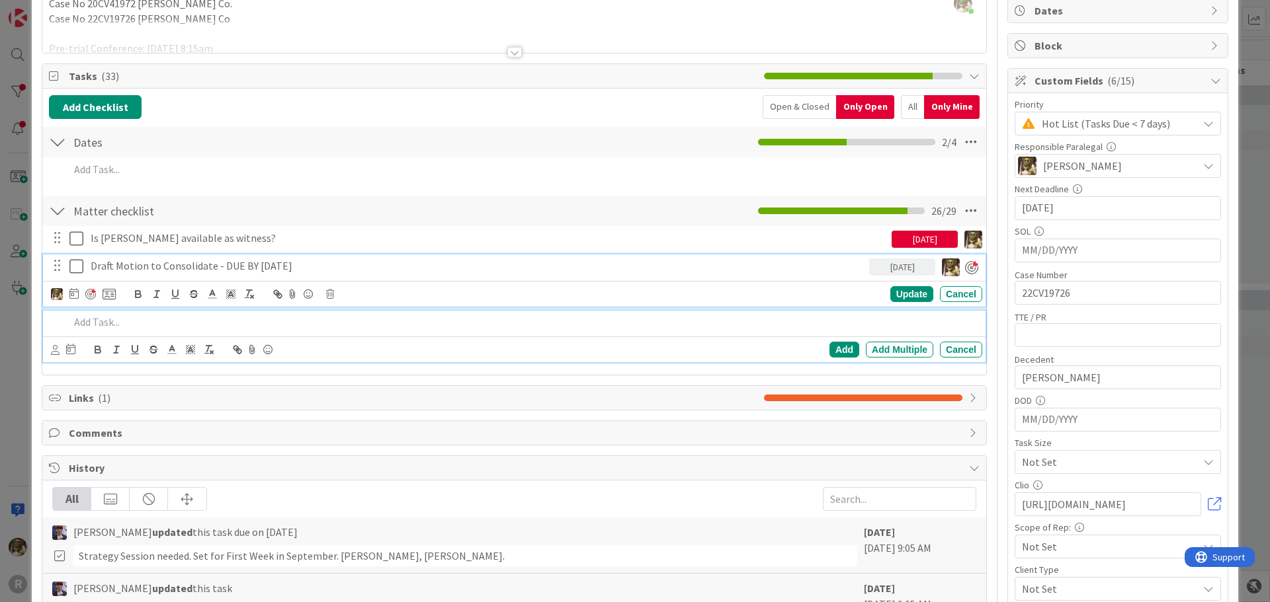
click at [114, 326] on p at bounding box center [522, 322] width 907 height 15
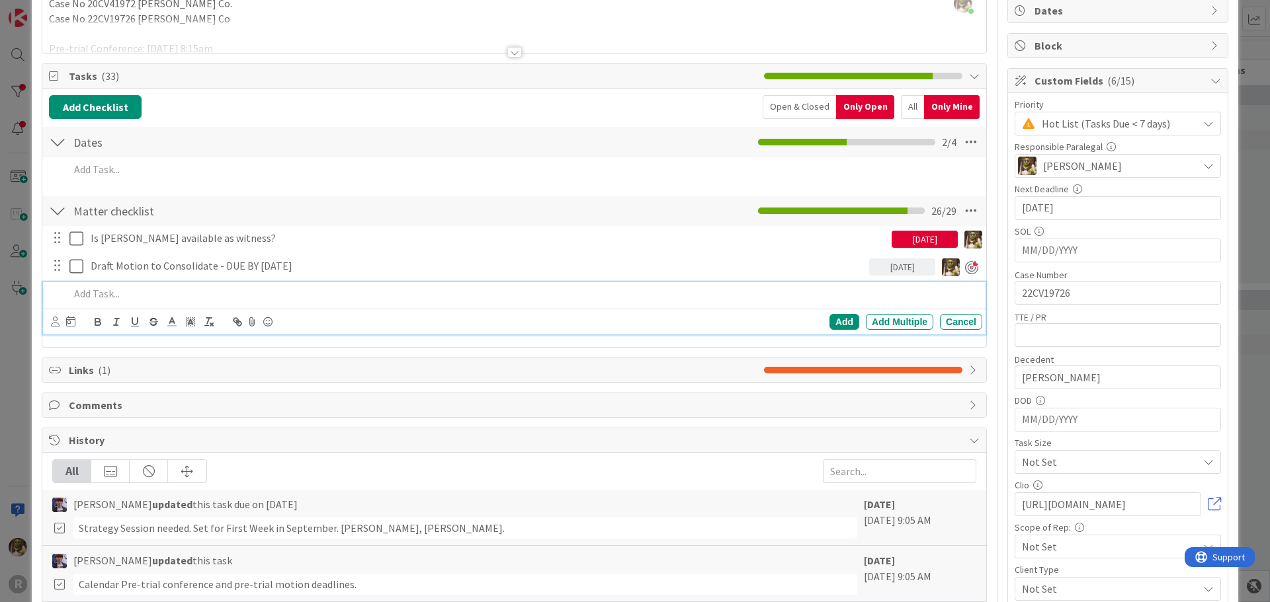
scroll to position [104, 0]
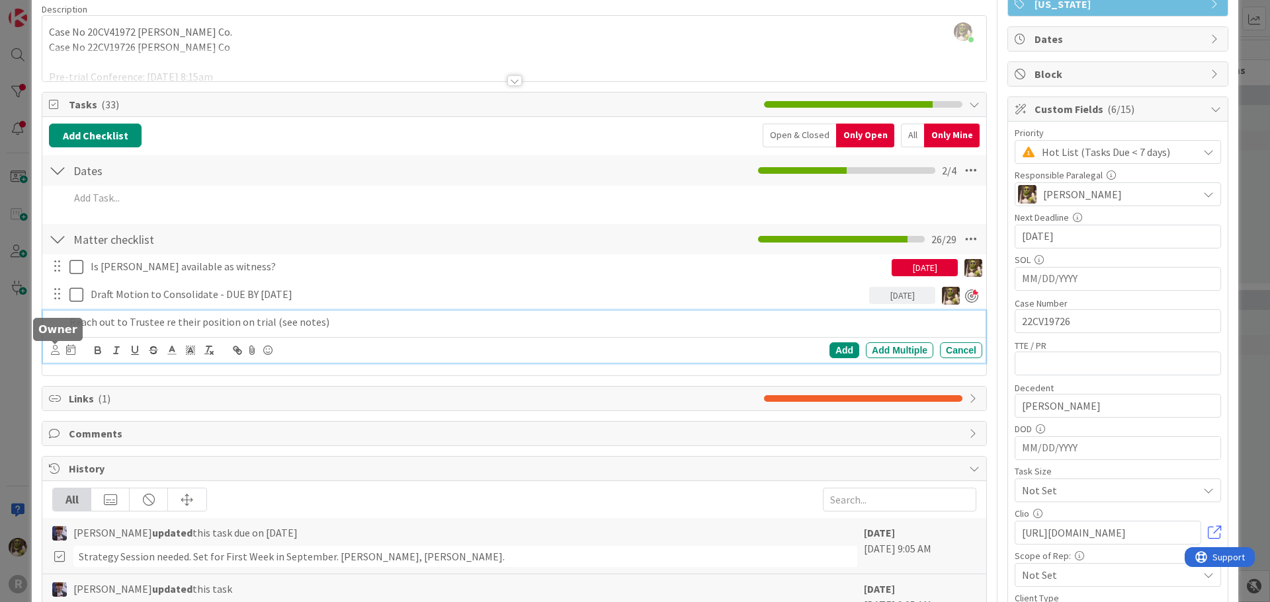
click at [53, 347] on icon at bounding box center [55, 350] width 9 height 10
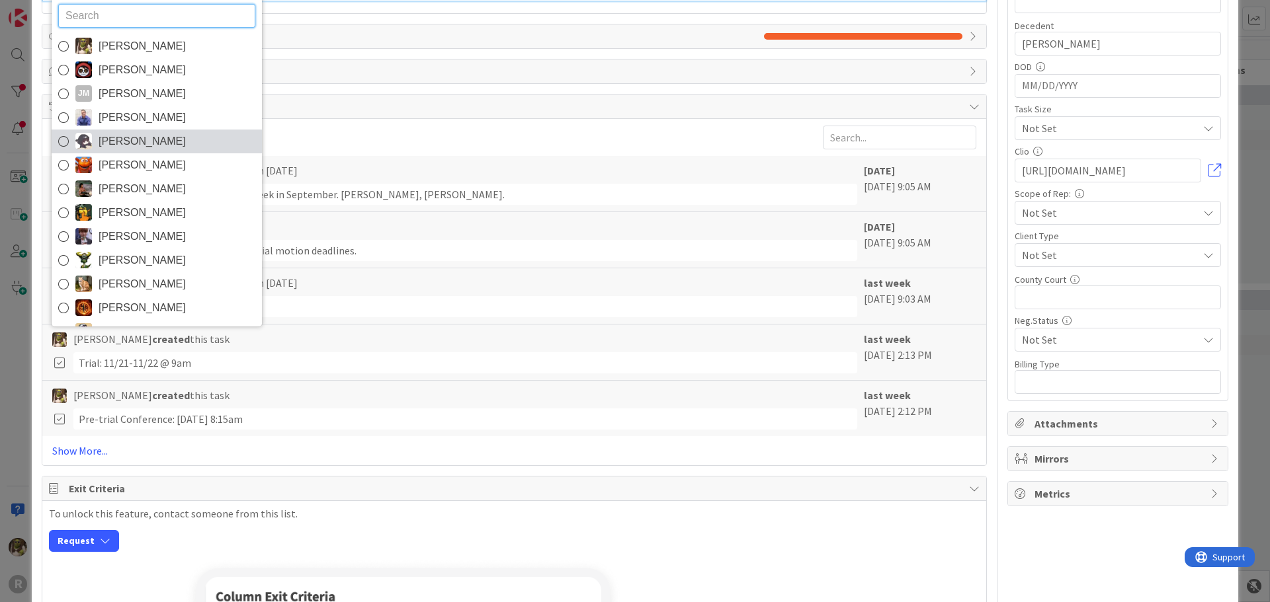
scroll to position [392, 0]
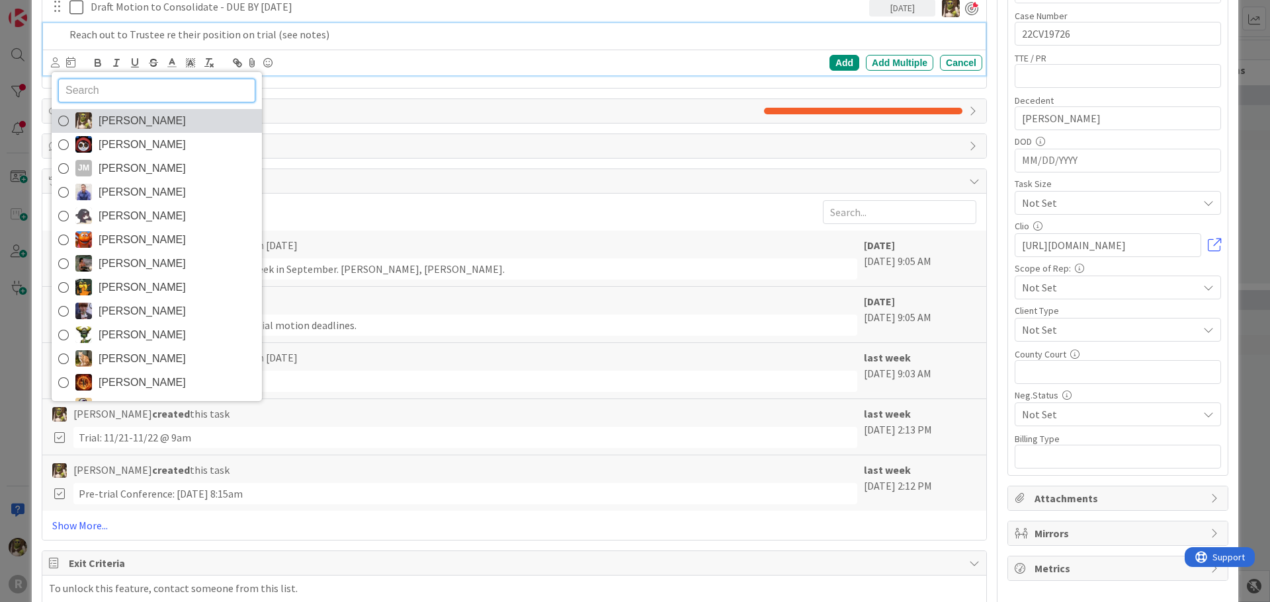
click at [153, 116] on span "[PERSON_NAME]" at bounding box center [142, 121] width 87 height 20
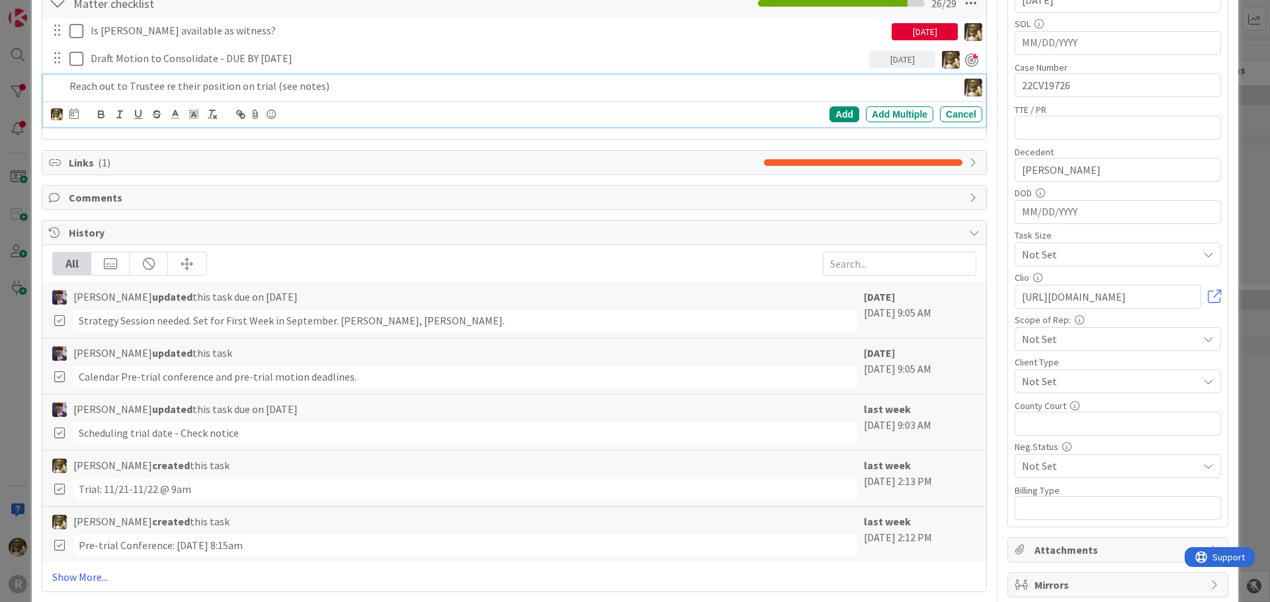
scroll to position [259, 0]
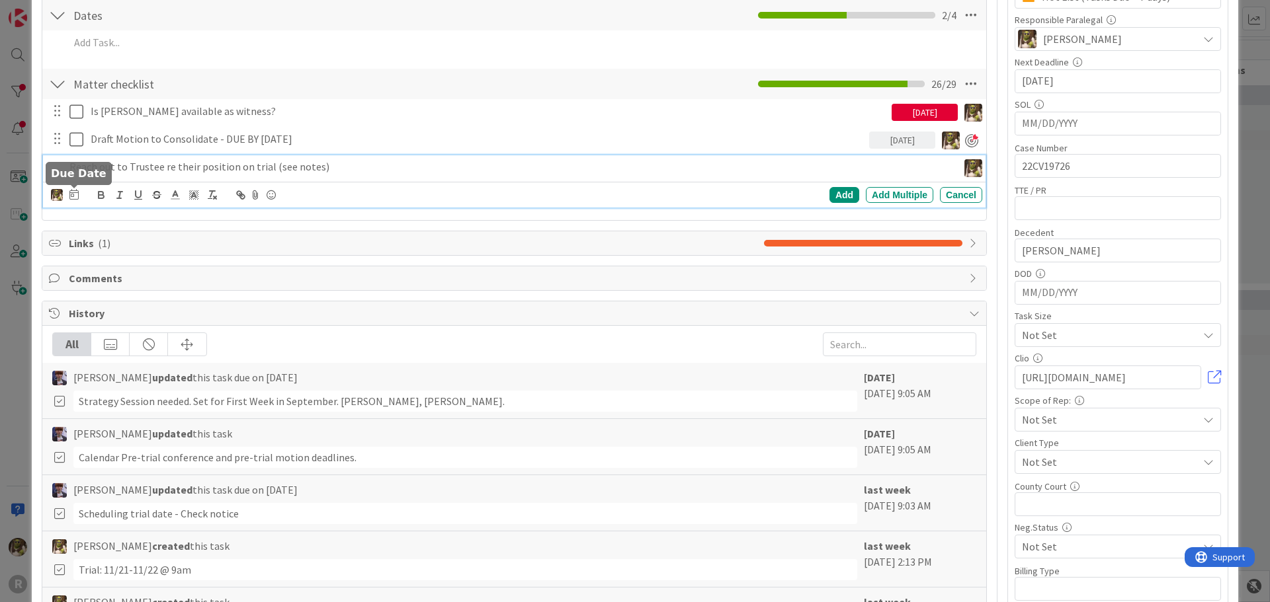
click at [71, 194] on icon at bounding box center [73, 194] width 9 height 11
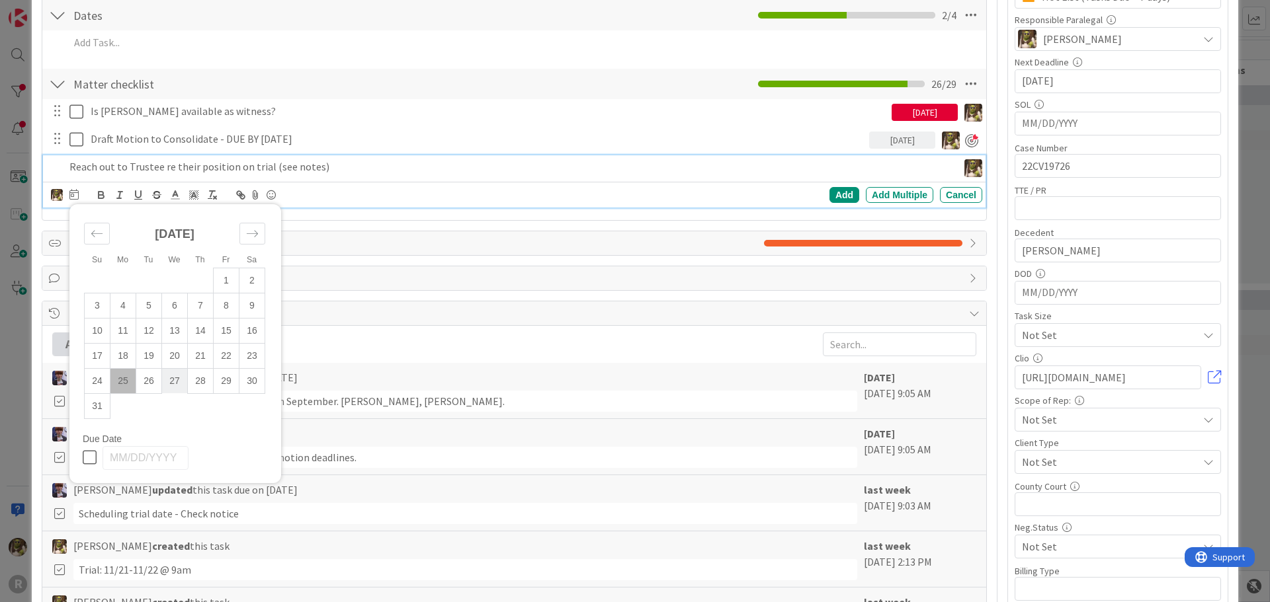
click at [175, 385] on td "27" at bounding box center [175, 380] width 26 height 25
click at [844, 190] on div "Add" at bounding box center [844, 195] width 30 height 16
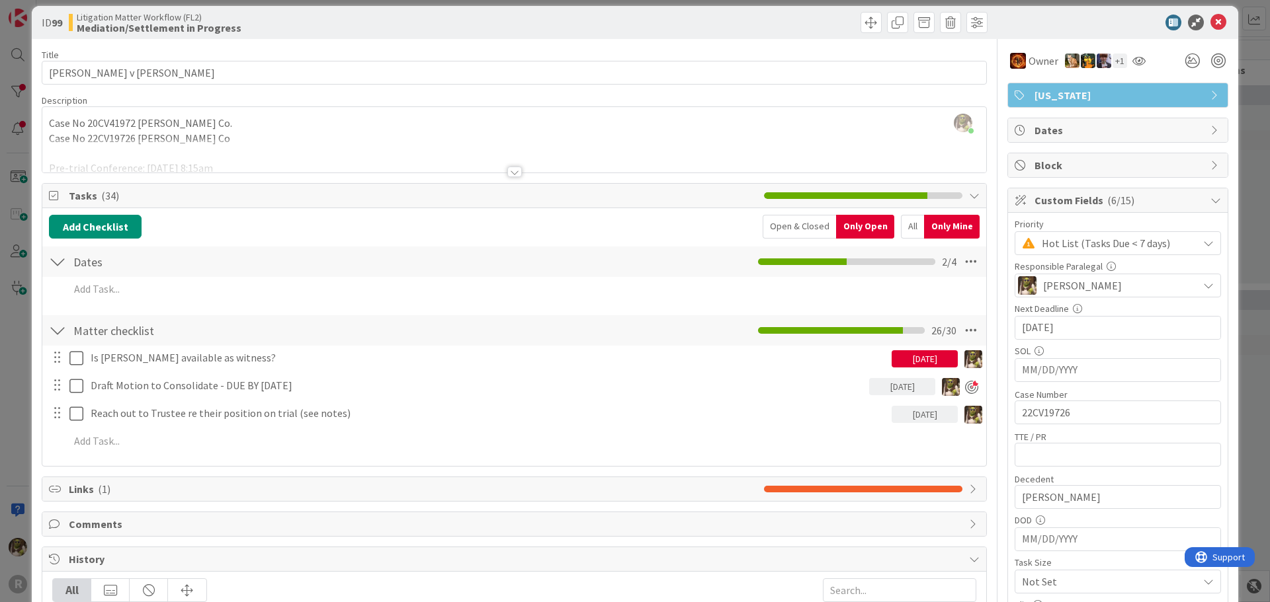
scroll to position [0, 0]
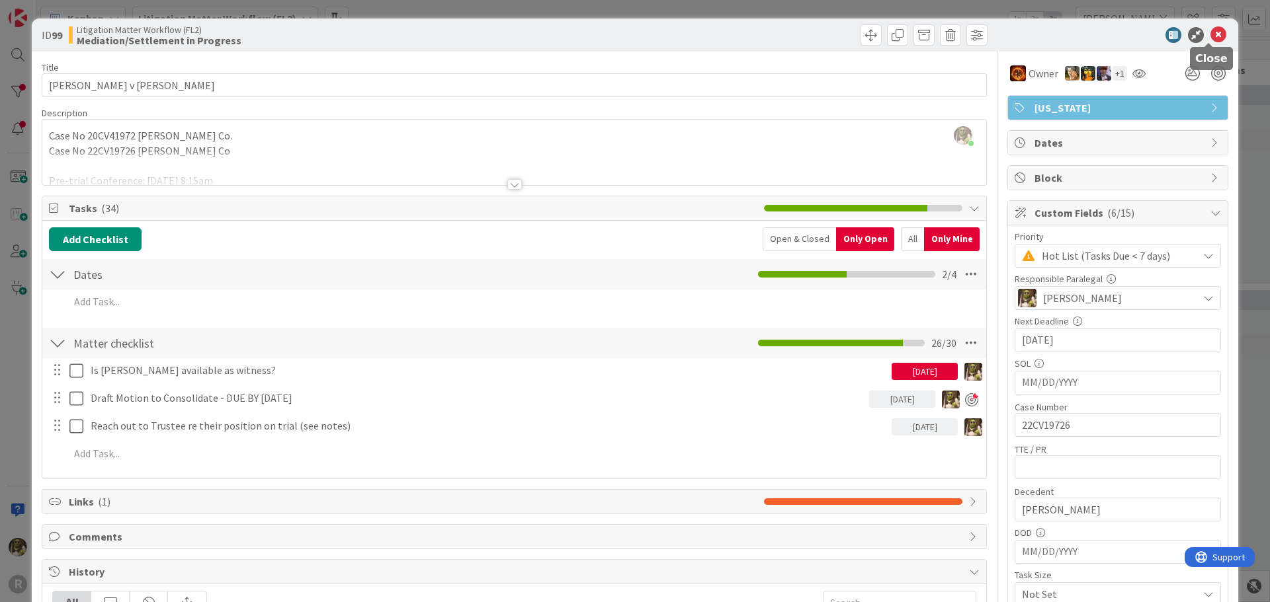
click at [1210, 40] on icon at bounding box center [1218, 35] width 16 height 16
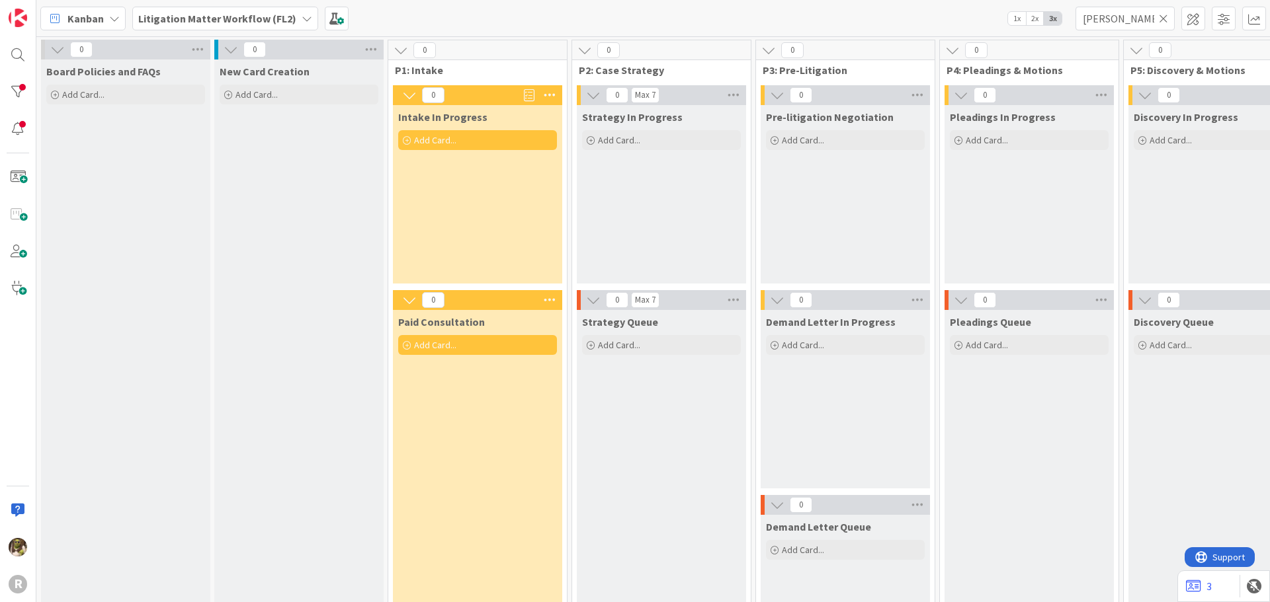
click at [96, 20] on span "Kanban" at bounding box center [85, 19] width 36 height 16
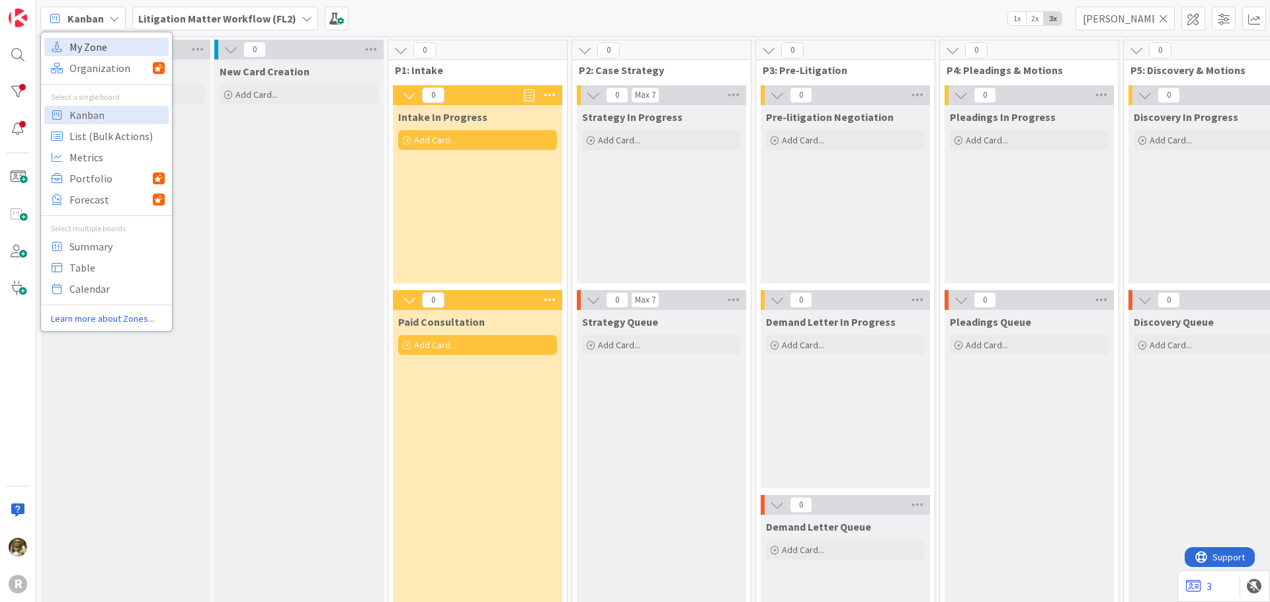
click at [92, 48] on span "My Zone" at bounding box center [116, 47] width 95 height 20
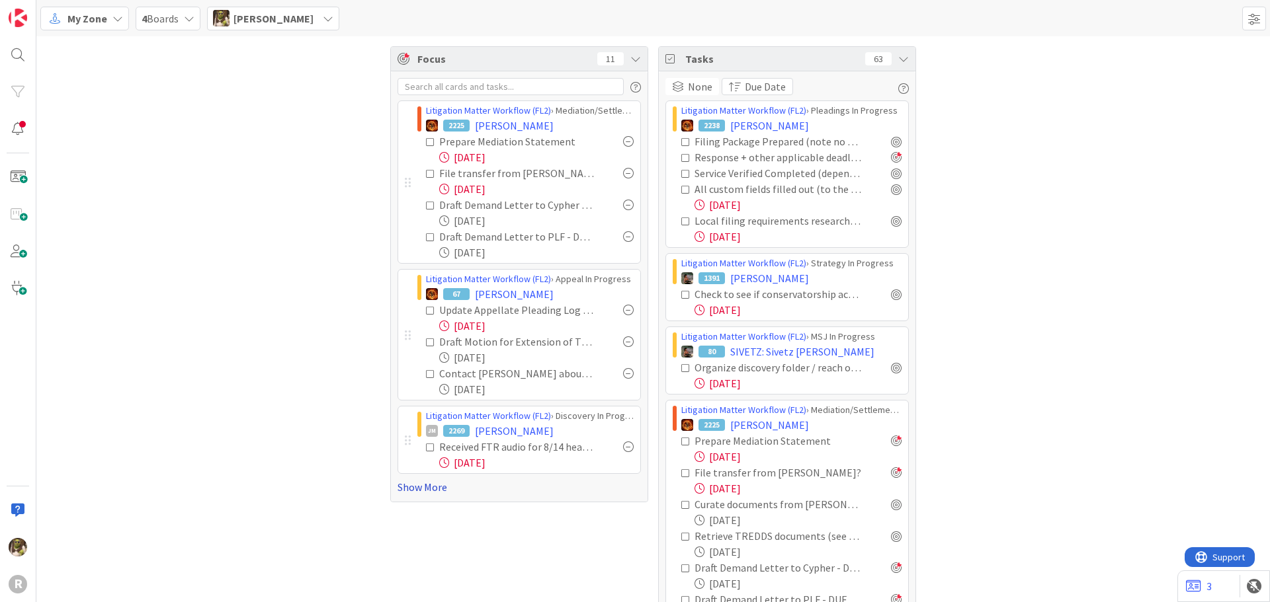
click at [417, 490] on link "Show More" at bounding box center [518, 487] width 243 height 16
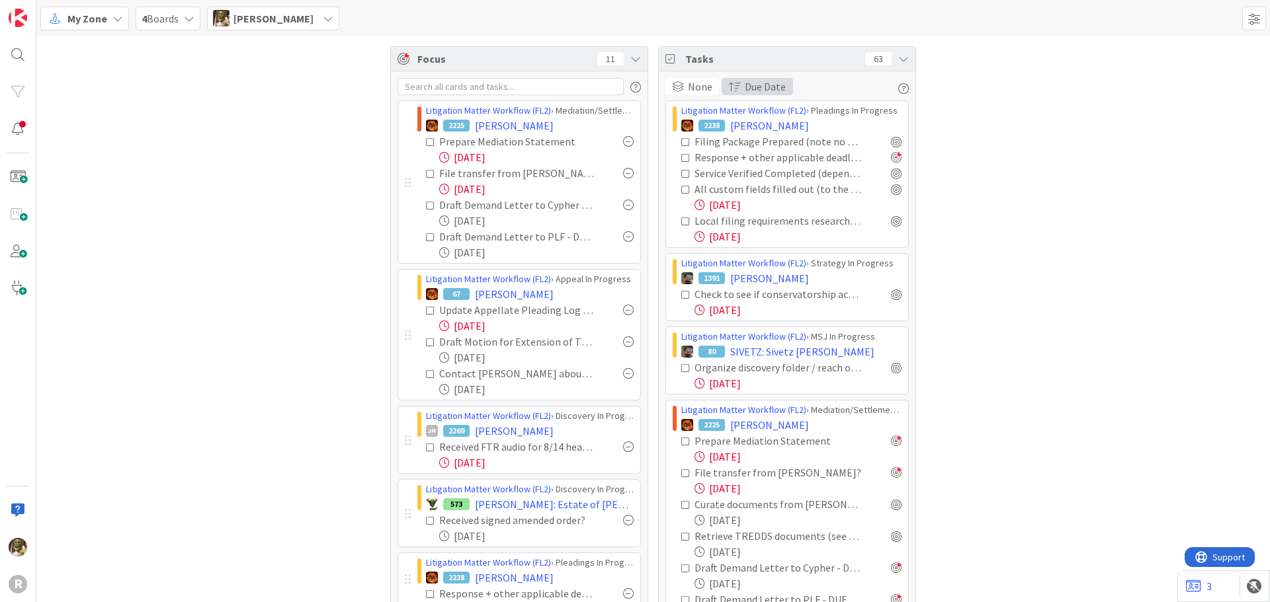
click at [767, 83] on span "Due Date" at bounding box center [765, 87] width 41 height 16
click at [630, 58] on icon at bounding box center [635, 59] width 11 height 11
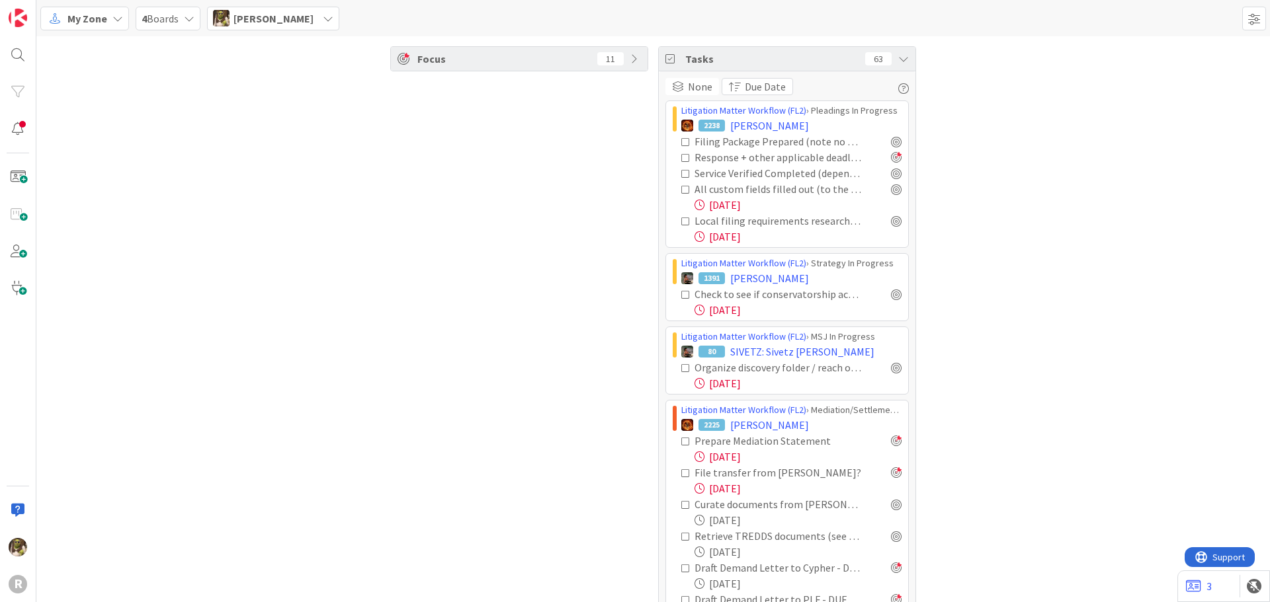
click at [630, 58] on icon at bounding box center [635, 59] width 11 height 11
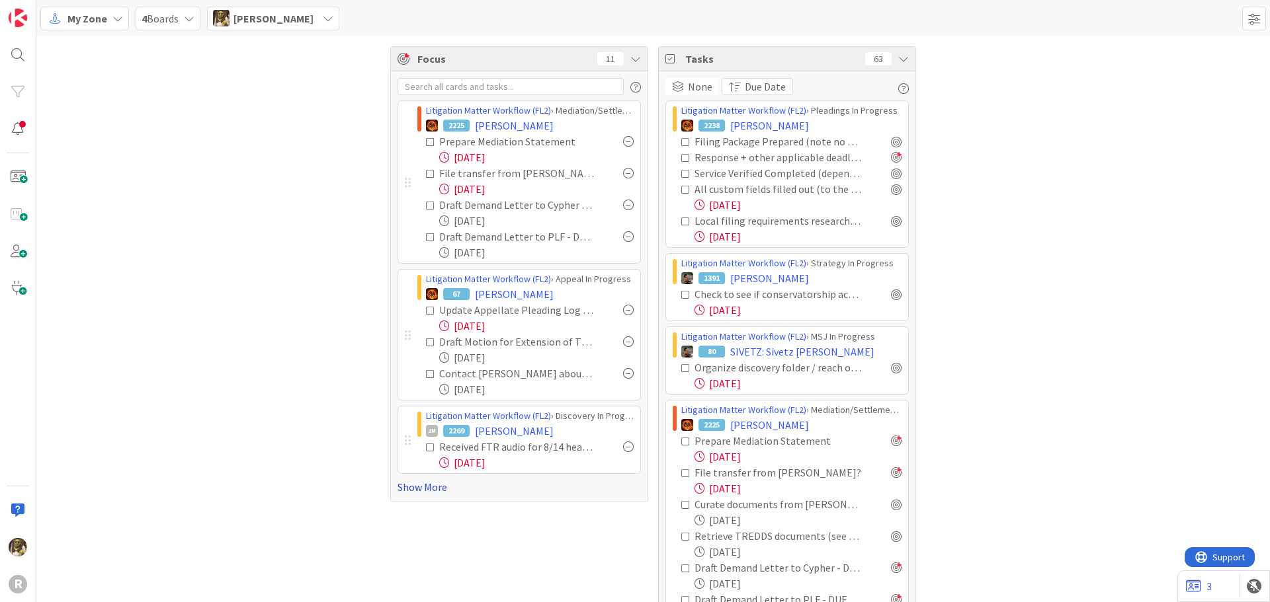
click at [412, 489] on link "Show More" at bounding box center [518, 487] width 243 height 16
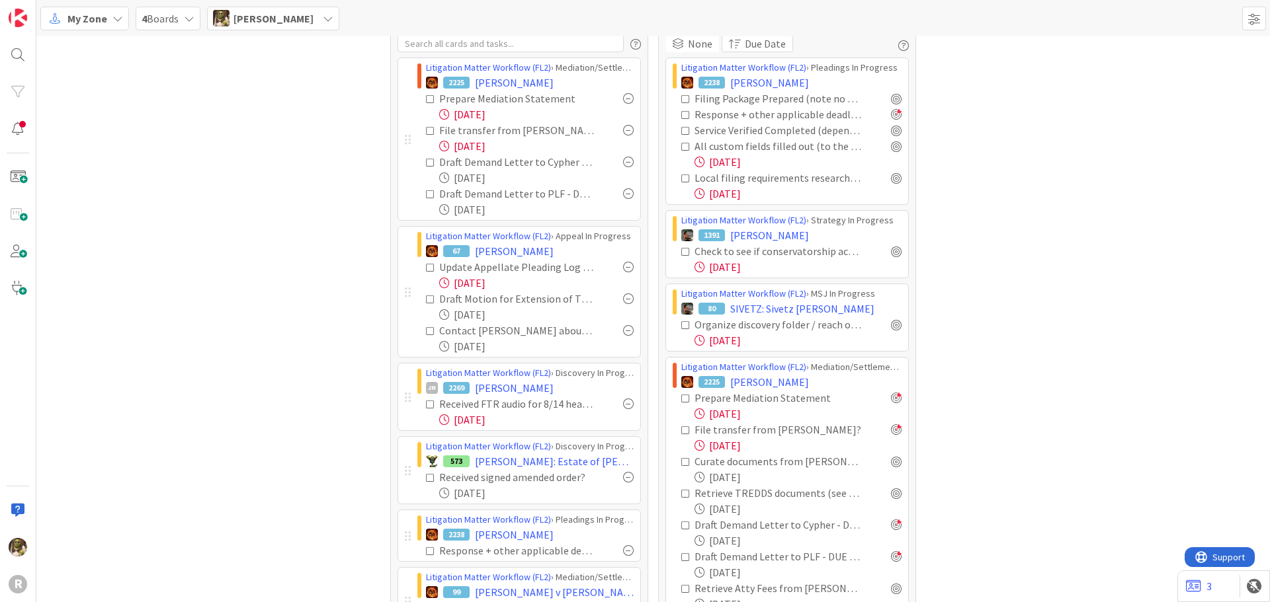
scroll to position [66, 0]
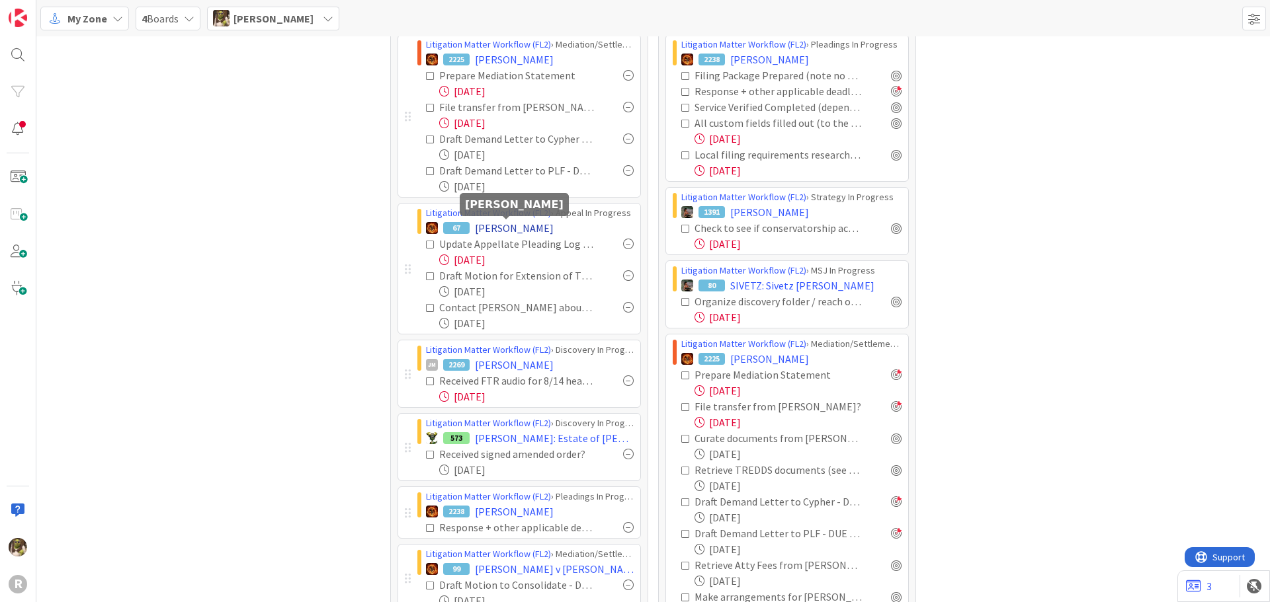
click at [518, 226] on span "[PERSON_NAME]" at bounding box center [514, 228] width 79 height 16
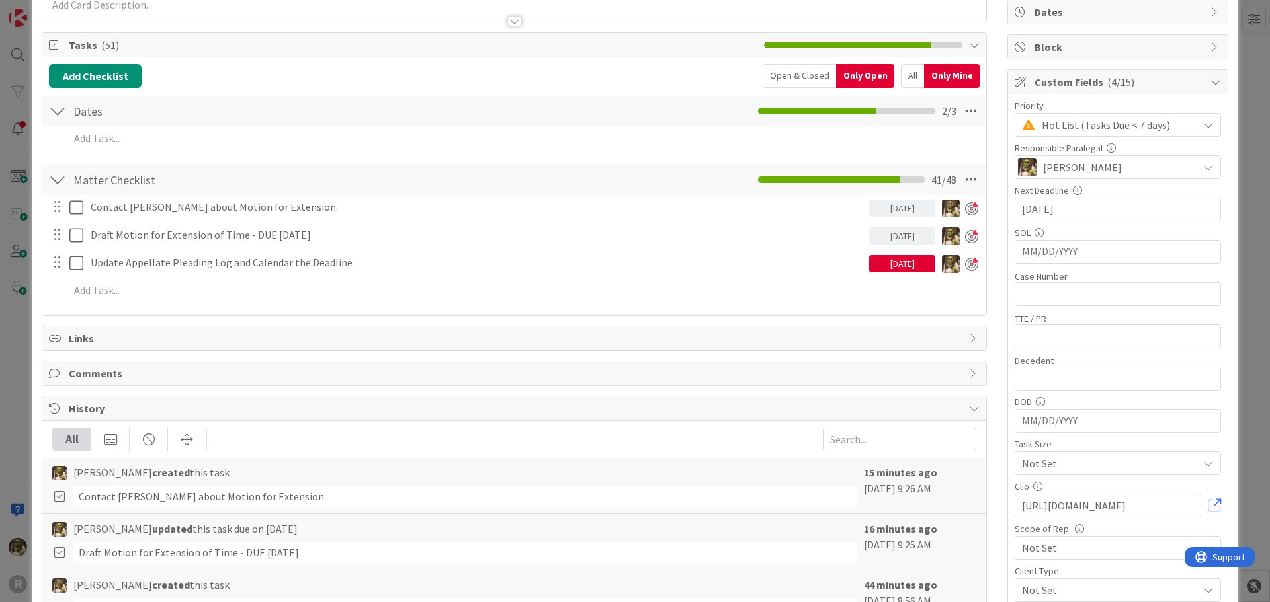
scroll to position [132, 0]
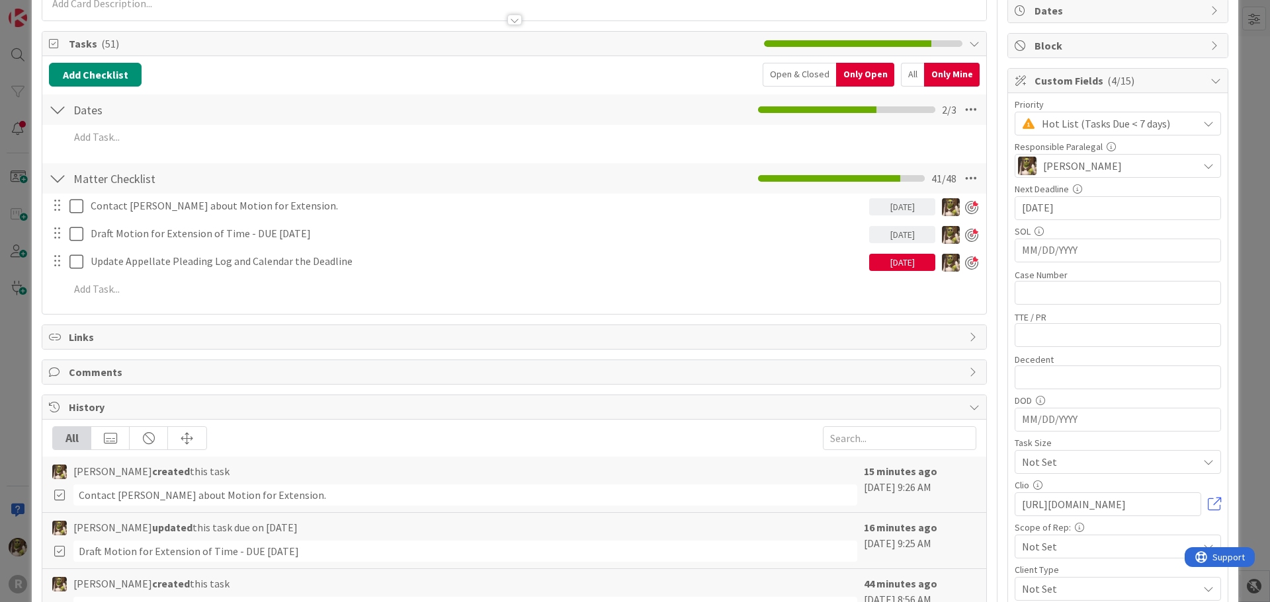
drag, startPoint x: 895, startPoint y: 71, endPoint x: 894, endPoint y: 81, distance: 10.0
click at [901, 71] on div "All" at bounding box center [912, 75] width 23 height 24
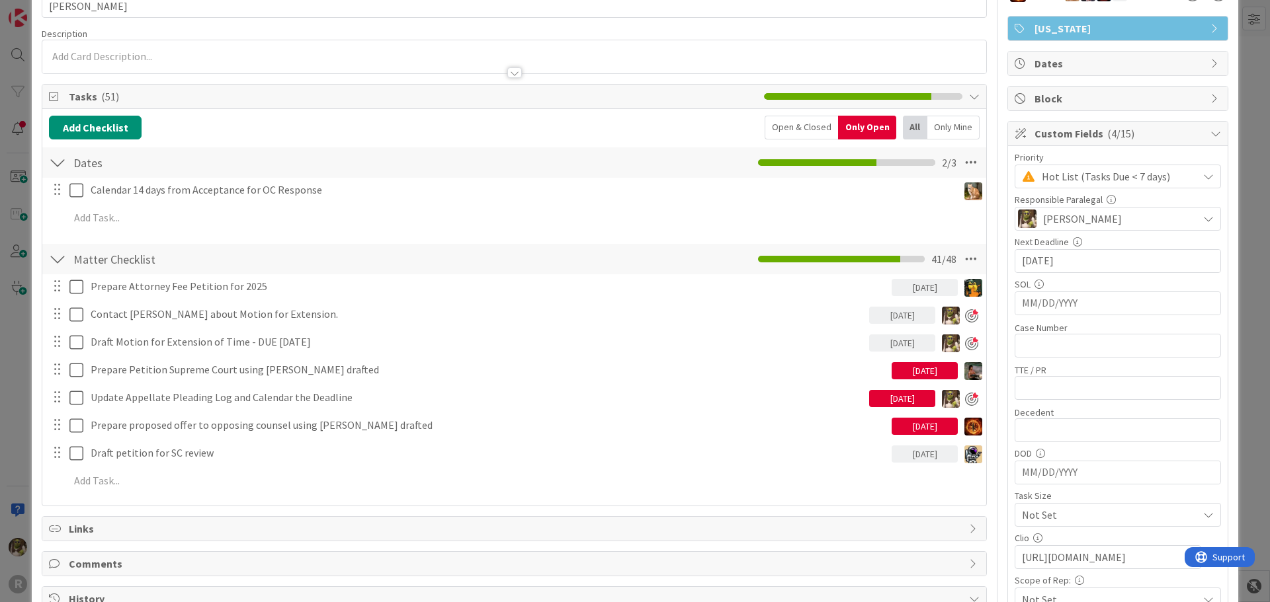
scroll to position [0, 0]
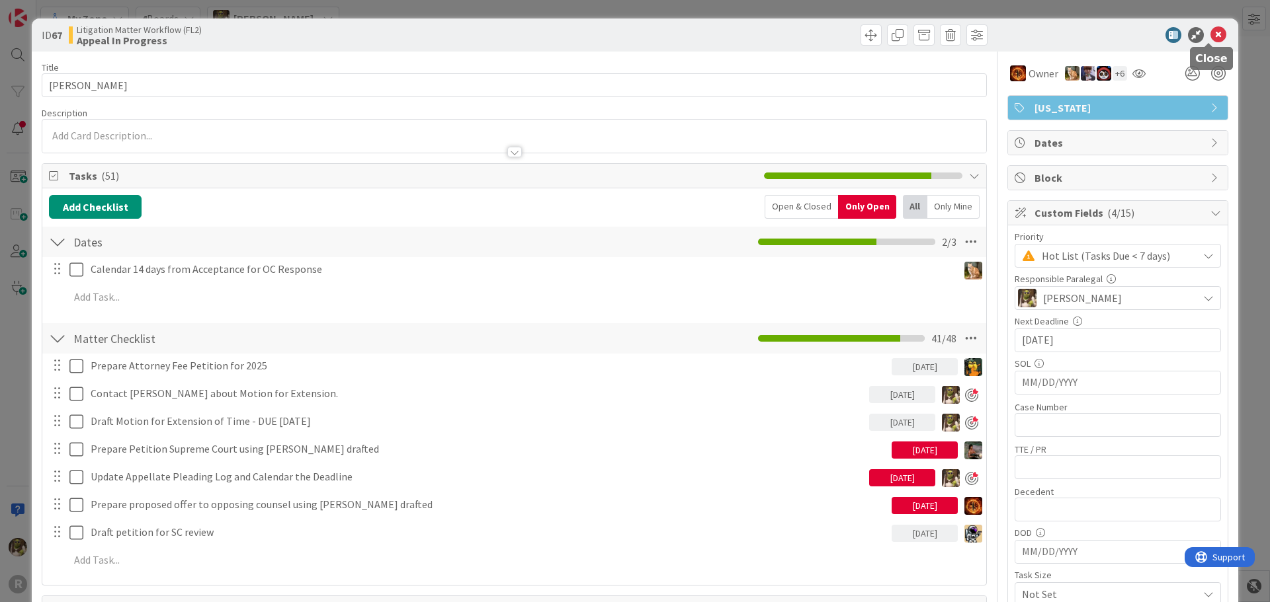
click at [1210, 37] on icon at bounding box center [1218, 35] width 16 height 16
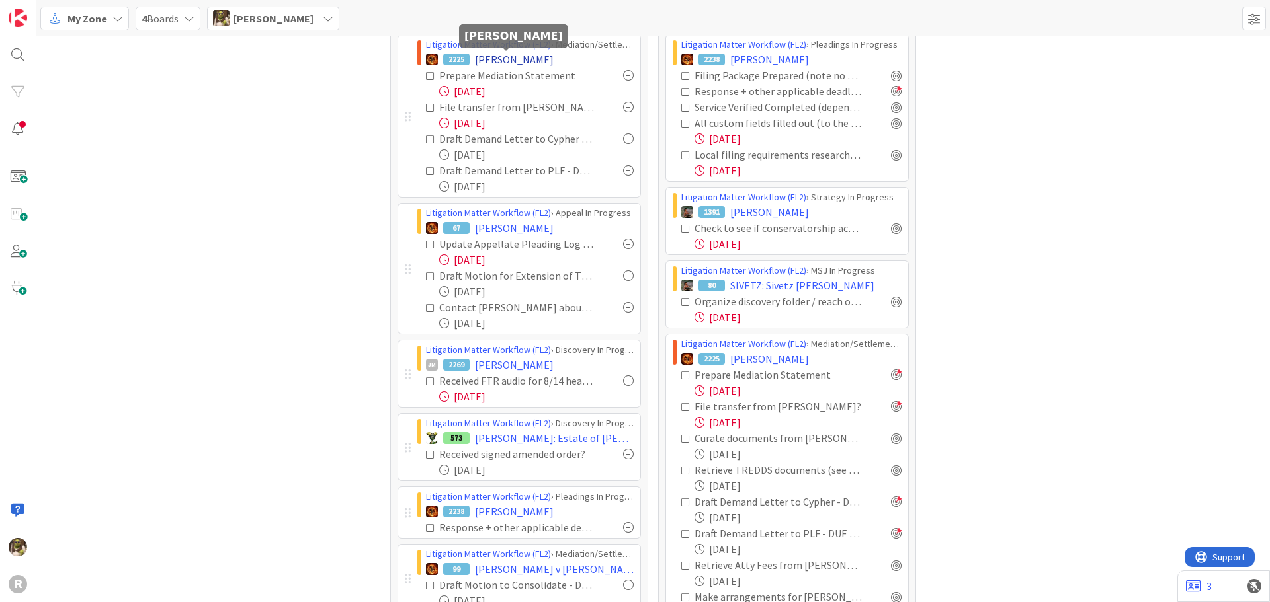
click at [495, 55] on span "[PERSON_NAME]" at bounding box center [514, 60] width 79 height 16
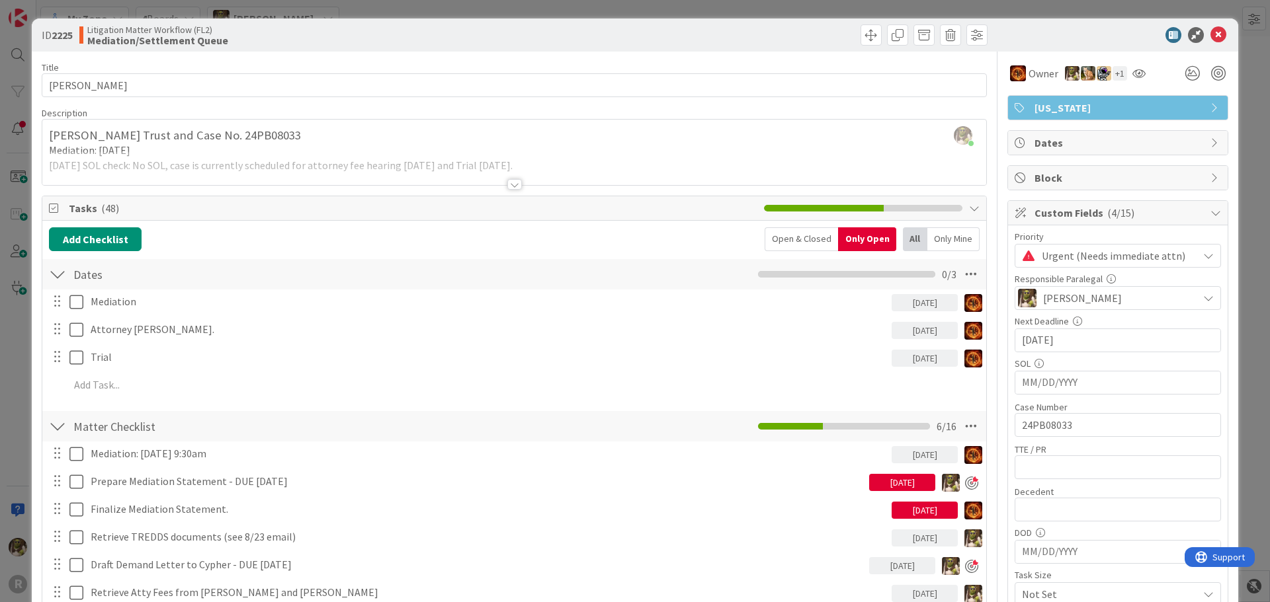
click at [956, 234] on div "Only Mine" at bounding box center [953, 240] width 52 height 24
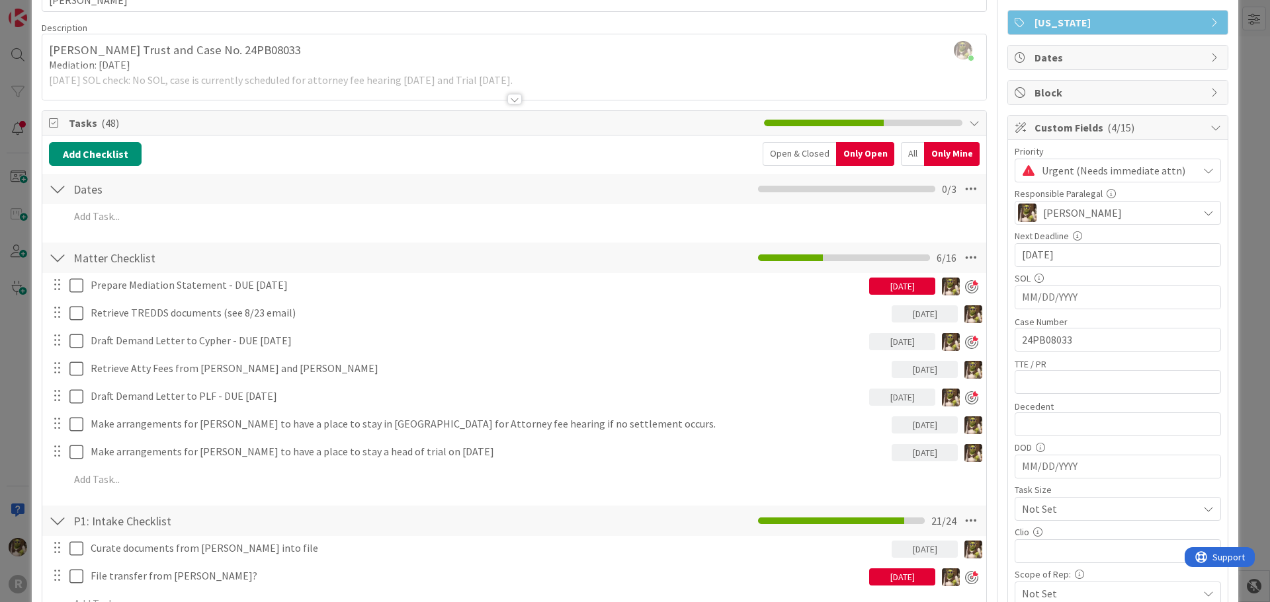
scroll to position [198, 0]
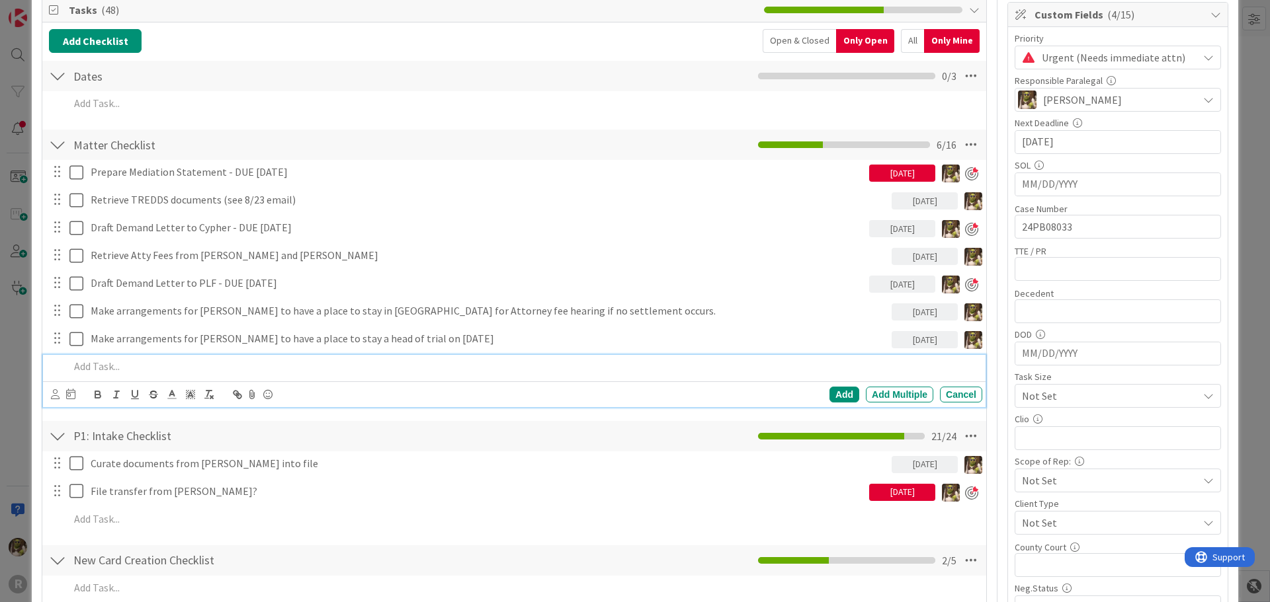
click at [112, 376] on div at bounding box center [523, 366] width 918 height 23
click at [274, 366] on p "Talk to JS and MR re Trust Report Once Accpinting is received" at bounding box center [522, 366] width 907 height 15
drag, startPoint x: 274, startPoint y: 366, endPoint x: 539, endPoint y: 357, distance: 264.7
click at [539, 357] on div "Talk to JS and MR re Trust Report Once Accpinting is received" at bounding box center [523, 366] width 918 height 23
click at [274, 364] on p "Talk to JS and MR re Trust Report Once Accpinting is received" at bounding box center [522, 366] width 907 height 15
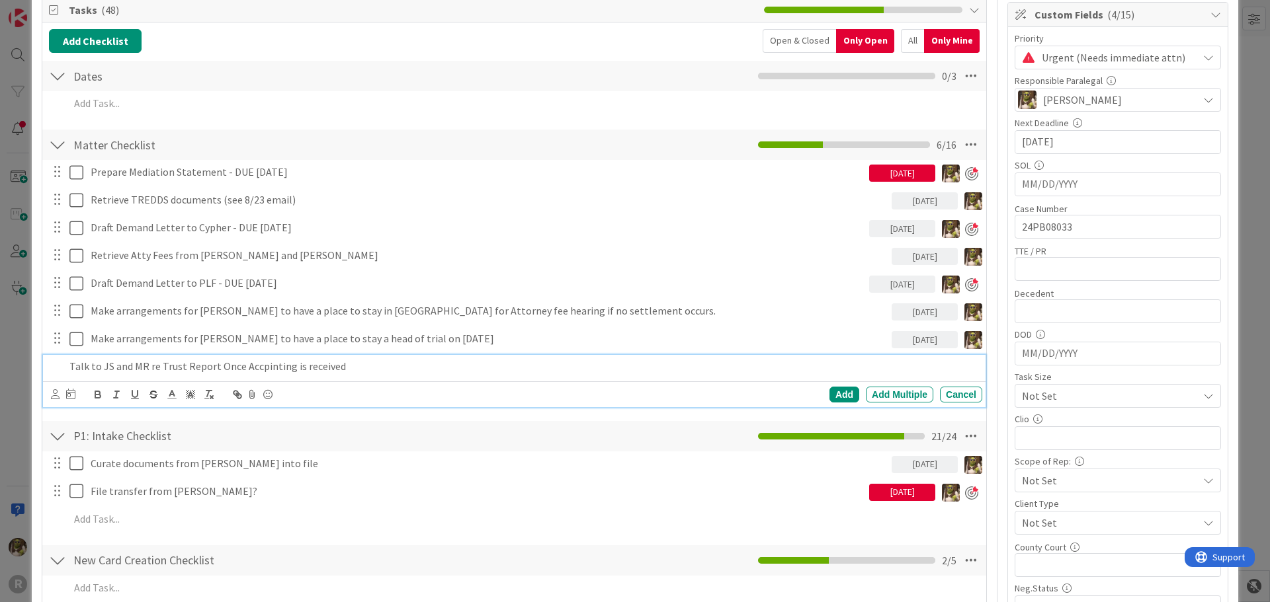
click at [287, 368] on p "Talk to JS and MR re Trust Report Once Accpinting is received" at bounding box center [522, 366] width 907 height 15
click at [397, 364] on p "Talk to JS and MR re Trust Report Once Accounting is received" at bounding box center [522, 366] width 907 height 15
click at [56, 397] on icon at bounding box center [55, 395] width 9 height 10
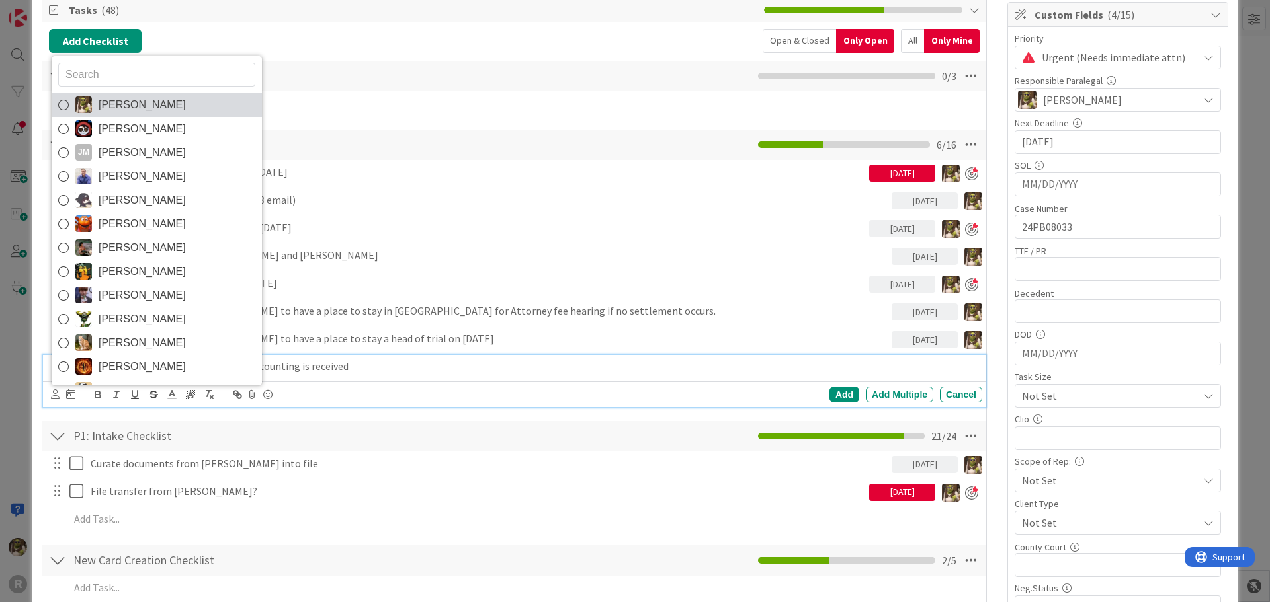
click at [167, 100] on link "[PERSON_NAME]" at bounding box center [157, 105] width 210 height 24
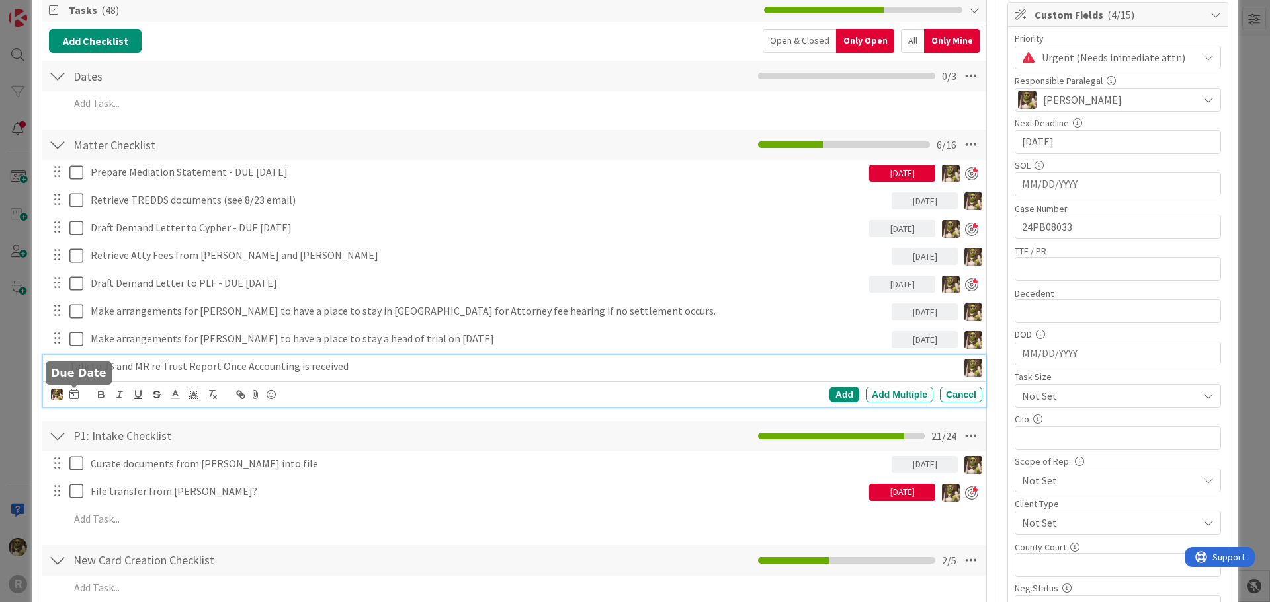
click at [75, 398] on icon at bounding box center [73, 394] width 9 height 11
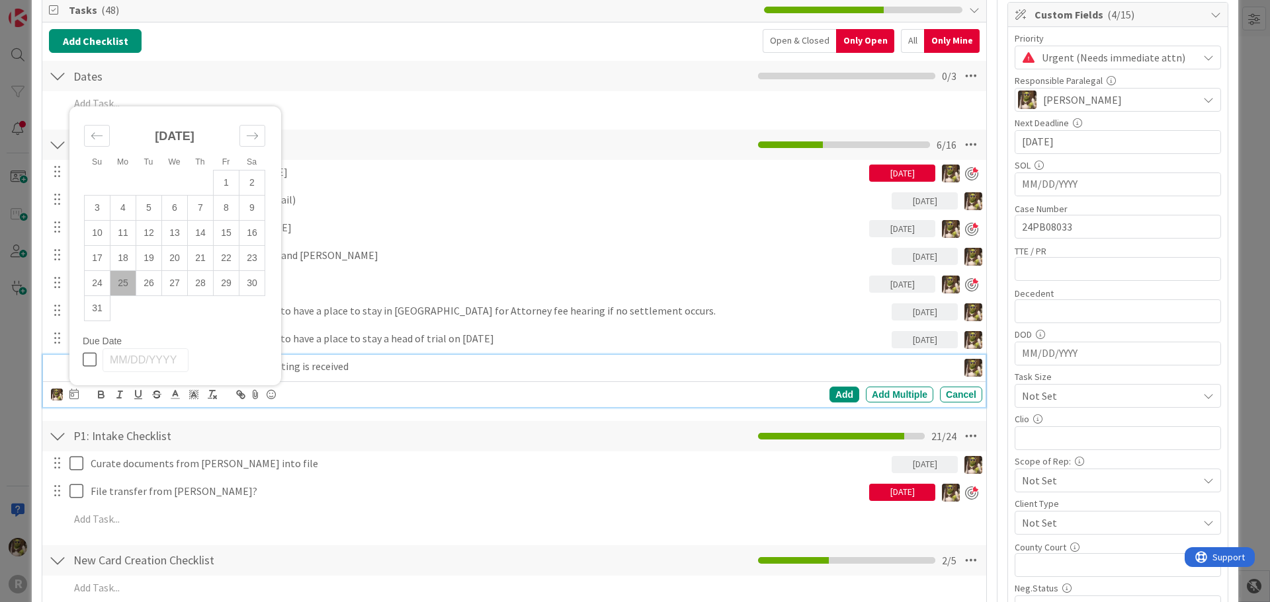
scroll to position [331, 0]
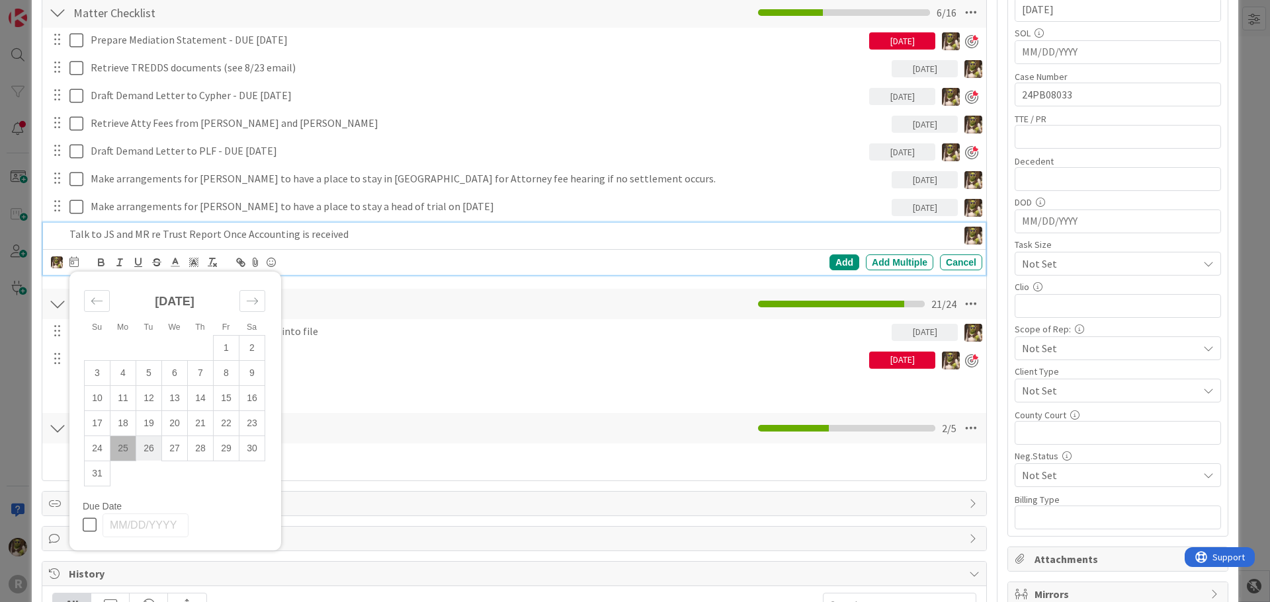
click at [144, 448] on td "26" at bounding box center [149, 448] width 26 height 25
click at [833, 256] on div "Add" at bounding box center [844, 263] width 30 height 16
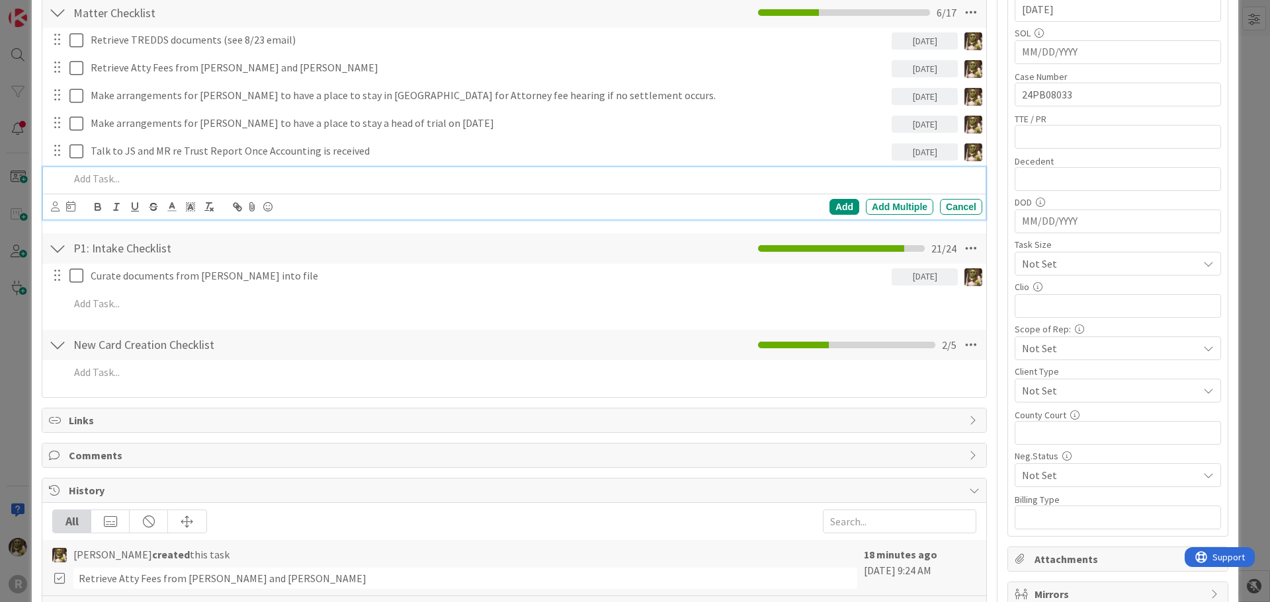
click at [200, 182] on p at bounding box center [522, 178] width 907 height 15
click at [51, 205] on icon at bounding box center [55, 207] width 9 height 10
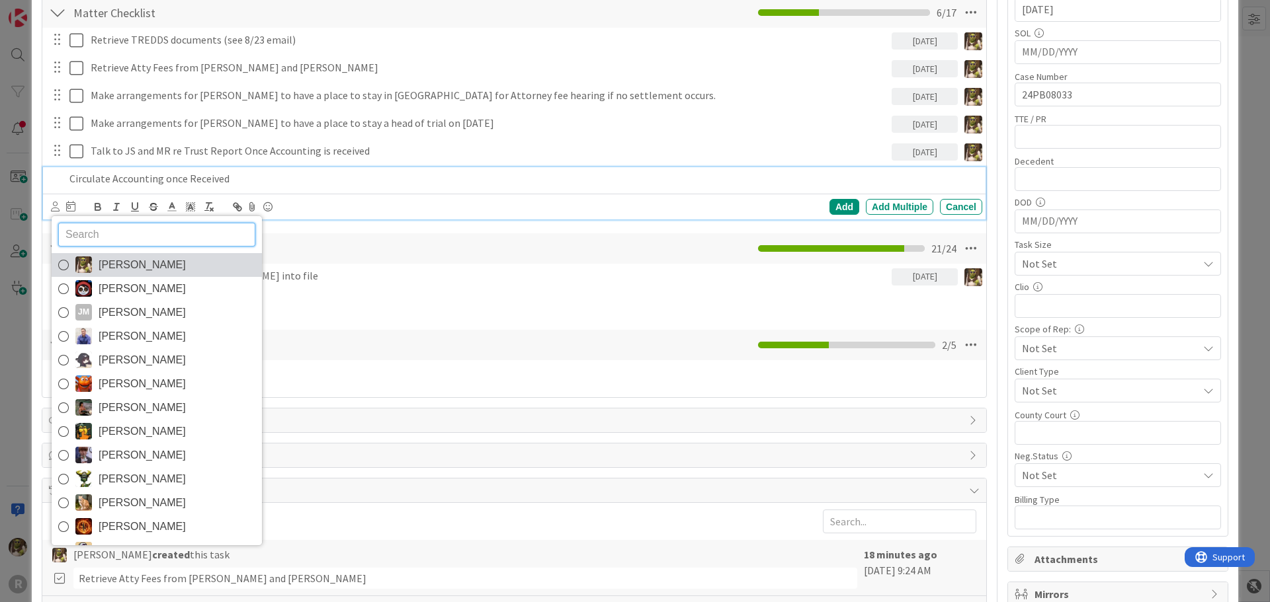
click at [85, 261] on img at bounding box center [83, 265] width 17 height 17
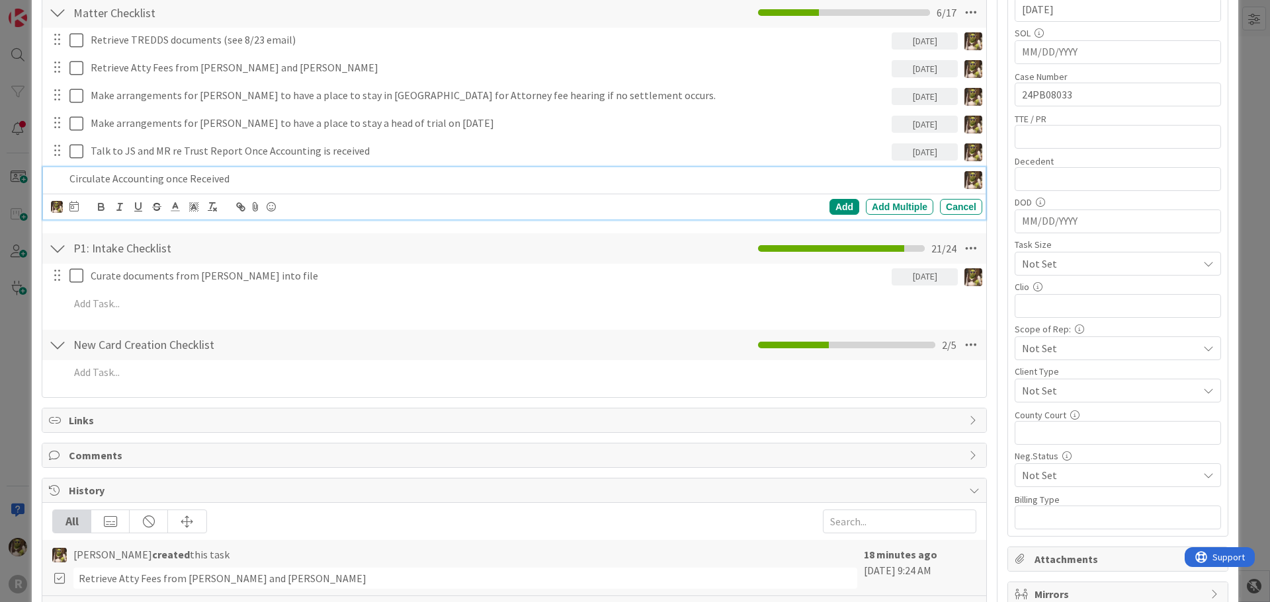
click at [69, 212] on div at bounding box center [73, 207] width 9 height 16
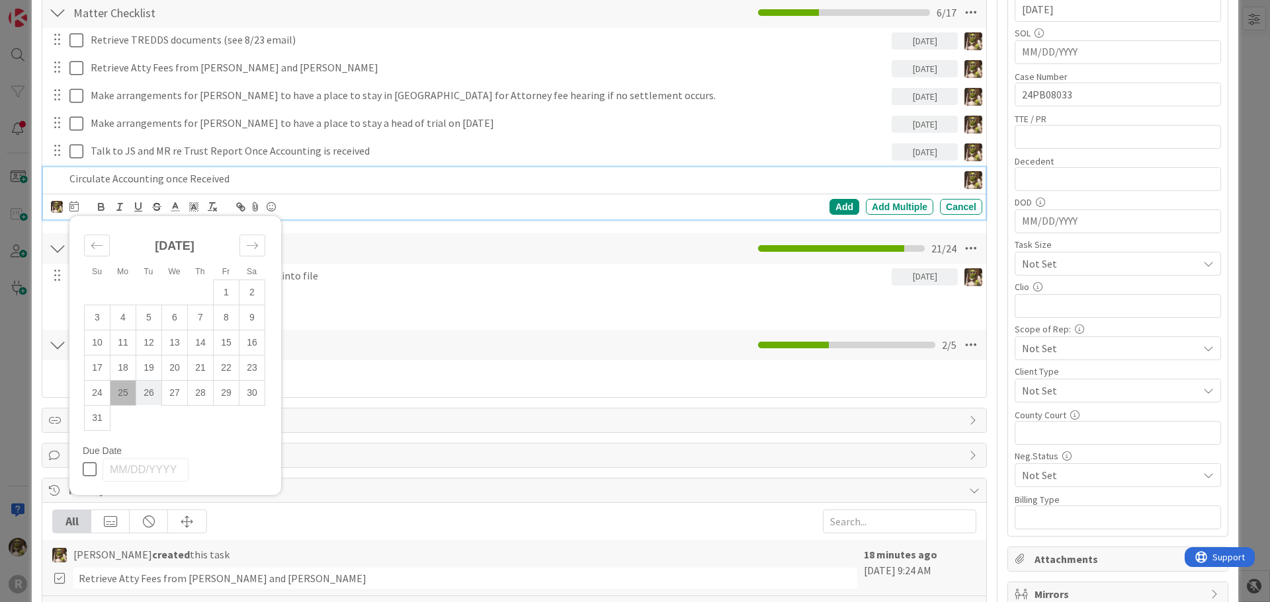
click at [156, 402] on td "26" at bounding box center [149, 392] width 26 height 25
click at [829, 201] on div "Add" at bounding box center [844, 207] width 30 height 16
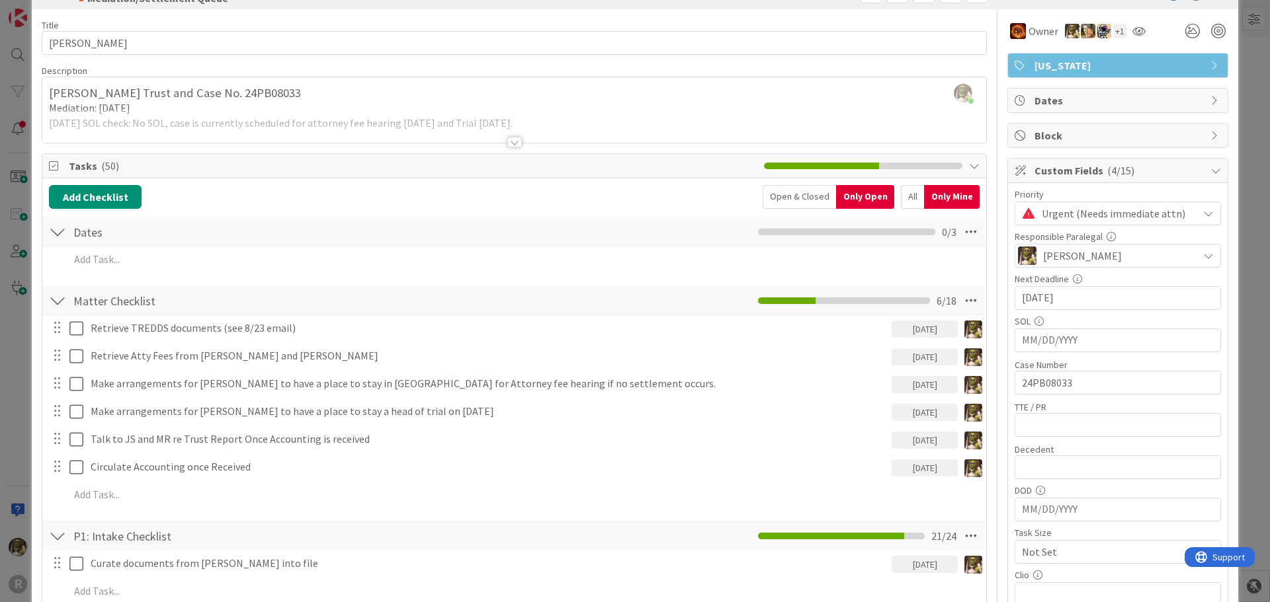
scroll to position [0, 0]
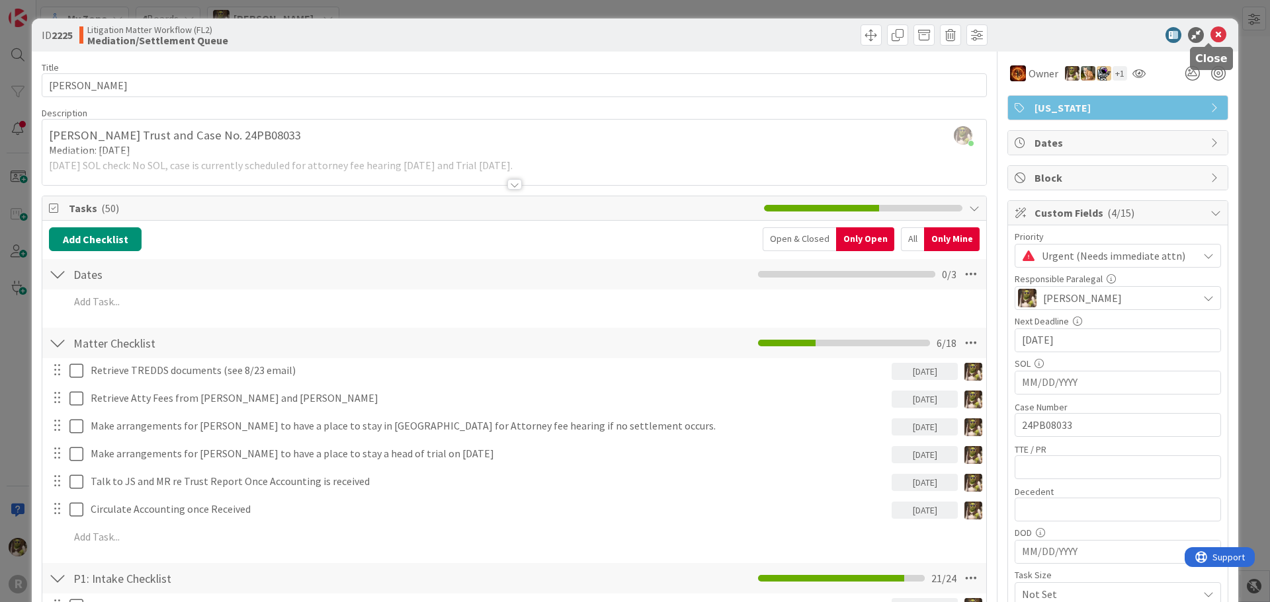
click at [1212, 36] on icon at bounding box center [1218, 35] width 16 height 16
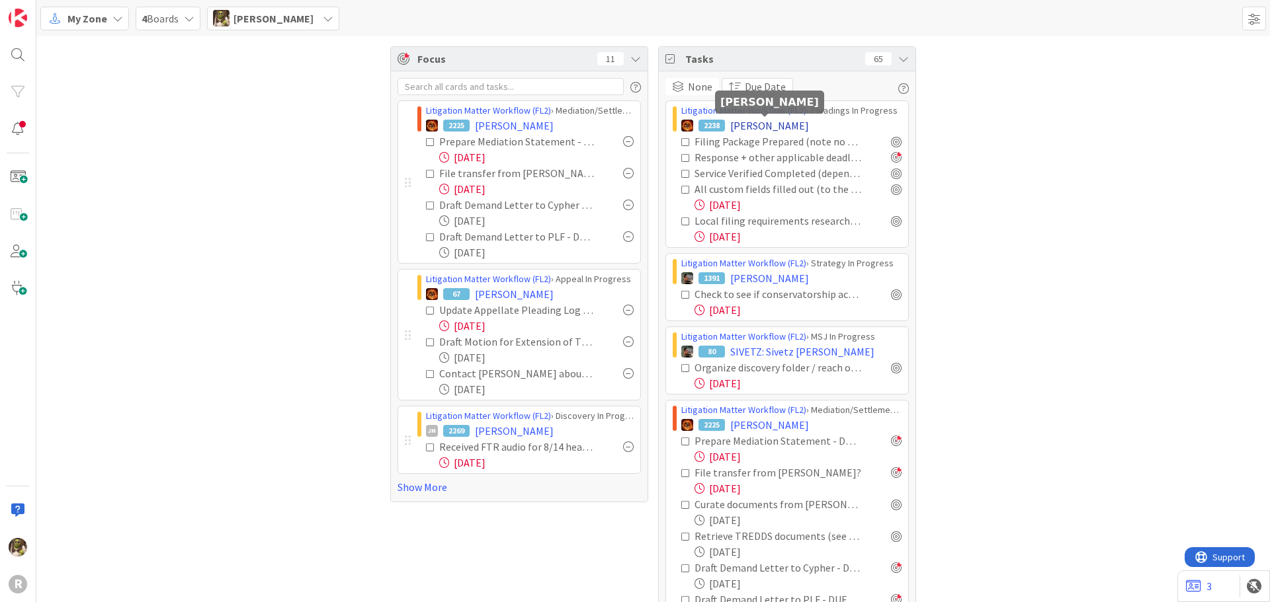
click at [782, 122] on span "[PERSON_NAME]" at bounding box center [769, 126] width 79 height 16
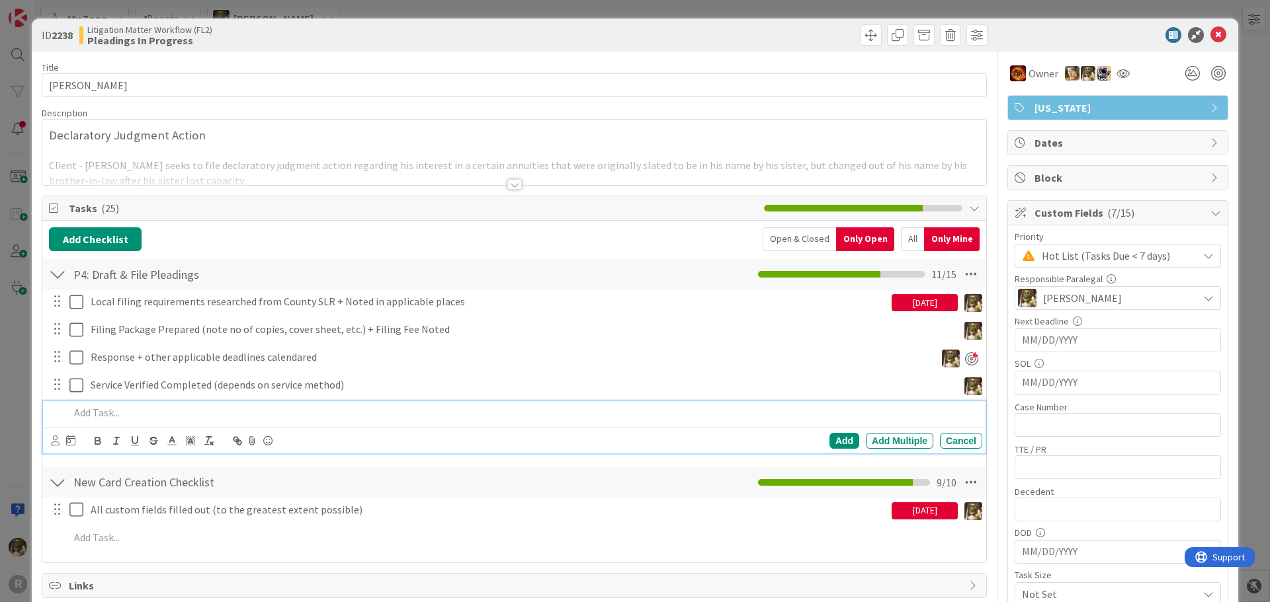
click at [113, 405] on div at bounding box center [523, 412] width 918 height 23
click at [841, 441] on div "Add" at bounding box center [844, 441] width 30 height 16
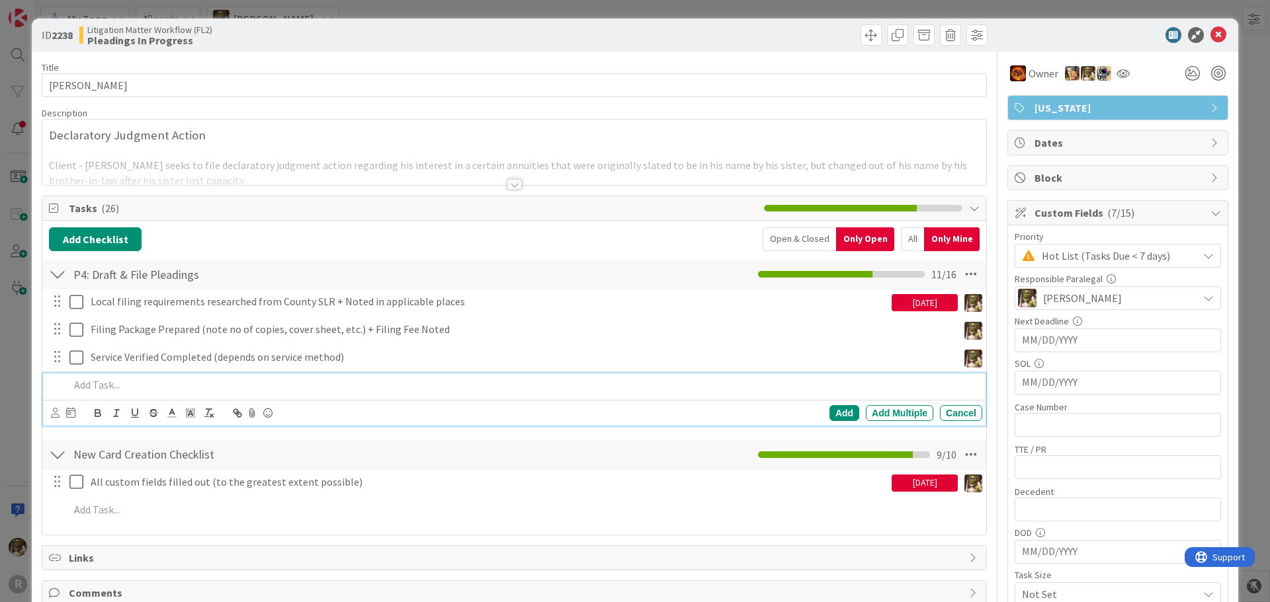
click at [353, 374] on div at bounding box center [523, 385] width 918 height 23
click at [837, 410] on div "Add" at bounding box center [844, 413] width 30 height 16
click at [344, 388] on p at bounding box center [522, 385] width 907 height 15
click at [51, 409] on icon at bounding box center [55, 413] width 9 height 10
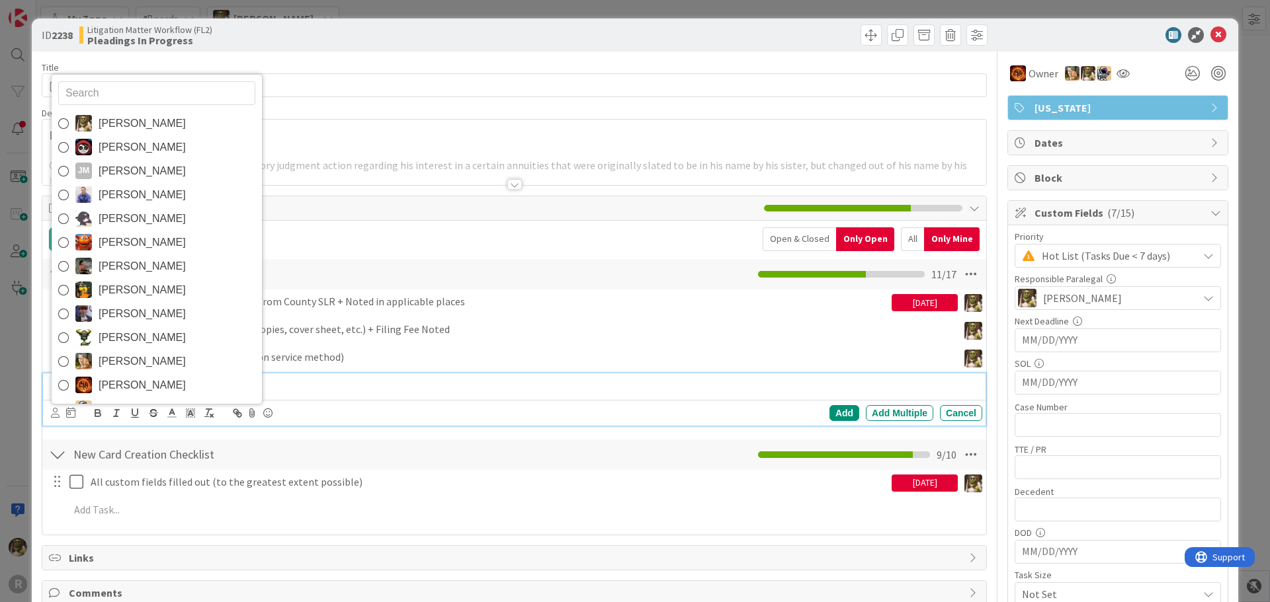
drag, startPoint x: 143, startPoint y: 119, endPoint x: 311, endPoint y: 166, distance: 174.4
click at [143, 119] on span "[PERSON_NAME]" at bounding box center [142, 124] width 87 height 20
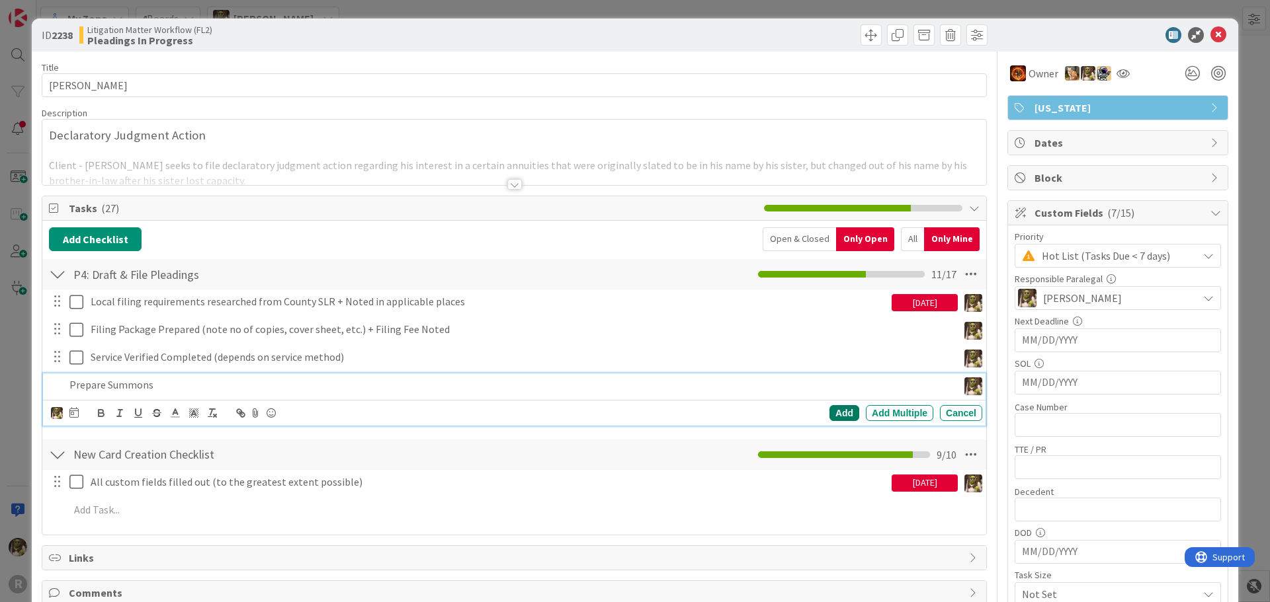
click at [831, 409] on div "Add" at bounding box center [844, 413] width 30 height 16
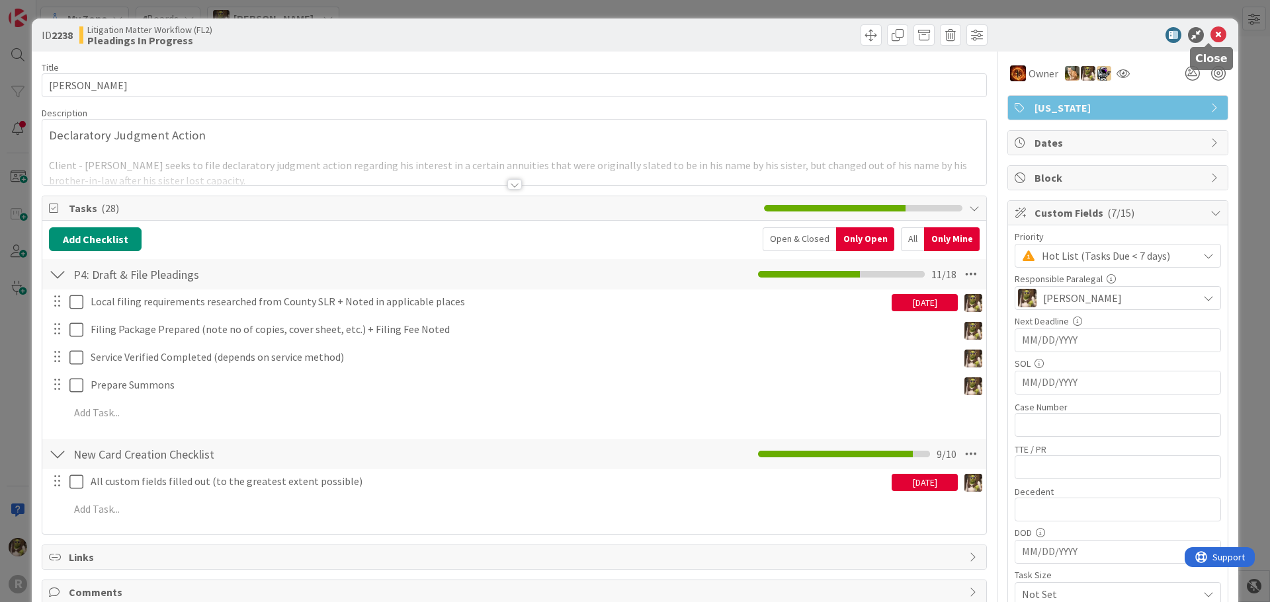
click at [1210, 32] on icon at bounding box center [1218, 35] width 16 height 16
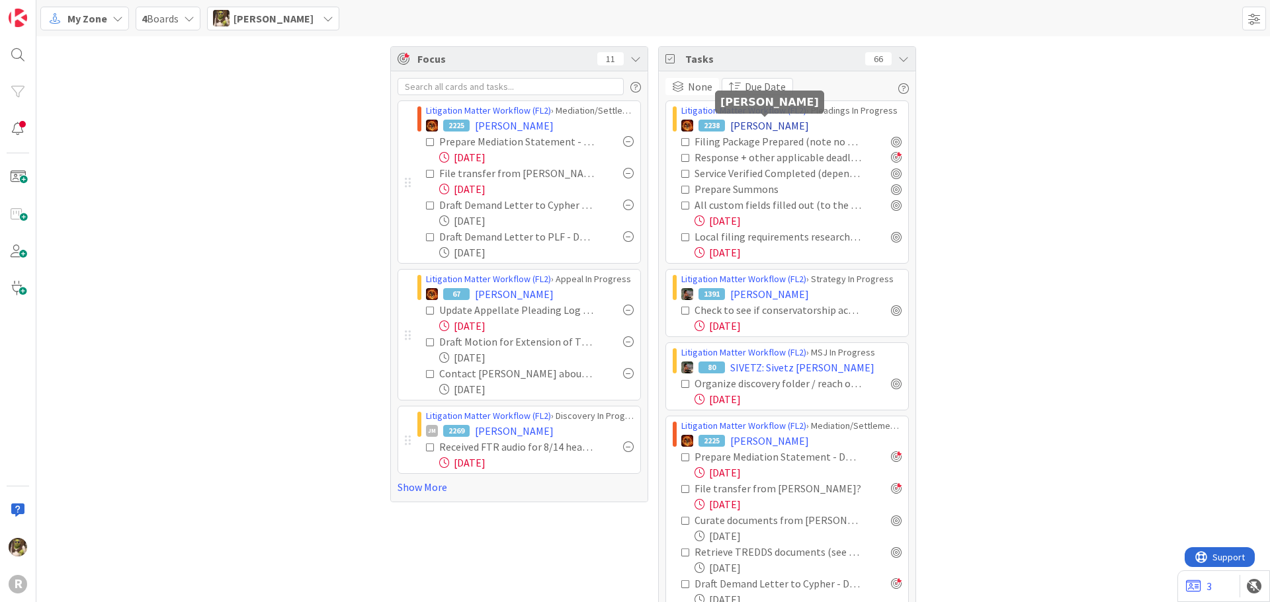
click at [758, 118] on span "[PERSON_NAME]" at bounding box center [769, 126] width 79 height 16
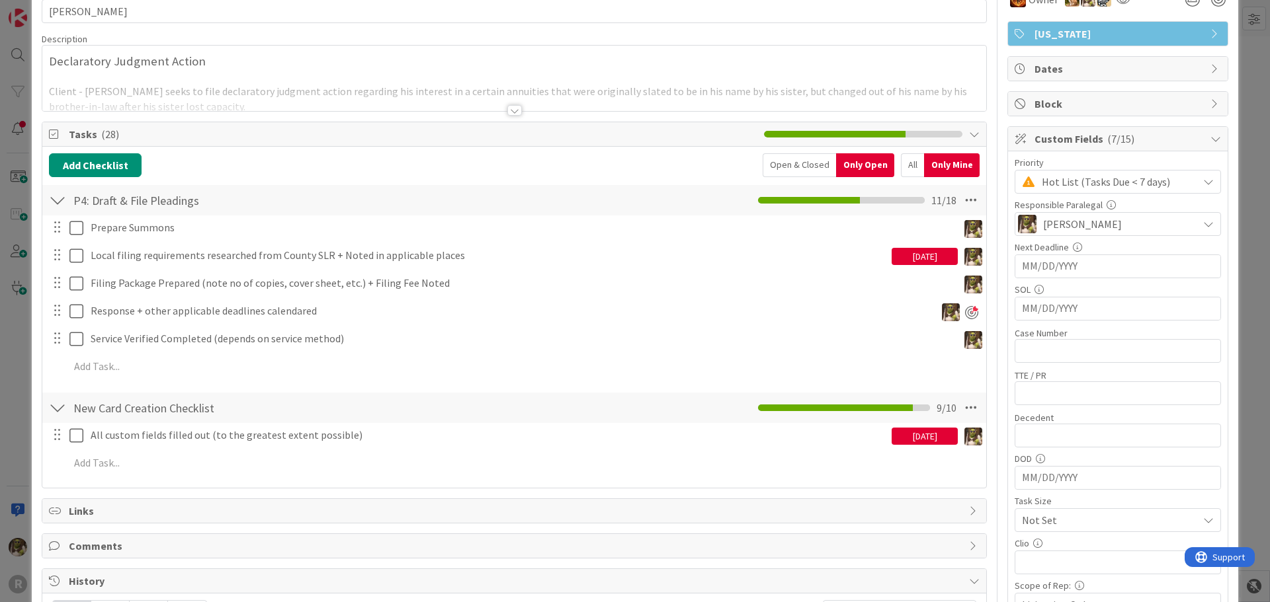
scroll to position [66, 0]
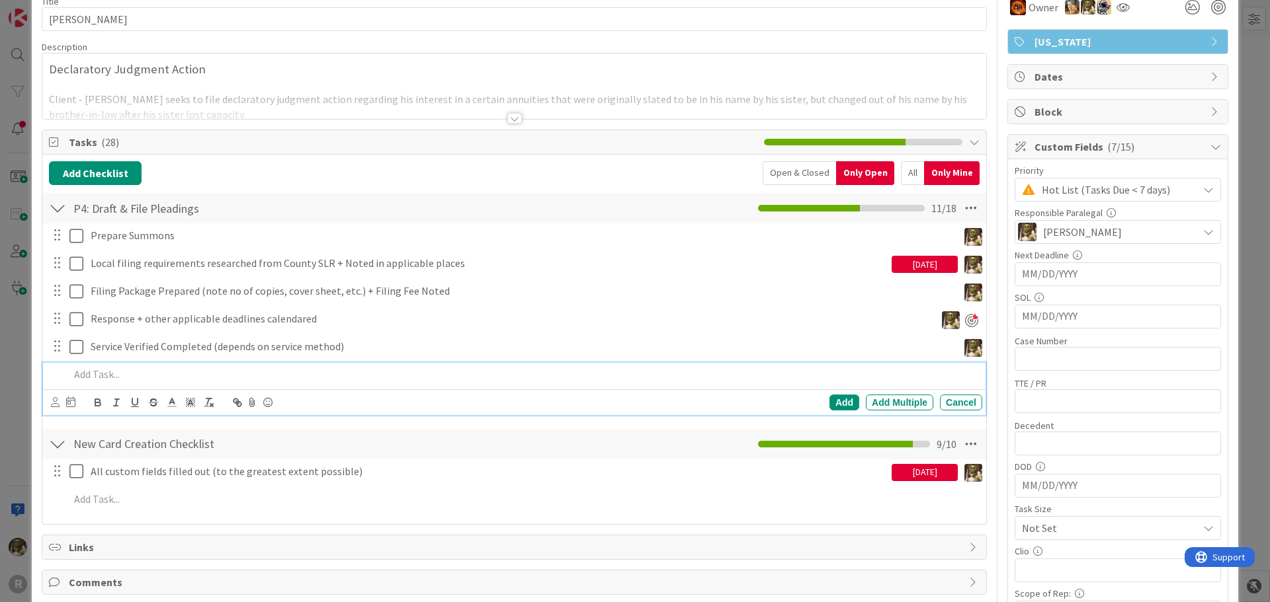
click at [117, 372] on p at bounding box center [522, 374] width 907 height 15
click at [833, 390] on div "Add Add Multiple Cancel" at bounding box center [514, 403] width 942 height 26
click at [832, 403] on div "Add" at bounding box center [844, 403] width 30 height 16
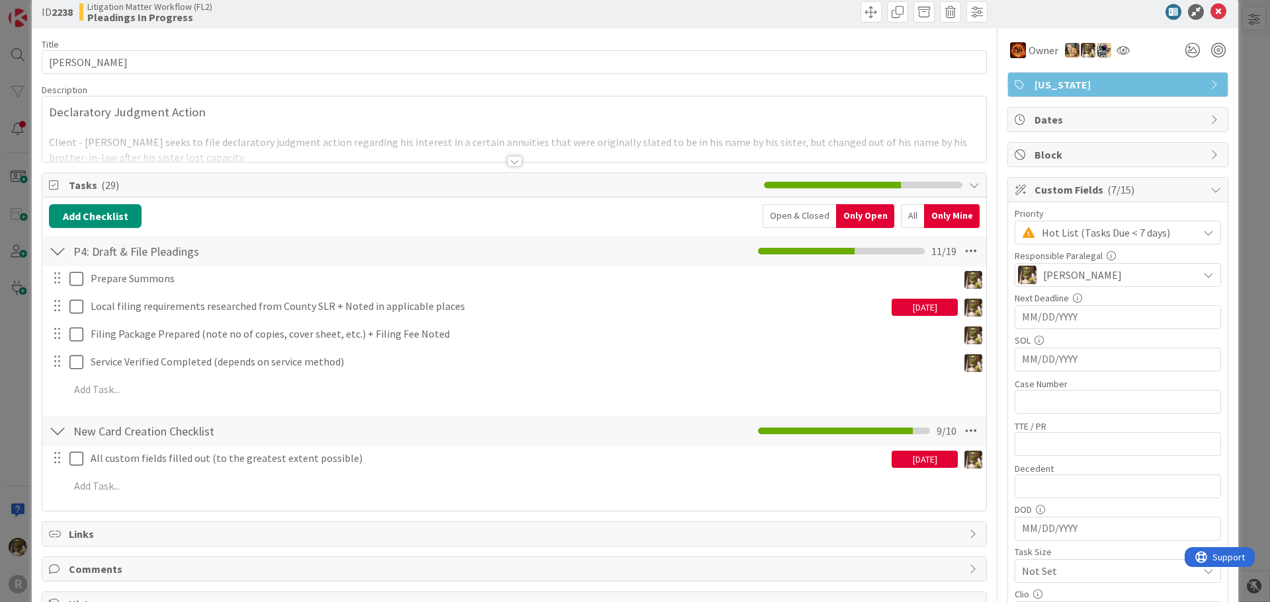
scroll to position [0, 0]
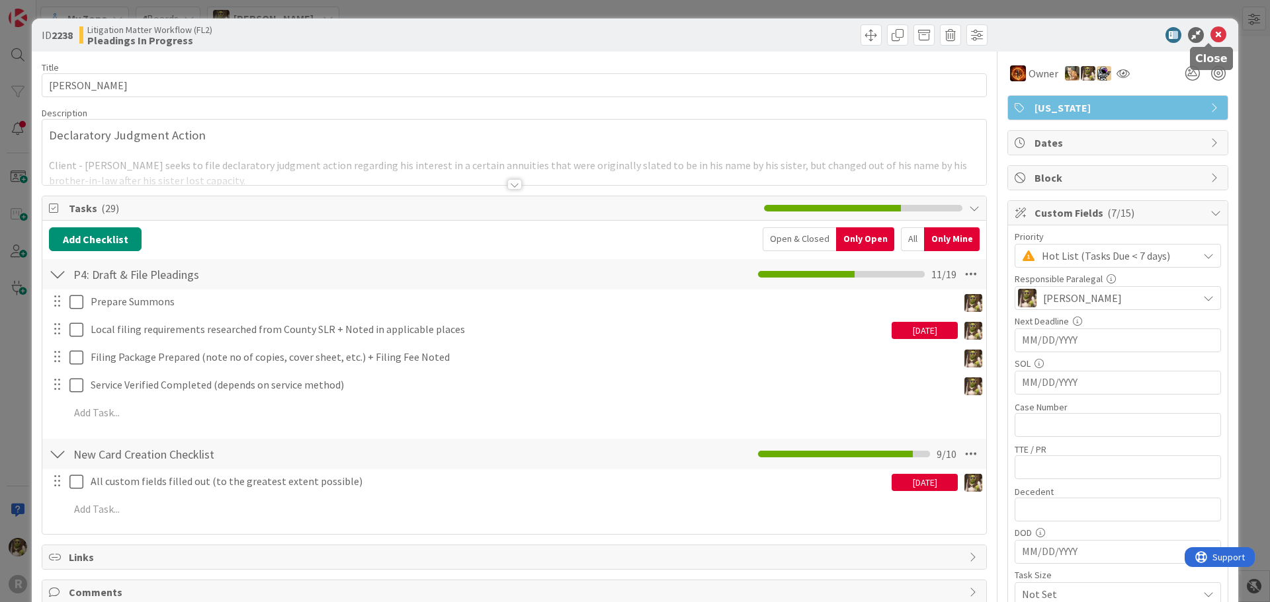
click at [1210, 33] on icon at bounding box center [1218, 35] width 16 height 16
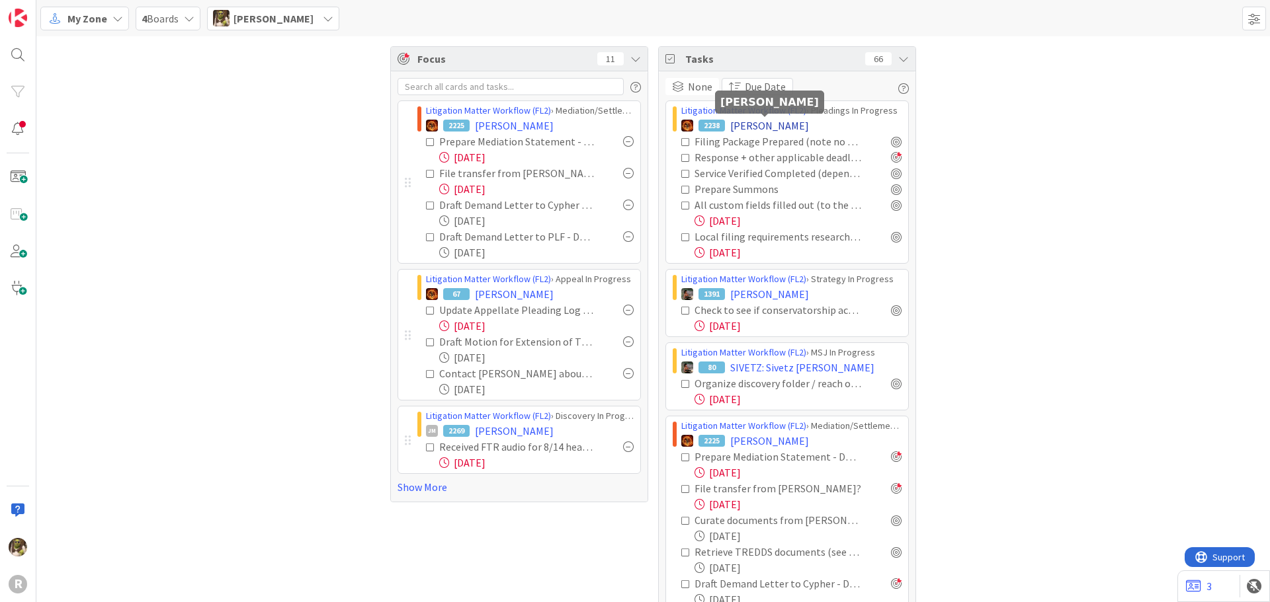
click at [760, 120] on span "[PERSON_NAME]" at bounding box center [769, 126] width 79 height 16
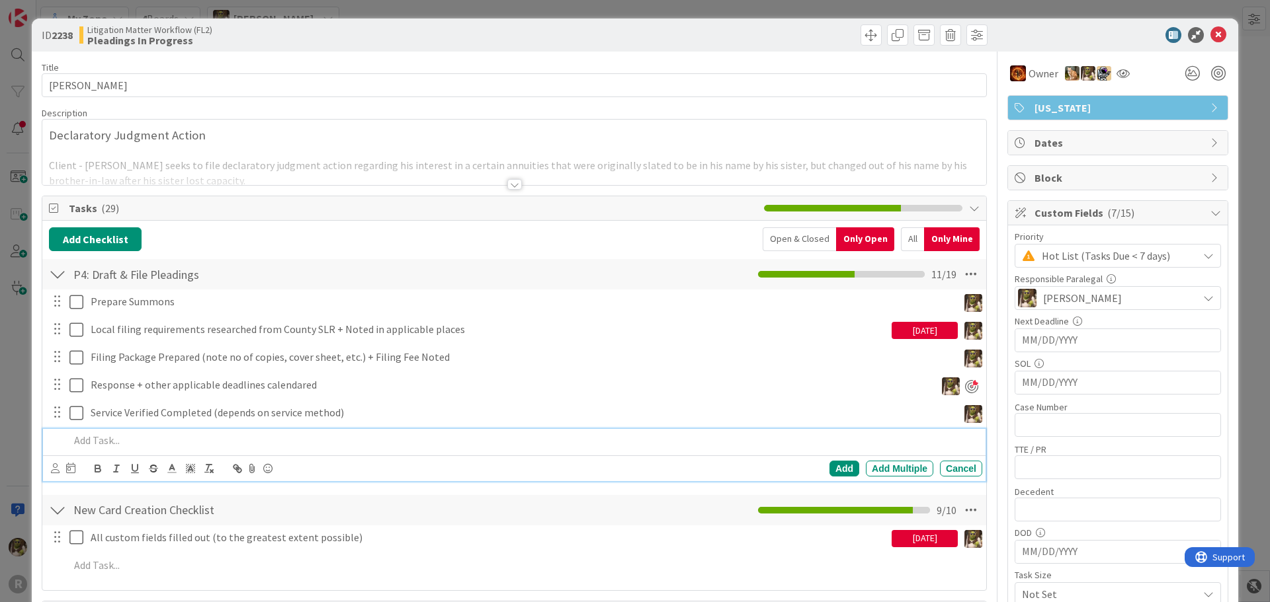
click at [235, 430] on div at bounding box center [523, 440] width 918 height 23
click at [835, 466] on div "Add" at bounding box center [844, 469] width 30 height 16
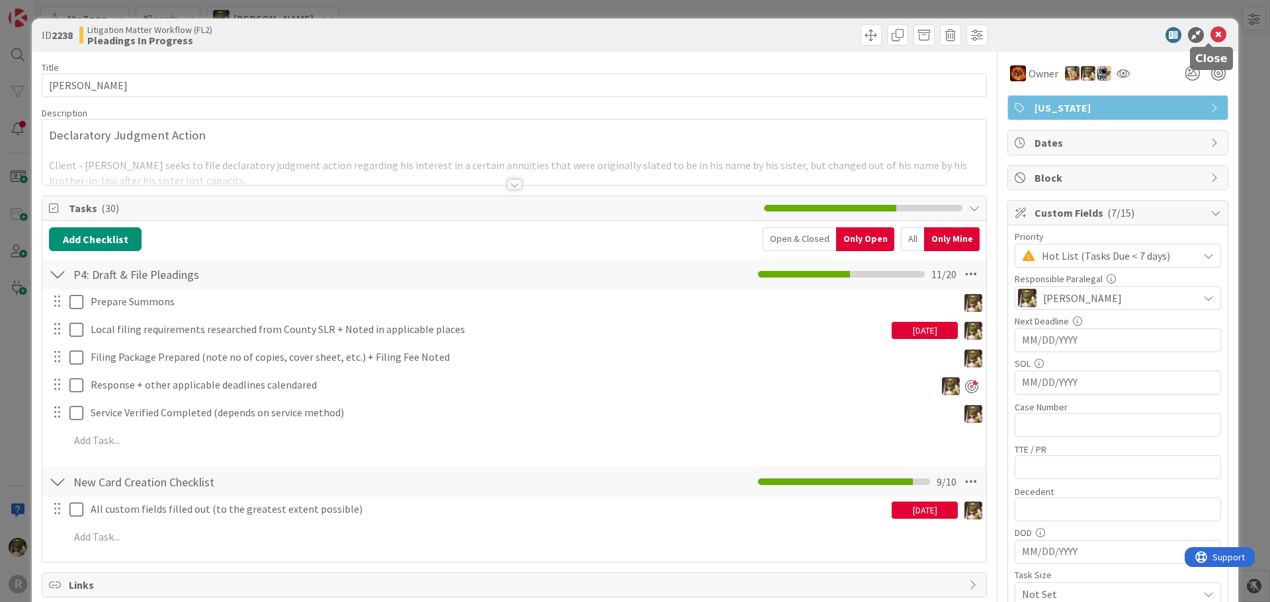
click at [1215, 32] on icon at bounding box center [1218, 35] width 16 height 16
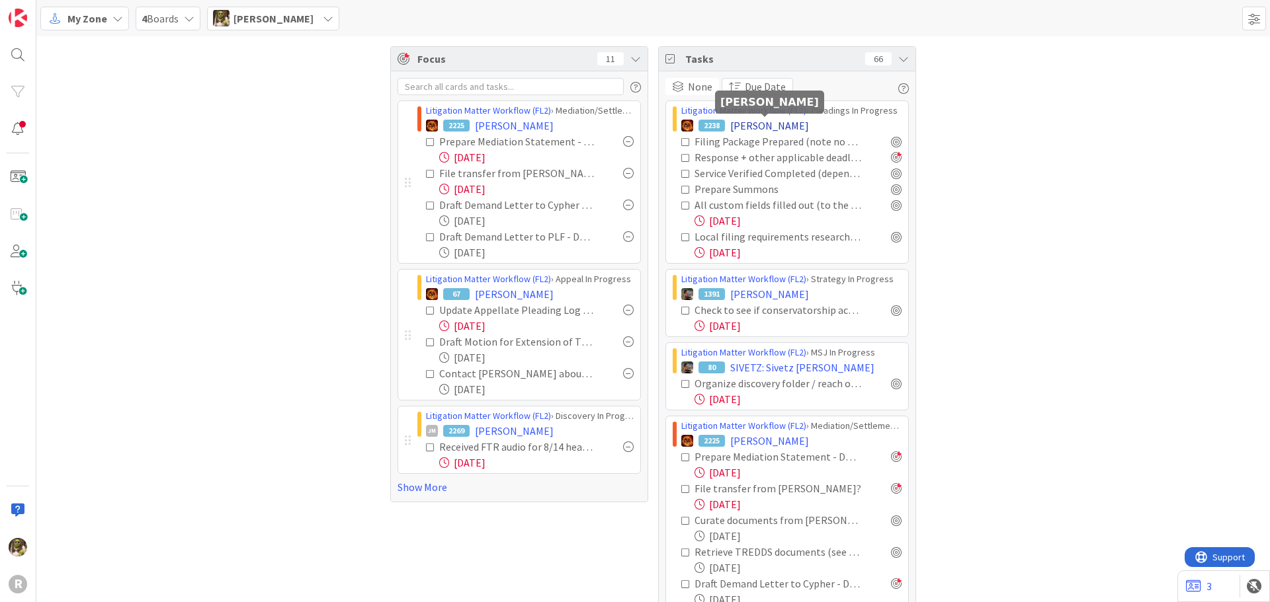
click at [774, 120] on span "[PERSON_NAME]" at bounding box center [769, 126] width 79 height 16
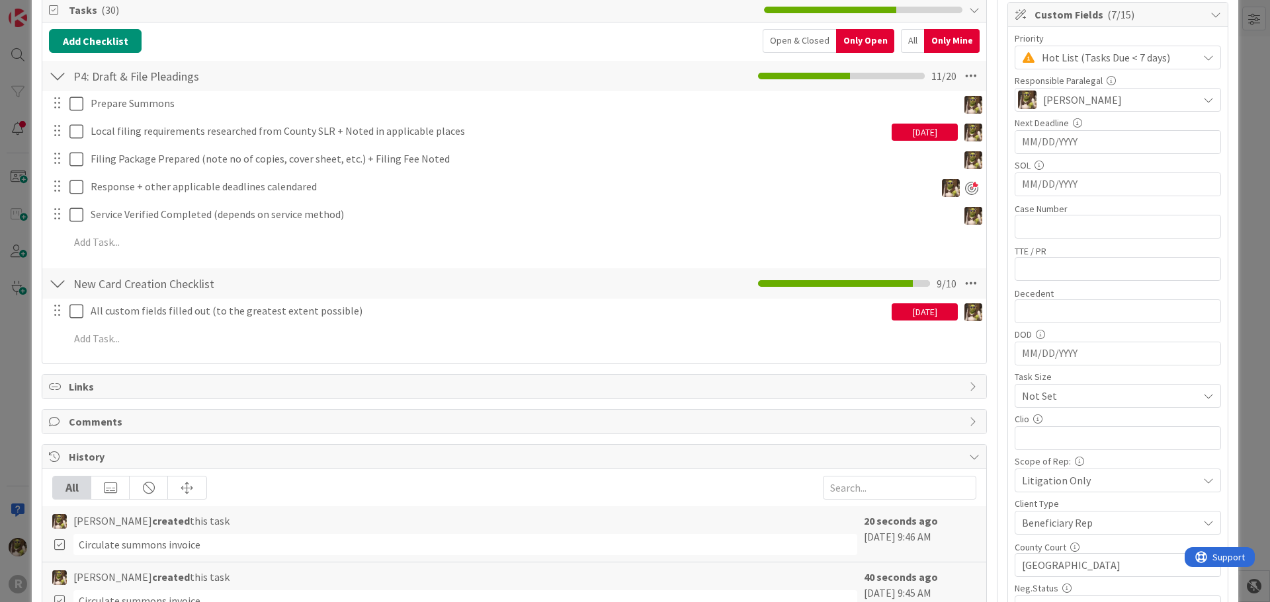
scroll to position [265, 0]
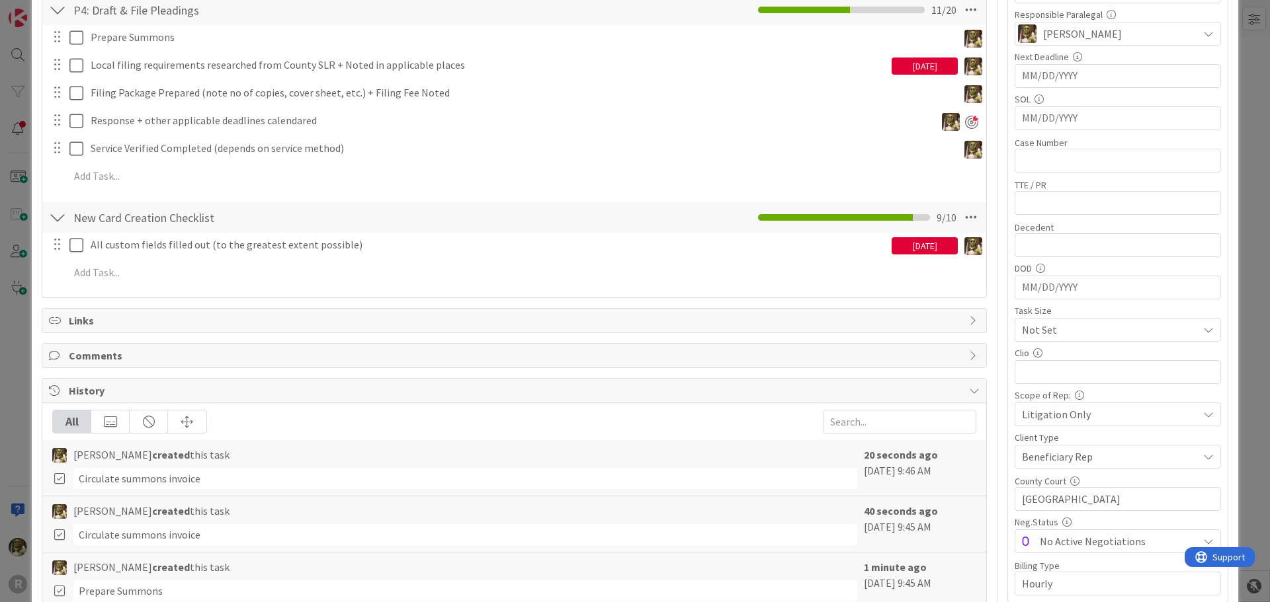
click at [210, 454] on div "Devine Gines created this task" at bounding box center [454, 455] width 805 height 16
click at [194, 477] on div "Circulate summons invoice" at bounding box center [465, 478] width 784 height 21
click at [195, 477] on div "Circulate summons invoice" at bounding box center [465, 478] width 784 height 21
click at [60, 481] on icon at bounding box center [59, 479] width 15 height 12
click at [60, 479] on icon at bounding box center [59, 479] width 15 height 12
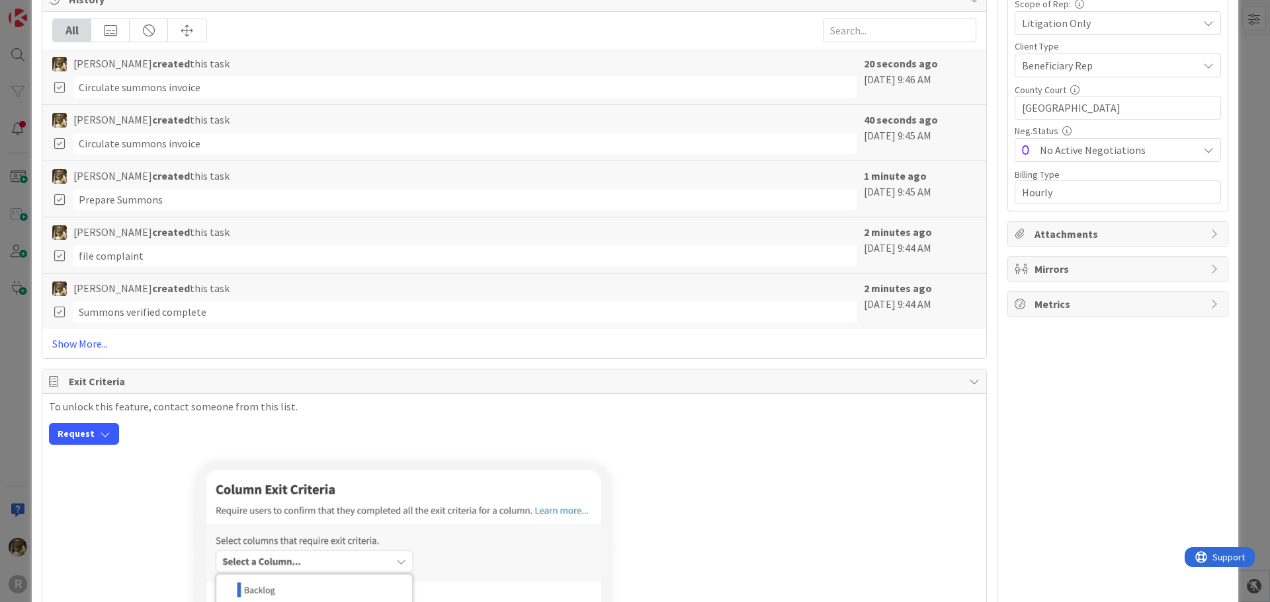
scroll to position [463, 0]
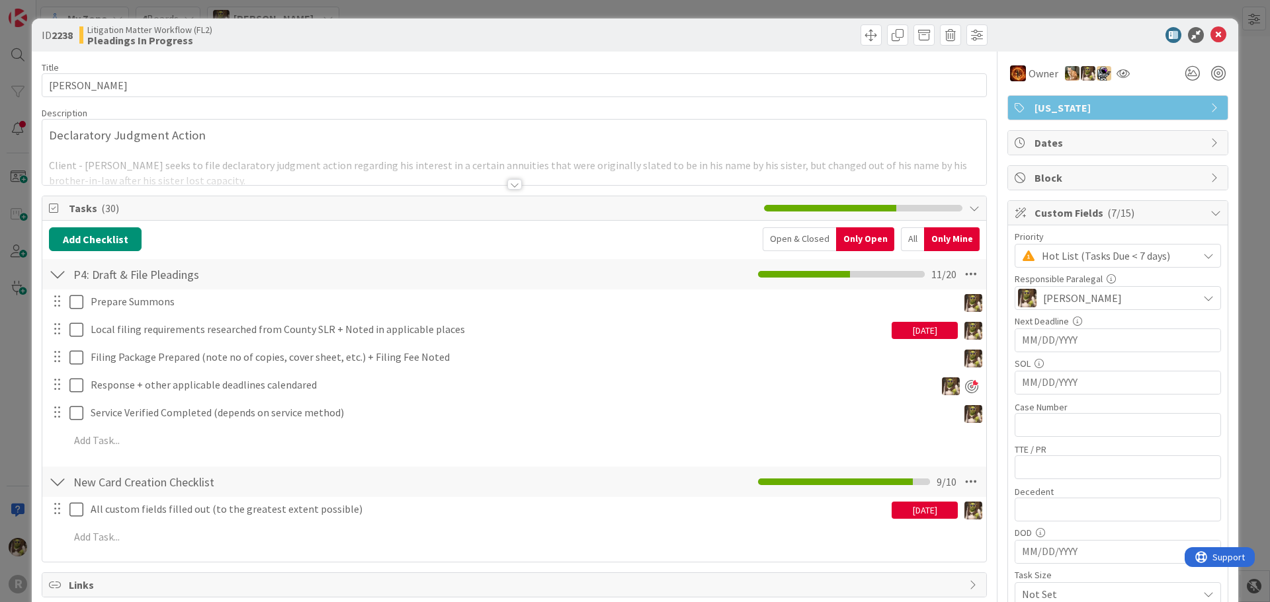
scroll to position [198, 0]
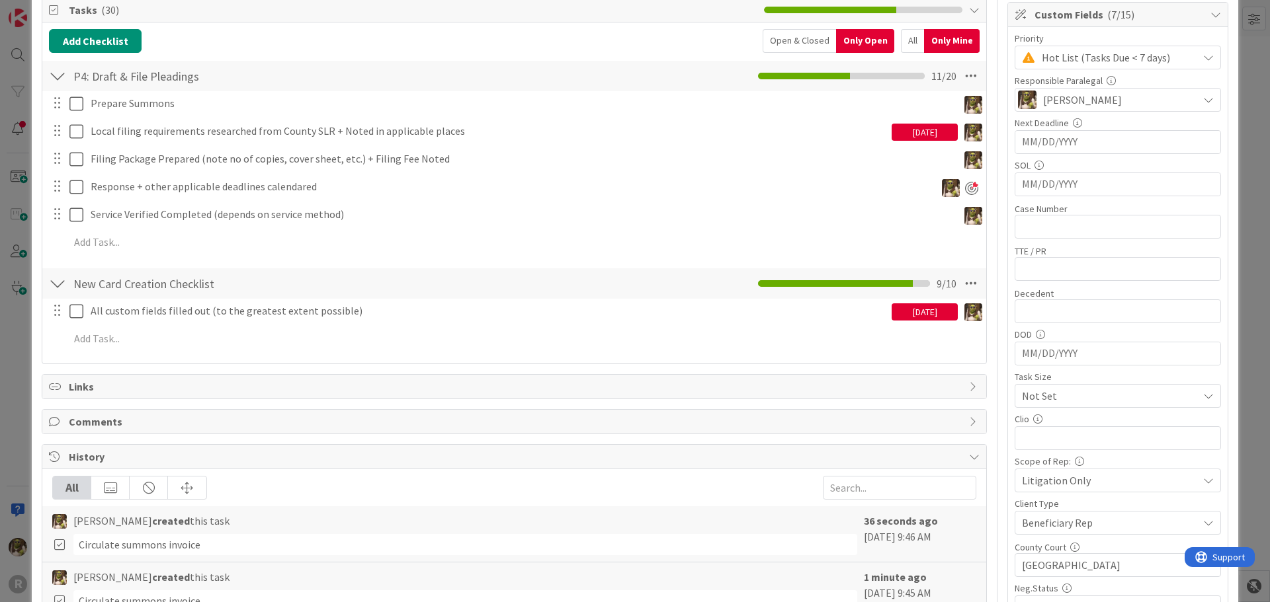
click at [115, 535] on div "[PERSON_NAME] created this task Circulate summons invoice" at bounding box center [454, 534] width 805 height 42
drag, startPoint x: 115, startPoint y: 535, endPoint x: 120, endPoint y: 530, distance: 7.5
click at [115, 536] on div "Circulate summons invoice" at bounding box center [465, 544] width 784 height 21
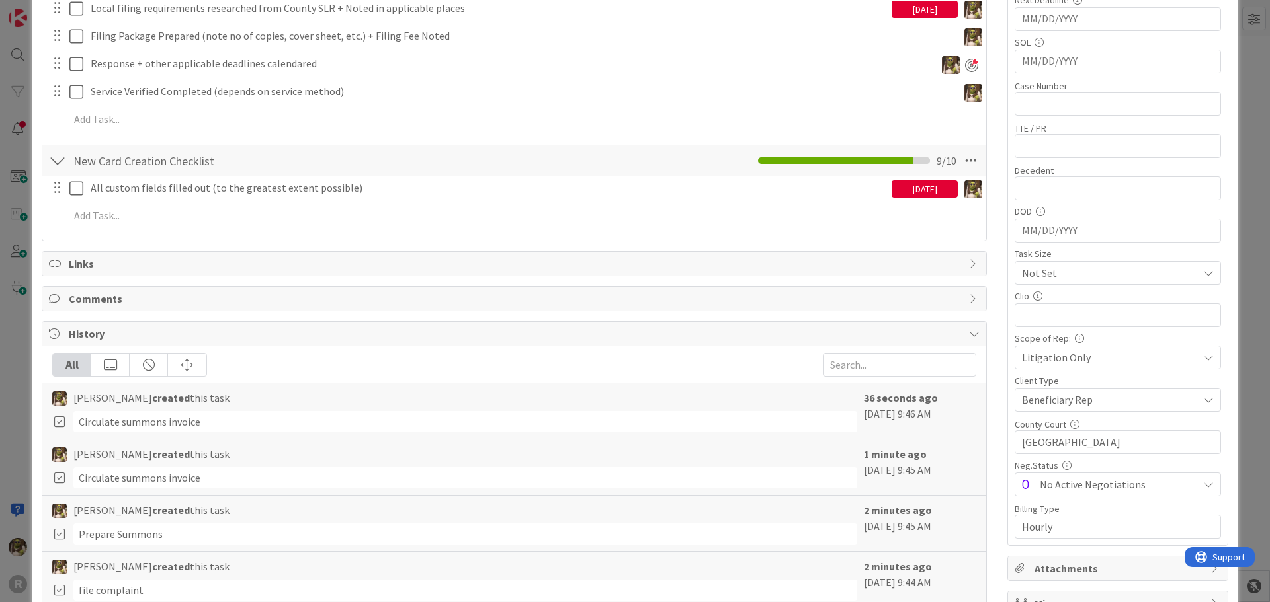
scroll to position [331, 0]
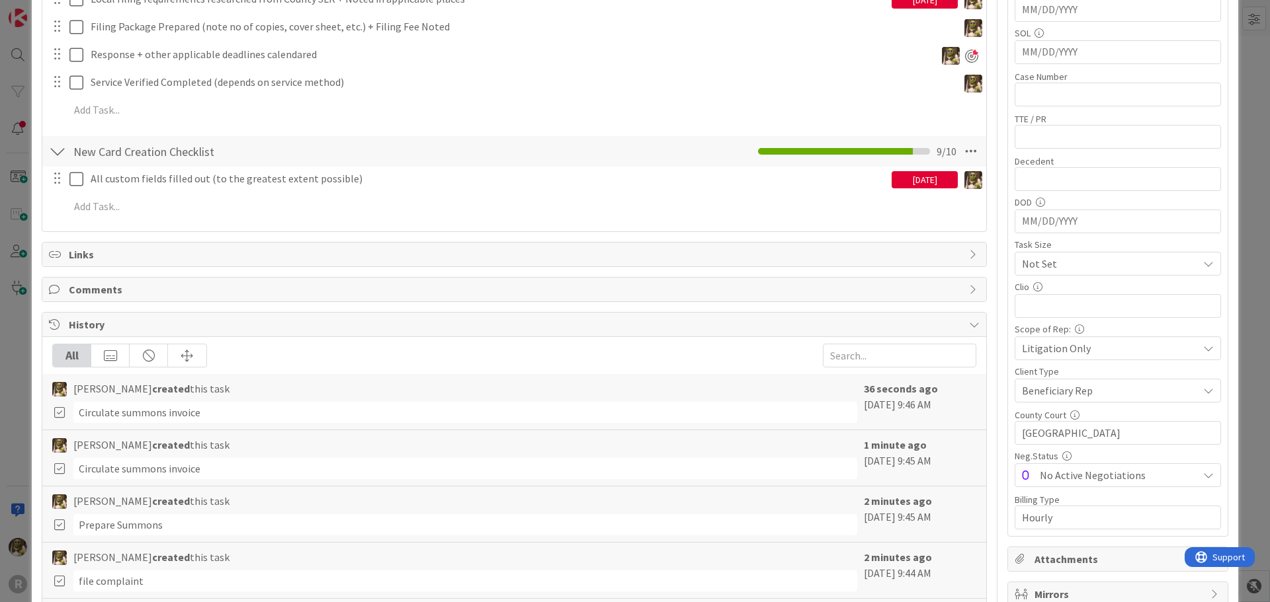
drag, startPoint x: 169, startPoint y: 431, endPoint x: 203, endPoint y: 390, distance: 53.6
click at [171, 430] on div "[PERSON_NAME] created this task Circulate summons invoice 36 seconds ago [DATE]…" at bounding box center [514, 514] width 944 height 280
drag, startPoint x: 782, startPoint y: 375, endPoint x: 734, endPoint y: 385, distance: 48.6
click at [783, 377] on div "[PERSON_NAME] created this task Circulate summons invoice 36 seconds ago [DATE]…" at bounding box center [514, 402] width 944 height 56
click at [59, 413] on icon at bounding box center [59, 413] width 15 height 12
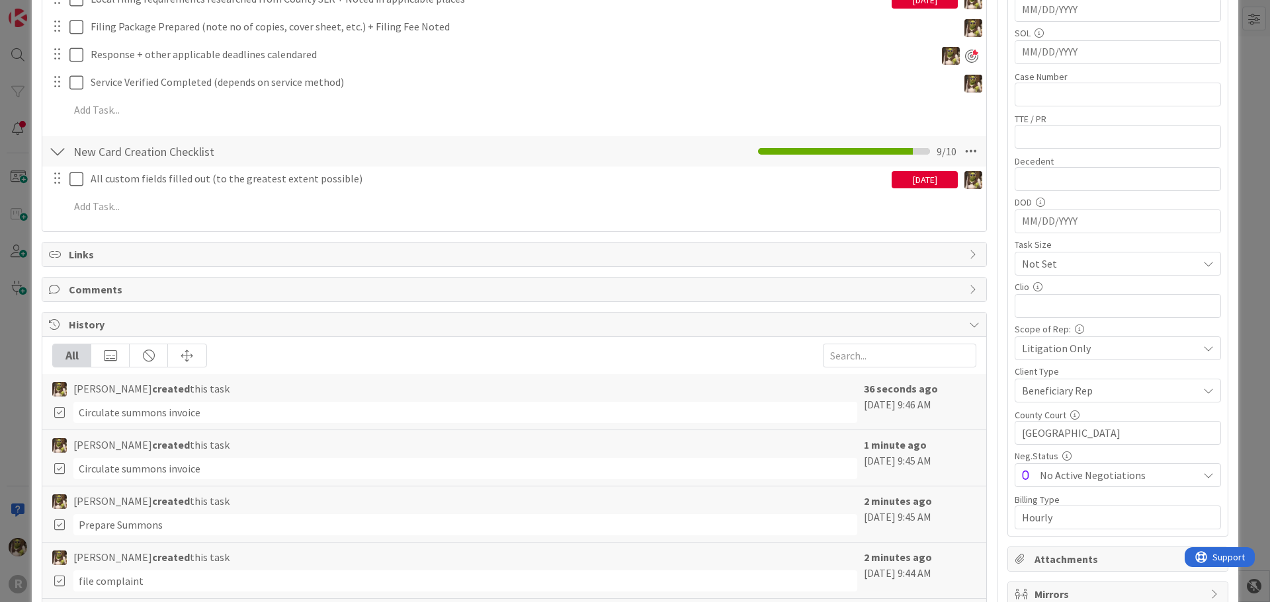
click at [59, 413] on icon at bounding box center [59, 413] width 15 height 12
click at [58, 468] on icon at bounding box center [59, 469] width 15 height 12
drag, startPoint x: 58, startPoint y: 468, endPoint x: 86, endPoint y: 401, distance: 72.0
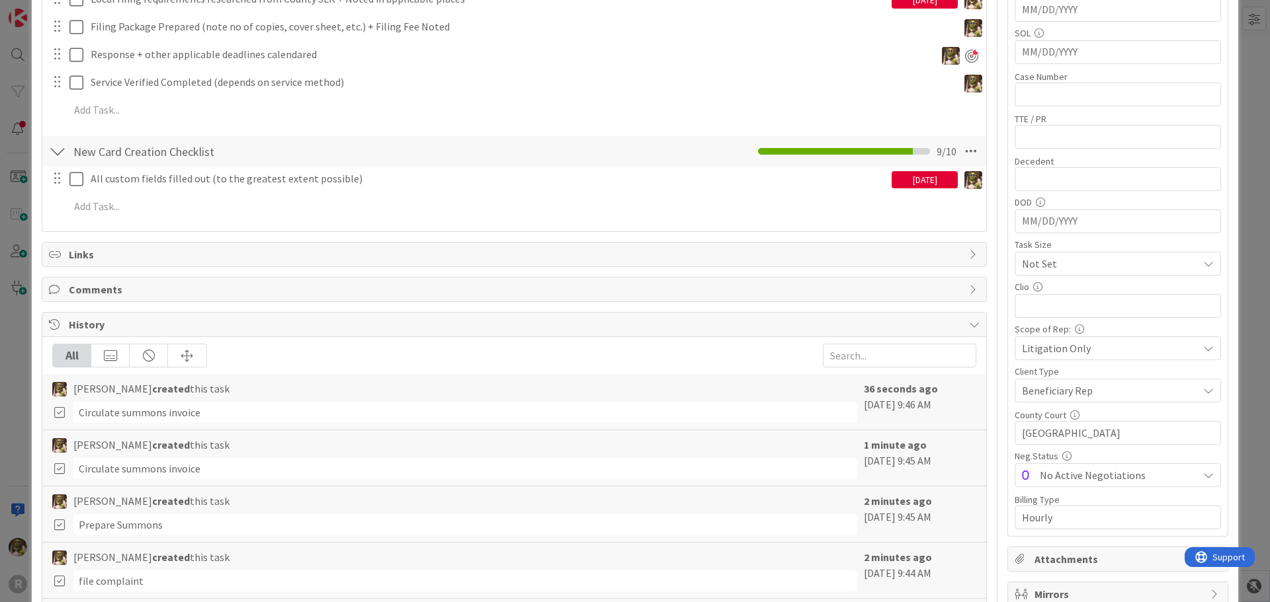
click at [58, 467] on icon at bounding box center [59, 469] width 15 height 12
click at [71, 358] on div "All" at bounding box center [72, 356] width 38 height 22
click at [121, 410] on div "Circulate summons invoice" at bounding box center [465, 412] width 784 height 21
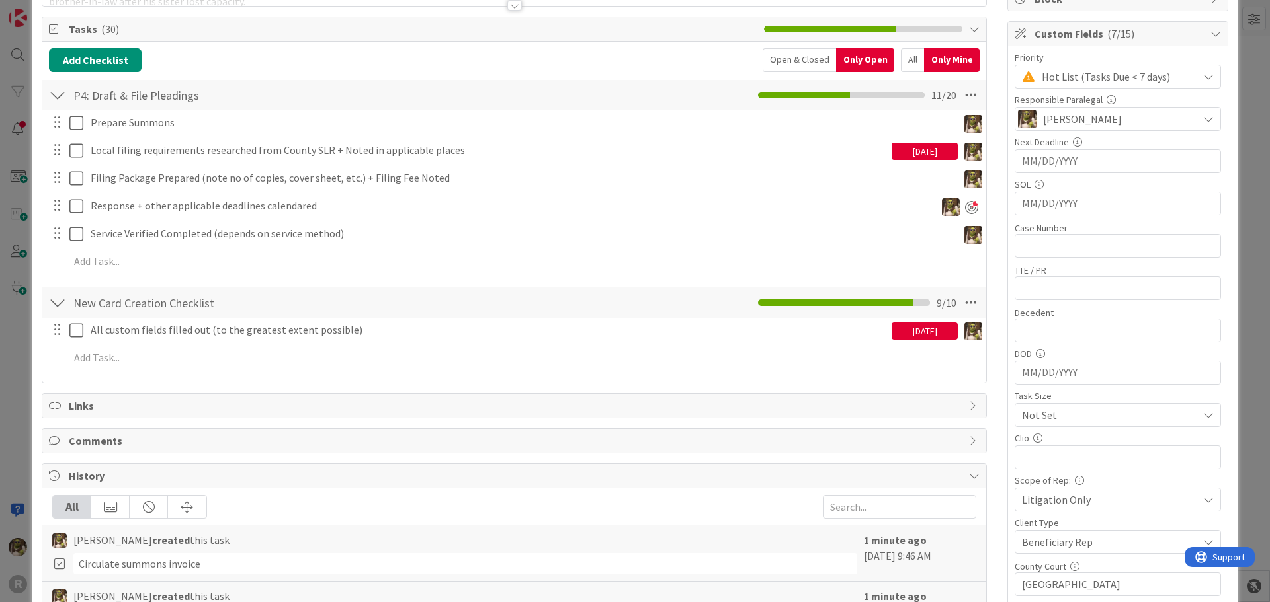
scroll to position [0, 0]
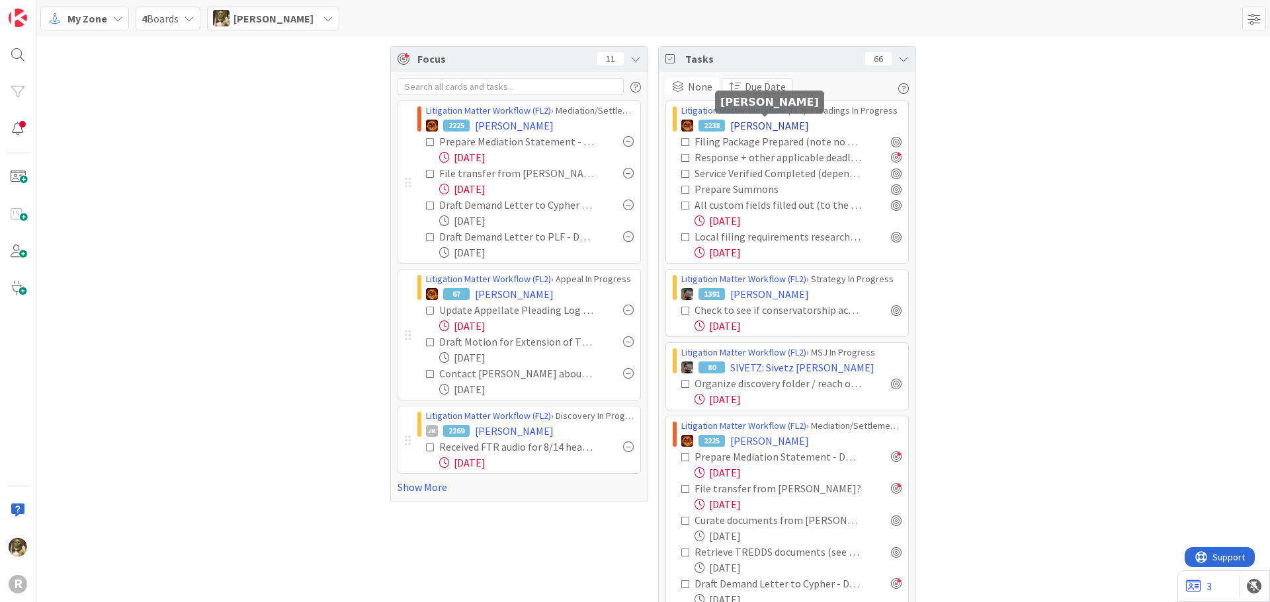
click at [768, 126] on span "[PERSON_NAME]" at bounding box center [769, 126] width 79 height 16
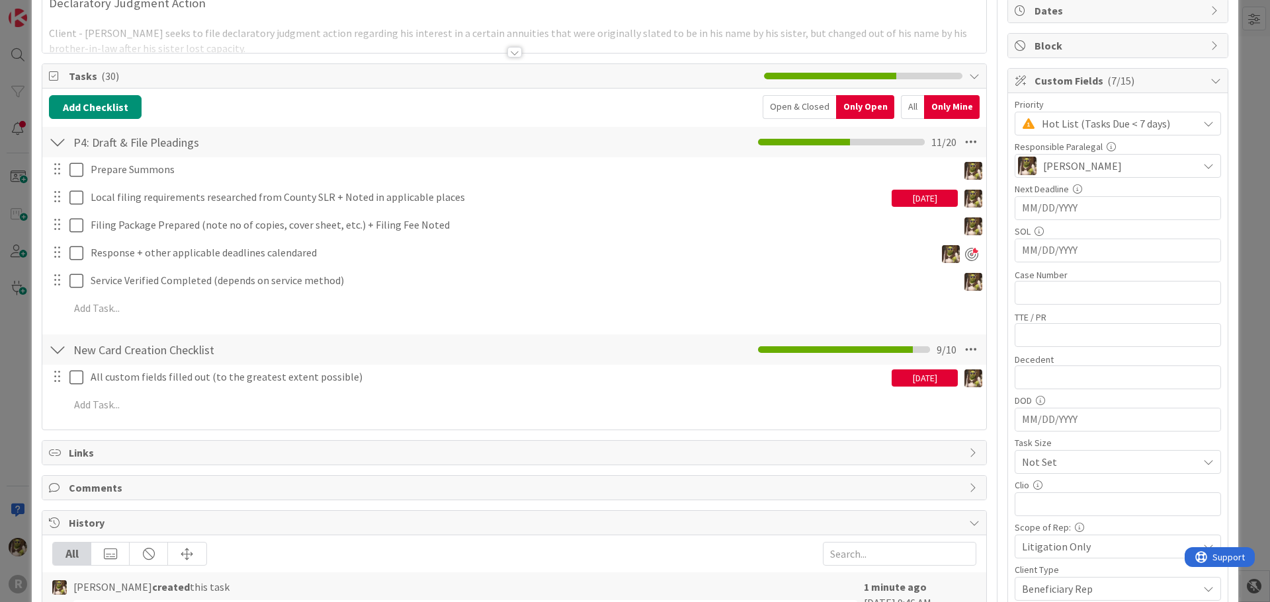
scroll to position [331, 0]
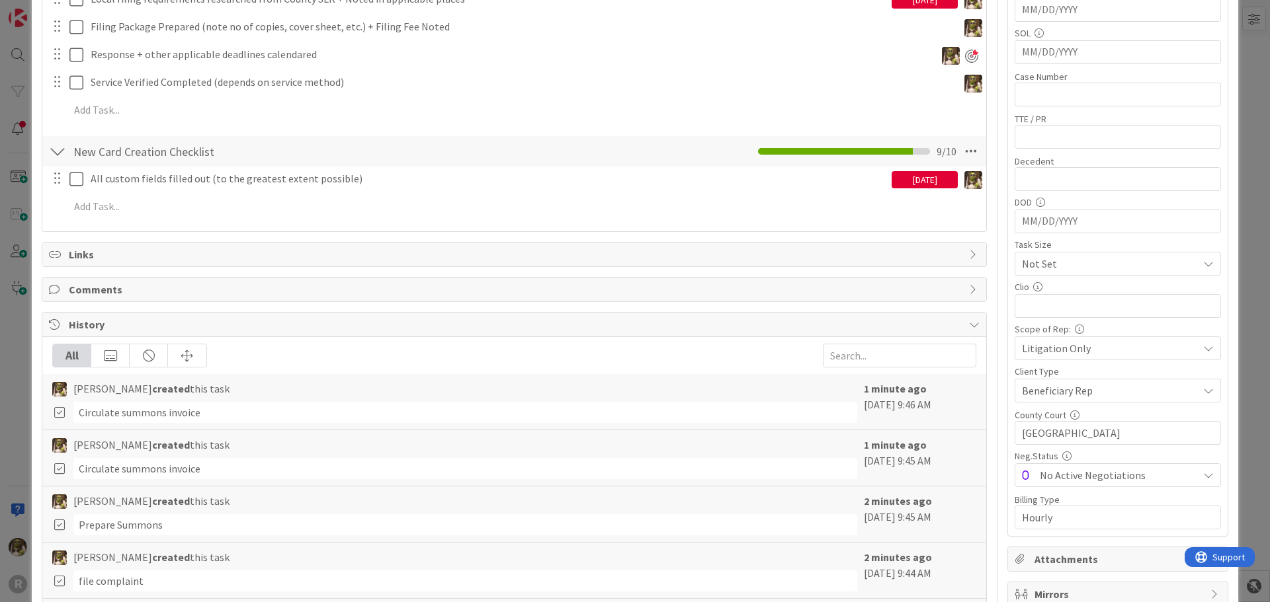
click at [56, 409] on icon at bounding box center [59, 413] width 15 height 12
click at [52, 317] on div "History" at bounding box center [514, 325] width 944 height 24
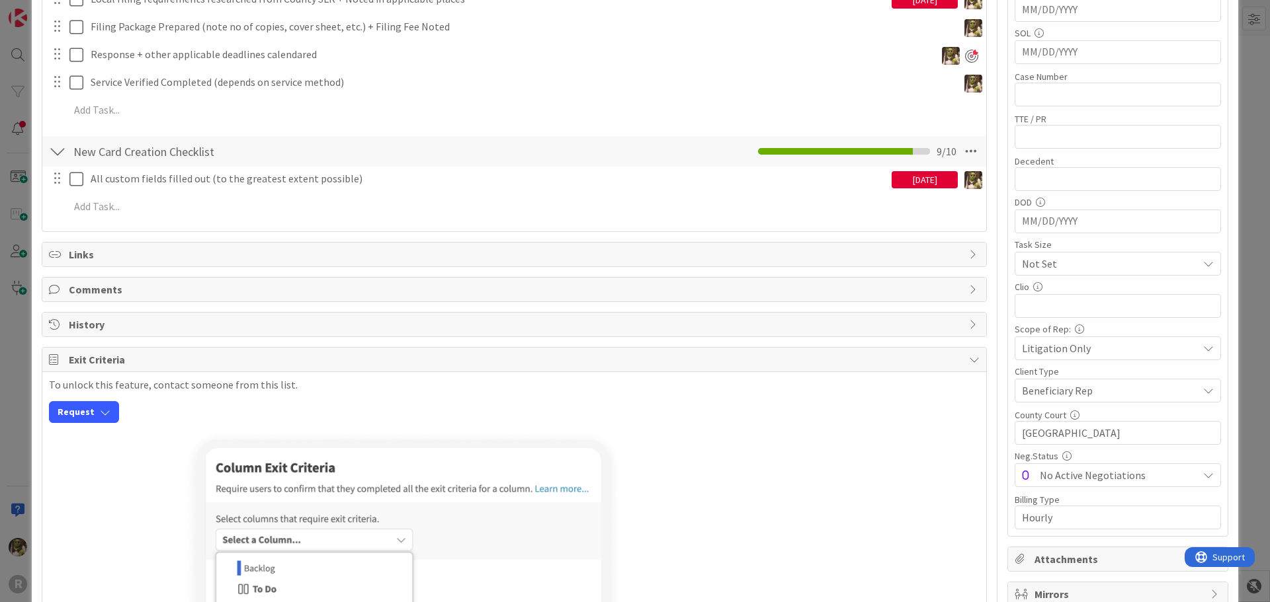
click at [57, 317] on div "History" at bounding box center [514, 325] width 944 height 24
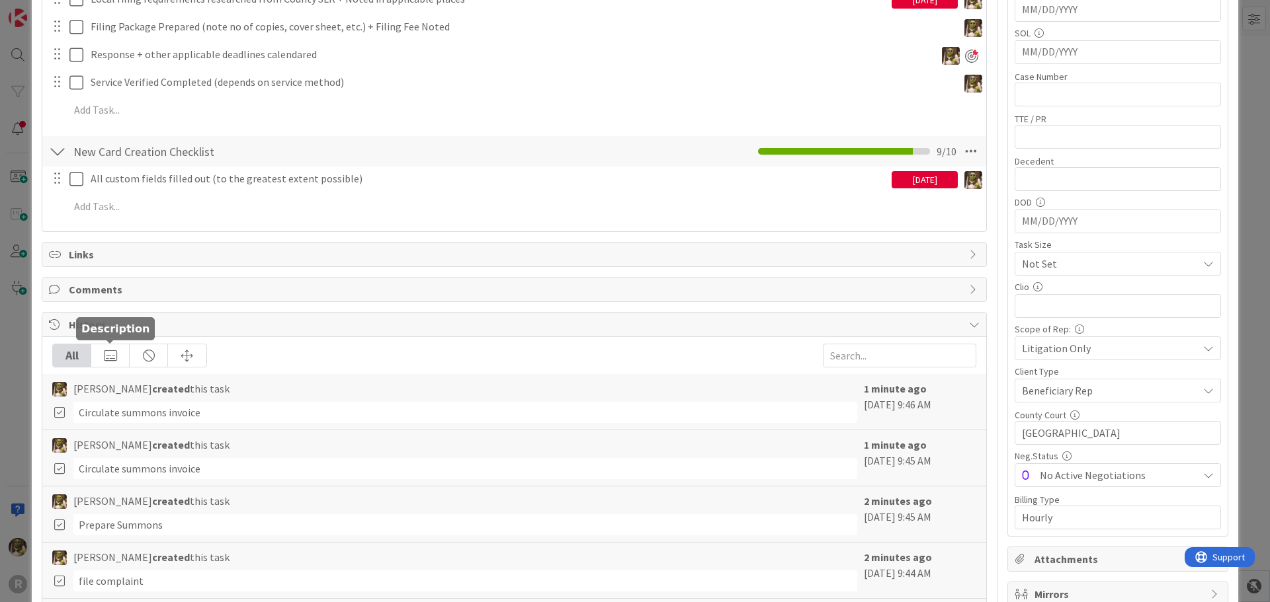
click at [121, 356] on div at bounding box center [110, 356] width 38 height 22
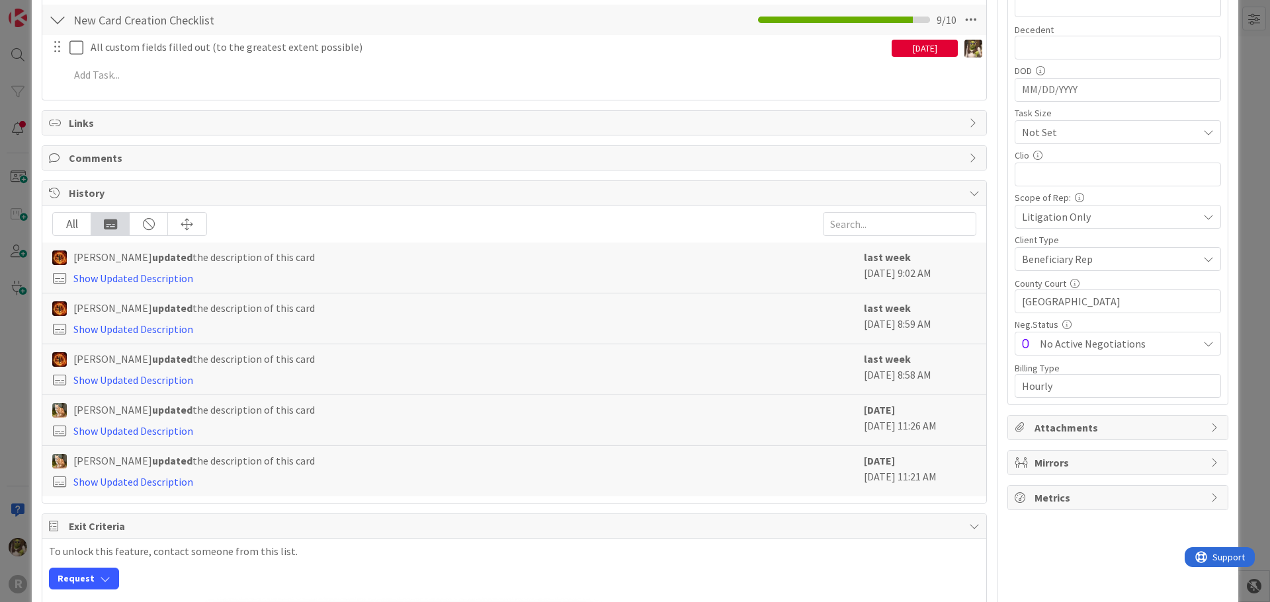
scroll to position [463, 0]
click at [156, 226] on div at bounding box center [149, 223] width 38 height 22
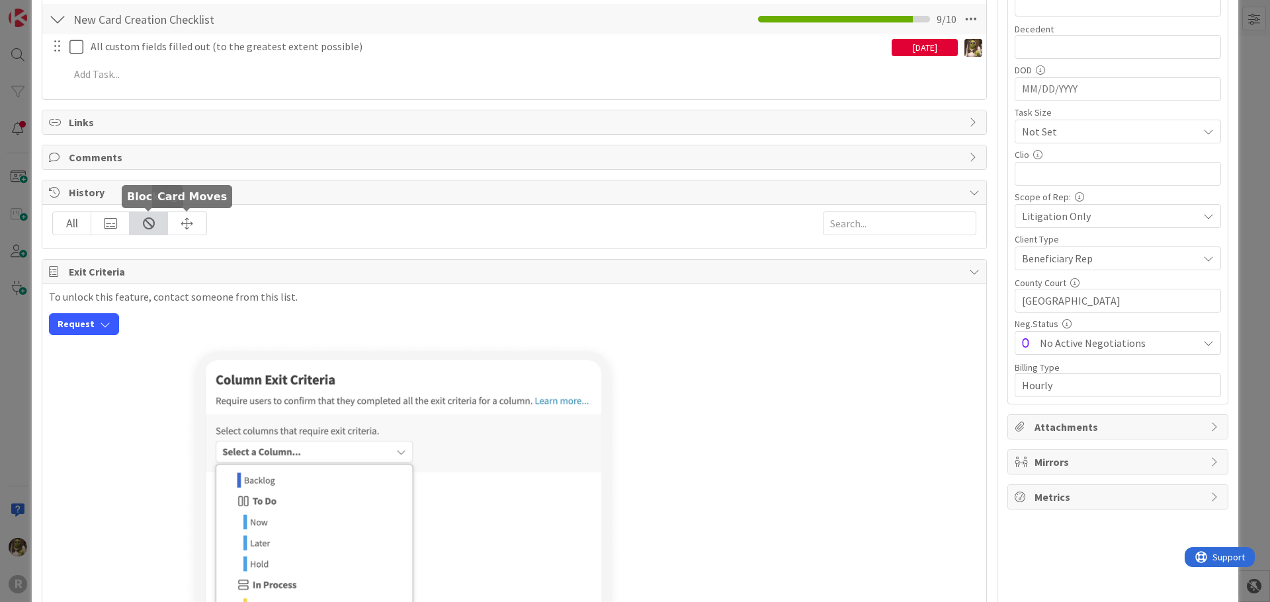
click at [187, 219] on div at bounding box center [187, 223] width 38 height 22
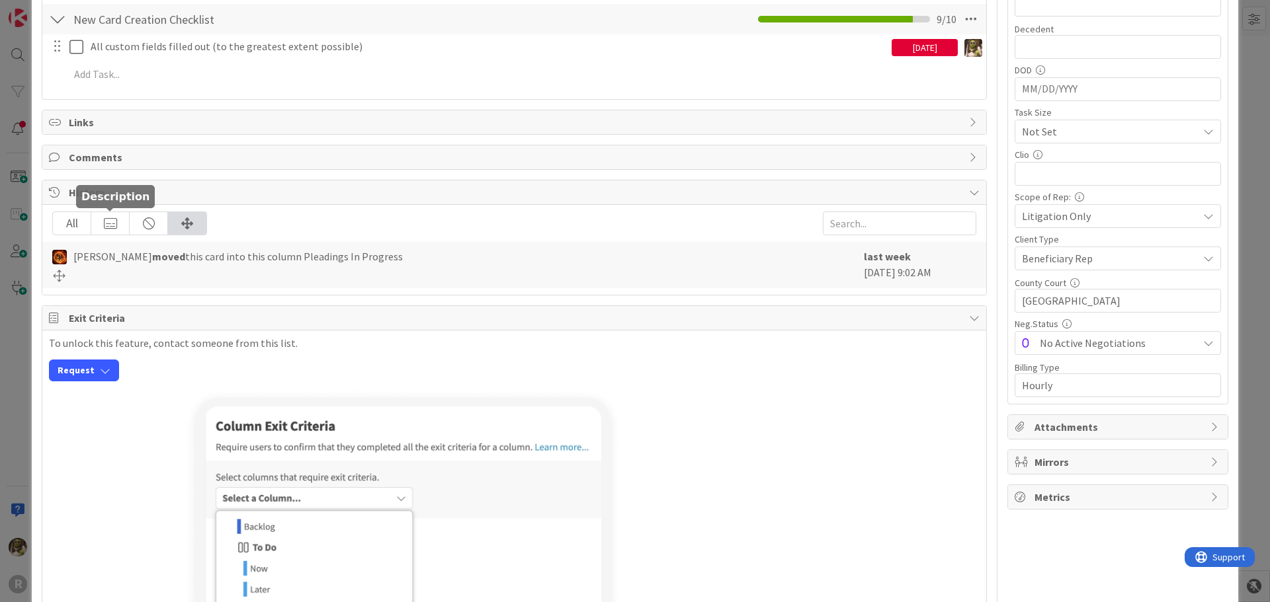
click at [79, 222] on div "All" at bounding box center [72, 223] width 38 height 22
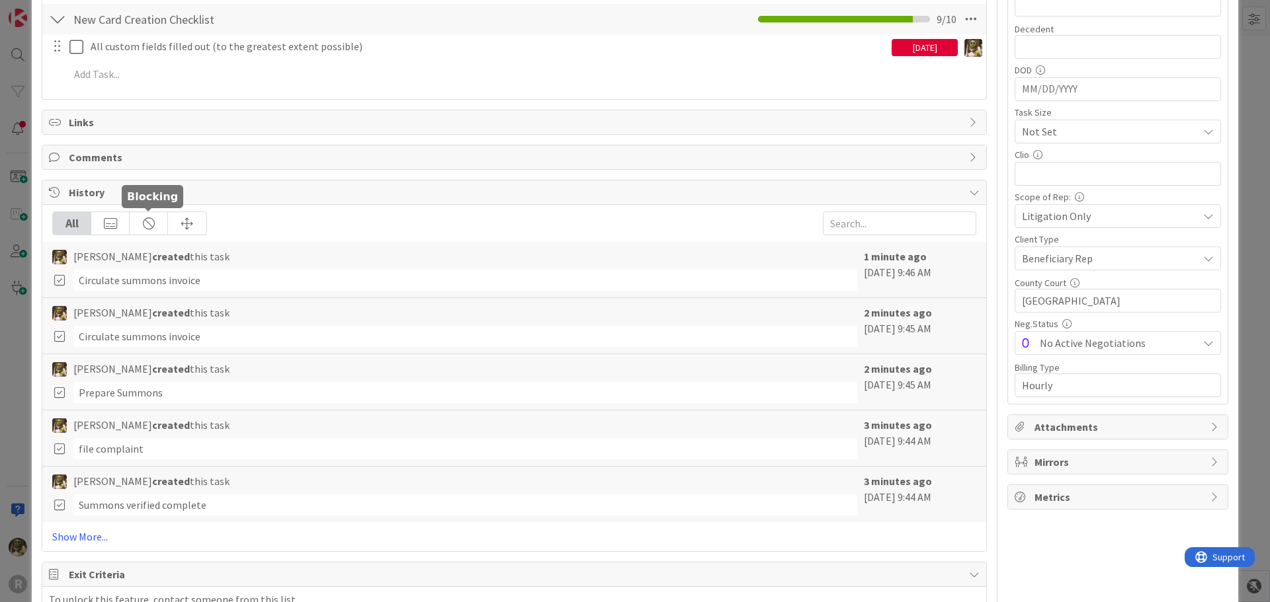
click at [295, 299] on div "Devine Gines created this task Circulate summons invoice 2 minutes ago August 2…" at bounding box center [514, 326] width 944 height 56
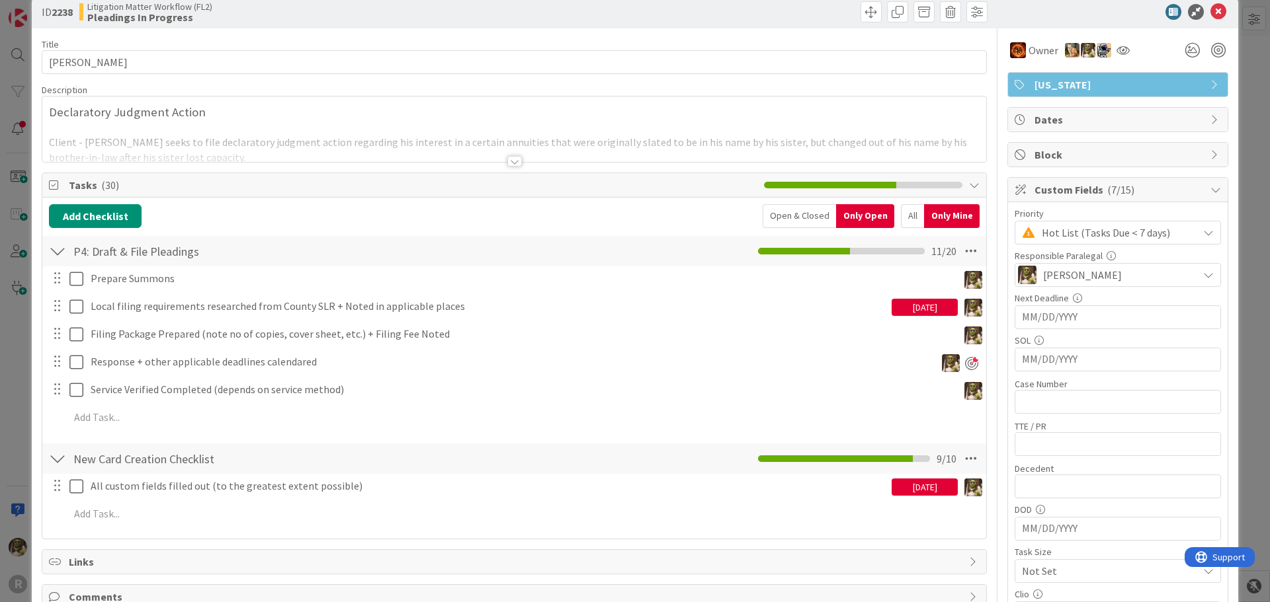
scroll to position [0, 0]
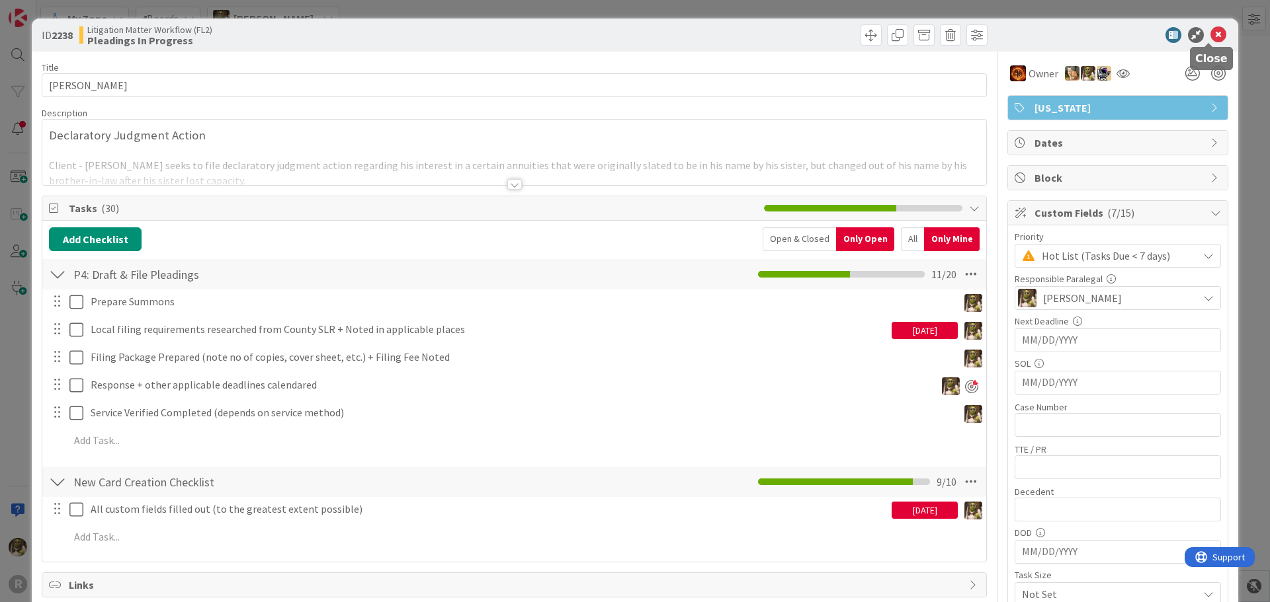
click at [1216, 36] on icon at bounding box center [1218, 35] width 16 height 16
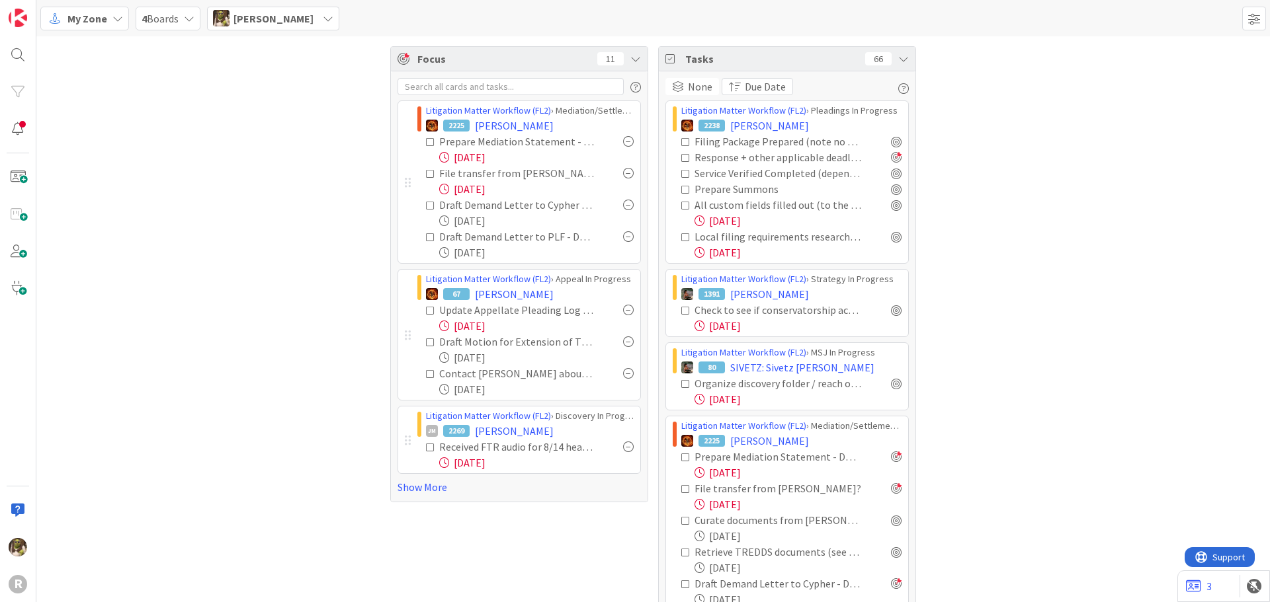
click at [682, 190] on icon at bounding box center [685, 189] width 9 height 9
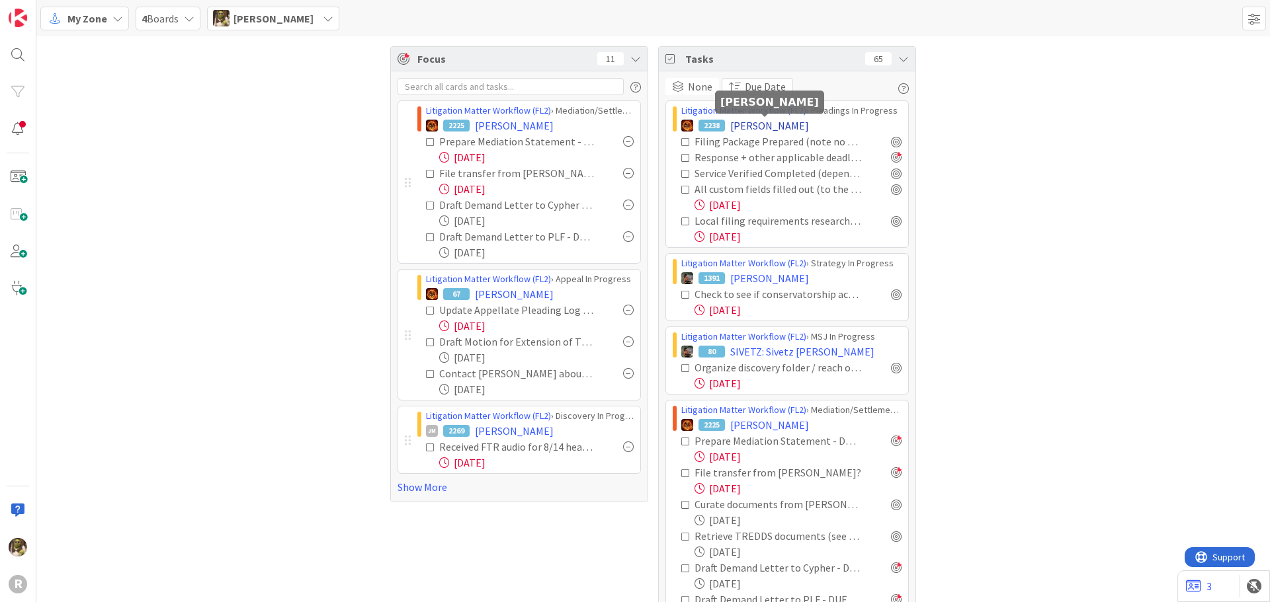
click at [764, 122] on span "[PERSON_NAME]" at bounding box center [769, 126] width 79 height 16
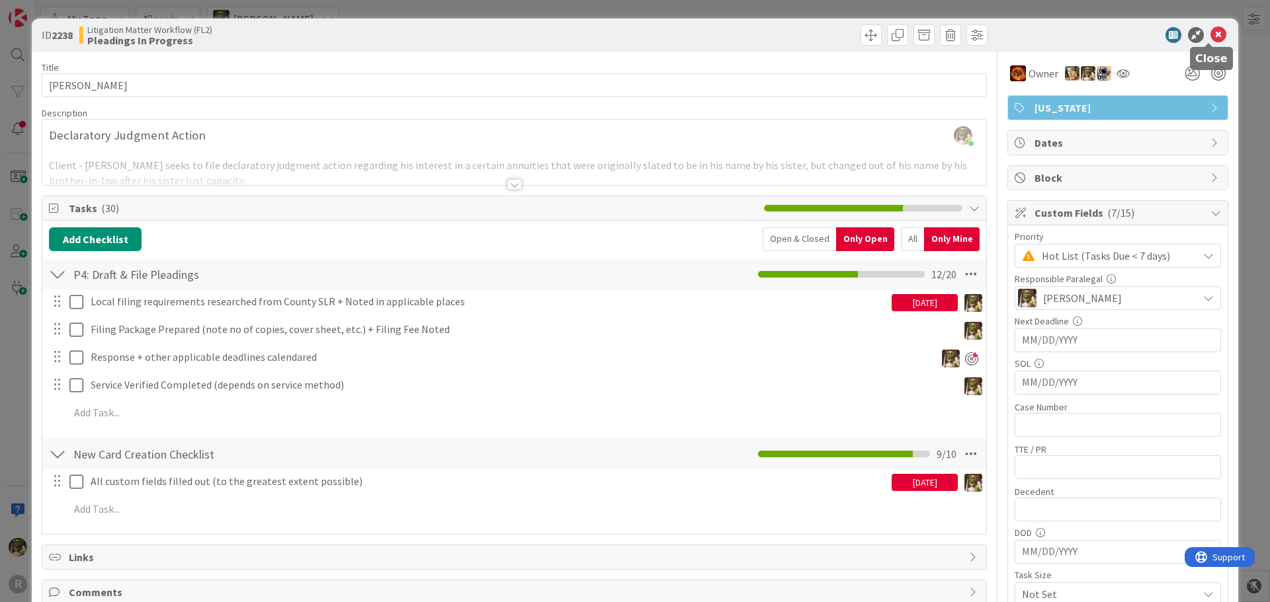
click at [1216, 36] on icon at bounding box center [1218, 35] width 16 height 16
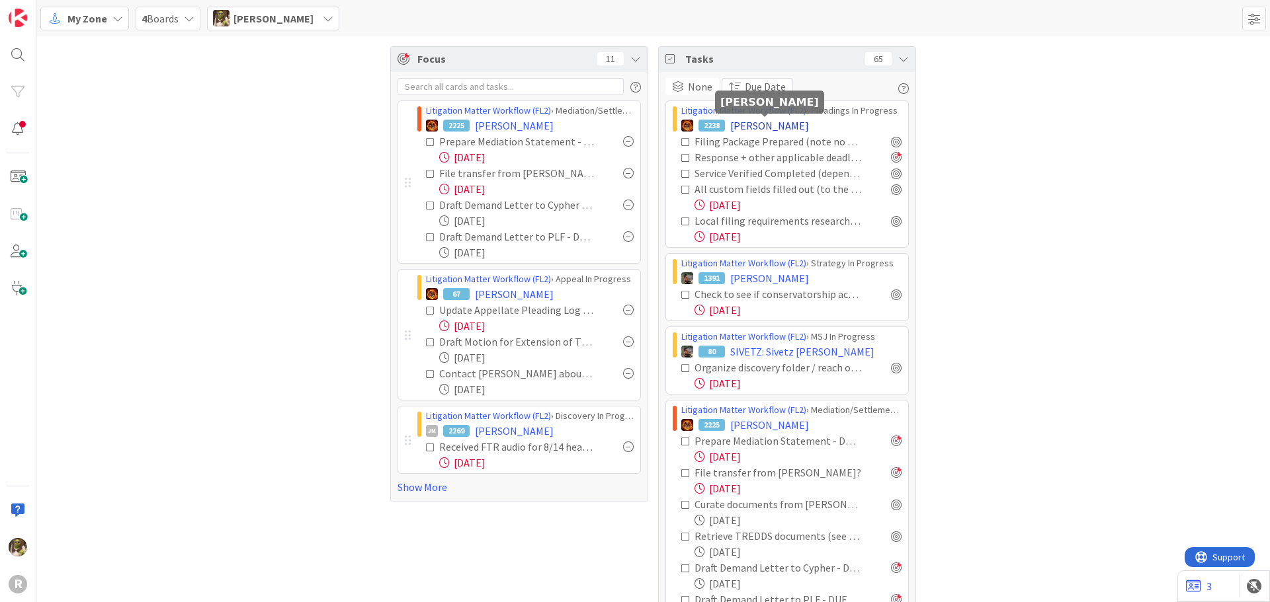
click at [735, 118] on span "[PERSON_NAME]" at bounding box center [769, 126] width 79 height 16
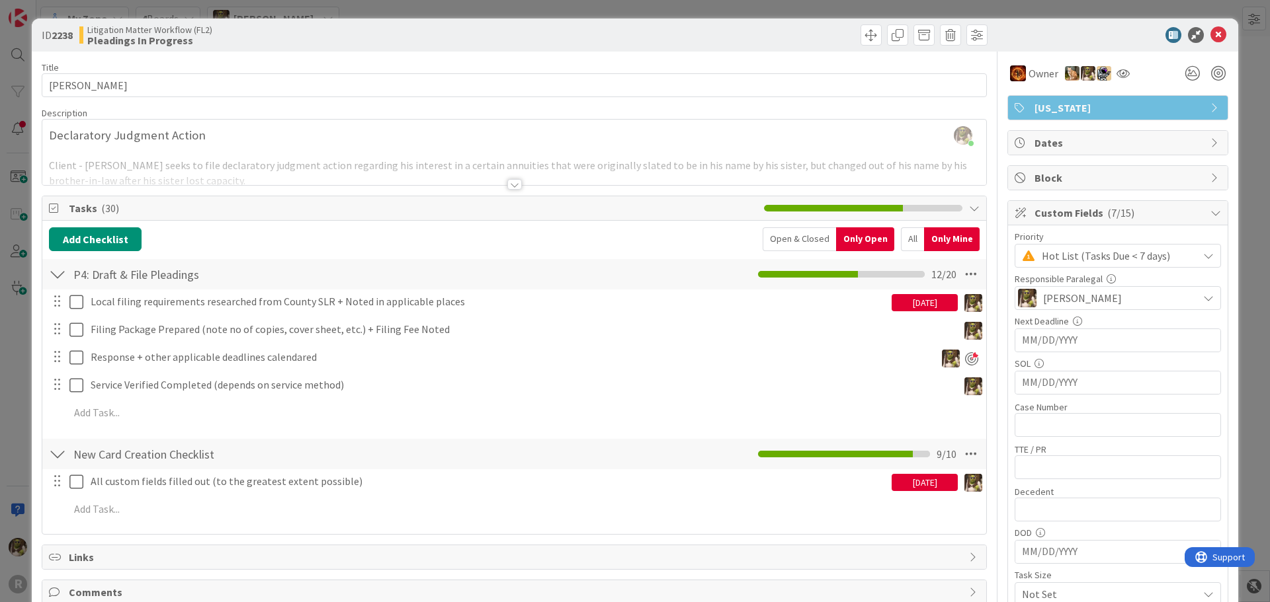
click at [51, 270] on div at bounding box center [57, 275] width 17 height 24
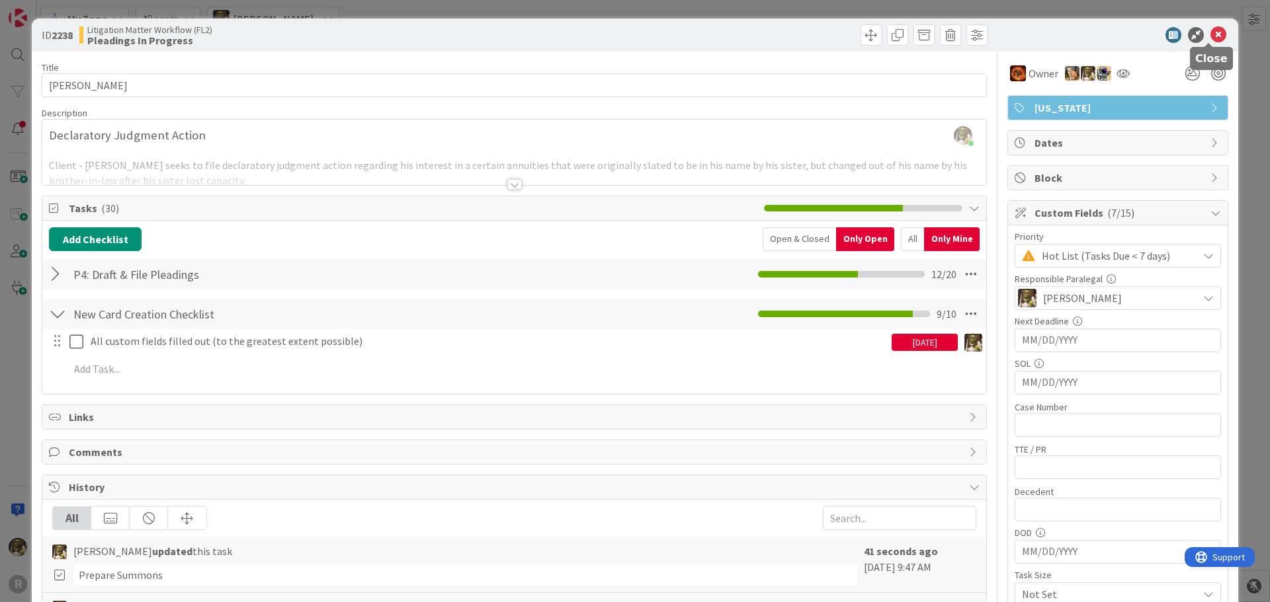
click at [1210, 33] on icon at bounding box center [1218, 35] width 16 height 16
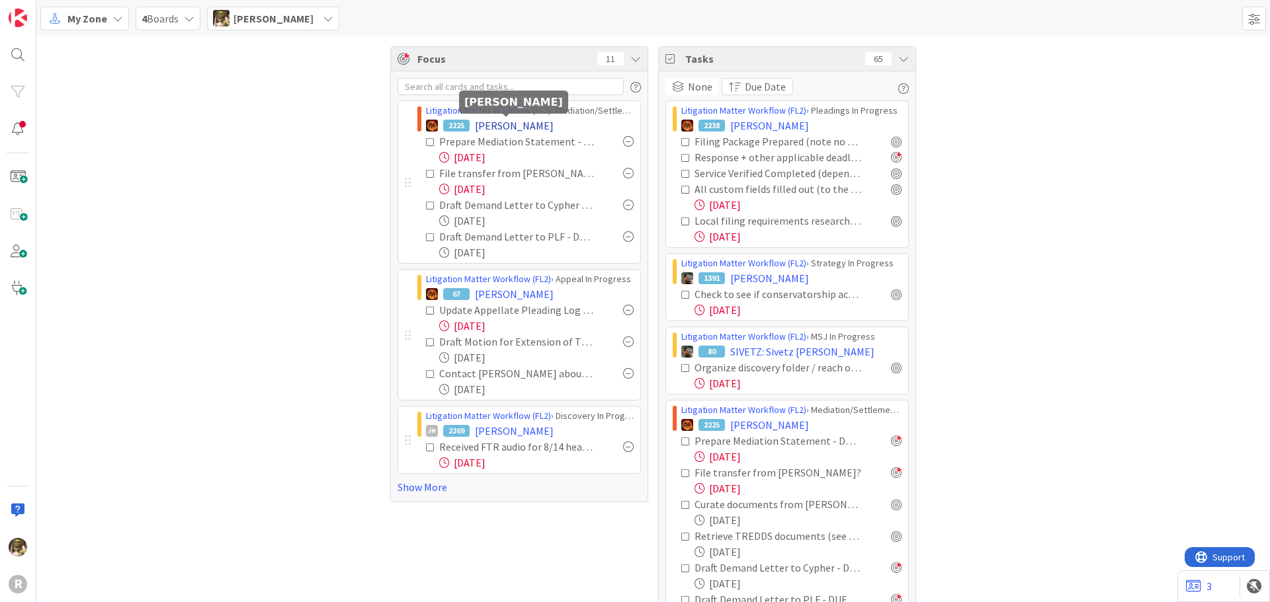
click at [488, 124] on span "[PERSON_NAME]" at bounding box center [514, 126] width 79 height 16
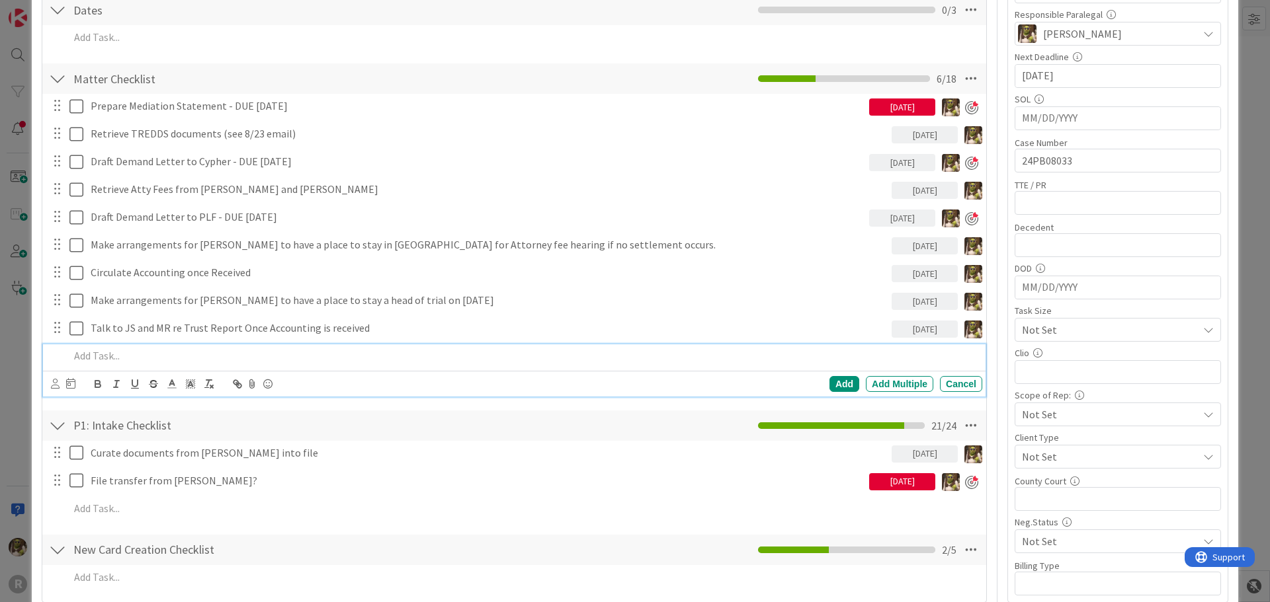
click at [165, 360] on p at bounding box center [522, 356] width 907 height 15
click at [57, 384] on icon at bounding box center [55, 384] width 9 height 10
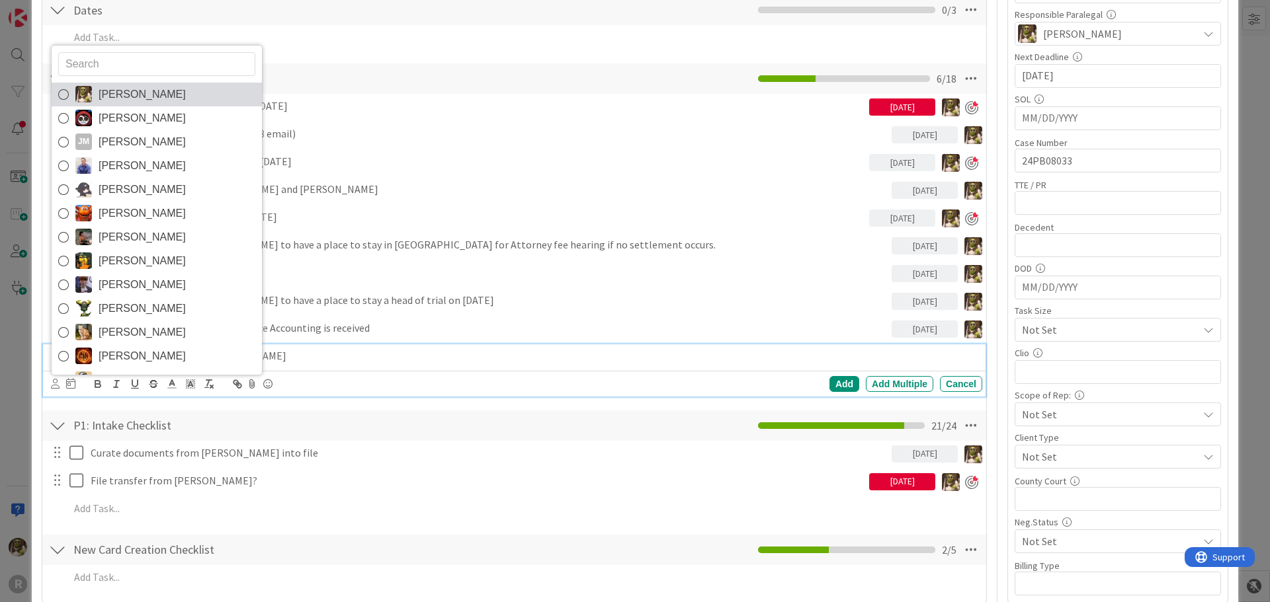
click at [182, 94] on link "[PERSON_NAME]" at bounding box center [157, 95] width 210 height 24
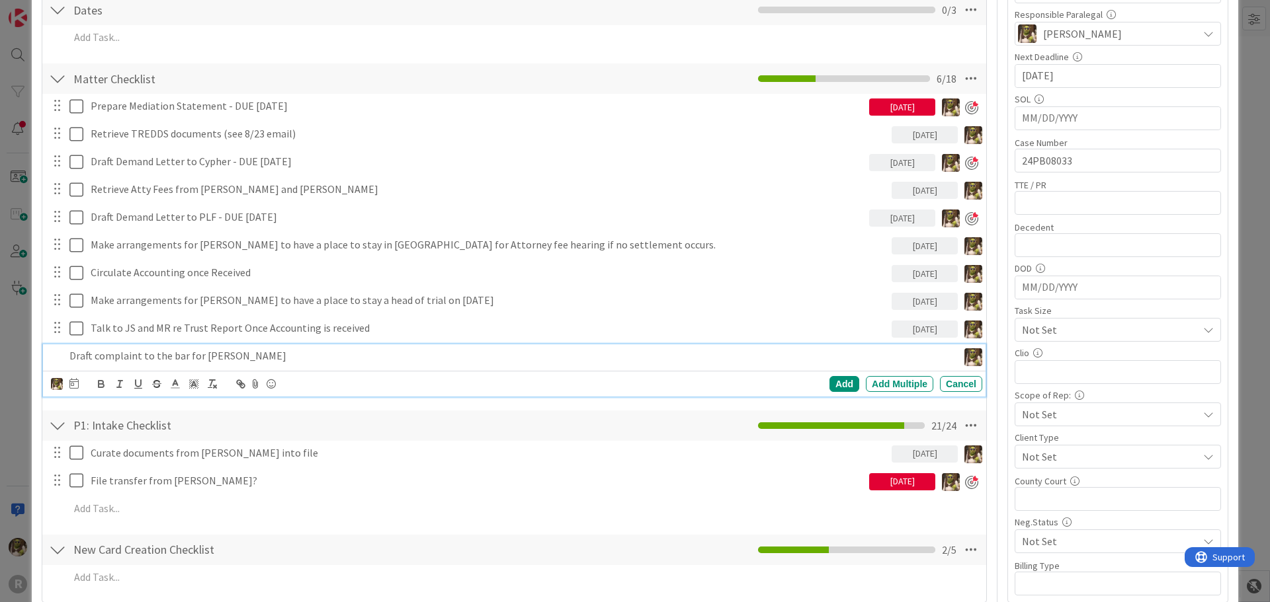
click at [75, 388] on div at bounding box center [73, 384] width 9 height 16
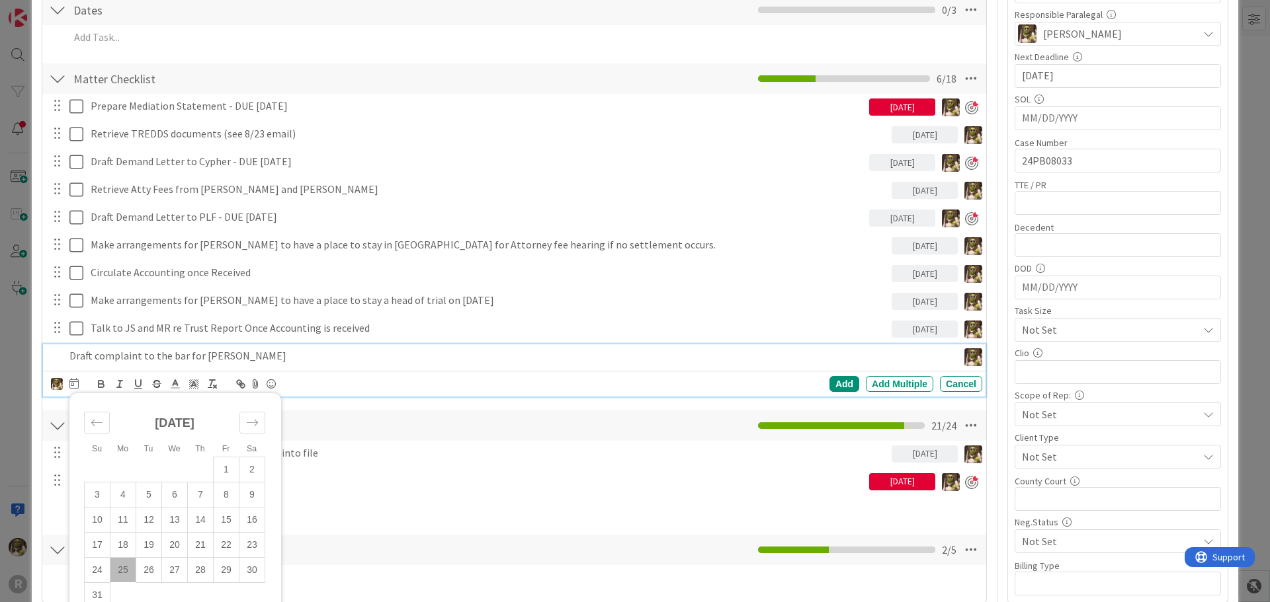
click at [121, 574] on td "25" at bounding box center [123, 570] width 26 height 25
click at [300, 361] on p "Draft complaint to the bar for Erinn Cypher" at bounding box center [477, 356] width 817 height 15
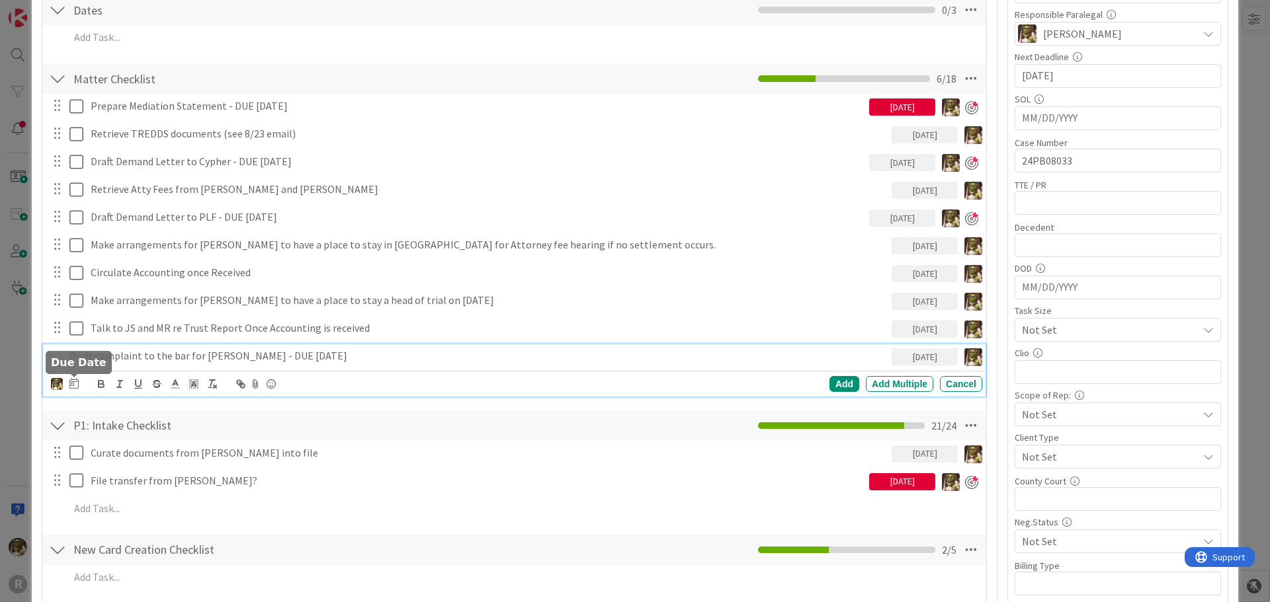
click at [78, 384] on icon at bounding box center [73, 383] width 9 height 11
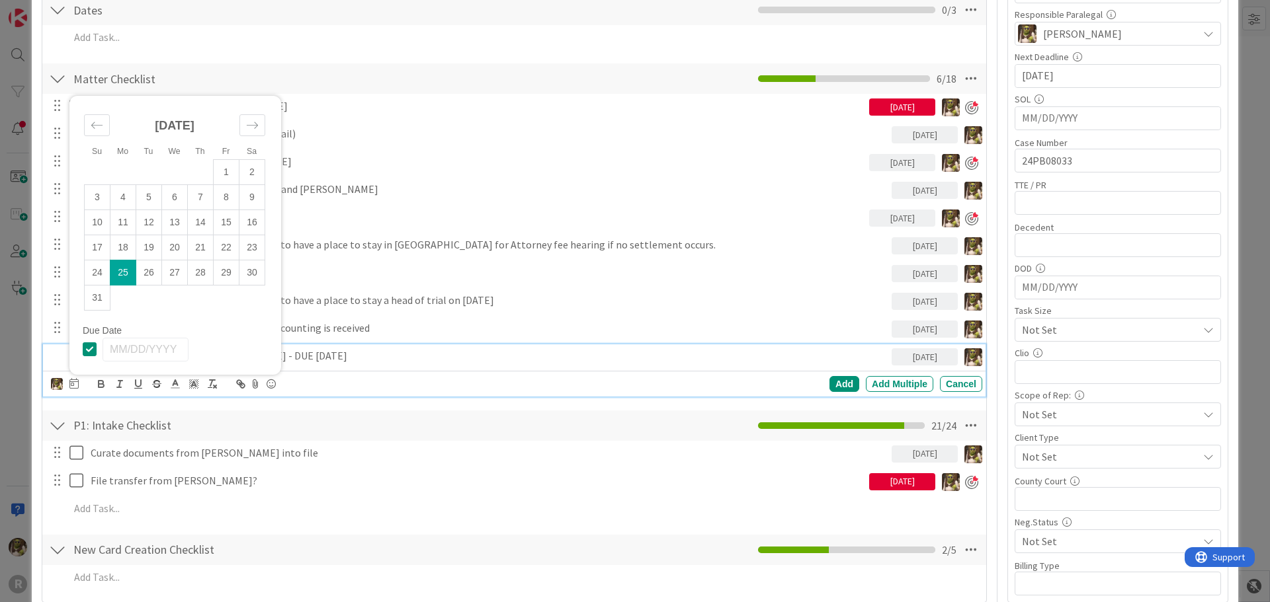
click at [379, 368] on div "Draft complaint to the bar for Erinn Cypher - DUE TODAY 08/25/2025 Devine Gines…" at bounding box center [514, 371] width 942 height 52
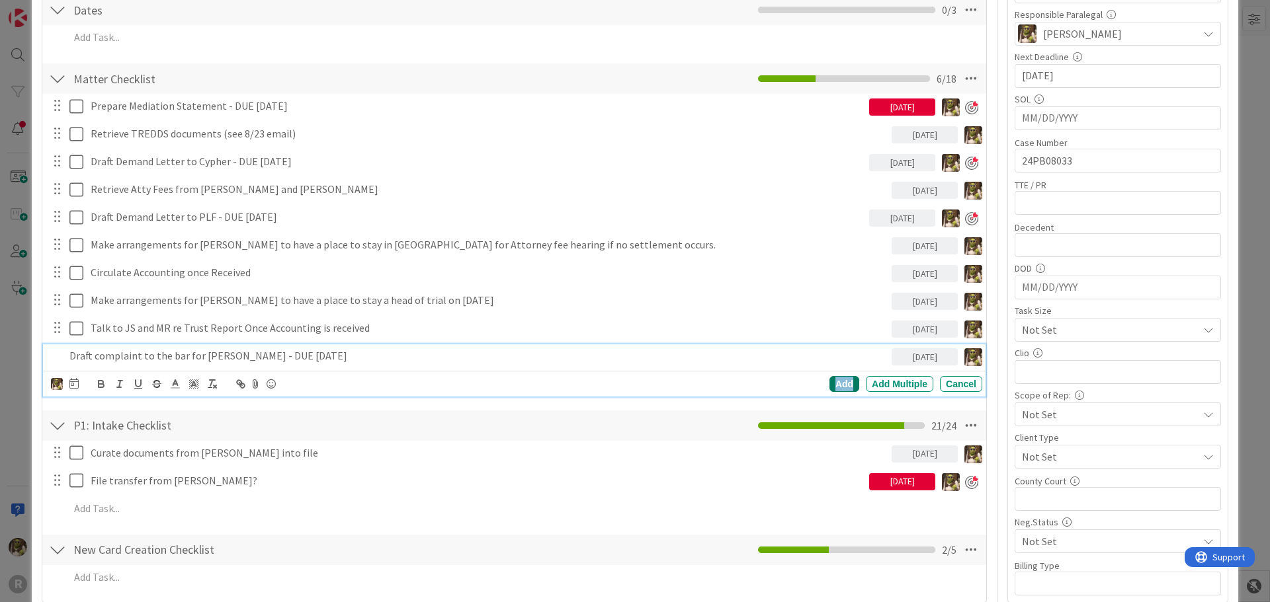
click at [829, 384] on div "Add" at bounding box center [844, 384] width 30 height 16
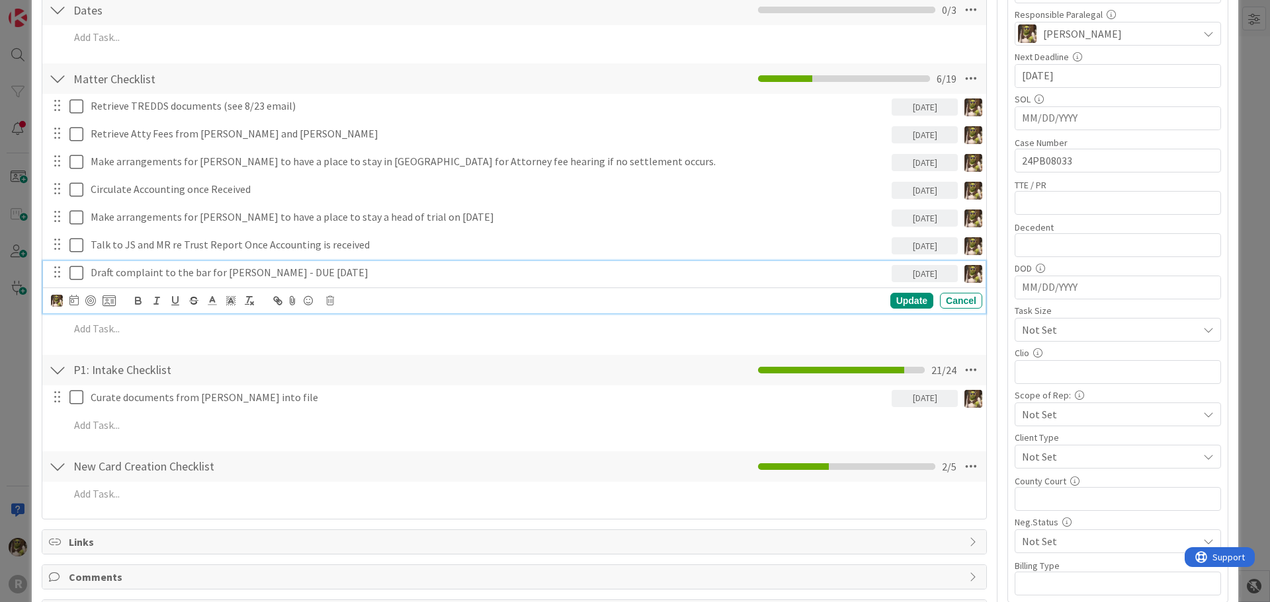
click at [229, 270] on p "Draft complaint to the bar for [PERSON_NAME] - DUE [DATE]" at bounding box center [489, 272] width 796 height 15
click at [91, 300] on div at bounding box center [90, 301] width 11 height 11
click at [437, 277] on p "Draft complaint to the bar for [PERSON_NAME] - DUE [DATE]" at bounding box center [477, 272] width 773 height 15
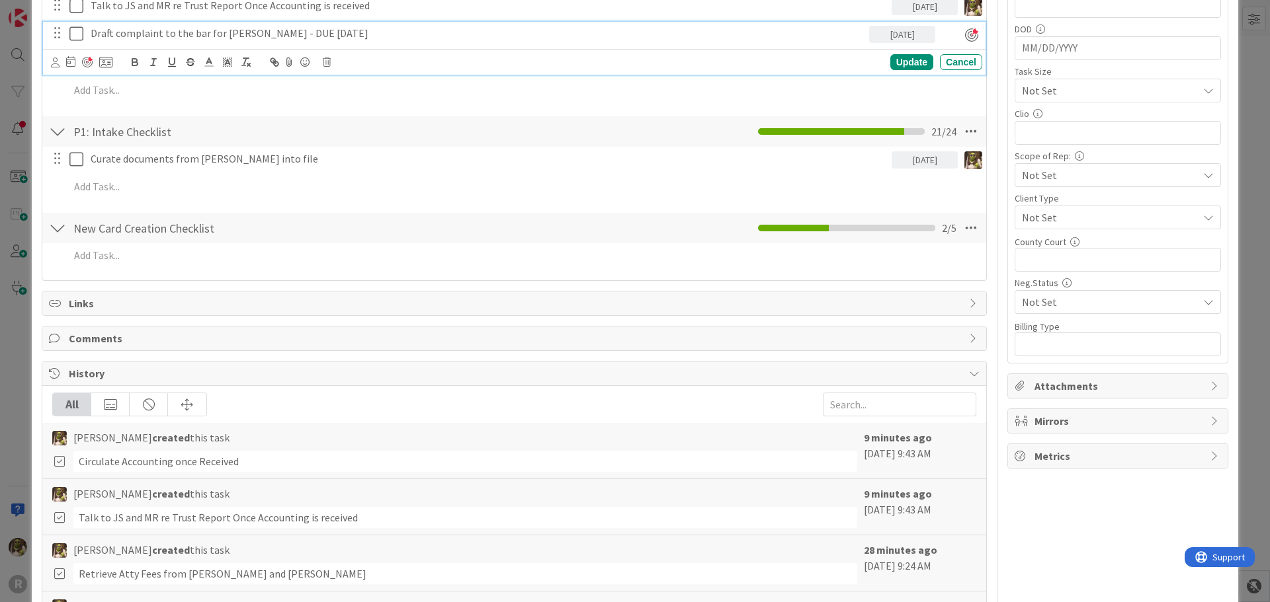
scroll to position [595, 0]
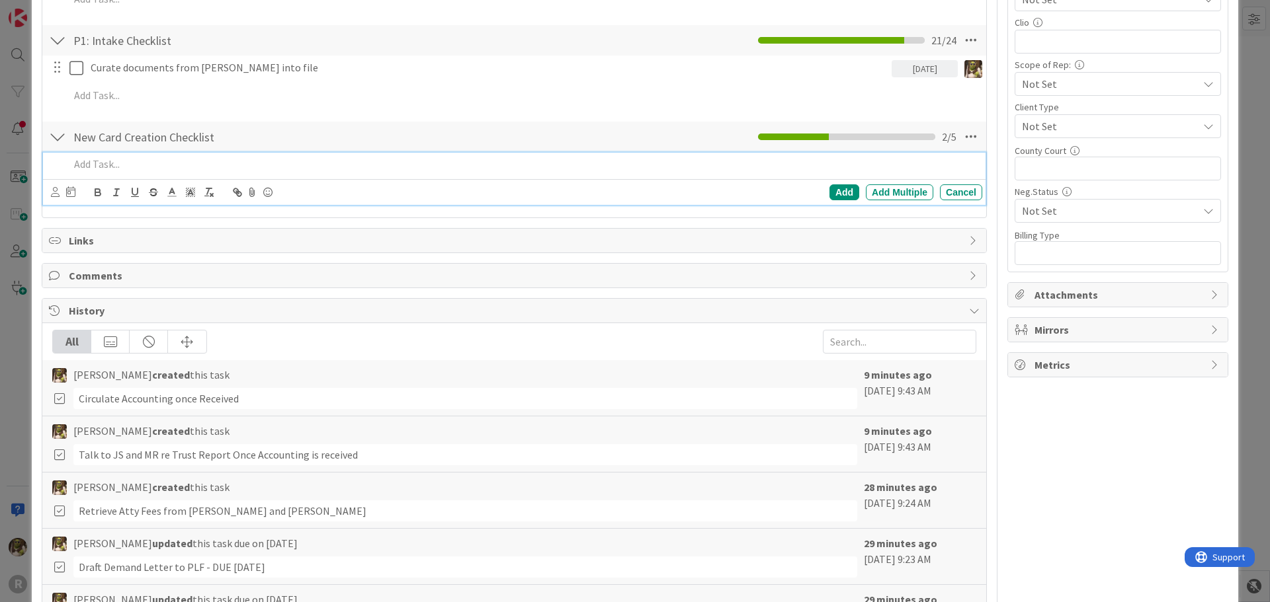
click at [175, 171] on p at bounding box center [522, 164] width 907 height 15
click at [138, 163] on p "Draft, File" at bounding box center [522, 164] width 907 height 15
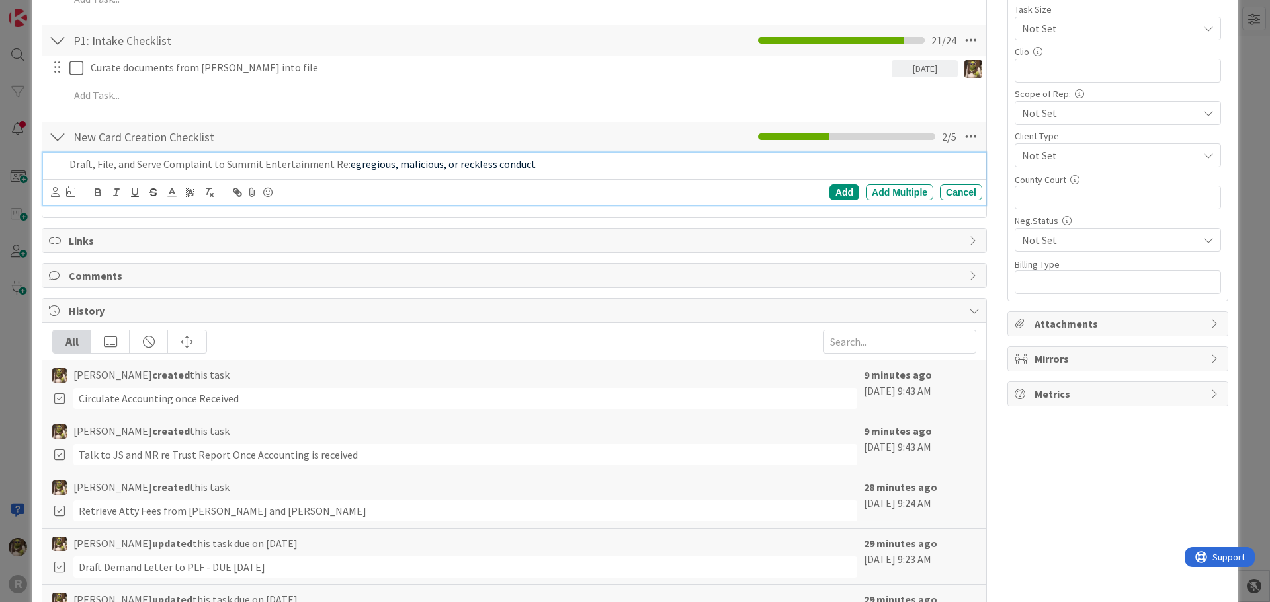
click at [531, 163] on p "Draft, File, and Serve Complaint to Summit Entertainment Re: egregious, malicio…" at bounding box center [522, 164] width 907 height 15
click at [351, 165] on span "egregious, malicious, or reckless conduct" at bounding box center [443, 163] width 185 height 13
drag, startPoint x: 343, startPoint y: 165, endPoint x: 497, endPoint y: 165, distance: 153.4
click at [497, 165] on p "Draft, File, and Serve Complaint to Summit Entertainment Re: egregious, malicio…" at bounding box center [522, 164] width 907 height 15
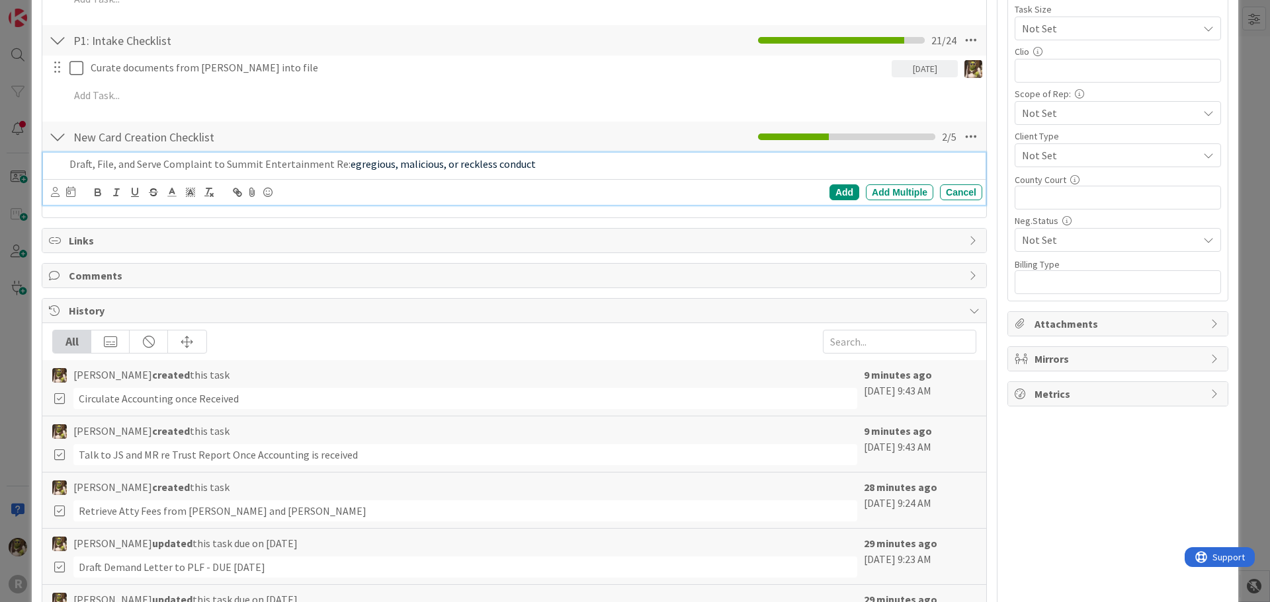
click at [515, 168] on span "egregious, malicious, or reckless conduct" at bounding box center [443, 163] width 185 height 13
click at [540, 163] on p "Draft, File, and Serve Complaint to Summit Entertainment Re: egregious, malicio…" at bounding box center [522, 164] width 907 height 15
click at [538, 167] on p "Draft, File, and Serve Complaint to Summit Entertainment Re: egregious, malicio…" at bounding box center [522, 164] width 907 height 15
click at [696, 166] on span "egregious, malicious, or reckless conduct / Emotional Damage Stemming from Anam…" at bounding box center [580, 163] width 458 height 13
click at [796, 165] on p "Draft, File, and Serve Complaint to Summit Entertainment Re: egregious, malicio…" at bounding box center [522, 164] width 907 height 15
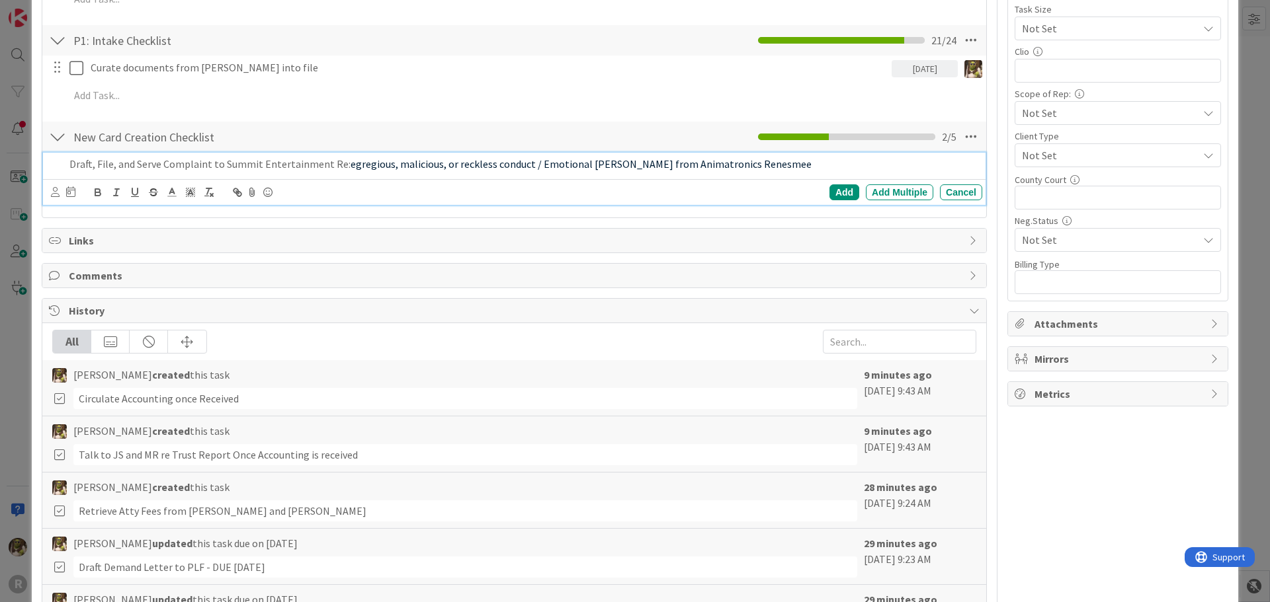
drag, startPoint x: 818, startPoint y: 164, endPoint x: 32, endPoint y: 148, distance: 786.5
click at [32, 148] on div "ID 2225 Litigation Matter Workflow (FL2) Mediation/Settlement Queue Title 14 / …" at bounding box center [635, 332] width 1206 height 1760
click at [101, 190] on icon "button" at bounding box center [98, 193] width 12 height 12
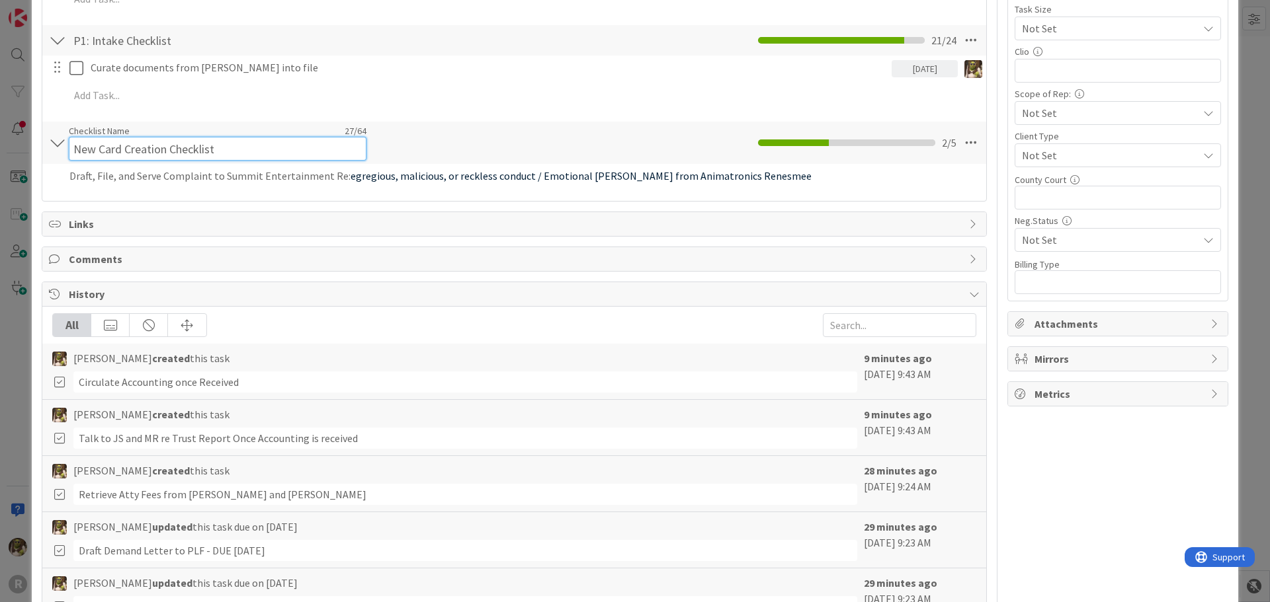
scroll to position [578, 0]
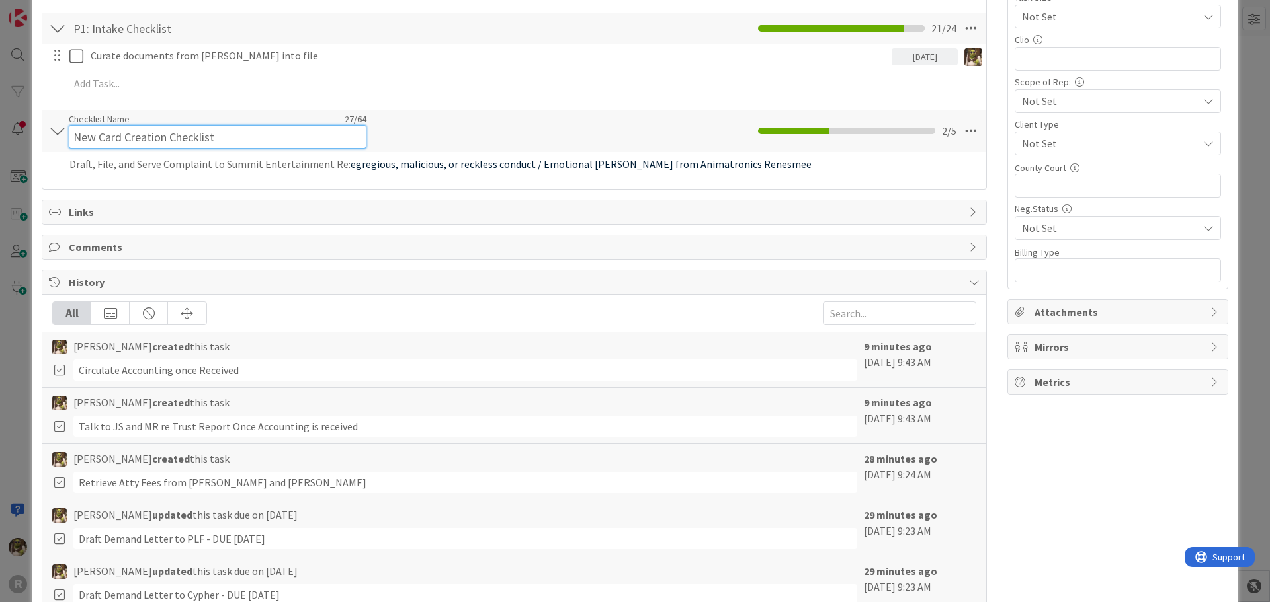
click at [333, 140] on input "New Card Creation Checklist" at bounding box center [218, 137] width 298 height 24
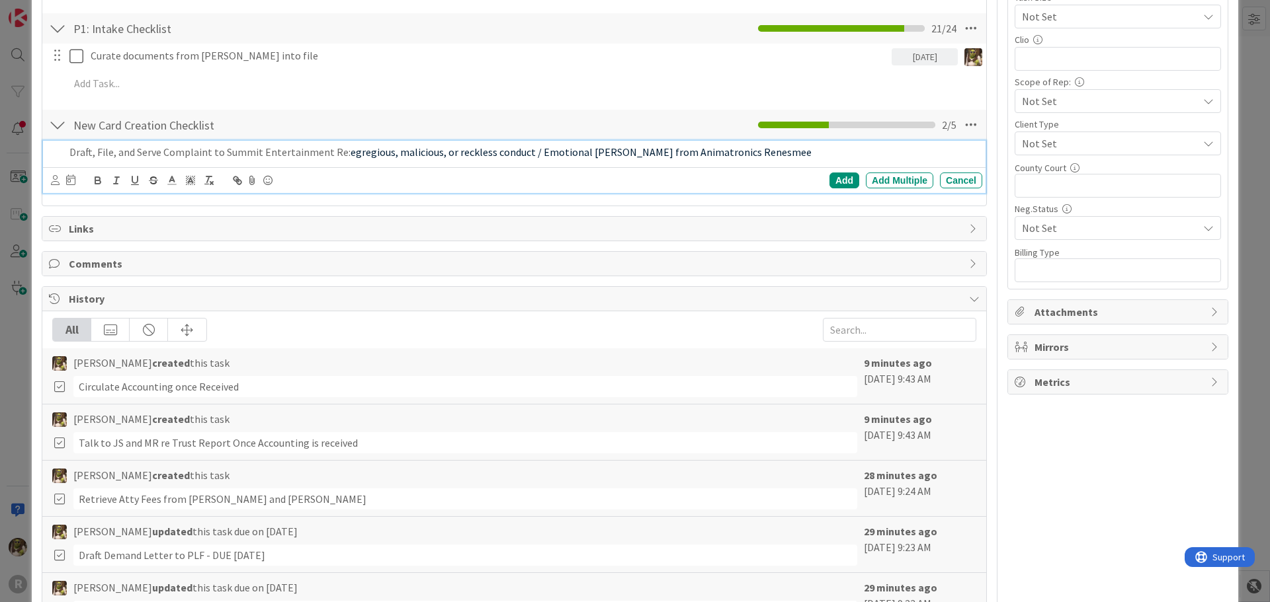
click at [405, 166] on div "Draft, File, and Serve Complaint to Summit Entertainment Re: egregious, malicio…" at bounding box center [514, 167] width 942 height 52
drag, startPoint x: 831, startPoint y: 154, endPoint x: 42, endPoint y: 151, distance: 789.0
click at [42, 151] on div "New Card Creation Checklist Checklist Name 27 / 64 New Card Creation Checklist …" at bounding box center [514, 153] width 944 height 91
click at [206, 179] on icon "button" at bounding box center [209, 181] width 12 height 12
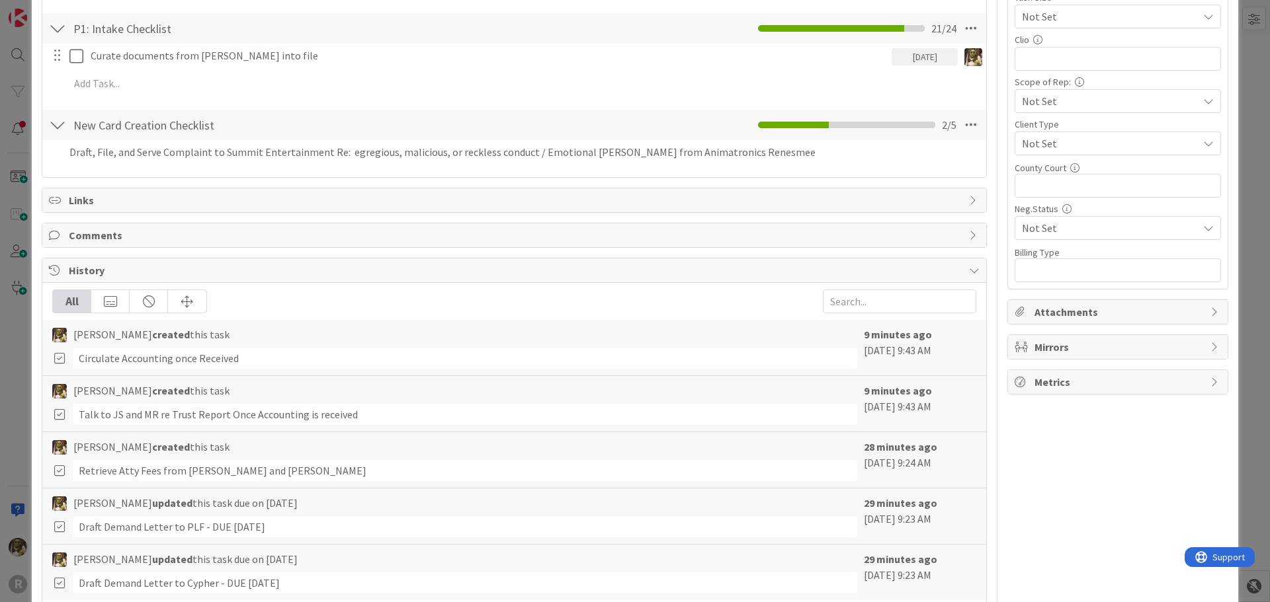
click at [469, 108] on div "New Card Creation Checklist Checklist Name 27 / 64 New Card Creation Checklist …" at bounding box center [514, 139] width 944 height 62
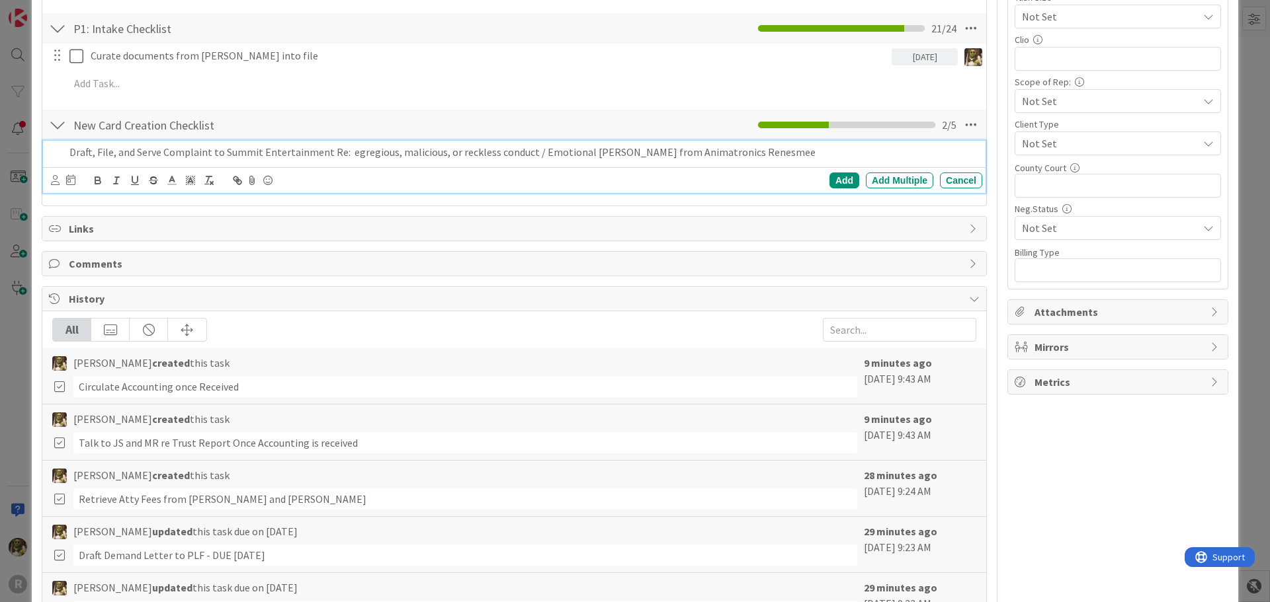
click at [171, 151] on p "Draft, File, and Serve Complaint to Summit Entertainment Re: egregious, malicio…" at bounding box center [522, 152] width 907 height 15
click at [58, 184] on icon at bounding box center [55, 180] width 9 height 10
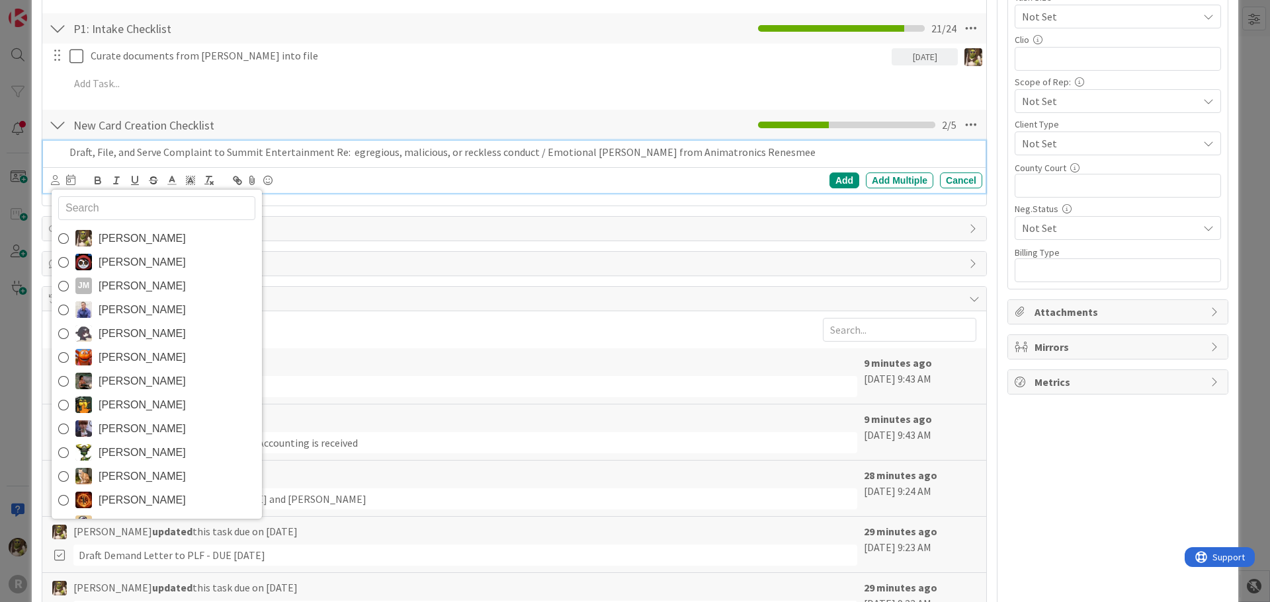
click at [63, 234] on icon at bounding box center [63, 239] width 11 height 20
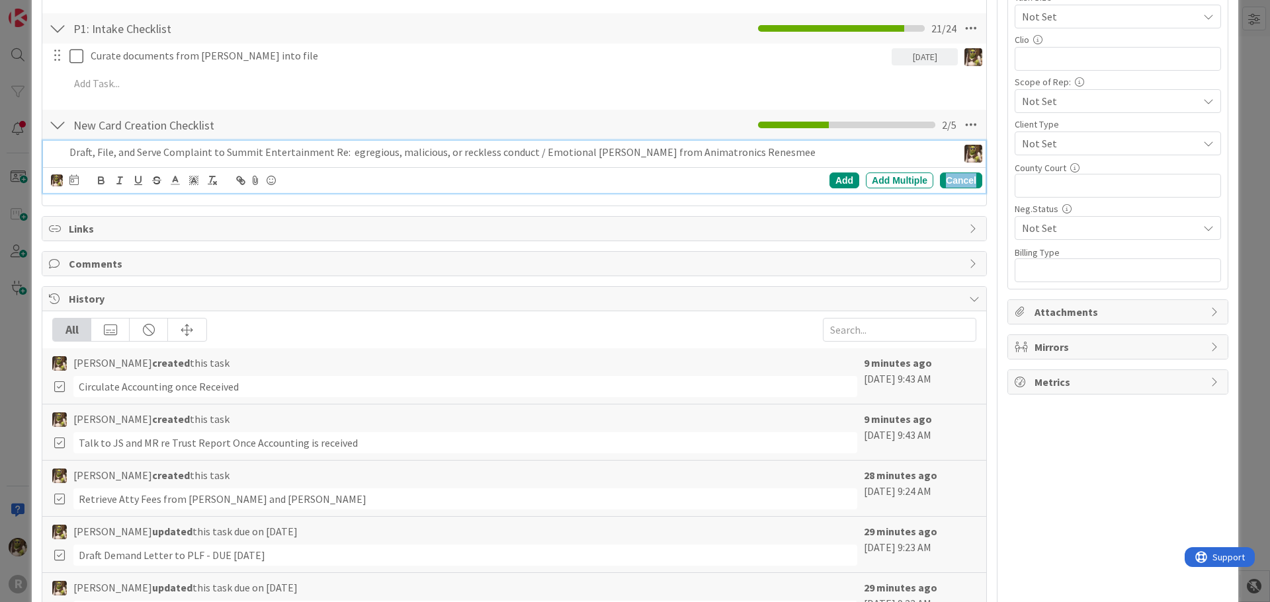
click at [962, 177] on div "Cancel" at bounding box center [961, 181] width 42 height 16
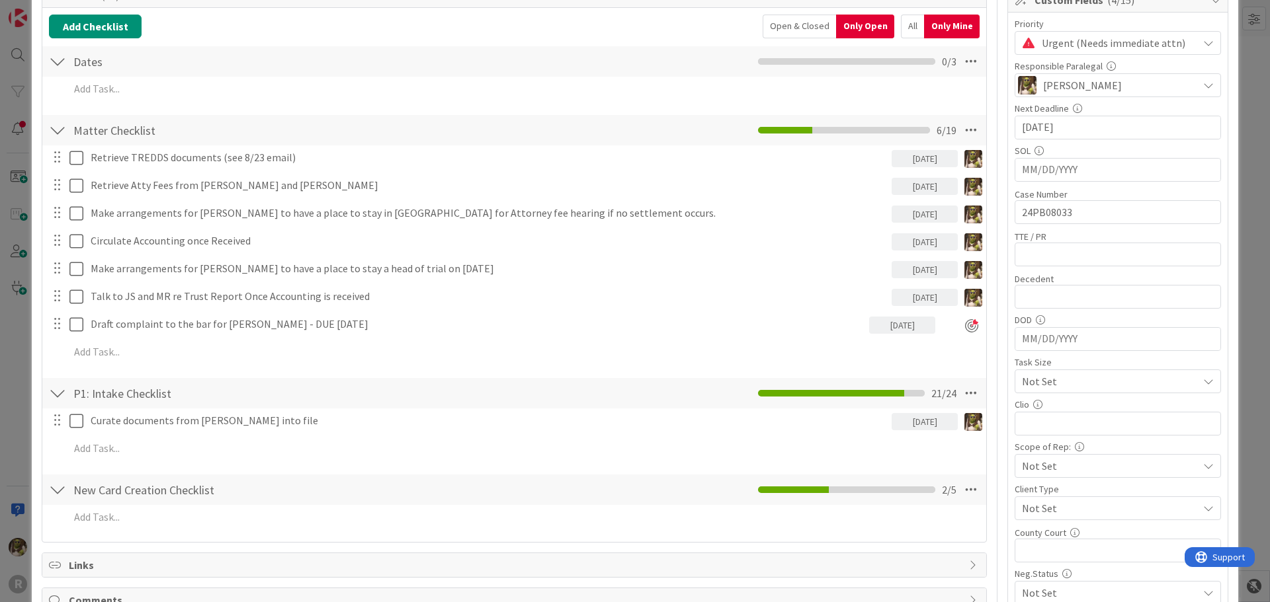
scroll to position [0, 0]
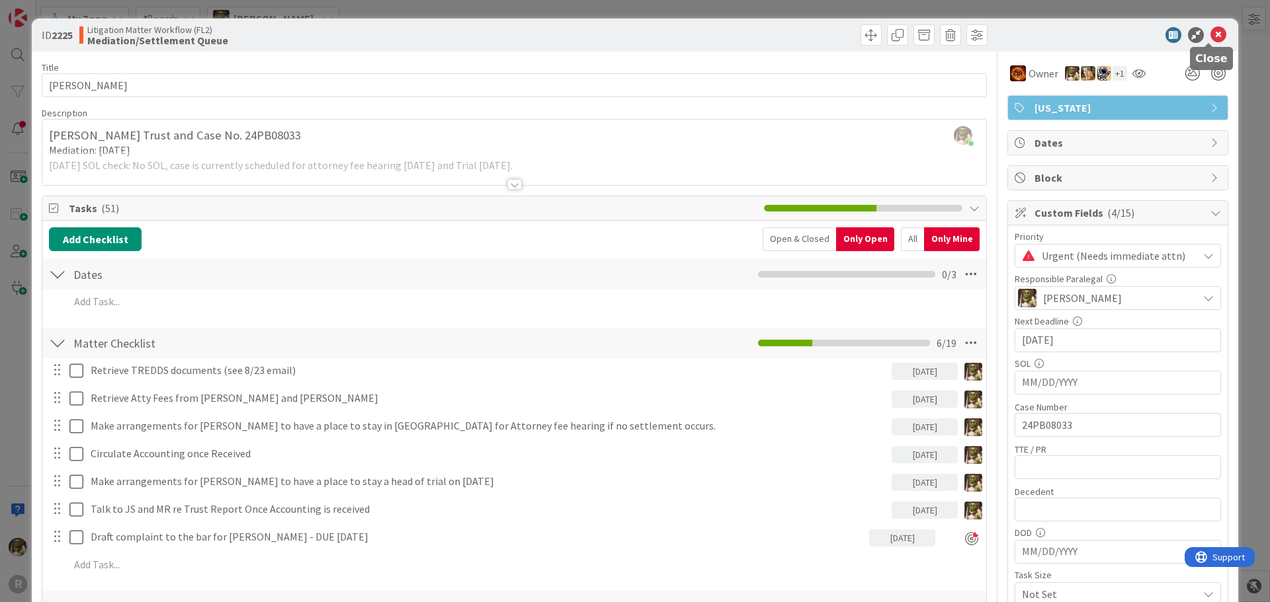
click at [1215, 42] on icon at bounding box center [1218, 35] width 16 height 16
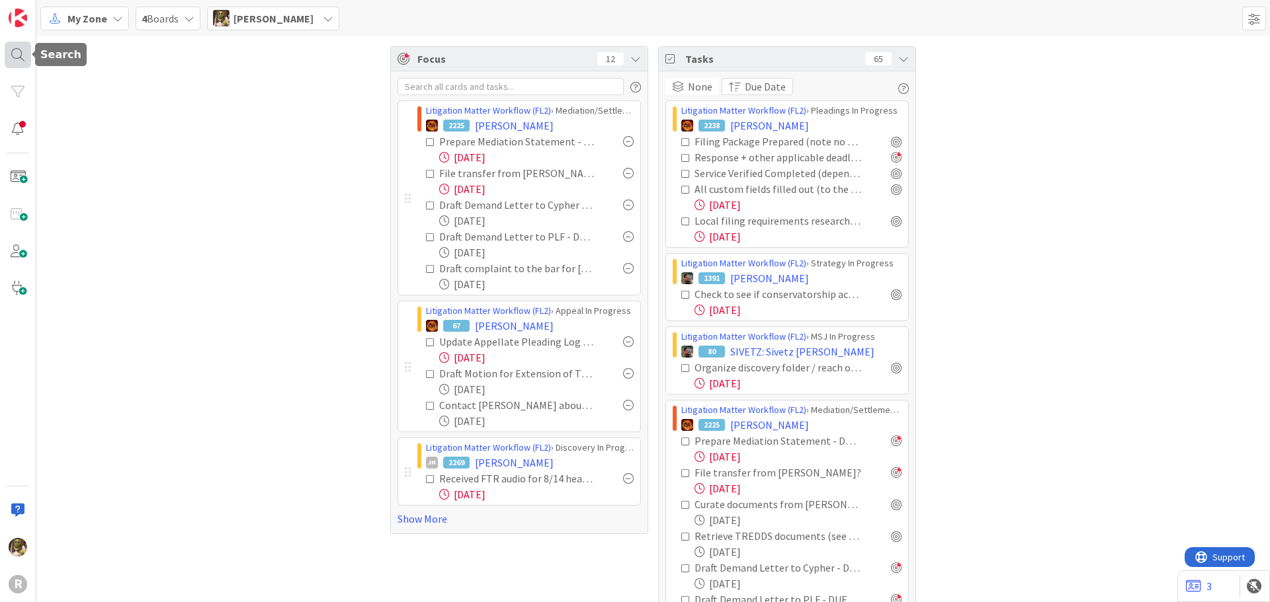
click at [23, 66] on div at bounding box center [18, 55] width 26 height 26
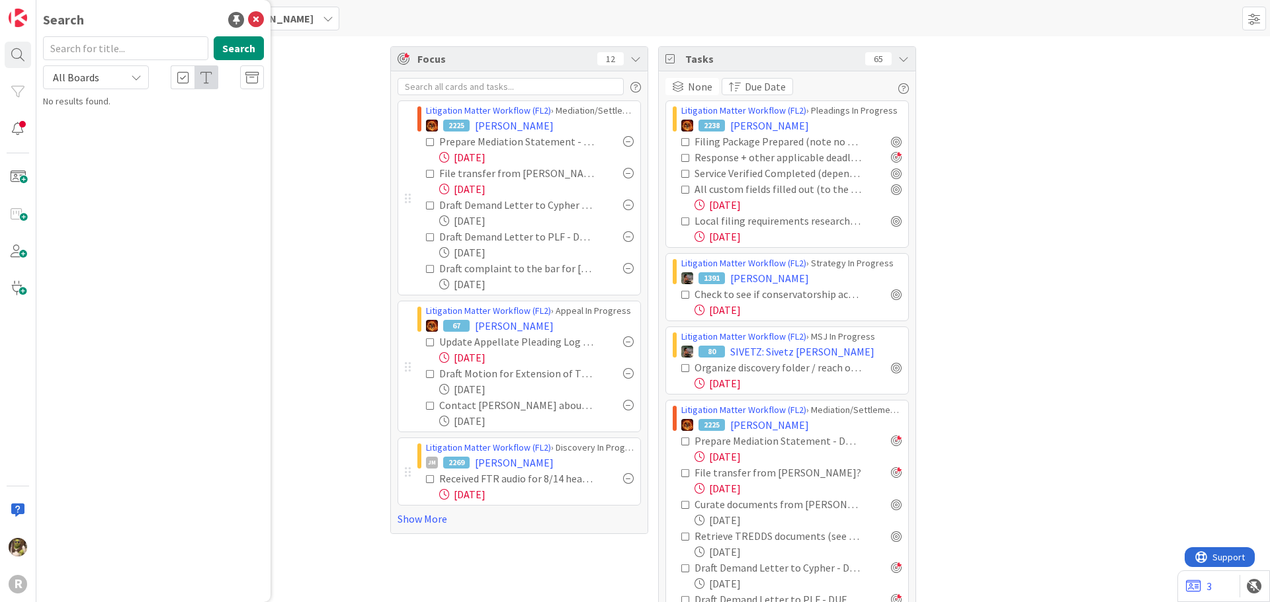
click at [112, 48] on input "text" at bounding box center [125, 48] width 165 height 24
type input "anderson"
click at [122, 104] on b "Litigation Matter Workflow (FL2) ›" at bounding box center [126, 104] width 128 height 10
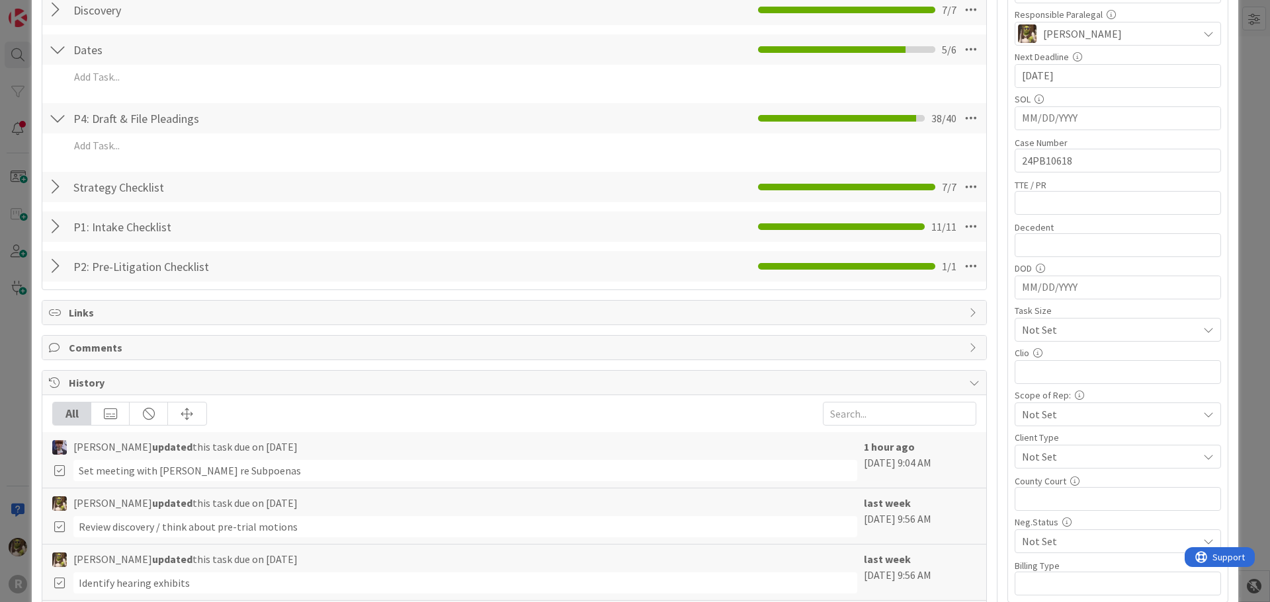
scroll to position [66, 0]
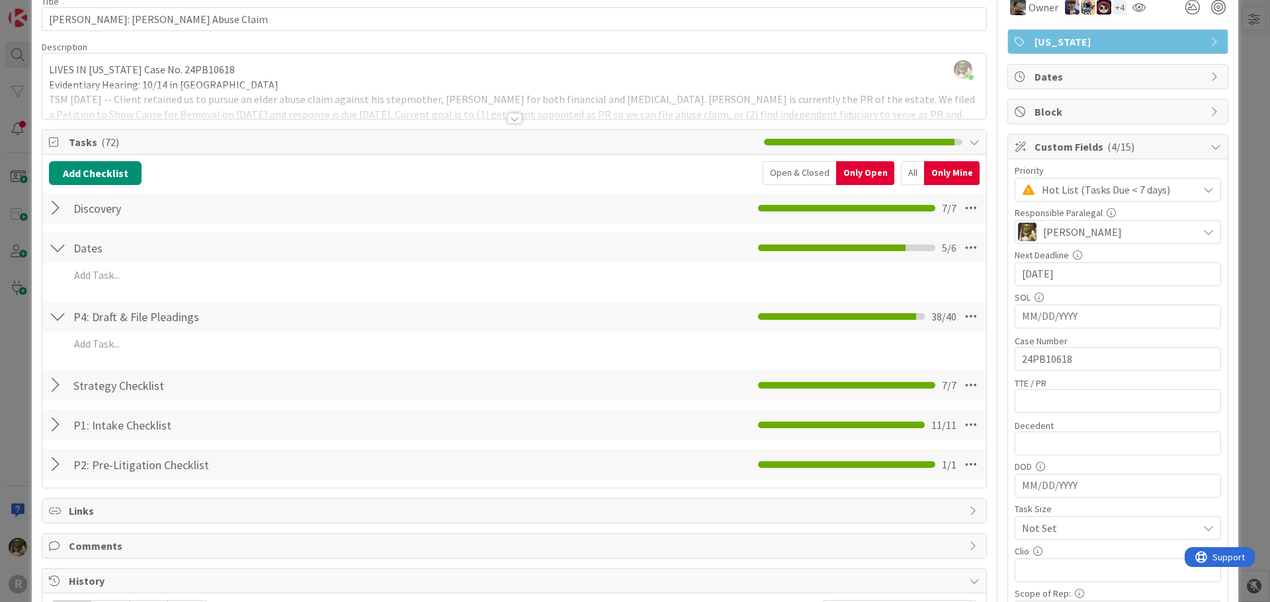
click at [507, 118] on div at bounding box center [514, 118] width 15 height 11
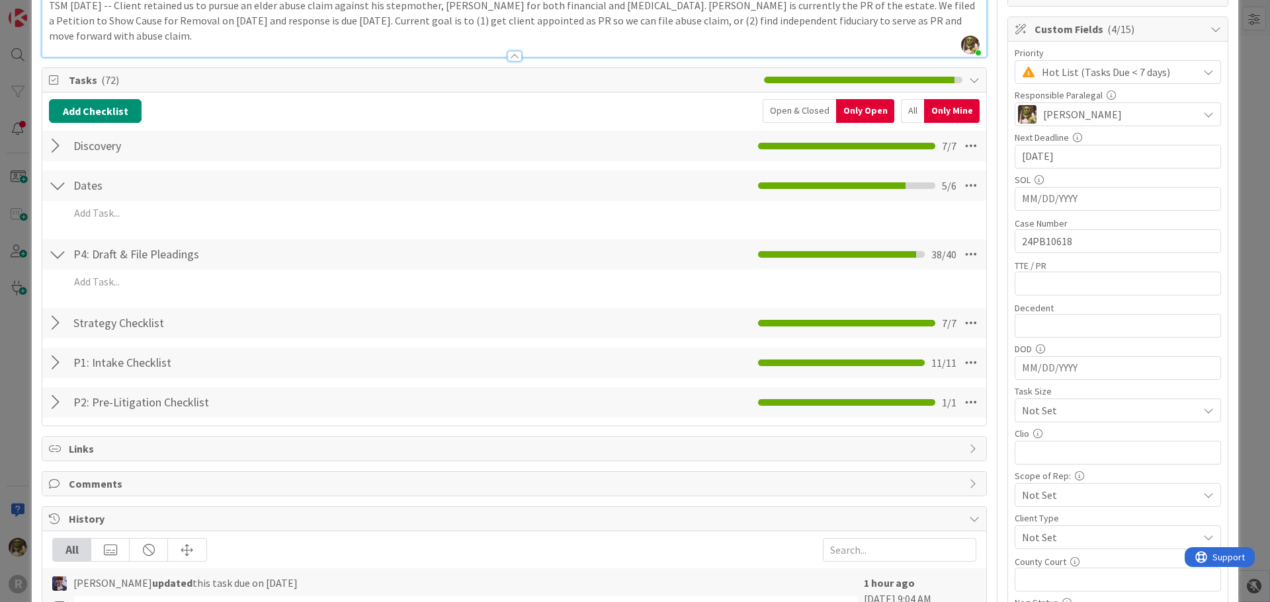
scroll to position [198, 0]
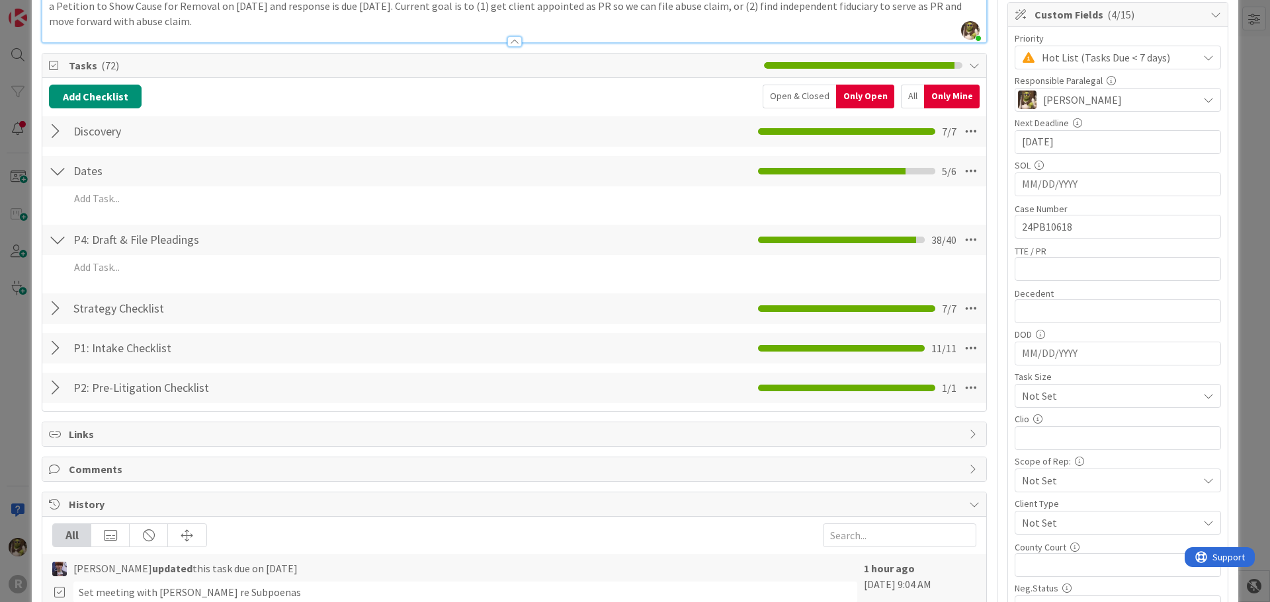
click at [909, 102] on div "All" at bounding box center [912, 97] width 23 height 24
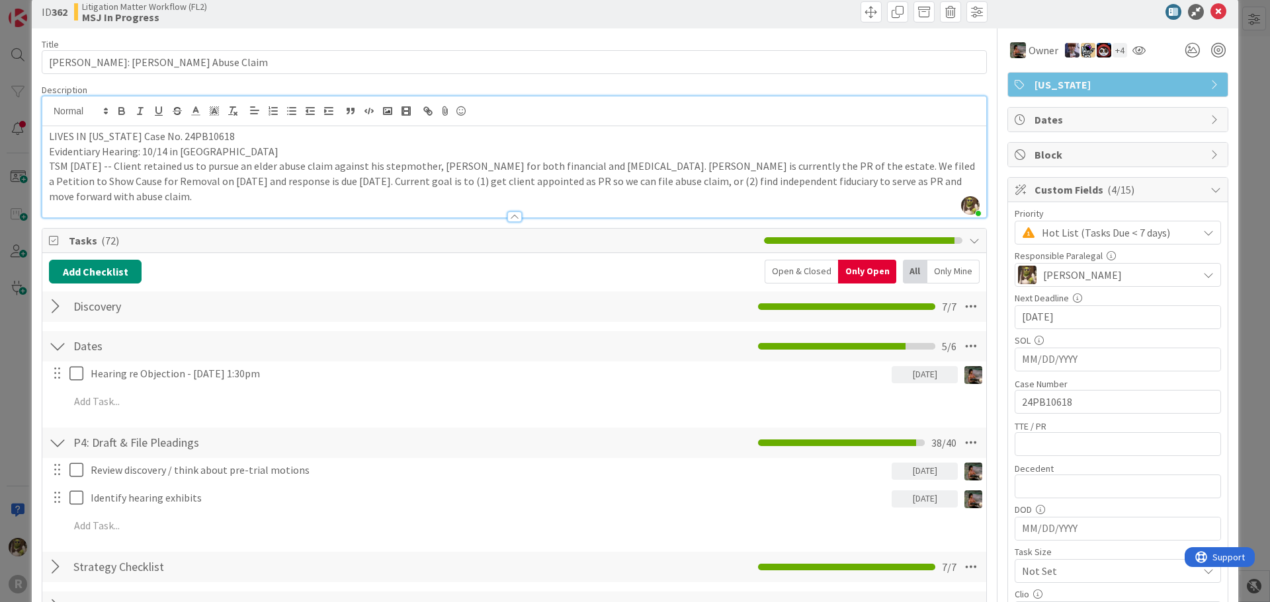
scroll to position [0, 0]
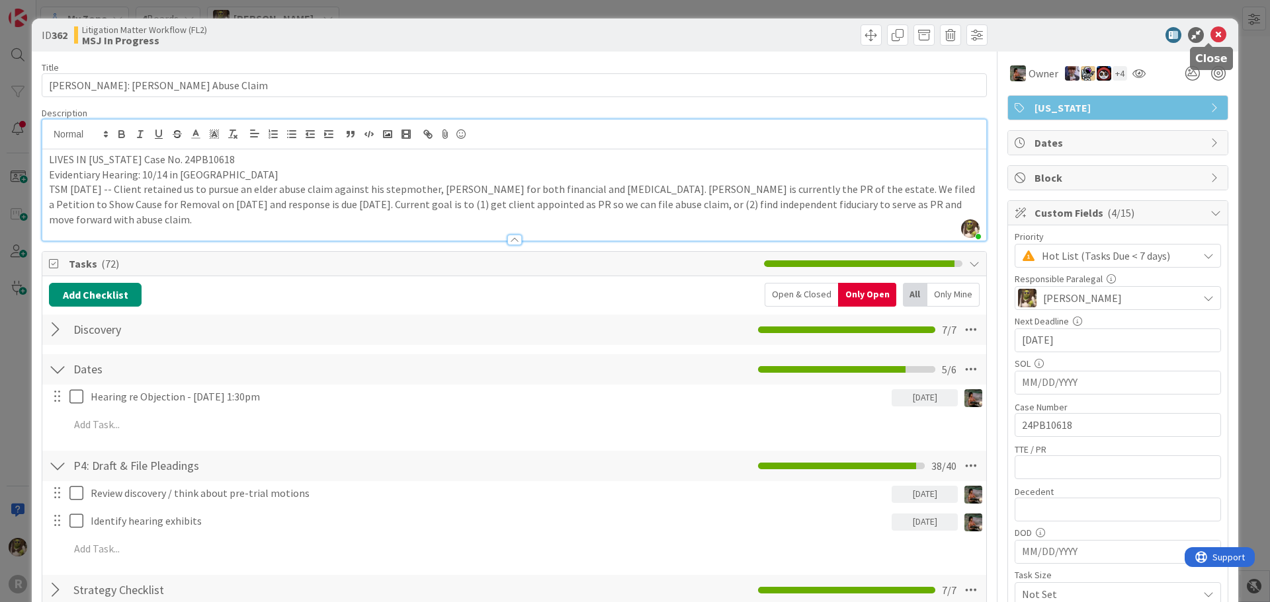
click at [1210, 37] on icon at bounding box center [1218, 35] width 16 height 16
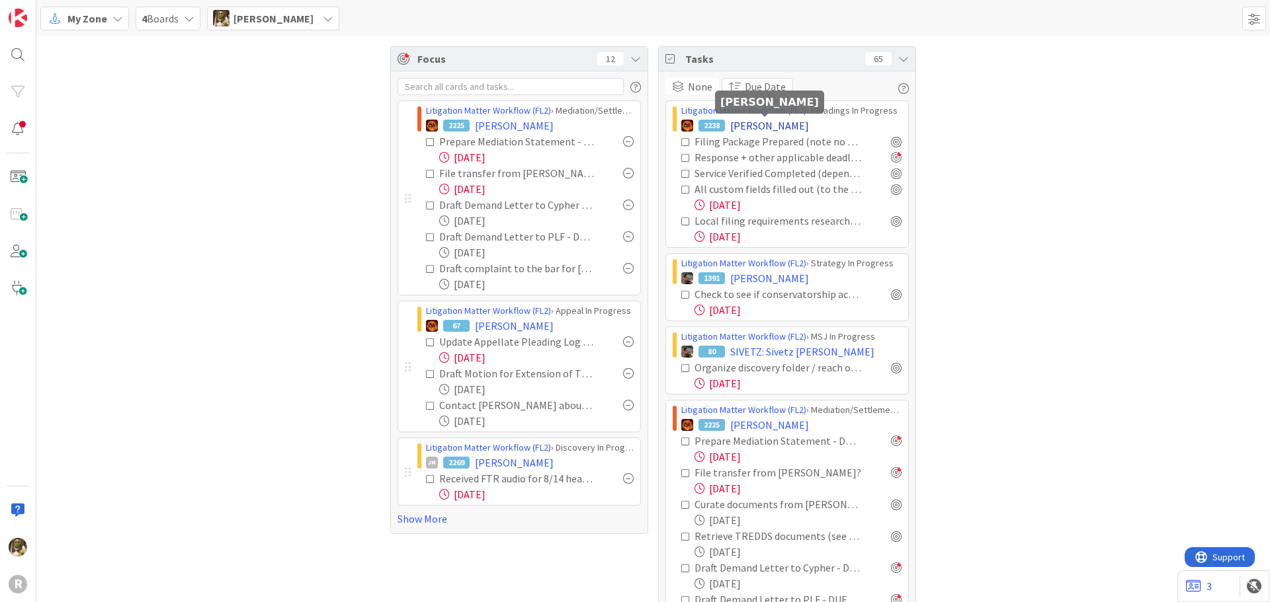
click at [767, 126] on span "[PERSON_NAME]" at bounding box center [769, 126] width 79 height 16
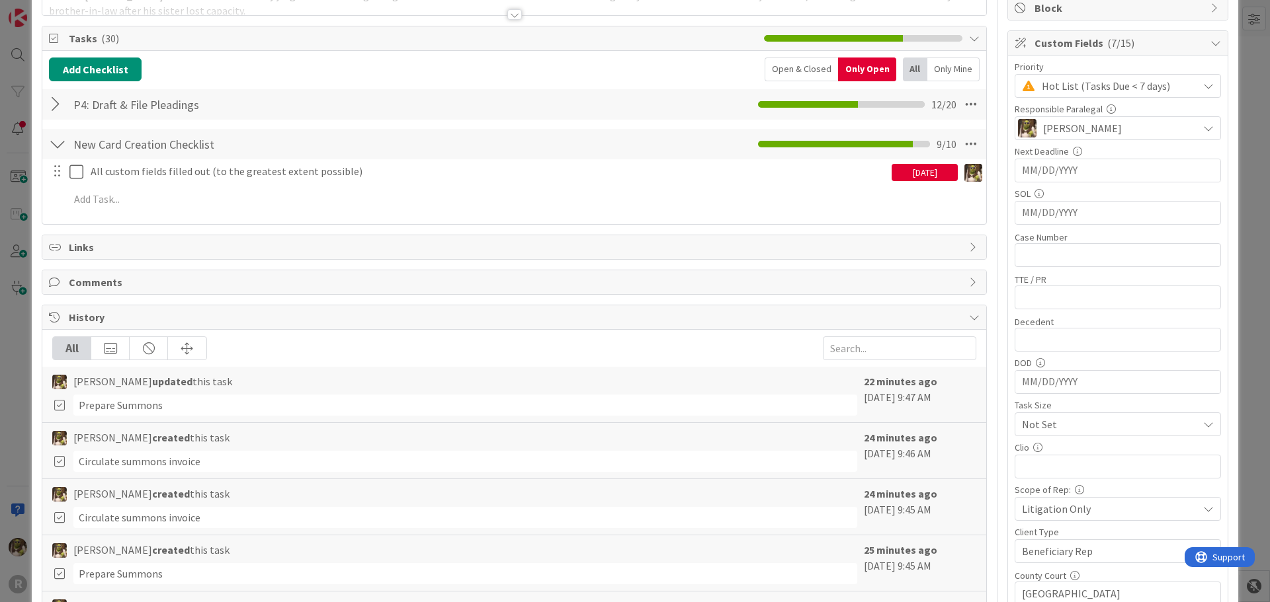
scroll to position [198, 0]
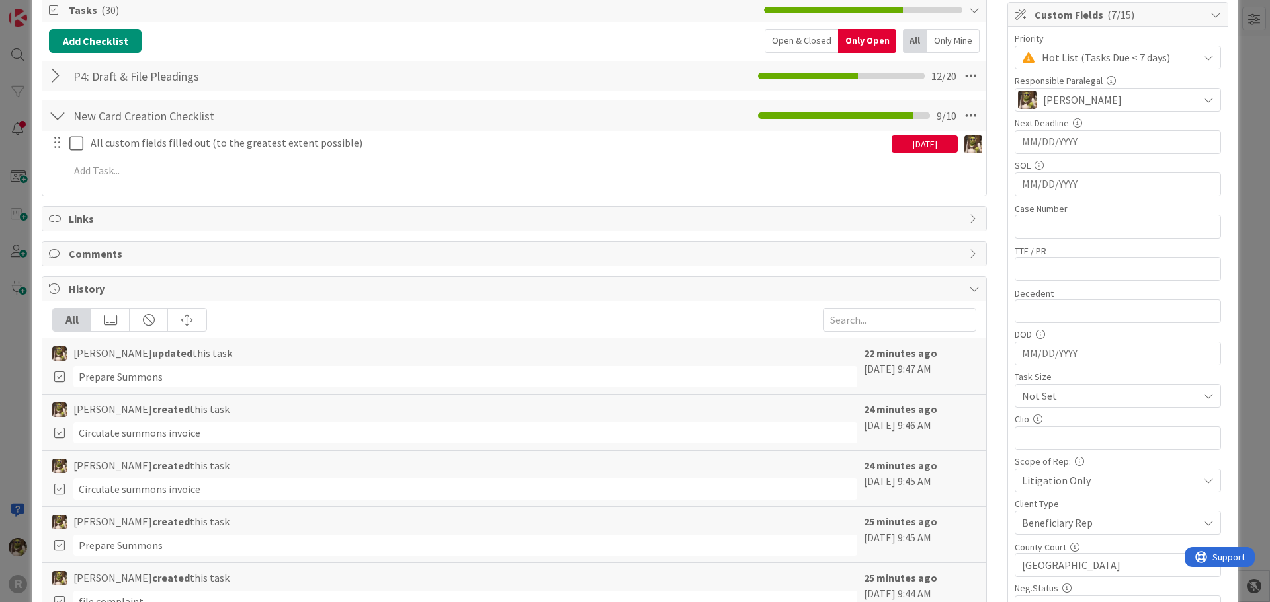
click at [909, 34] on div "All" at bounding box center [915, 41] width 24 height 24
click at [963, 40] on div "Only Mine" at bounding box center [953, 41] width 52 height 24
click at [56, 84] on div at bounding box center [57, 76] width 17 height 24
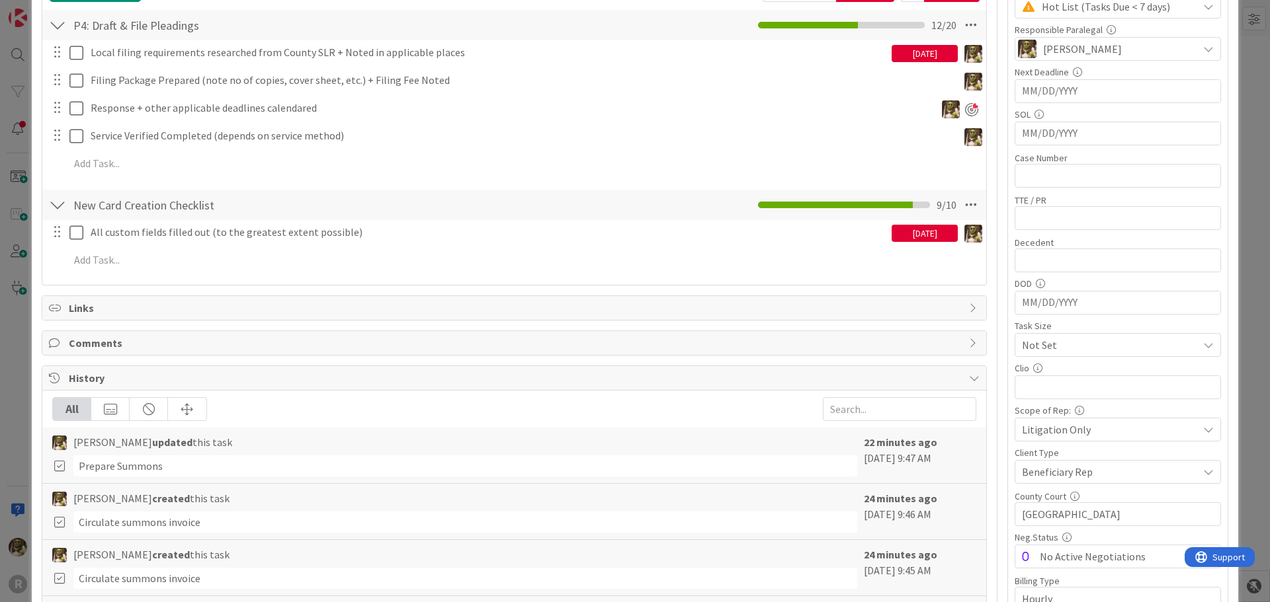
scroll to position [265, 0]
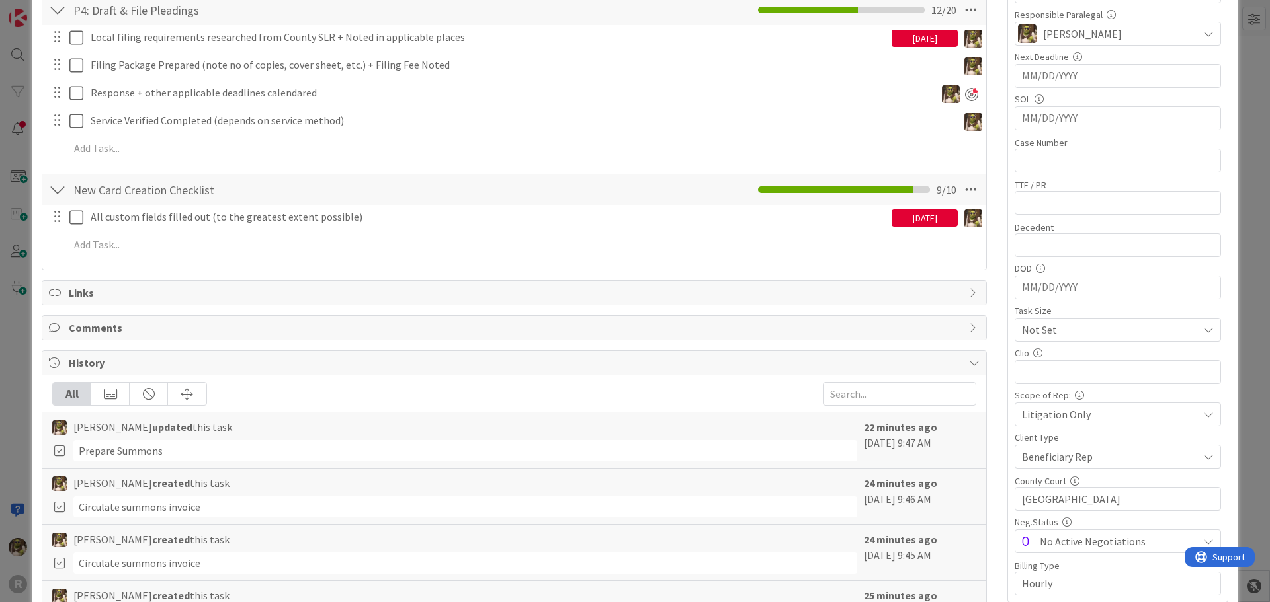
click at [185, 459] on div "Prepare Summons" at bounding box center [465, 450] width 784 height 21
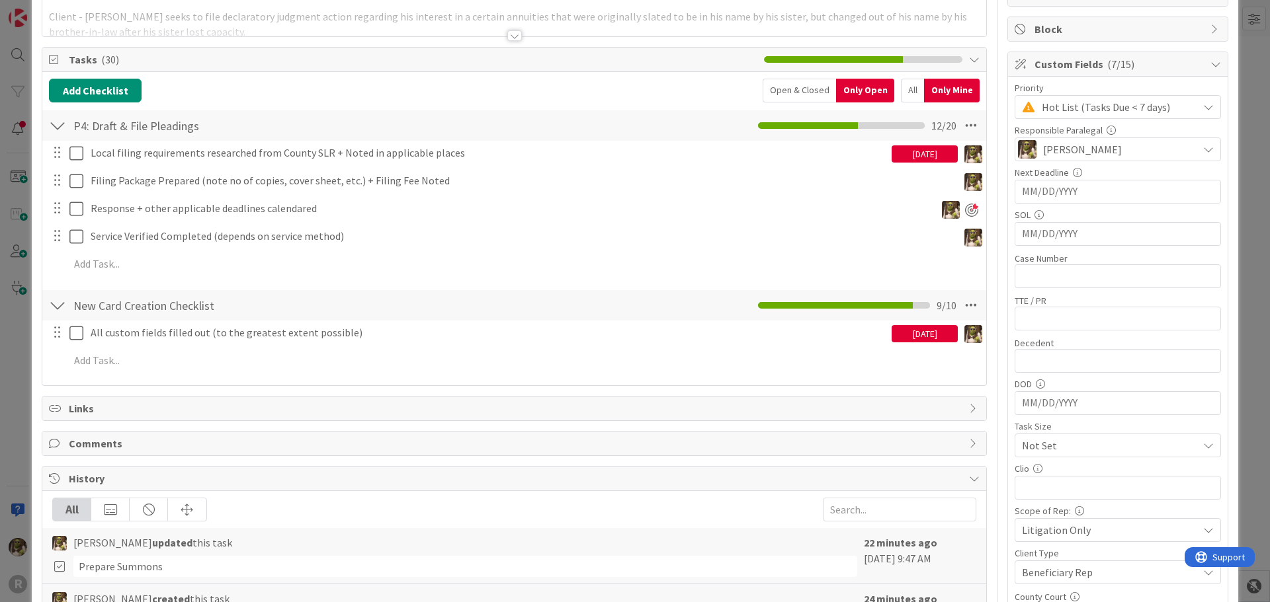
scroll to position [0, 0]
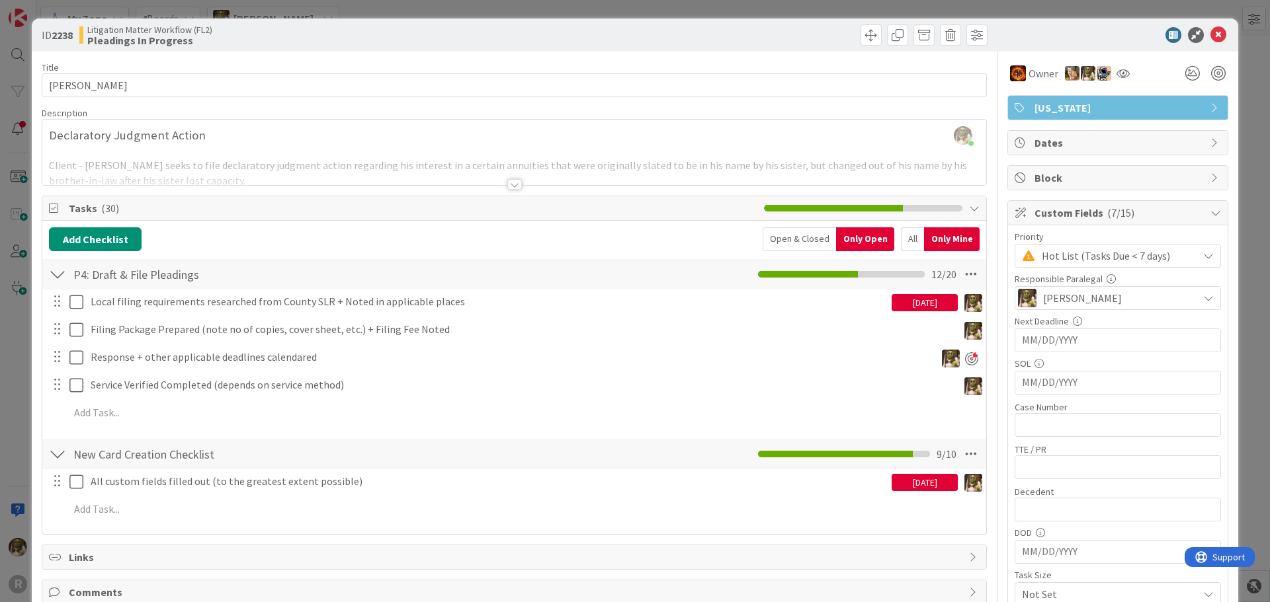
click at [908, 237] on div "All" at bounding box center [912, 240] width 23 height 24
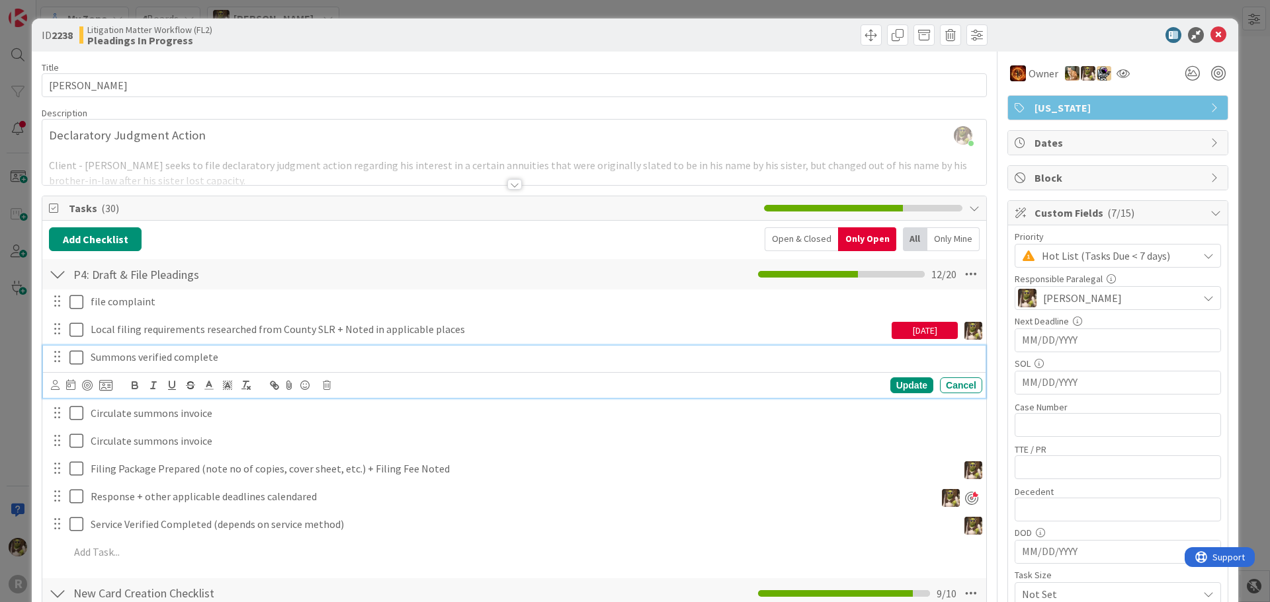
click at [232, 361] on p "Summons verified complete" at bounding box center [534, 357] width 886 height 15
click at [329, 386] on icon at bounding box center [327, 385] width 8 height 9
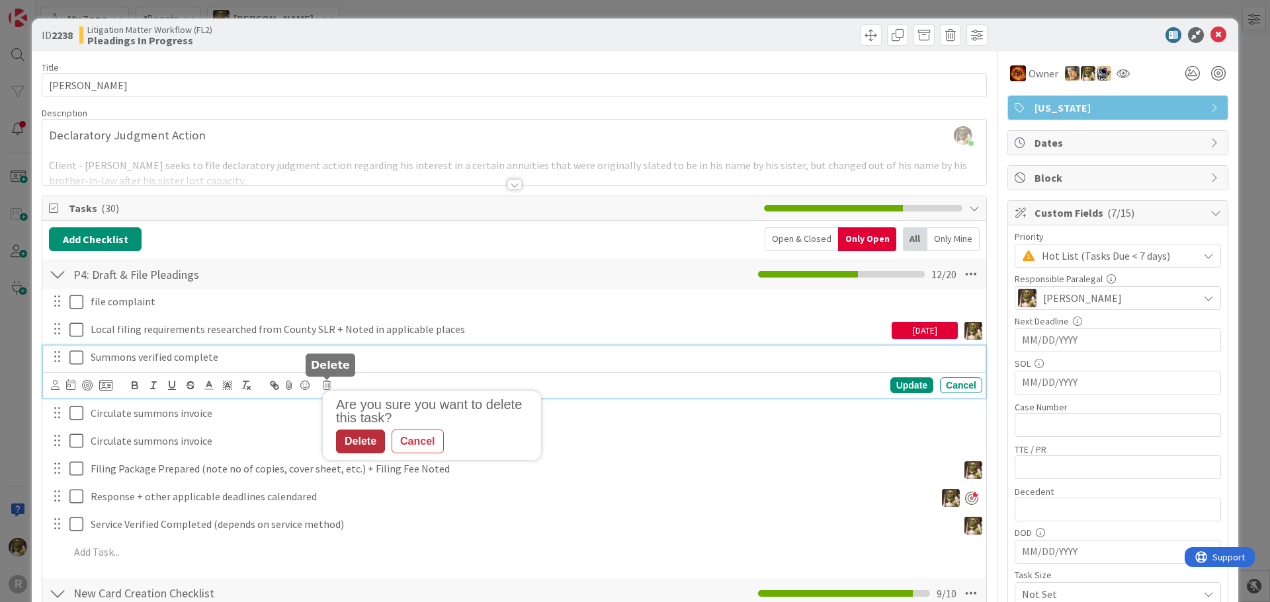
click at [347, 441] on div "Delete" at bounding box center [360, 442] width 49 height 24
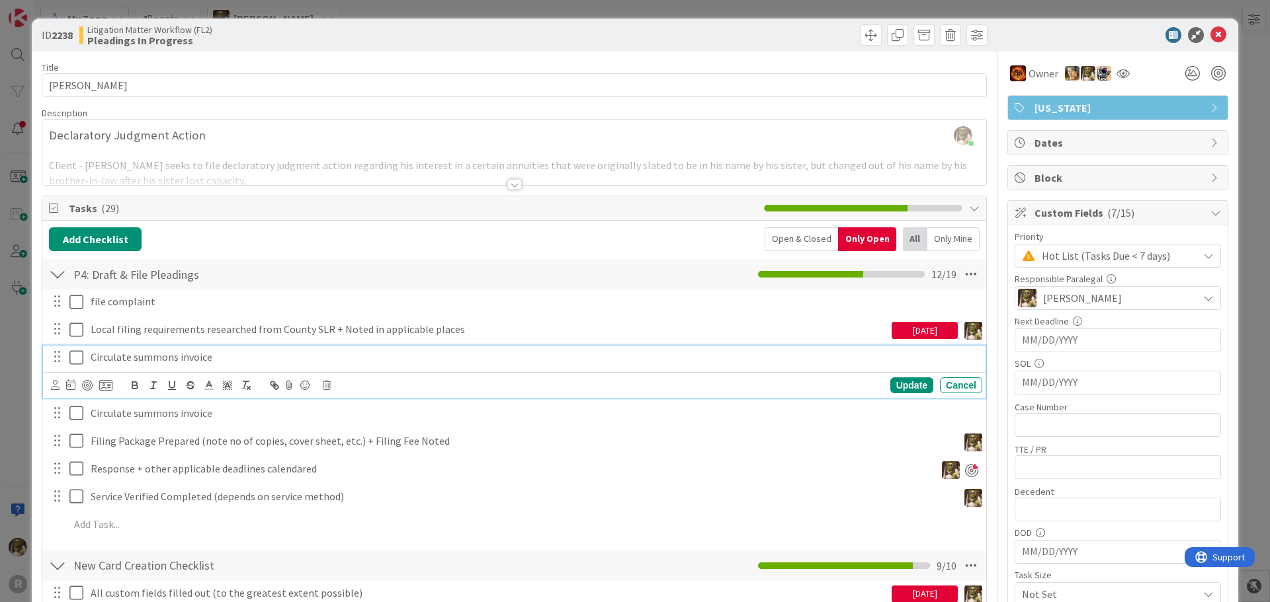
click at [202, 356] on p "Circulate summons invoice" at bounding box center [534, 357] width 886 height 15
click at [53, 386] on icon at bounding box center [55, 385] width 9 height 10
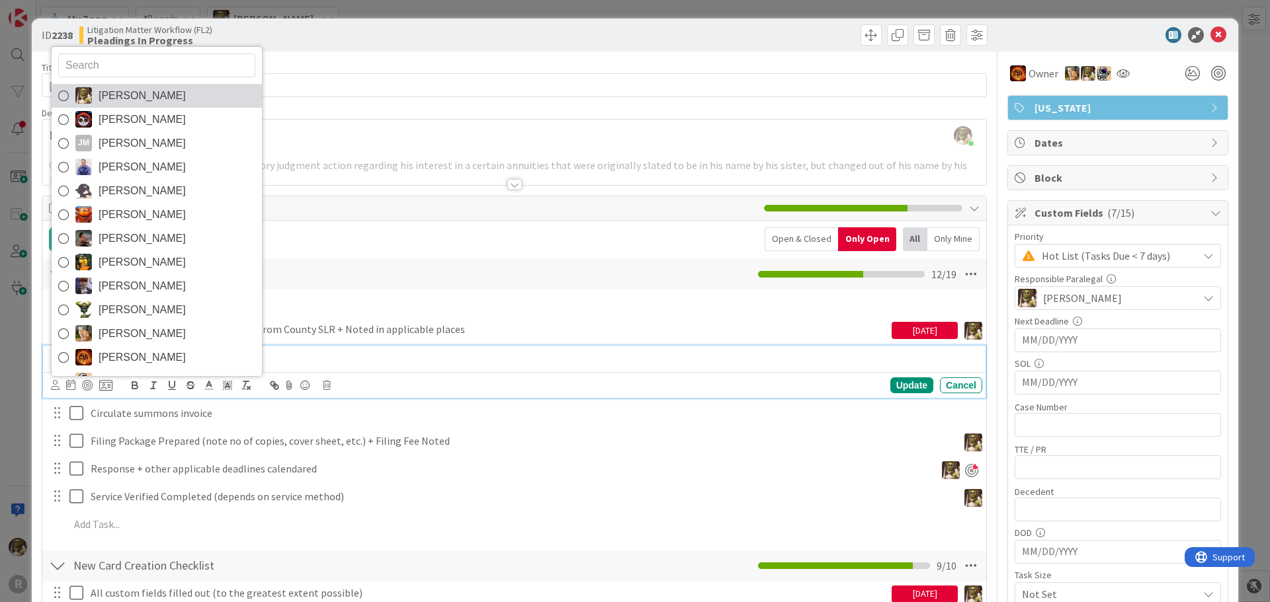
click at [115, 99] on span "[PERSON_NAME]" at bounding box center [142, 96] width 87 height 20
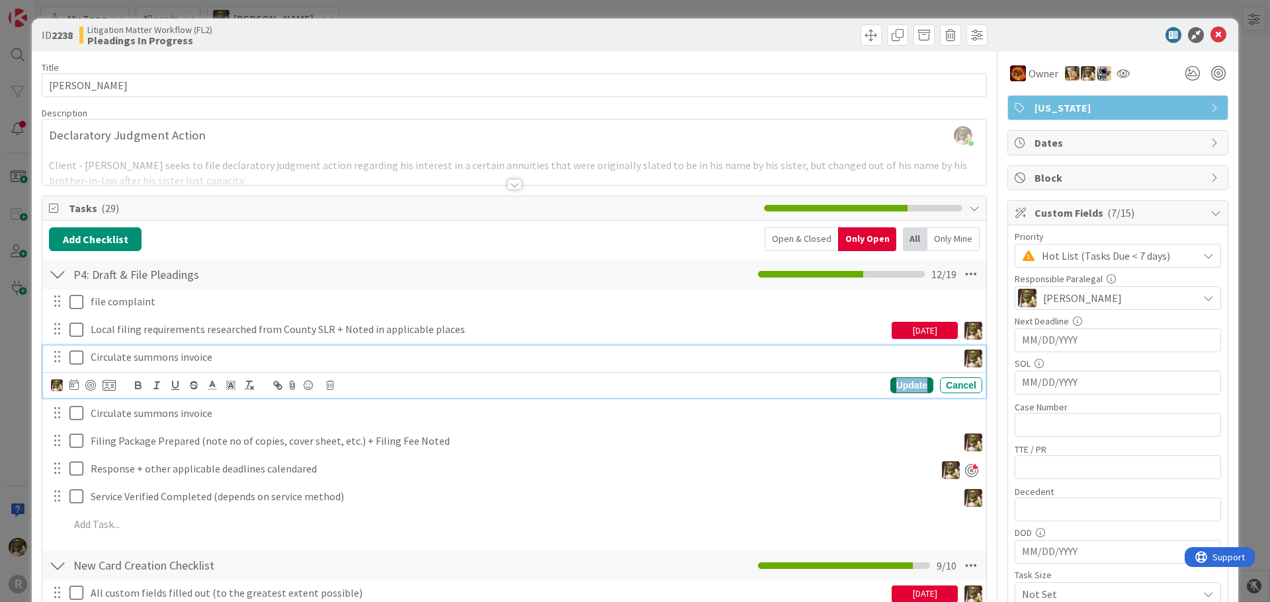
click at [903, 388] on div "Update" at bounding box center [911, 386] width 43 height 16
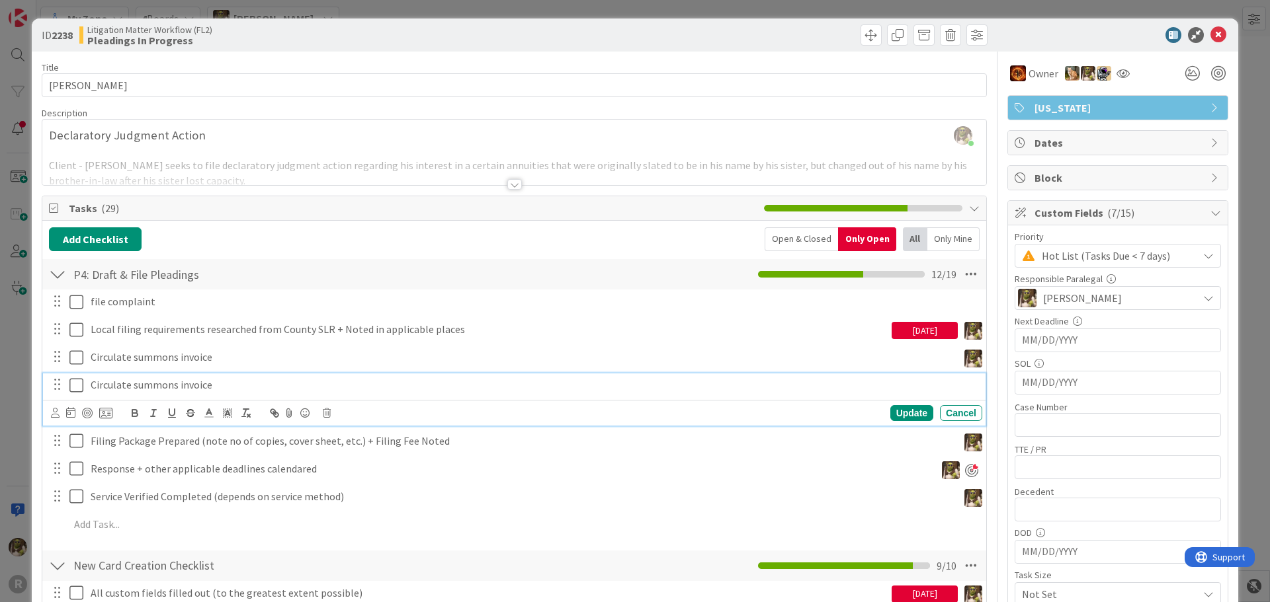
click at [188, 383] on p "Circulate summons invoice" at bounding box center [534, 385] width 886 height 15
drag, startPoint x: 56, startPoint y: 415, endPoint x: 77, endPoint y: 407, distance: 22.6
click at [57, 415] on icon at bounding box center [55, 413] width 9 height 10
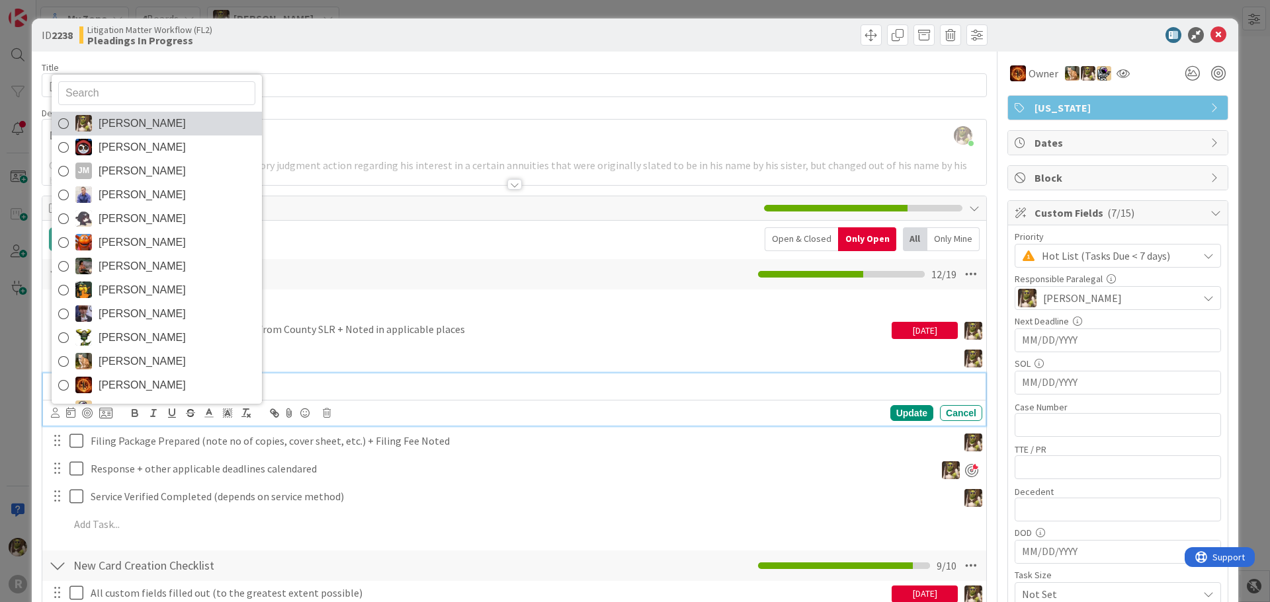
click at [99, 126] on span "[PERSON_NAME]" at bounding box center [142, 124] width 87 height 20
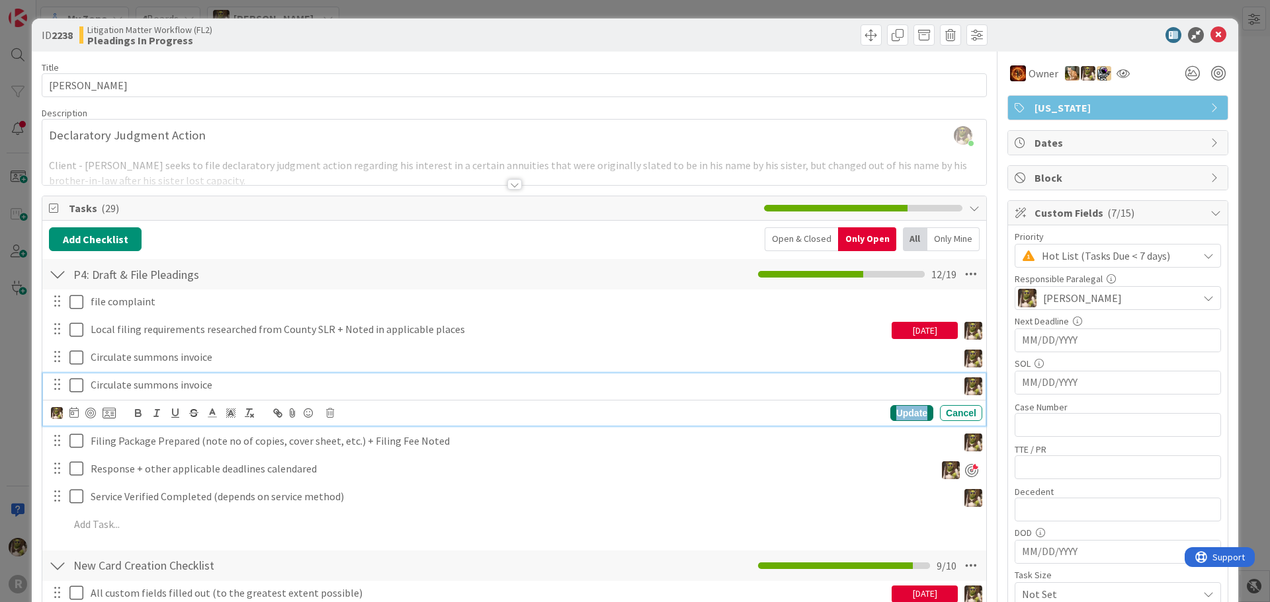
click at [913, 415] on div "Update" at bounding box center [911, 413] width 43 height 16
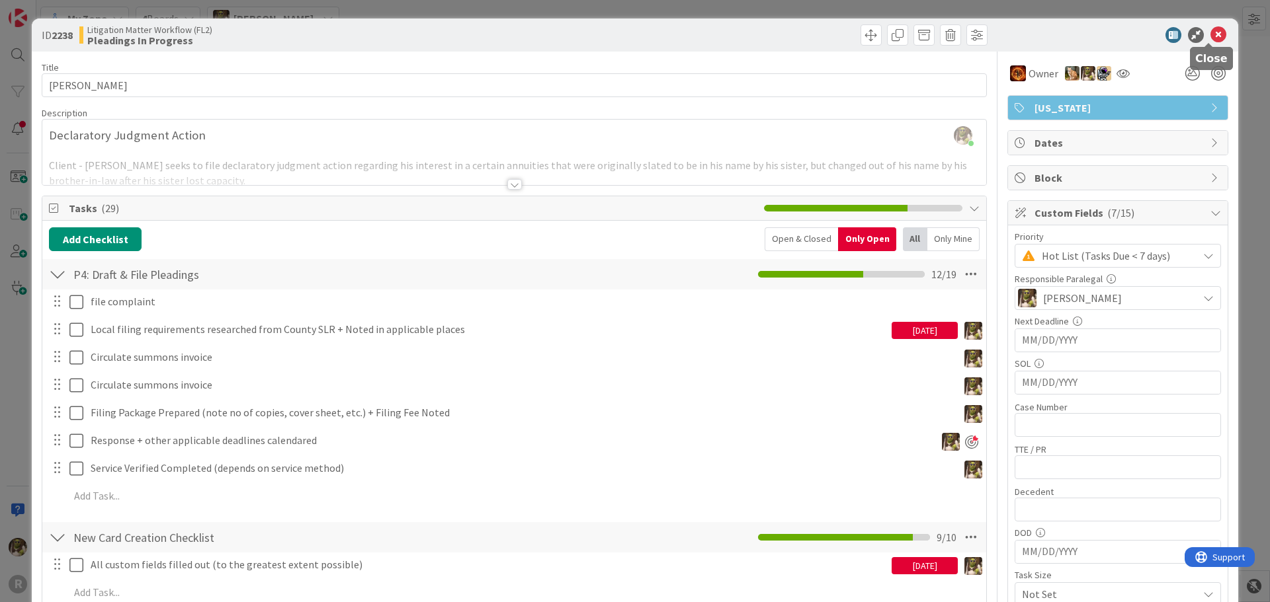
click at [1210, 28] on icon at bounding box center [1218, 35] width 16 height 16
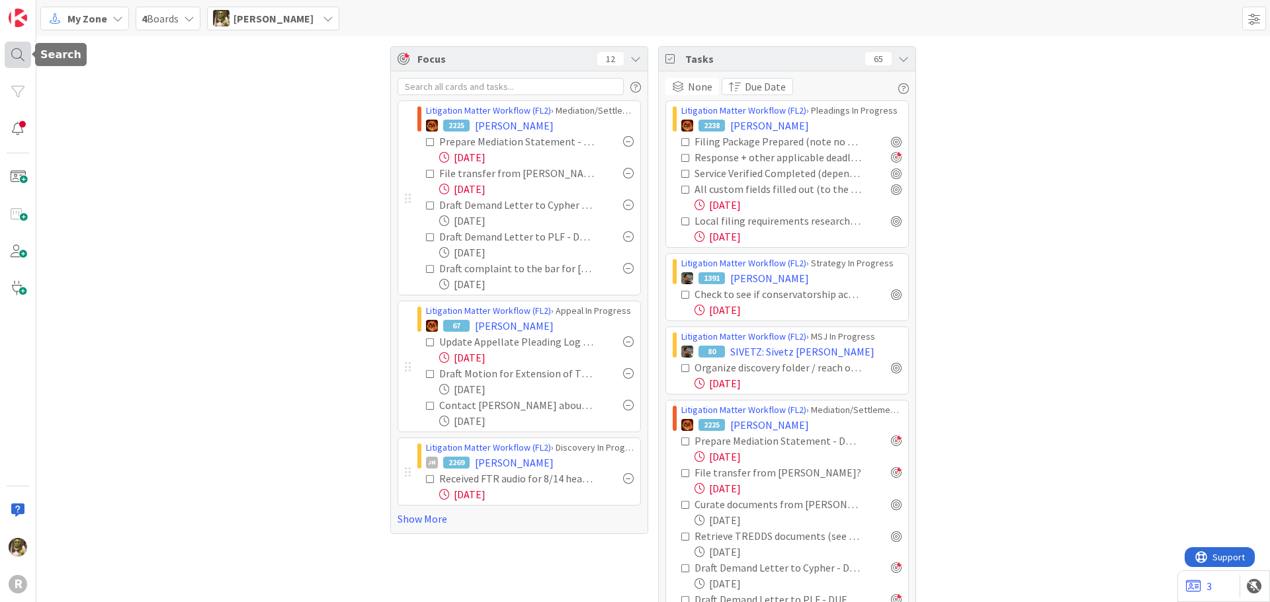
click at [22, 53] on div at bounding box center [18, 55] width 26 height 26
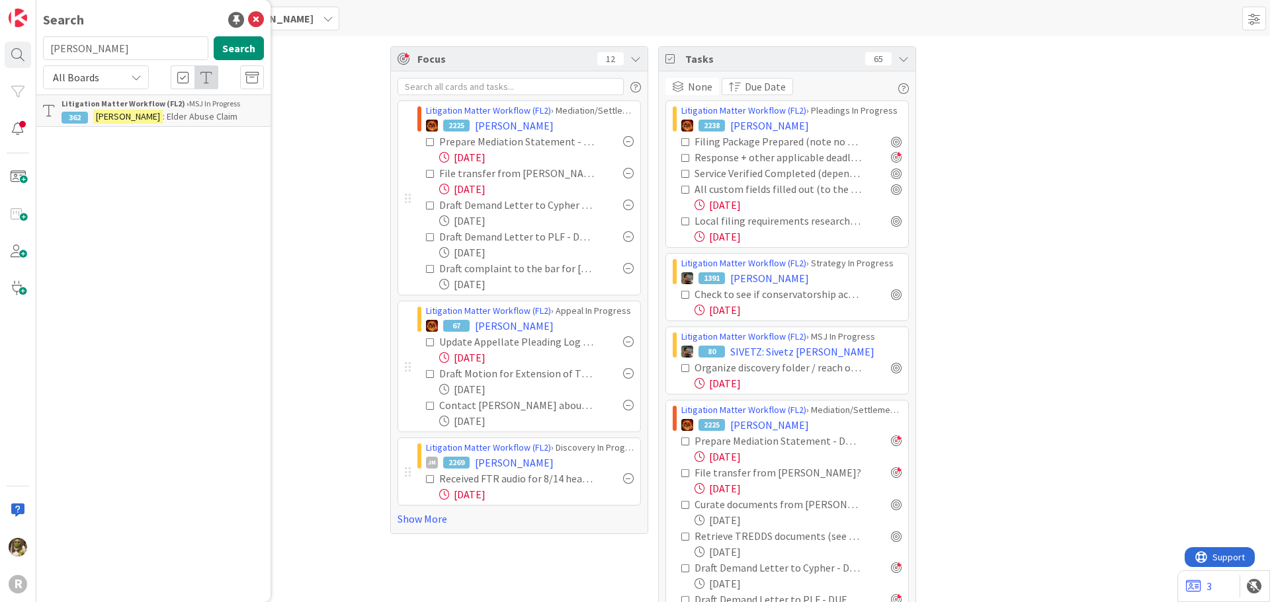
click at [106, 113] on mark "ANDERSON" at bounding box center [127, 117] width 69 height 14
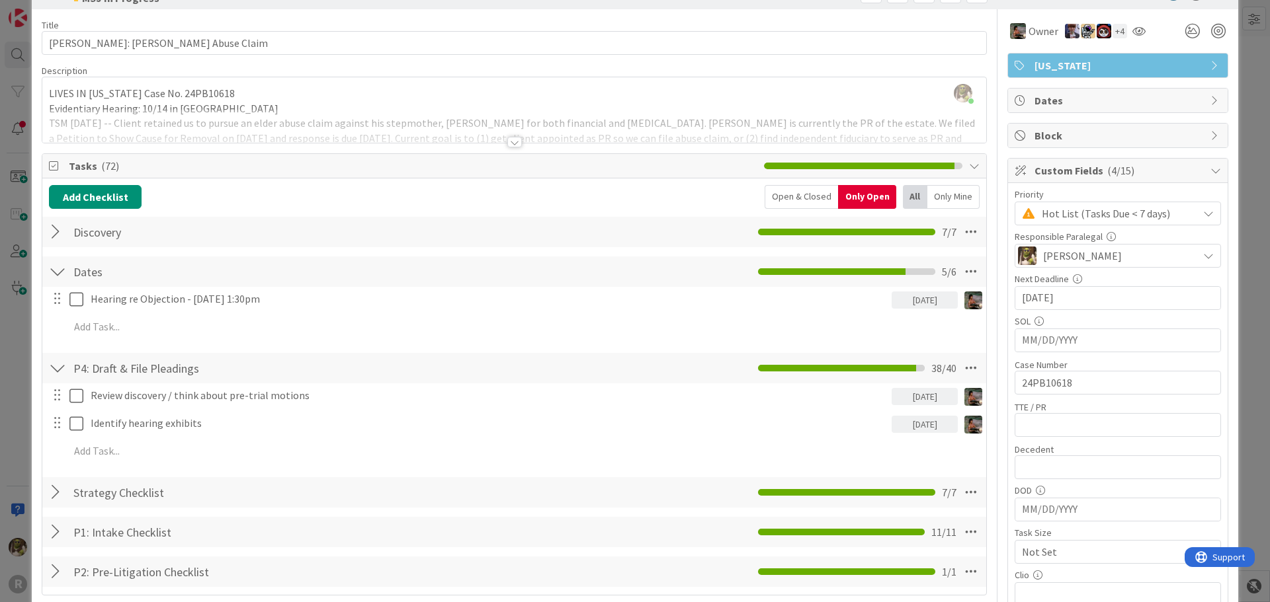
scroll to position [66, 0]
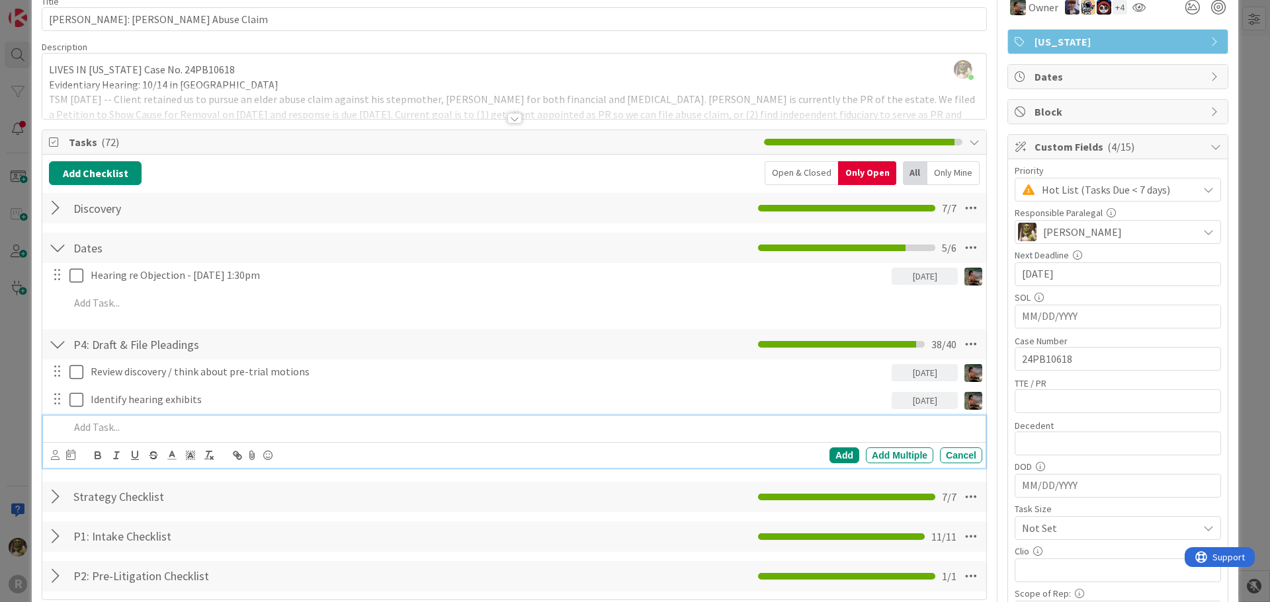
click at [122, 425] on p at bounding box center [522, 427] width 907 height 15
click at [57, 454] on icon at bounding box center [55, 455] width 9 height 10
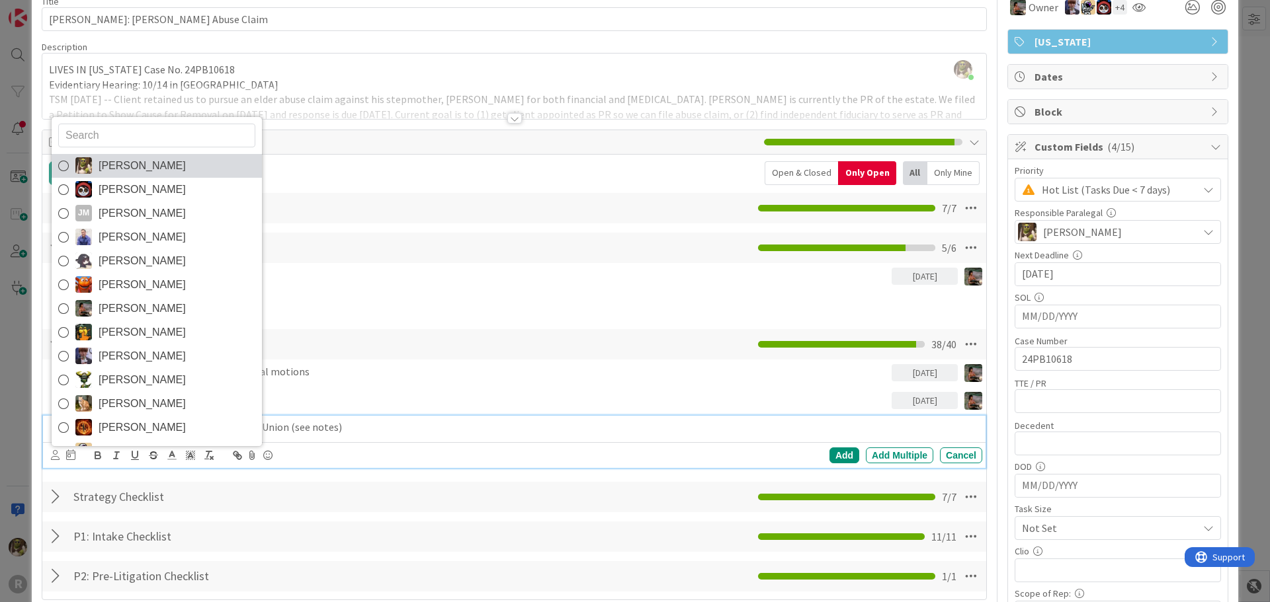
click at [151, 167] on span "[PERSON_NAME]" at bounding box center [142, 166] width 87 height 20
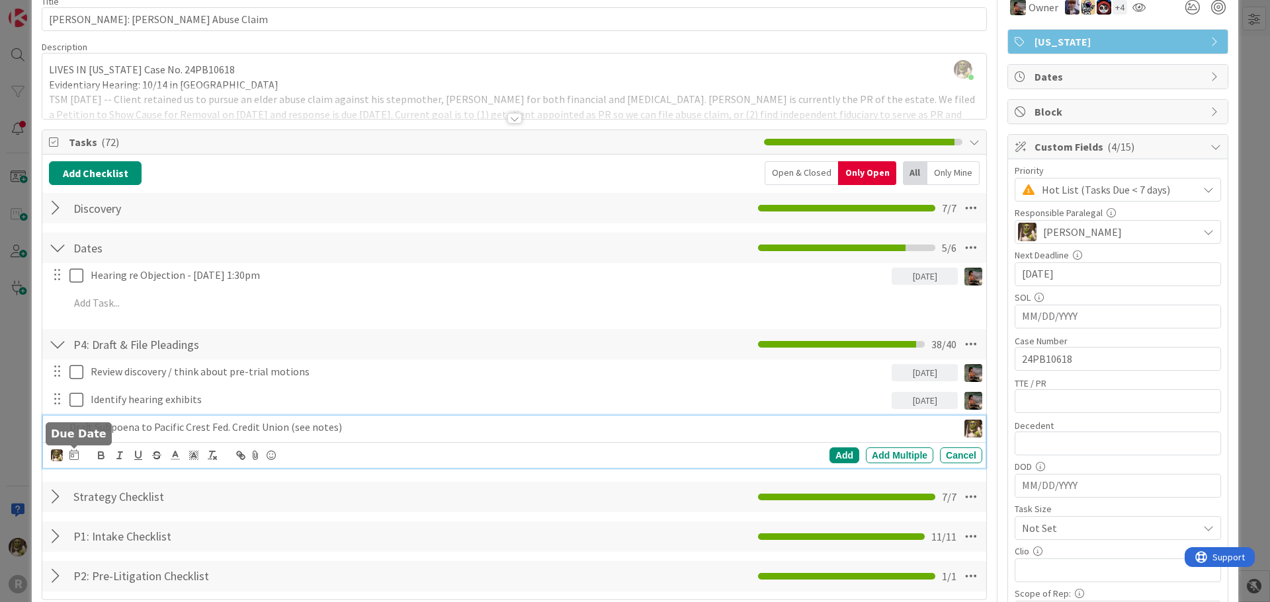
click at [75, 453] on icon at bounding box center [73, 455] width 9 height 11
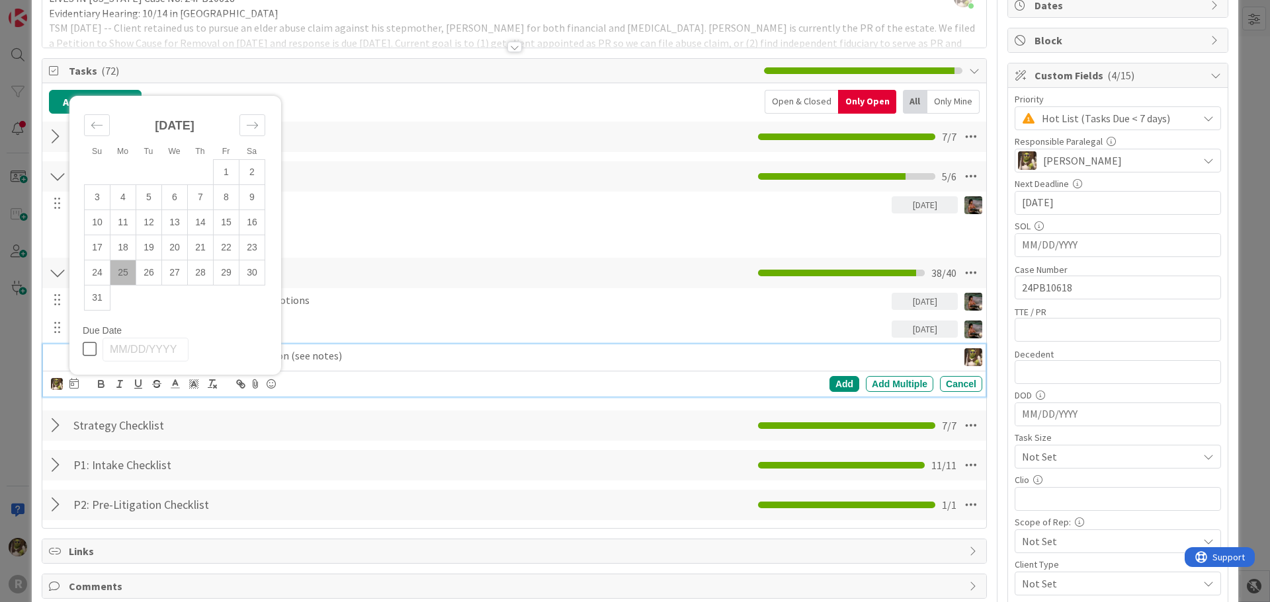
scroll to position [265, 0]
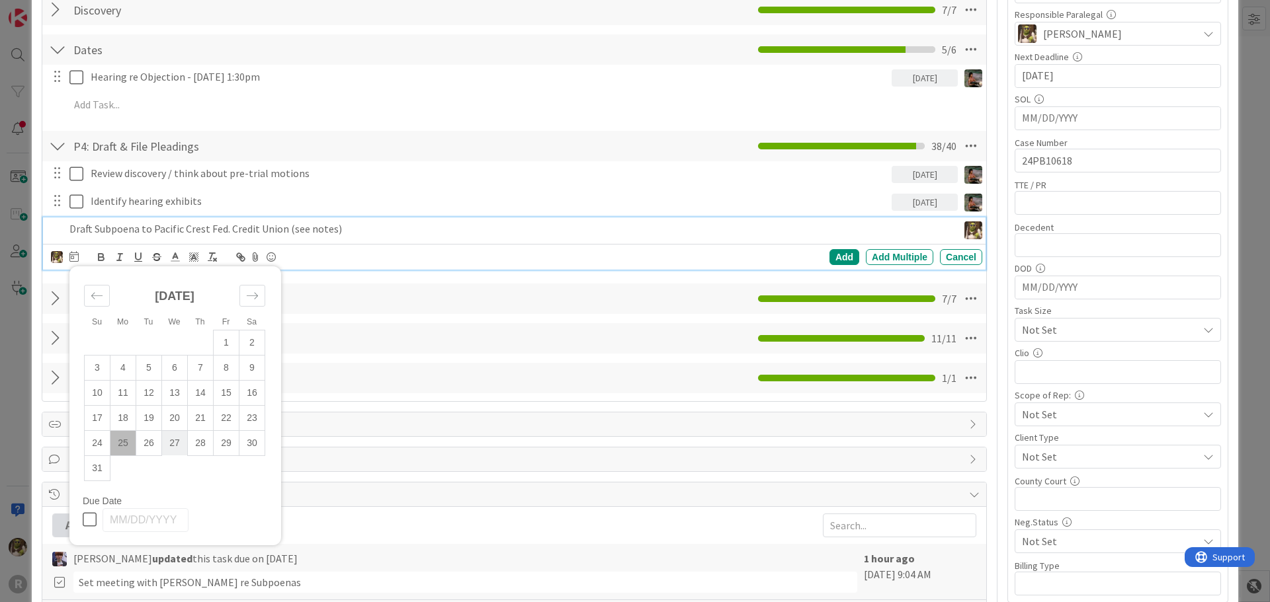
click at [175, 444] on td "27" at bounding box center [175, 443] width 26 height 25
click at [839, 256] on div "Add" at bounding box center [844, 257] width 30 height 16
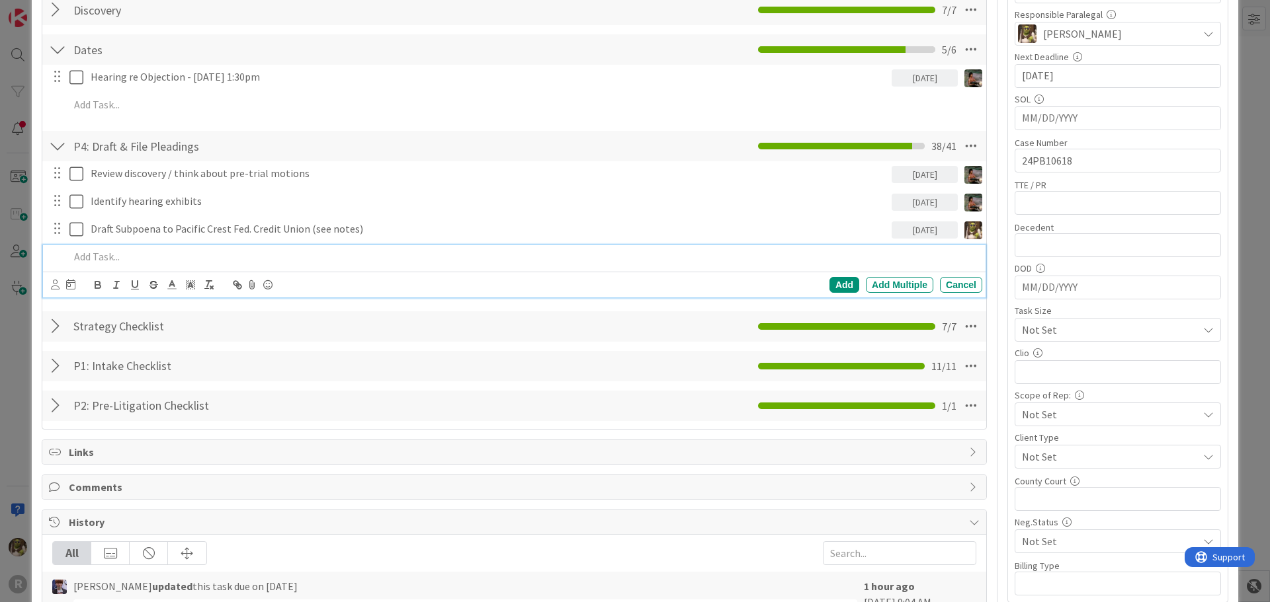
click at [131, 260] on p at bounding box center [522, 256] width 907 height 15
click at [55, 282] on icon at bounding box center [55, 285] width 9 height 10
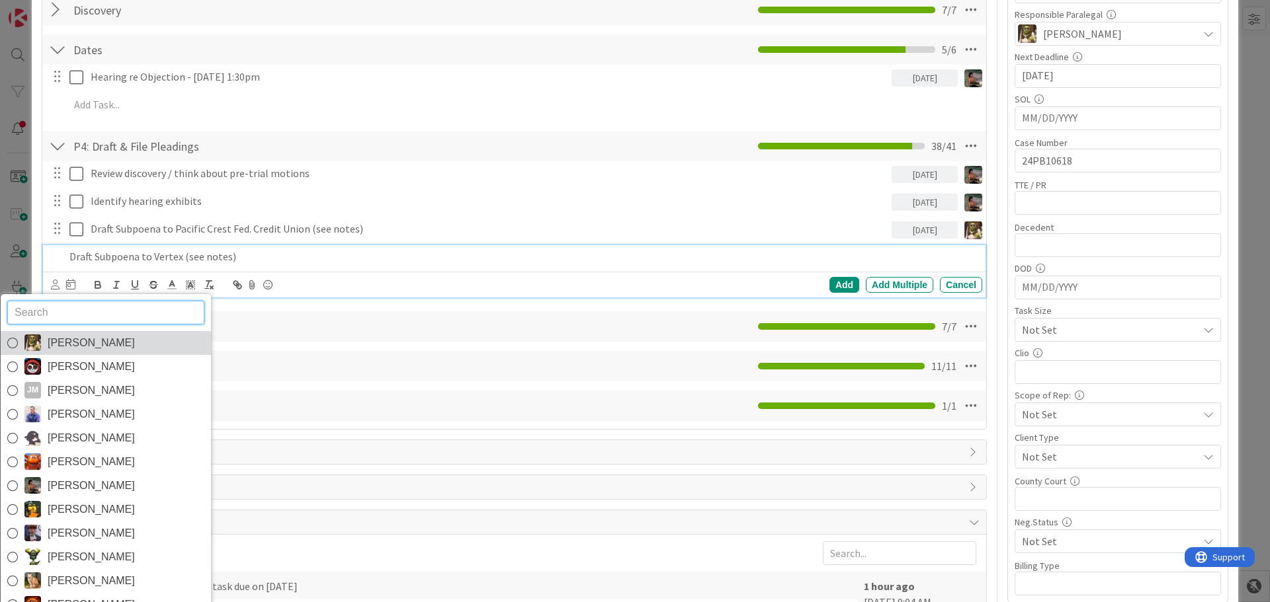
click at [65, 348] on span "[PERSON_NAME]" at bounding box center [91, 343] width 87 height 20
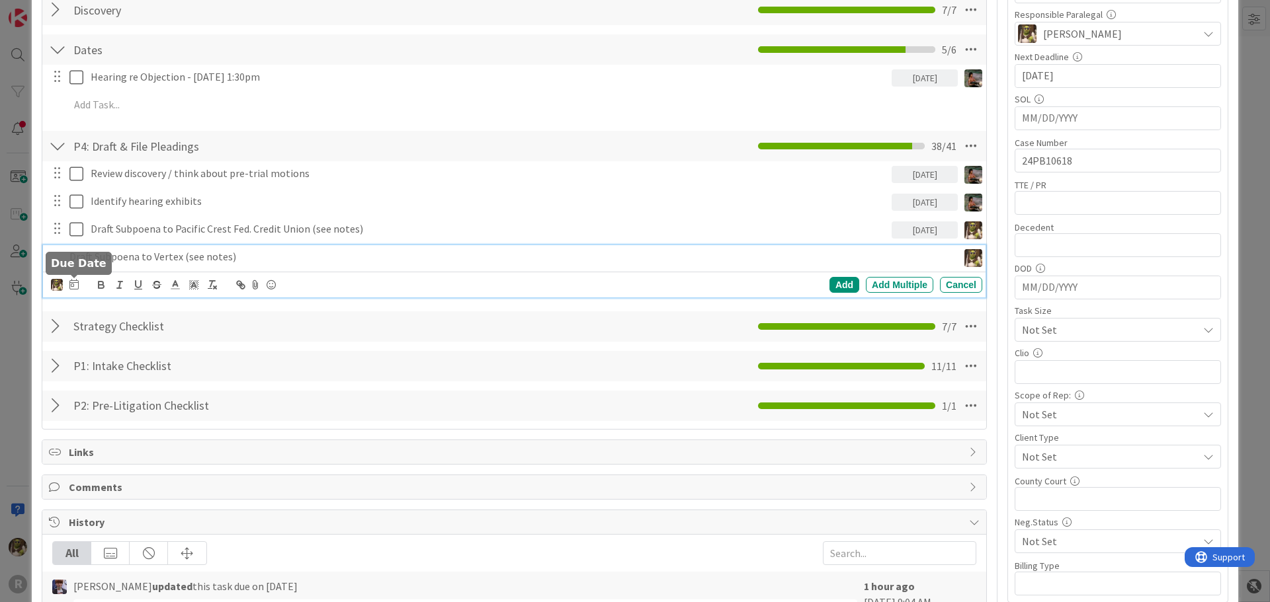
click at [75, 282] on icon at bounding box center [73, 284] width 9 height 11
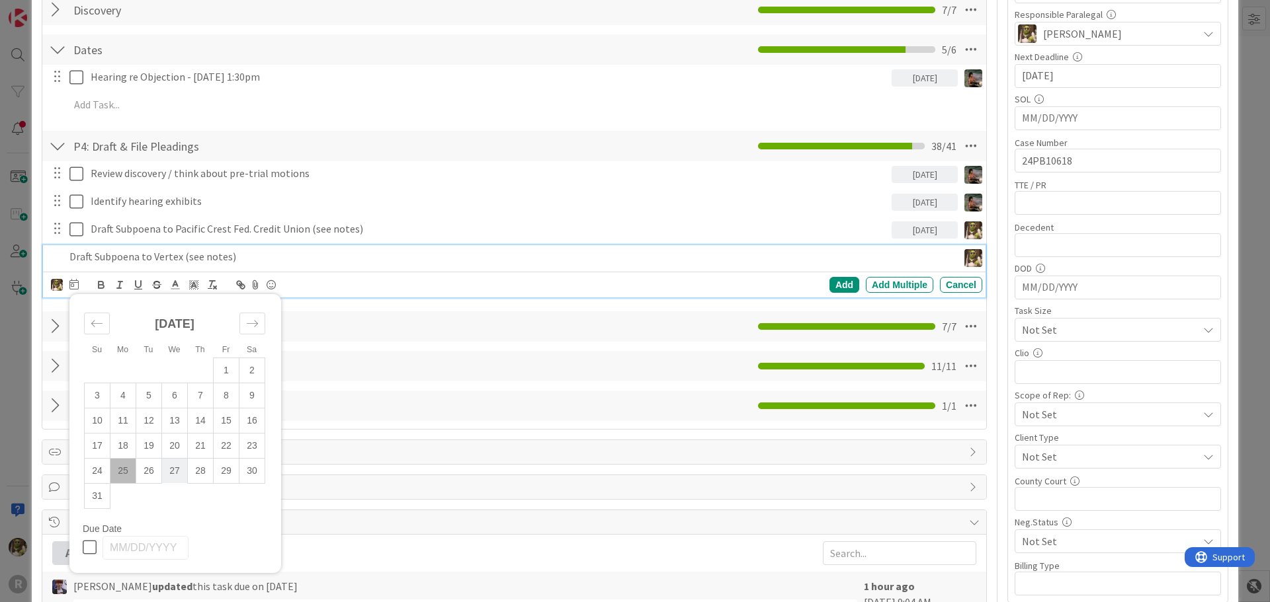
click at [179, 474] on td "27" at bounding box center [175, 470] width 26 height 25
click at [837, 282] on div "Add" at bounding box center [844, 285] width 30 height 16
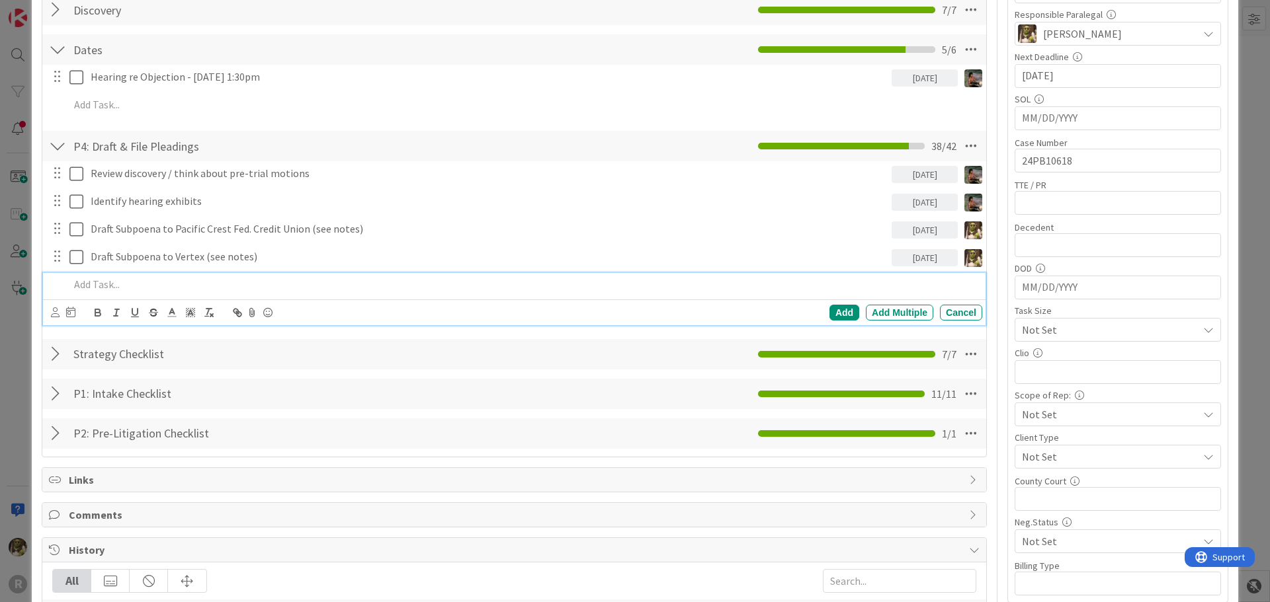
click at [85, 279] on p at bounding box center [522, 284] width 907 height 15
click at [55, 316] on icon at bounding box center [55, 313] width 9 height 10
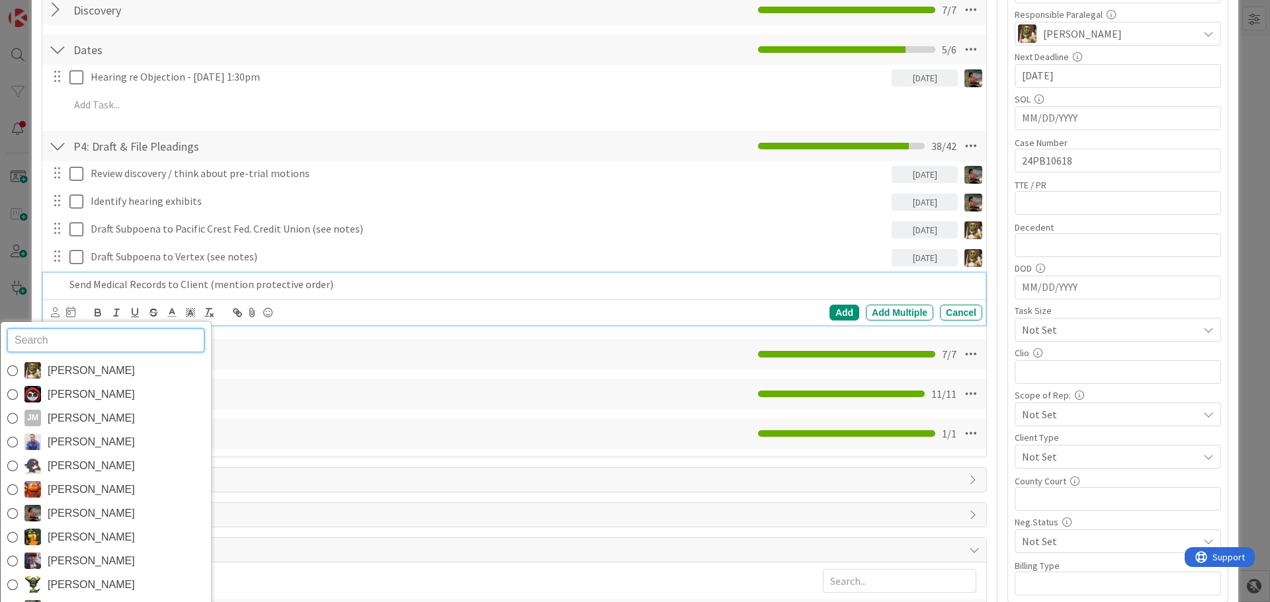
click at [131, 357] on div "Devine Gines Jasmin Sanchez JM Jeff Myers John Grant Kelly Nguyen Kiara Adams M…" at bounding box center [106, 486] width 212 height 331
click at [117, 370] on link "[PERSON_NAME]" at bounding box center [106, 371] width 210 height 24
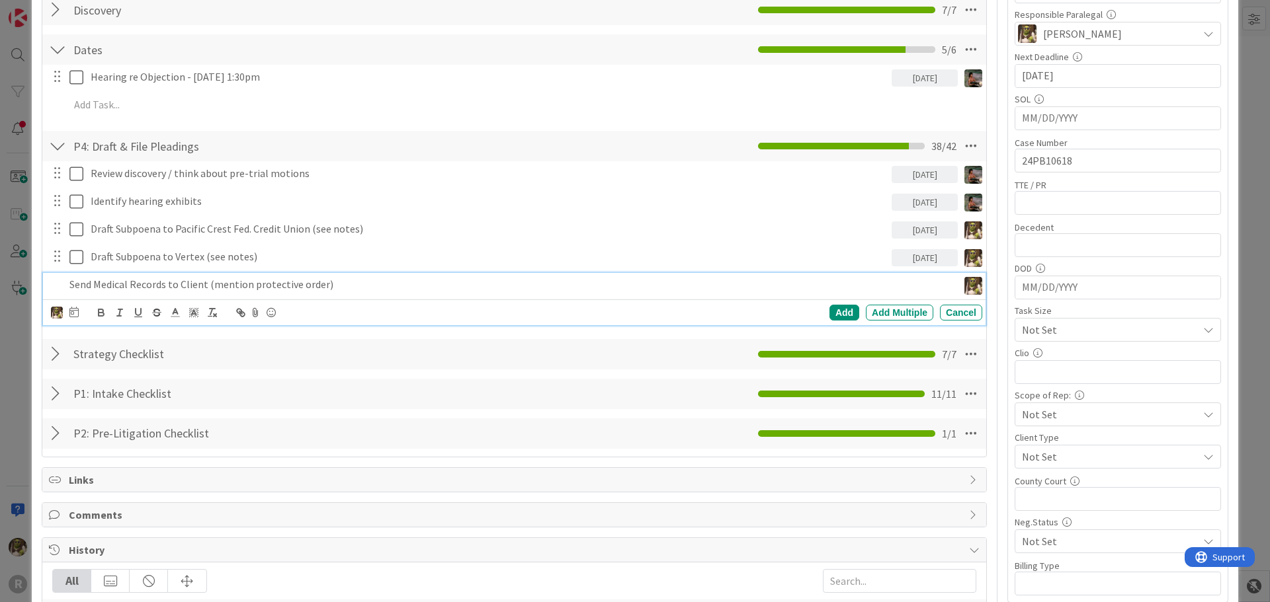
drag, startPoint x: 40, startPoint y: 284, endPoint x: 48, endPoint y: 282, distance: 8.2
click at [43, 282] on div "ID 362 Litigation Matter Workflow (FL2) MSJ In Progress Title 27 / 128 ANDERSON…" at bounding box center [635, 603] width 1206 height 1698
click at [101, 276] on div "Send Medical Records to Client (mention protective order)" at bounding box center [510, 284] width 893 height 23
click at [74, 315] on icon at bounding box center [73, 312] width 9 height 11
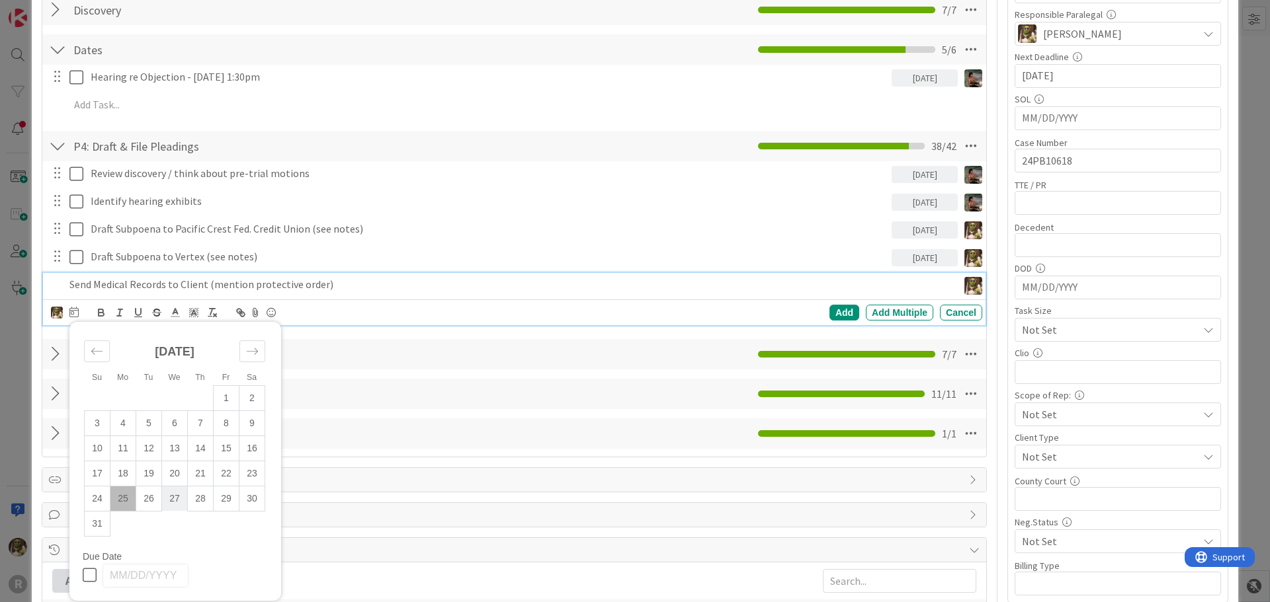
click at [178, 503] on td "27" at bounding box center [175, 498] width 26 height 25
click at [829, 311] on div "Add" at bounding box center [844, 313] width 30 height 16
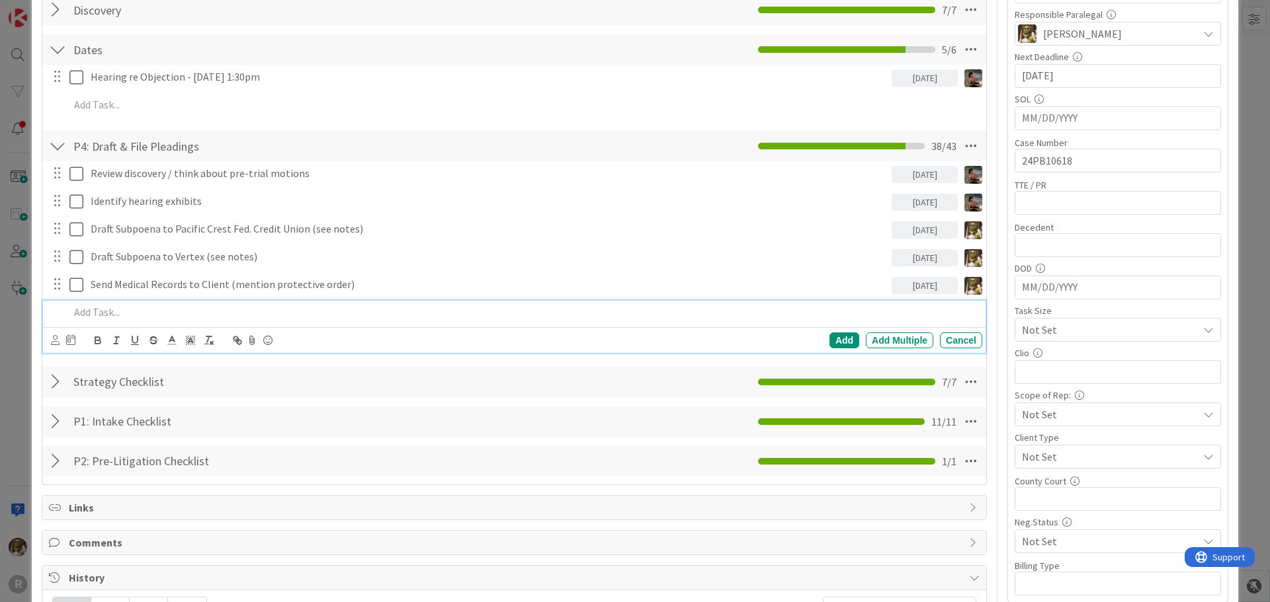
click at [167, 311] on p at bounding box center [522, 312] width 907 height 15
click at [52, 342] on icon at bounding box center [55, 340] width 9 height 10
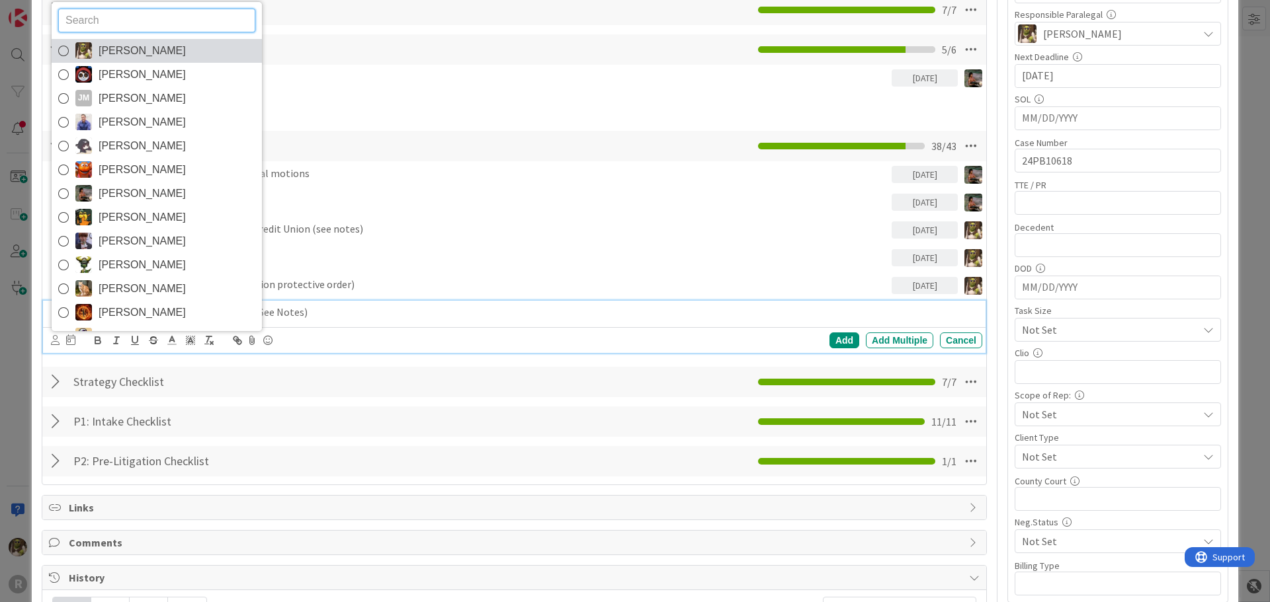
click at [138, 50] on span "[PERSON_NAME]" at bounding box center [142, 51] width 87 height 20
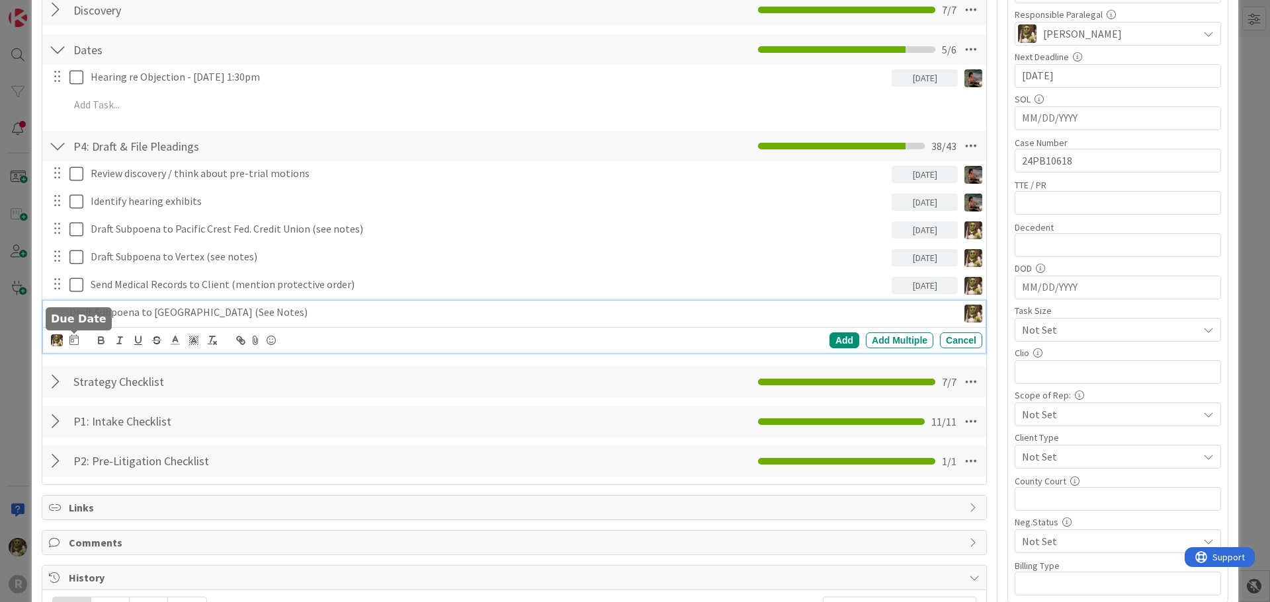
click at [71, 345] on div at bounding box center [73, 341] width 9 height 16
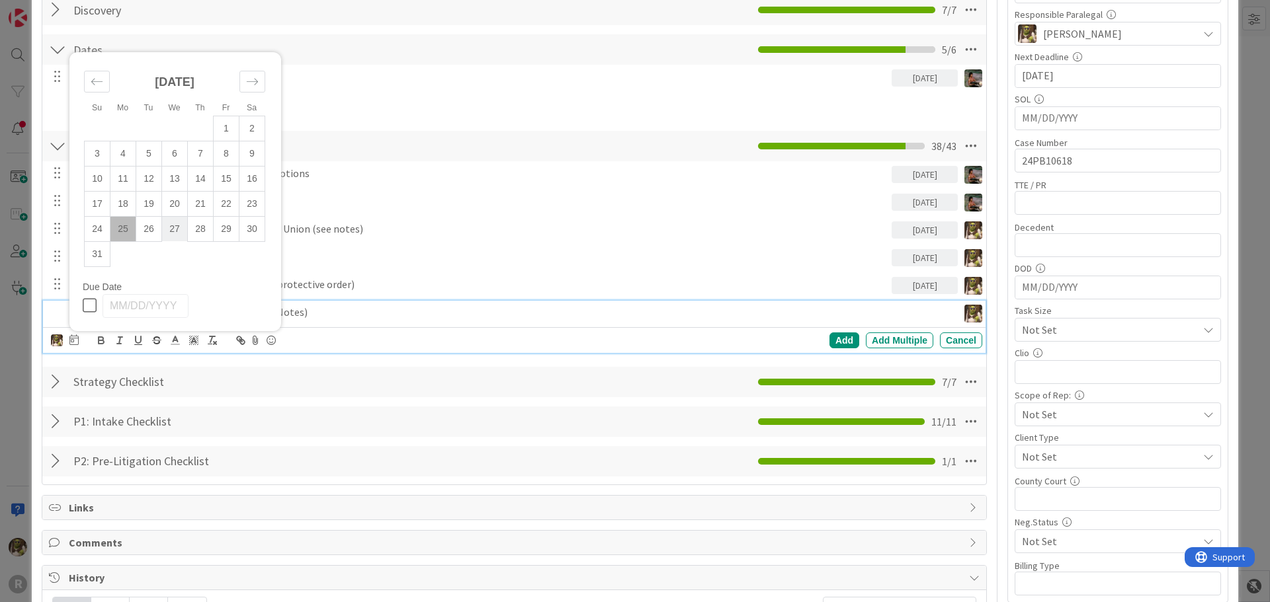
click at [177, 225] on td "27" at bounding box center [175, 228] width 26 height 25
click at [842, 342] on div "Add" at bounding box center [844, 341] width 30 height 16
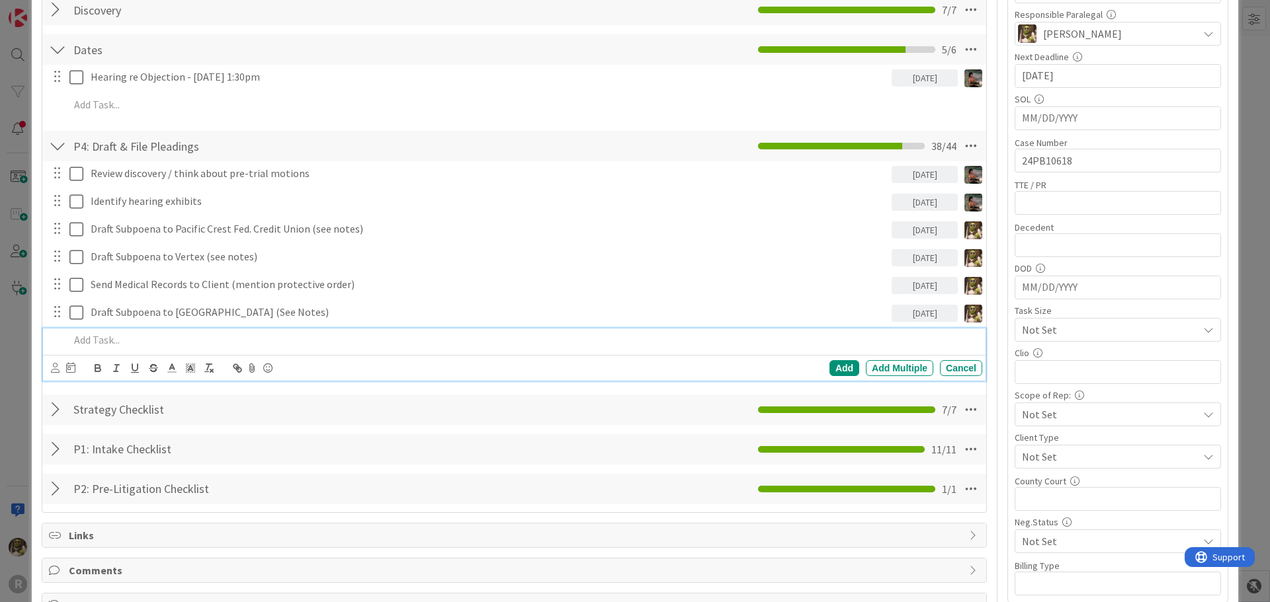
click at [305, 333] on p at bounding box center [522, 340] width 907 height 15
click at [60, 369] on div "Devine Gines Jasmin Sanchez JM Jeff Myers John Grant Kelly Nguyen Kiara Adams M…" at bounding box center [63, 368] width 24 height 16
click at [56, 372] on icon at bounding box center [55, 368] width 9 height 10
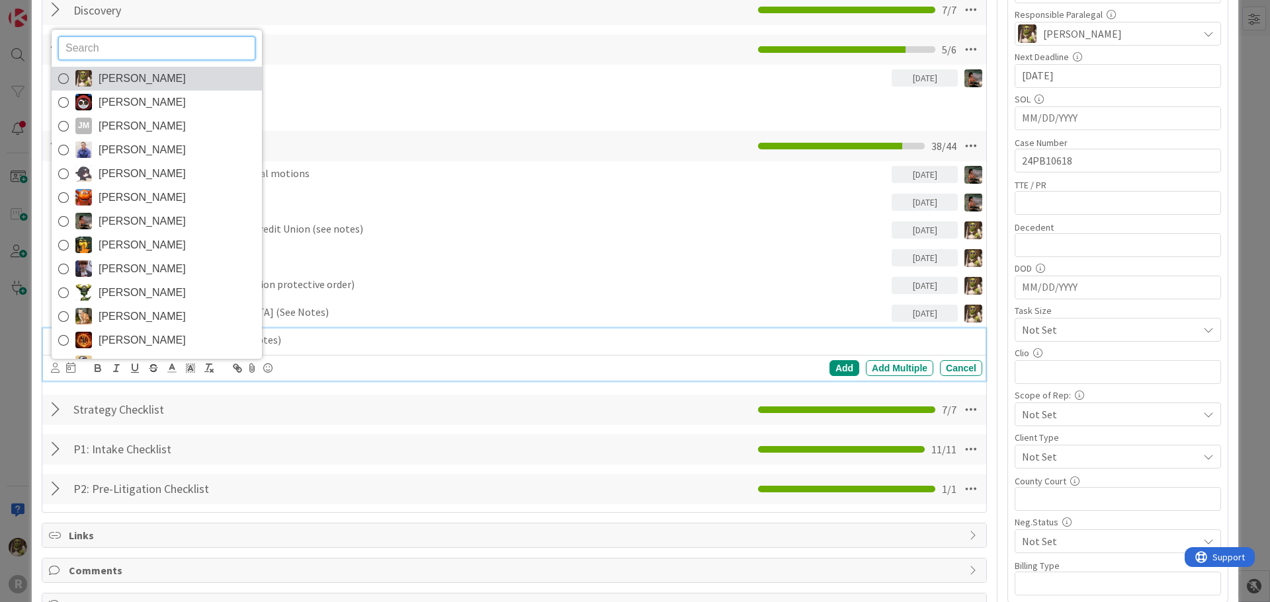
click at [124, 77] on span "[PERSON_NAME]" at bounding box center [142, 79] width 87 height 20
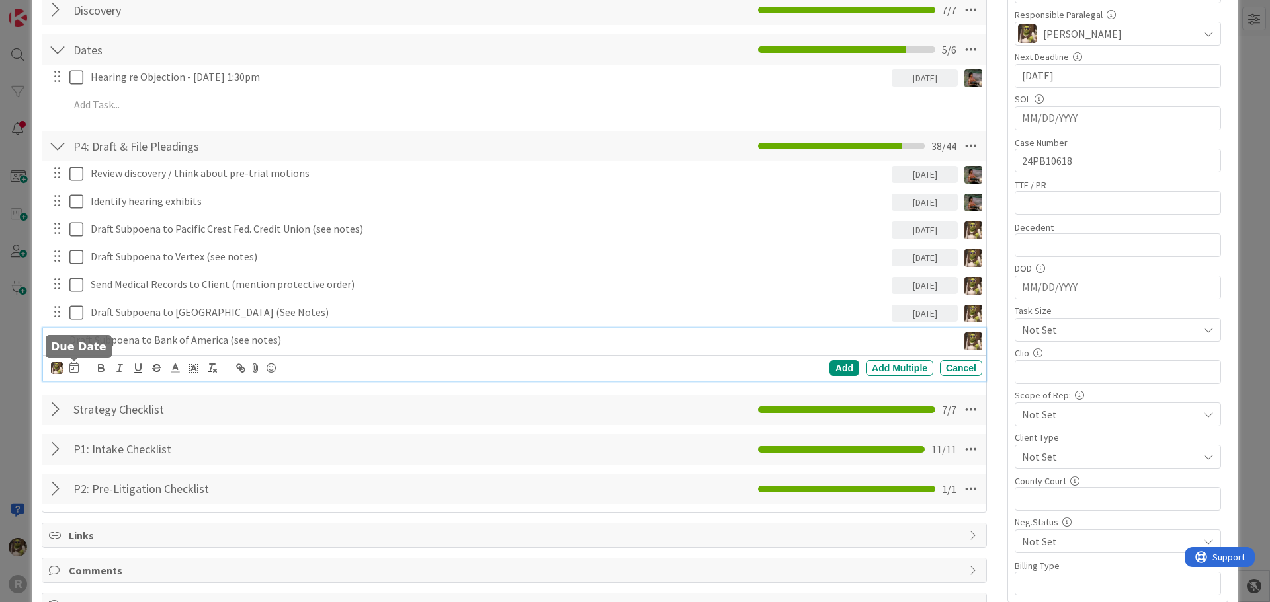
click at [74, 370] on icon at bounding box center [73, 367] width 9 height 11
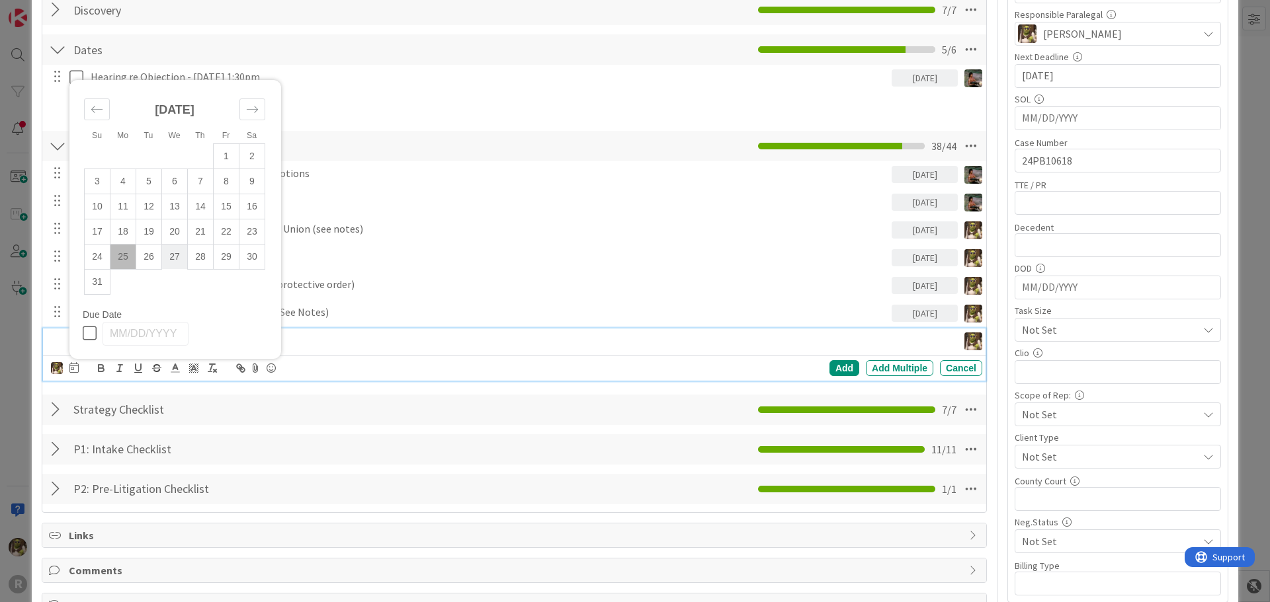
click at [181, 255] on td "27" at bounding box center [175, 256] width 26 height 25
click at [840, 371] on div "Add" at bounding box center [844, 368] width 30 height 16
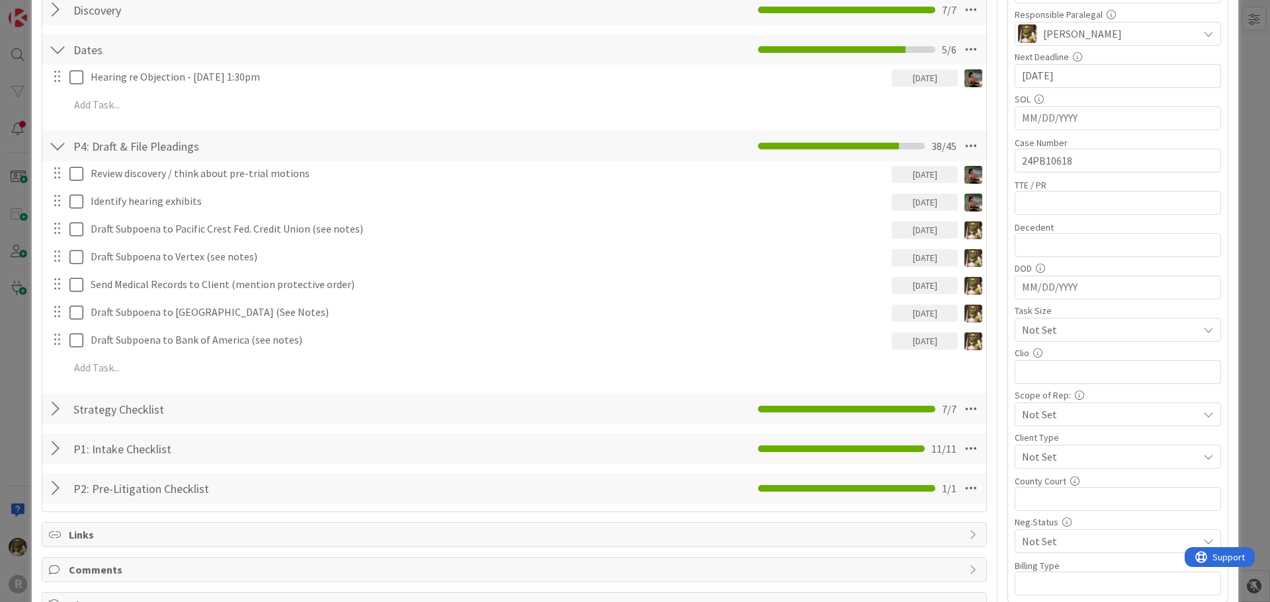
scroll to position [0, 0]
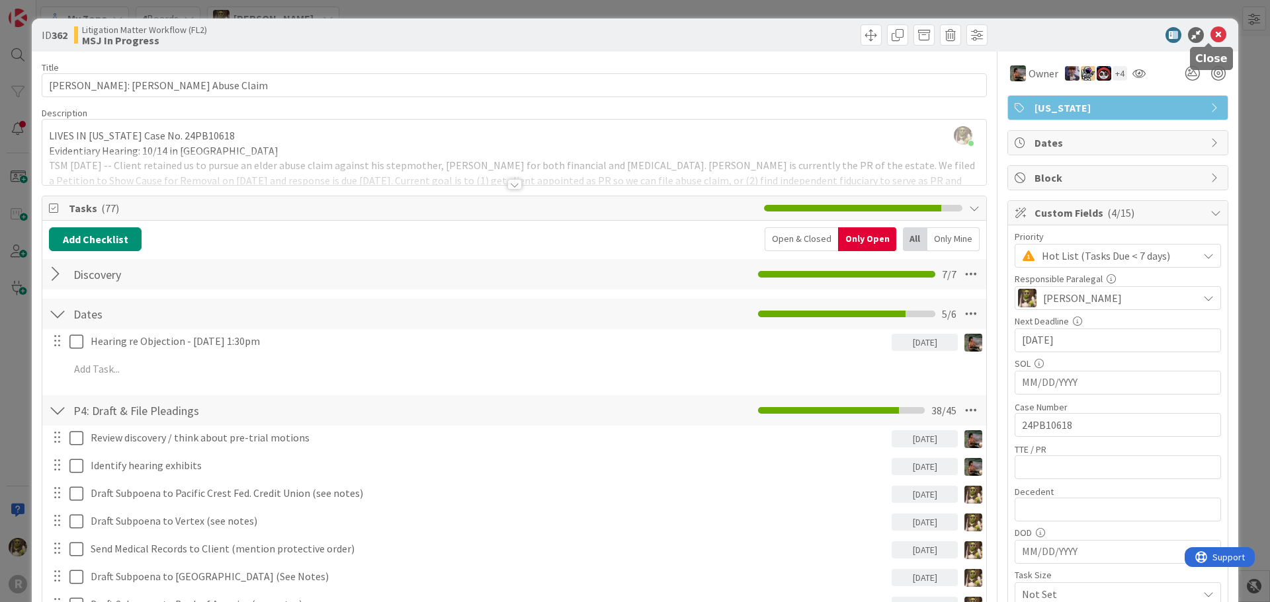
click at [1214, 31] on icon at bounding box center [1218, 35] width 16 height 16
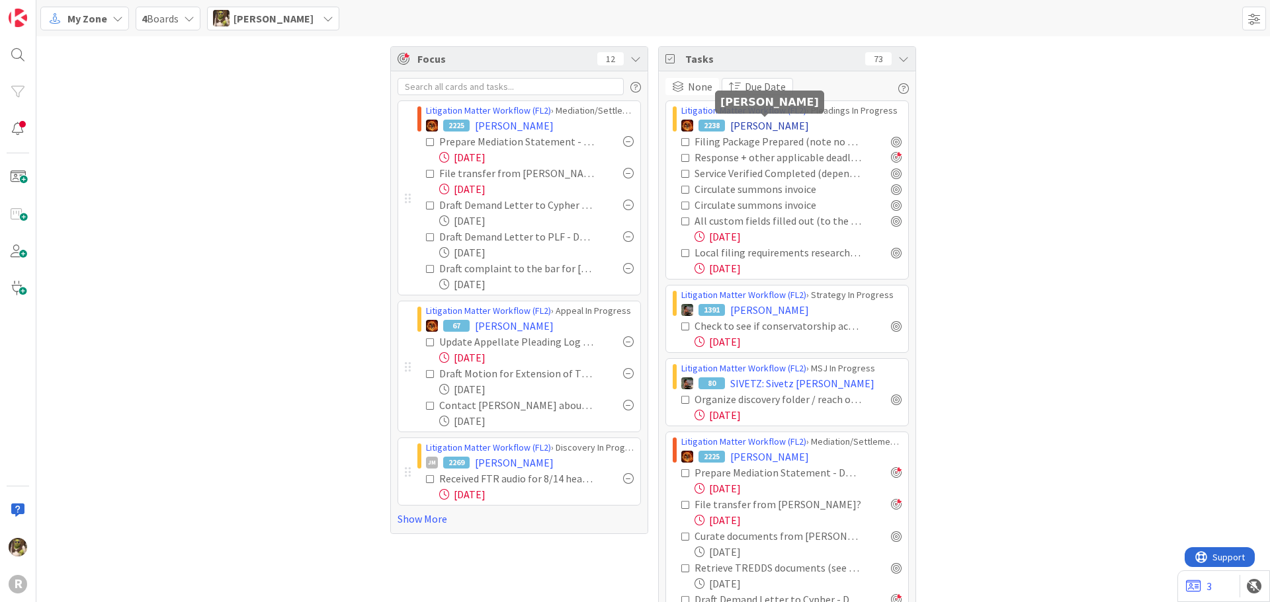
click at [770, 125] on span "[PERSON_NAME]" at bounding box center [769, 126] width 79 height 16
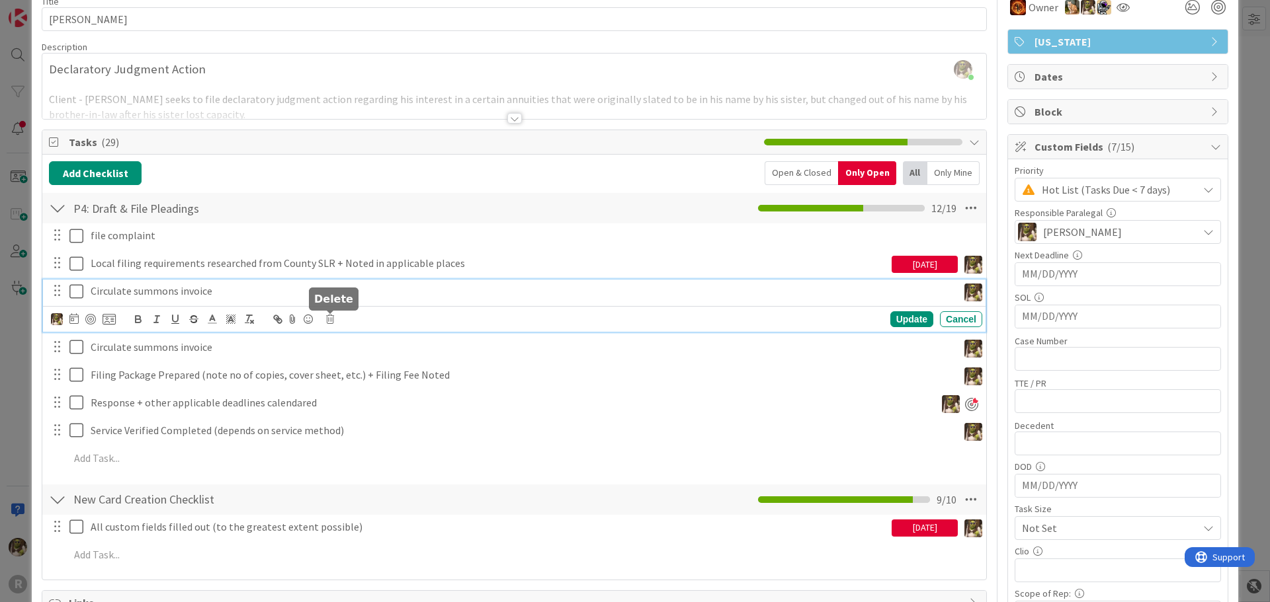
drag, startPoint x: 108, startPoint y: 289, endPoint x: 325, endPoint y: 315, distance: 218.5
click at [326, 315] on icon at bounding box center [330, 319] width 8 height 9
click at [355, 380] on div "Delete" at bounding box center [363, 376] width 49 height 24
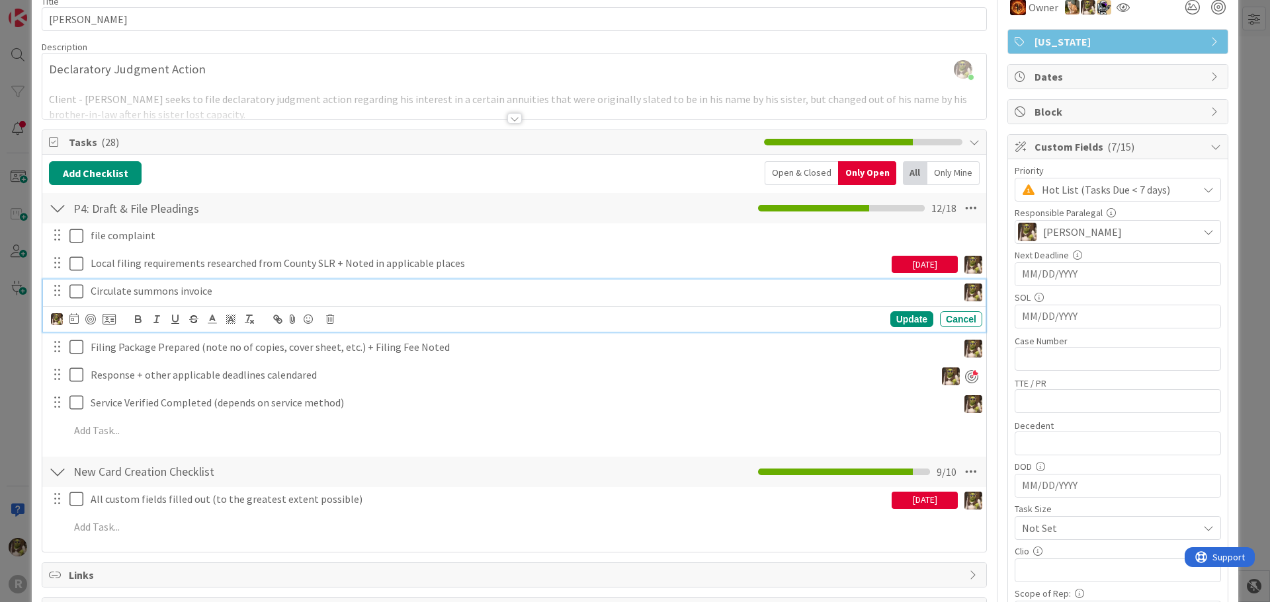
click at [78, 292] on icon at bounding box center [79, 292] width 20 height 16
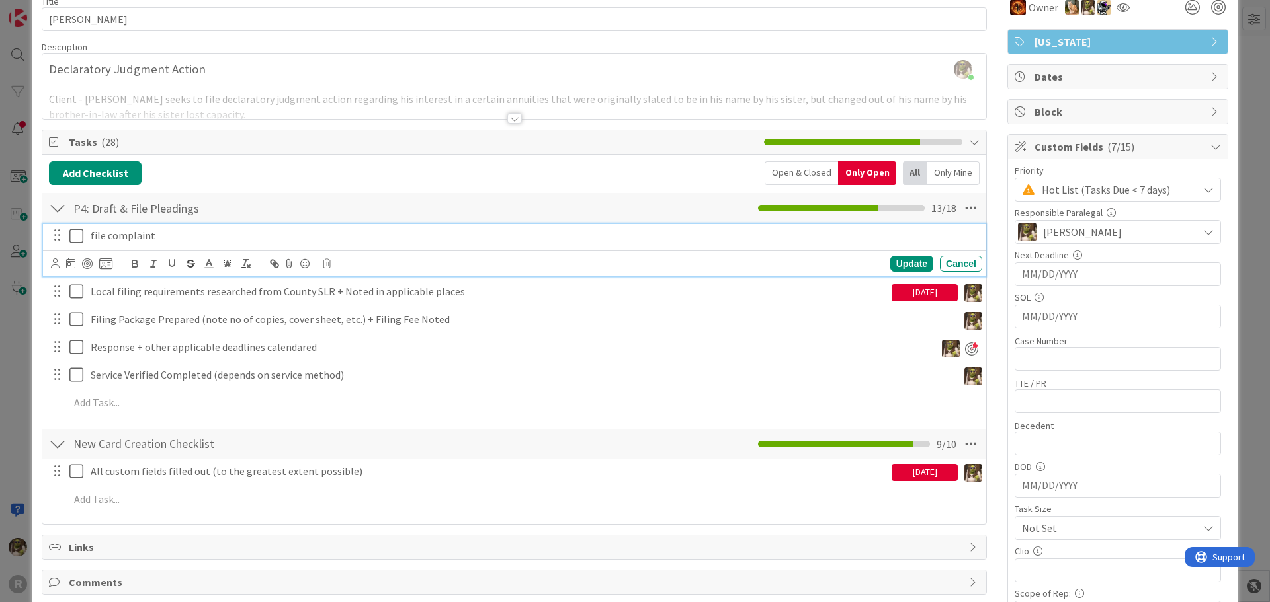
click at [77, 240] on icon at bounding box center [79, 236] width 20 height 16
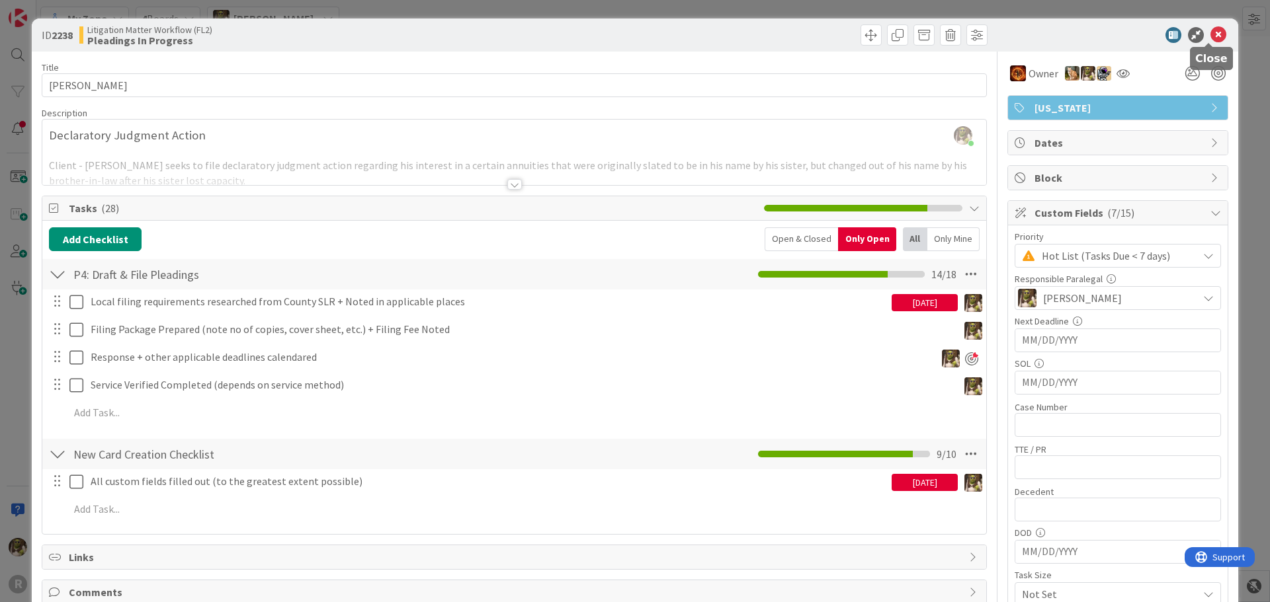
click at [1210, 33] on icon at bounding box center [1218, 35] width 16 height 16
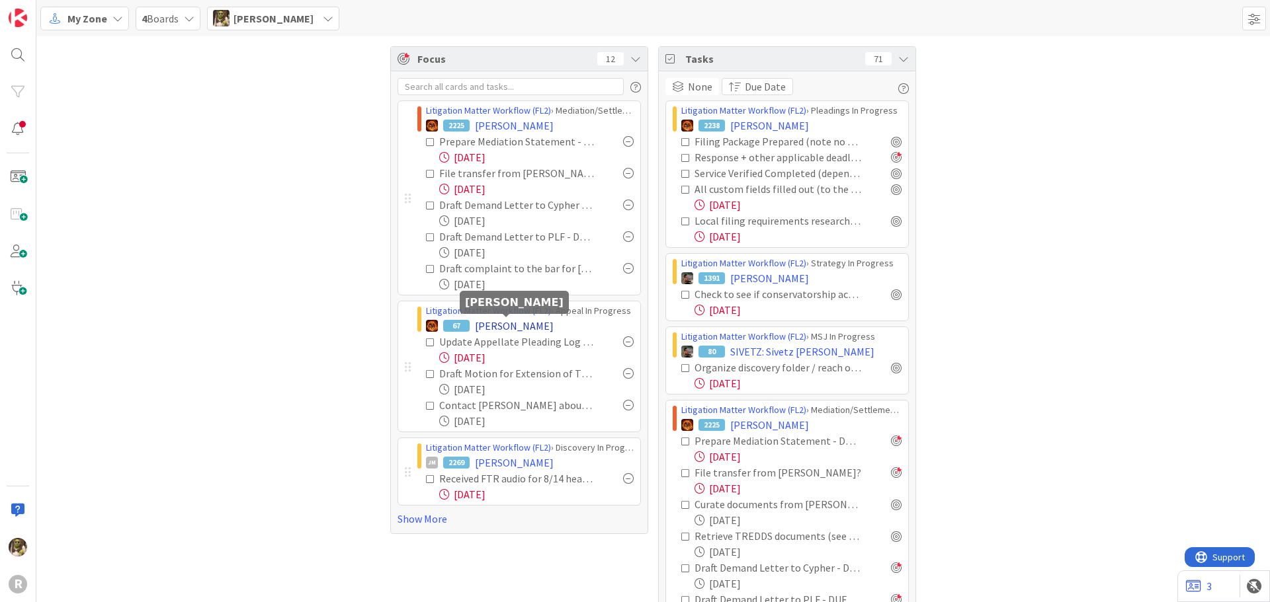
click at [495, 325] on span "[PERSON_NAME]" at bounding box center [514, 326] width 79 height 16
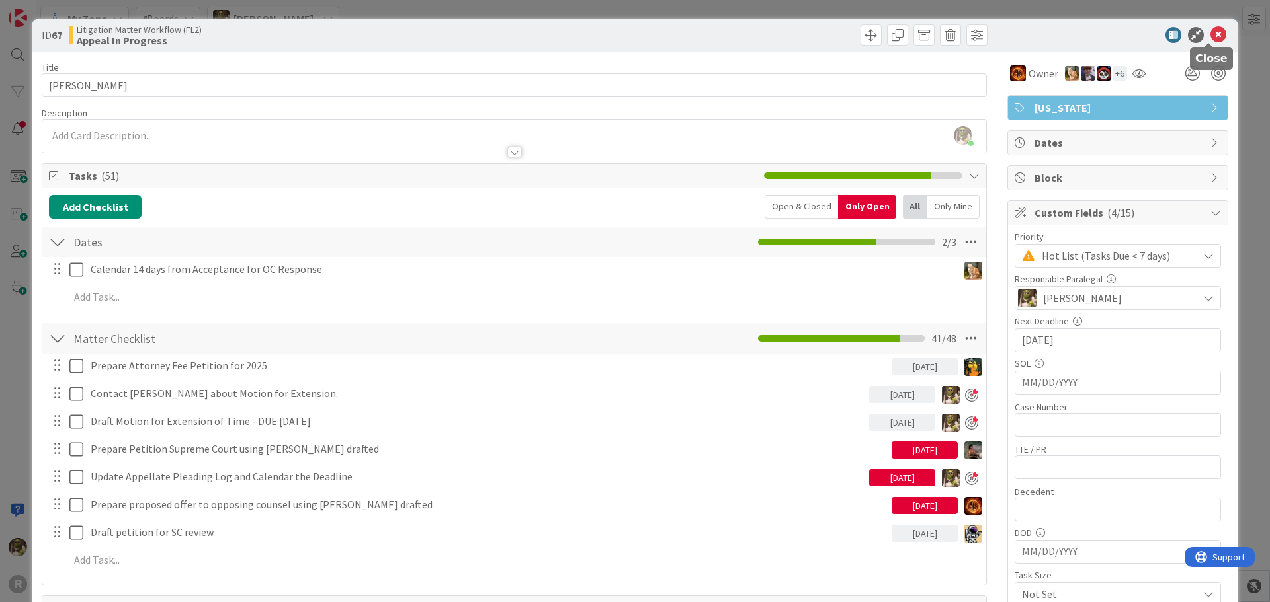
click at [1210, 36] on icon at bounding box center [1218, 35] width 16 height 16
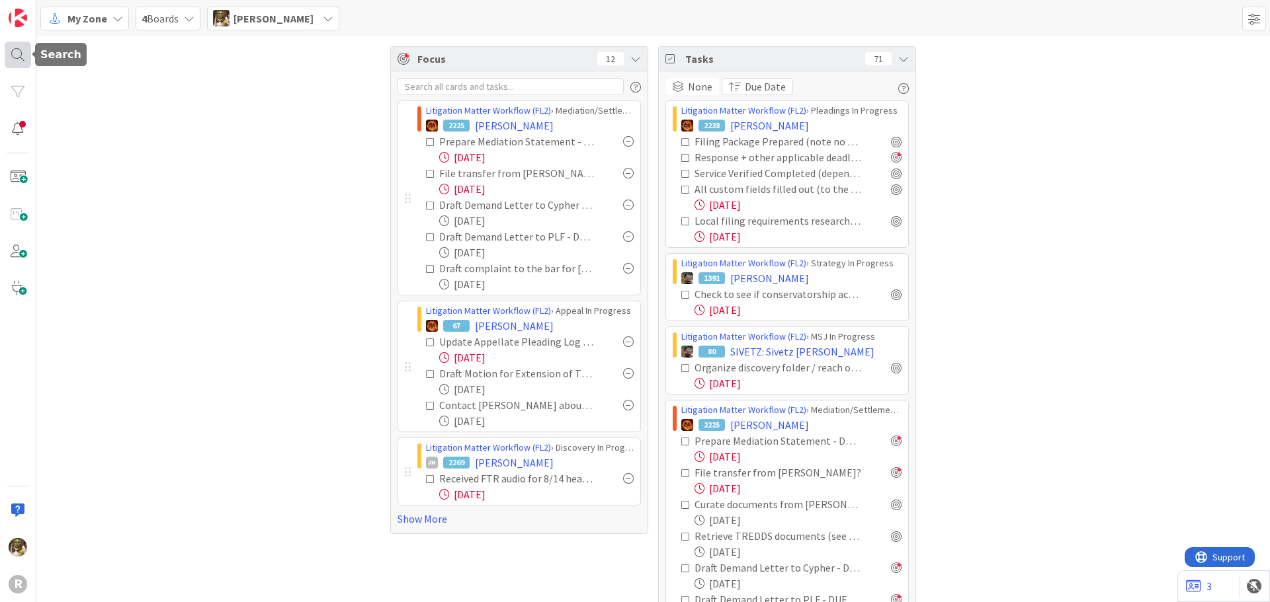
click at [31, 56] on div at bounding box center [33, 54] width 4 height 9
click at [14, 58] on div at bounding box center [18, 55] width 26 height 26
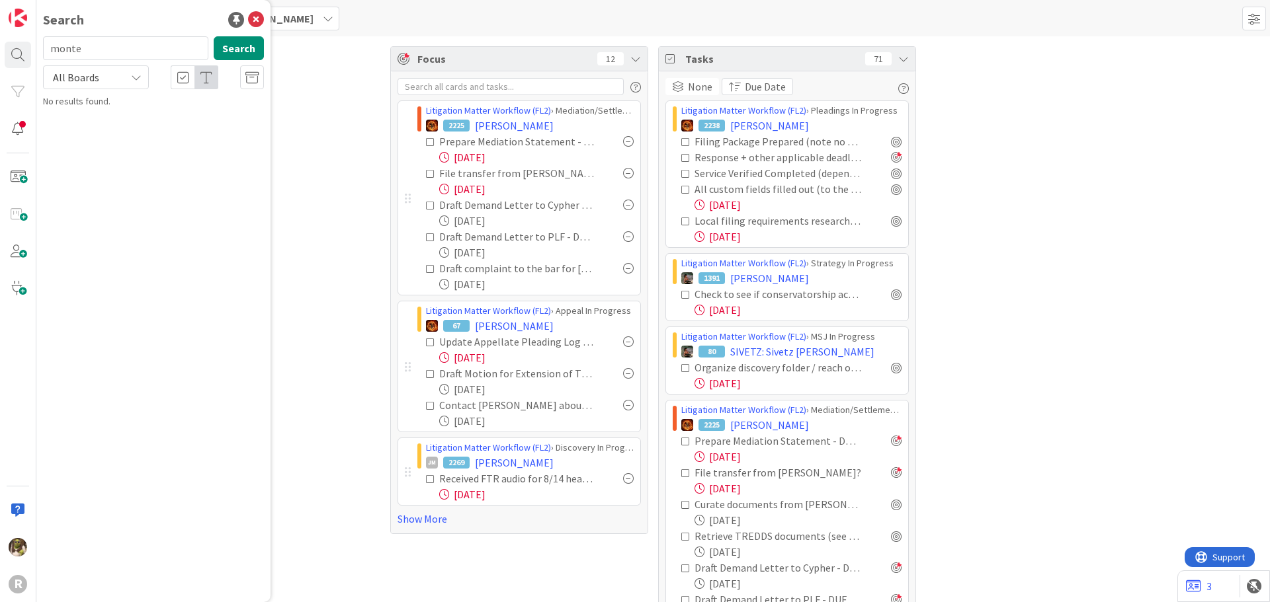
type input "monte"
click at [154, 117] on p "[PERSON_NAME]" at bounding box center [163, 117] width 202 height 14
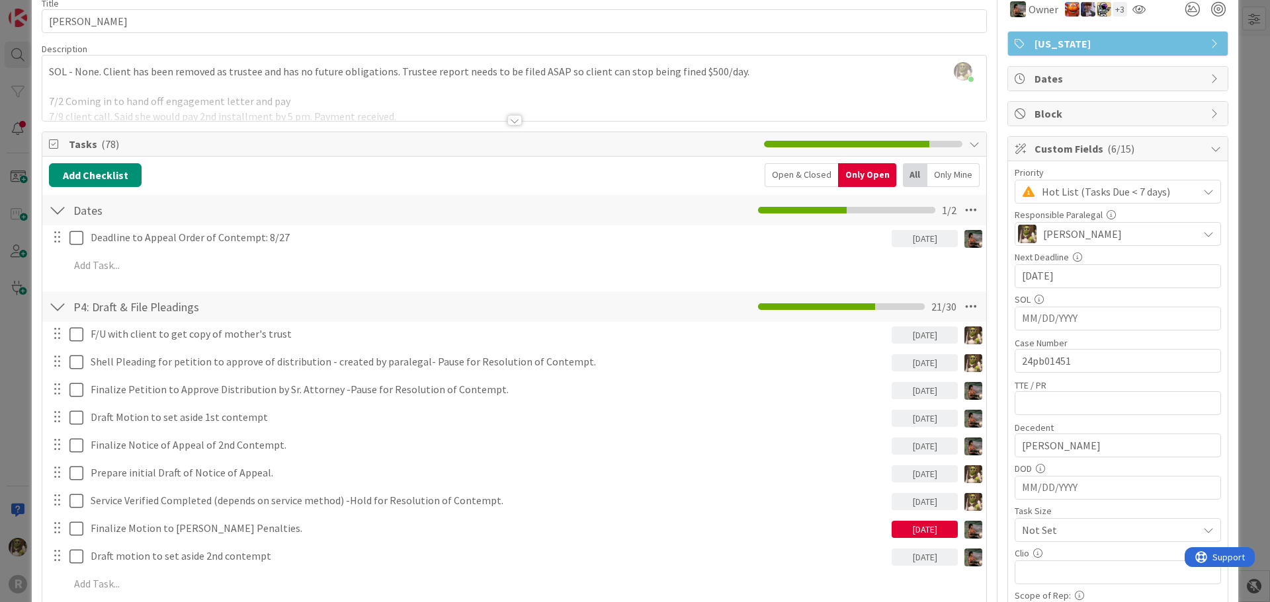
scroll to position [198, 0]
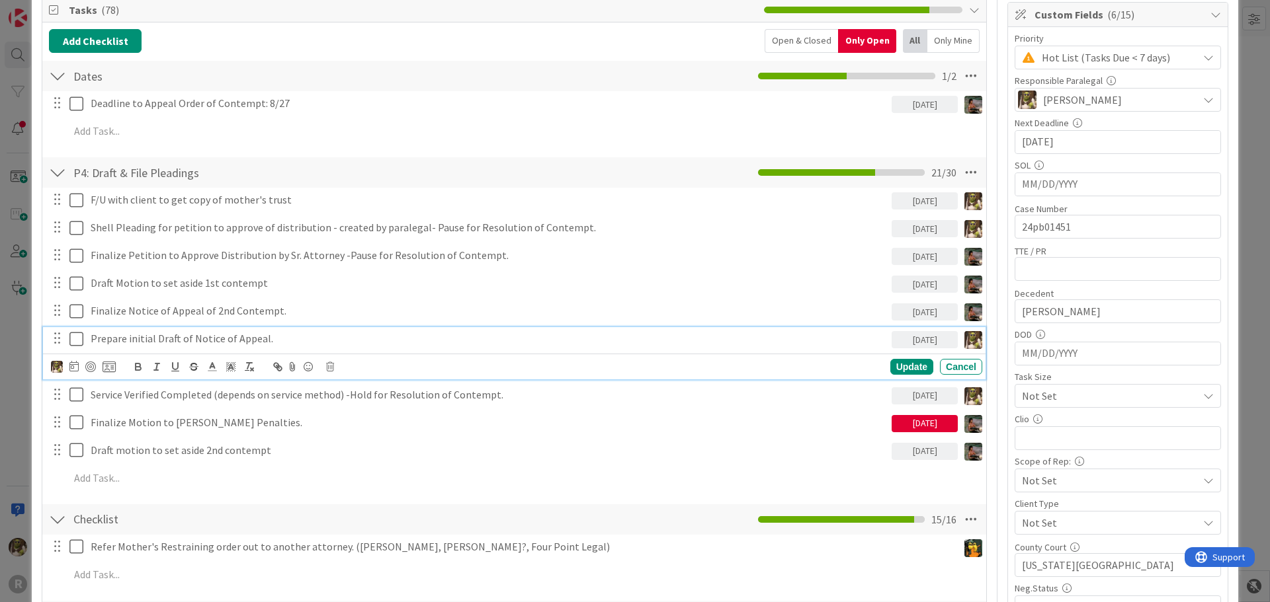
click at [265, 341] on p "Prepare initial Draft of Notice of Appeal." at bounding box center [489, 338] width 796 height 15
click at [91, 368] on div at bounding box center [90, 367] width 11 height 11
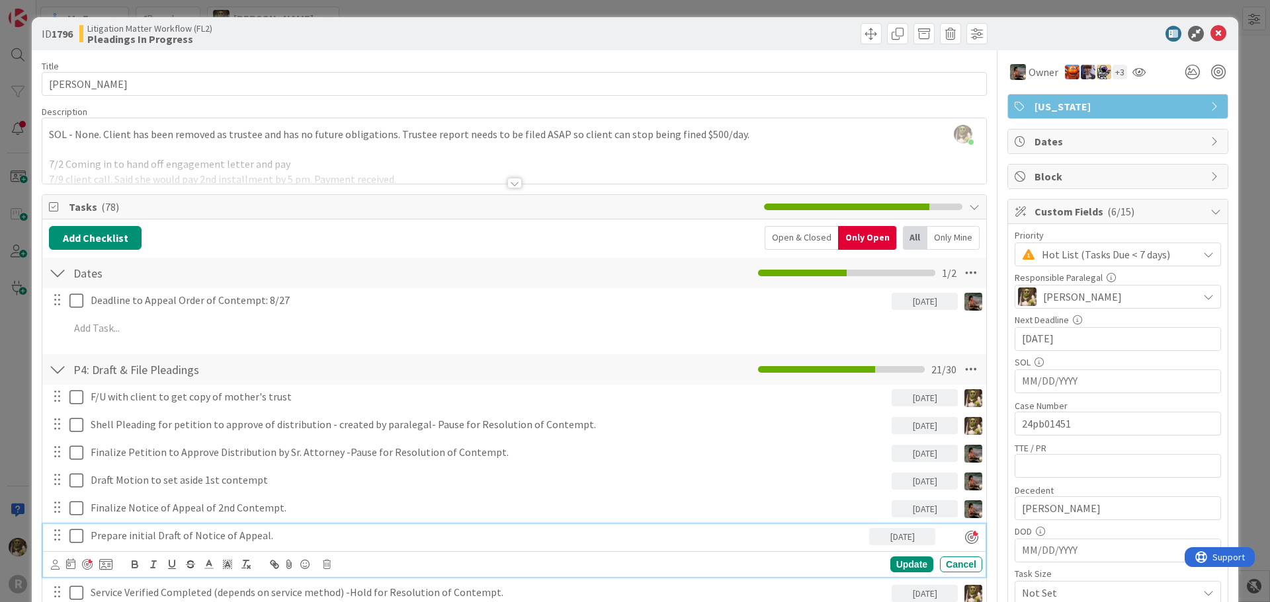
scroll to position [0, 0]
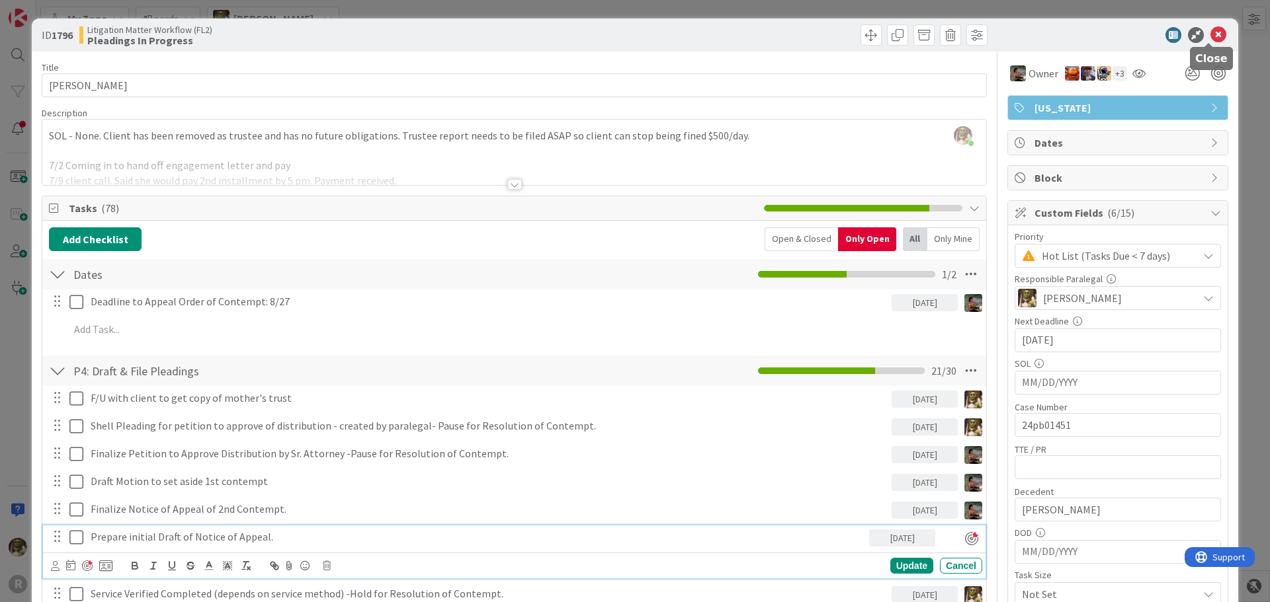
click at [1210, 38] on icon at bounding box center [1218, 35] width 16 height 16
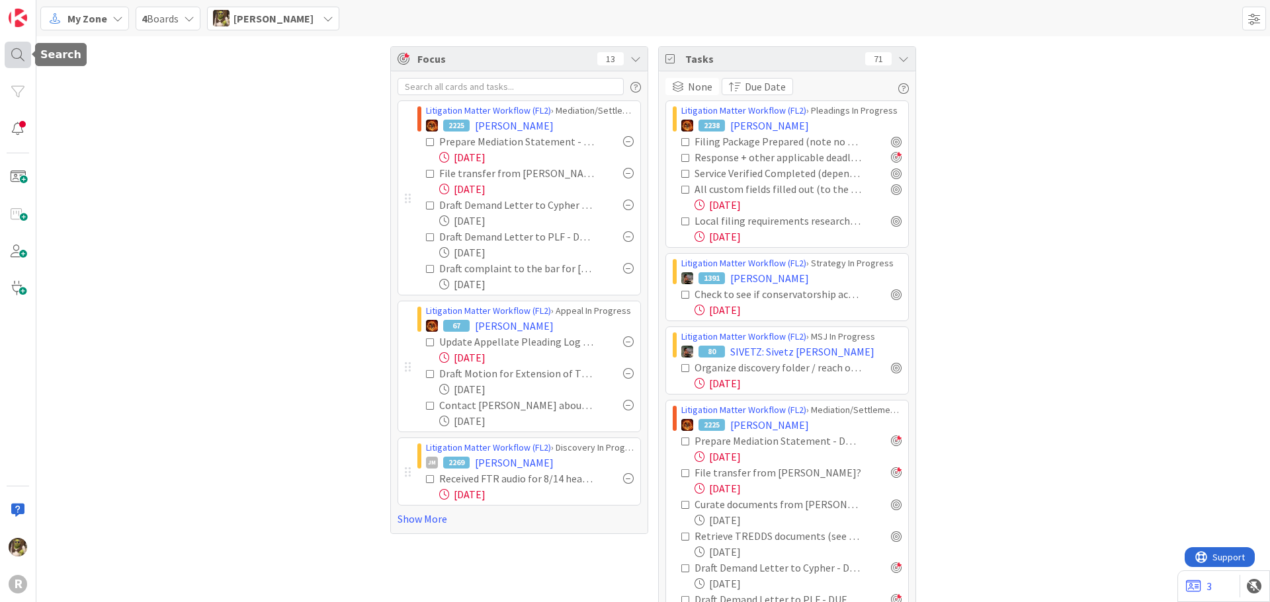
drag, startPoint x: 18, startPoint y: 60, endPoint x: 29, endPoint y: 56, distance: 11.9
click at [18, 60] on div at bounding box center [18, 55] width 26 height 26
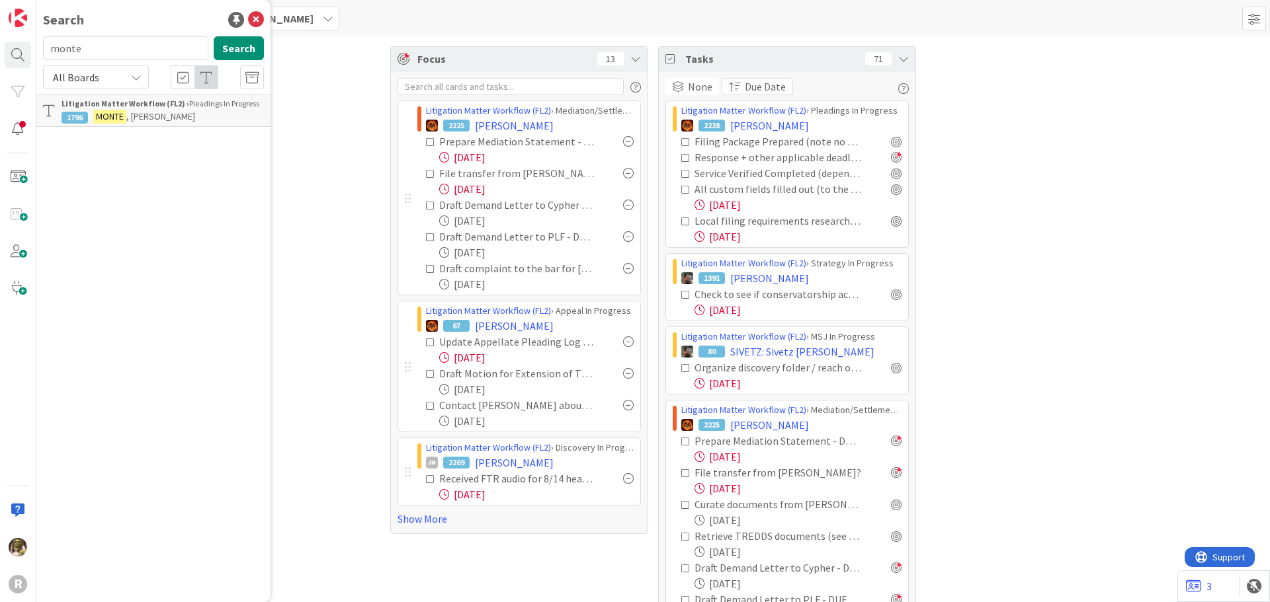
click at [147, 108] on div "Litigation Matter Workflow (FL2) › Pleadings In Progress" at bounding box center [163, 104] width 202 height 12
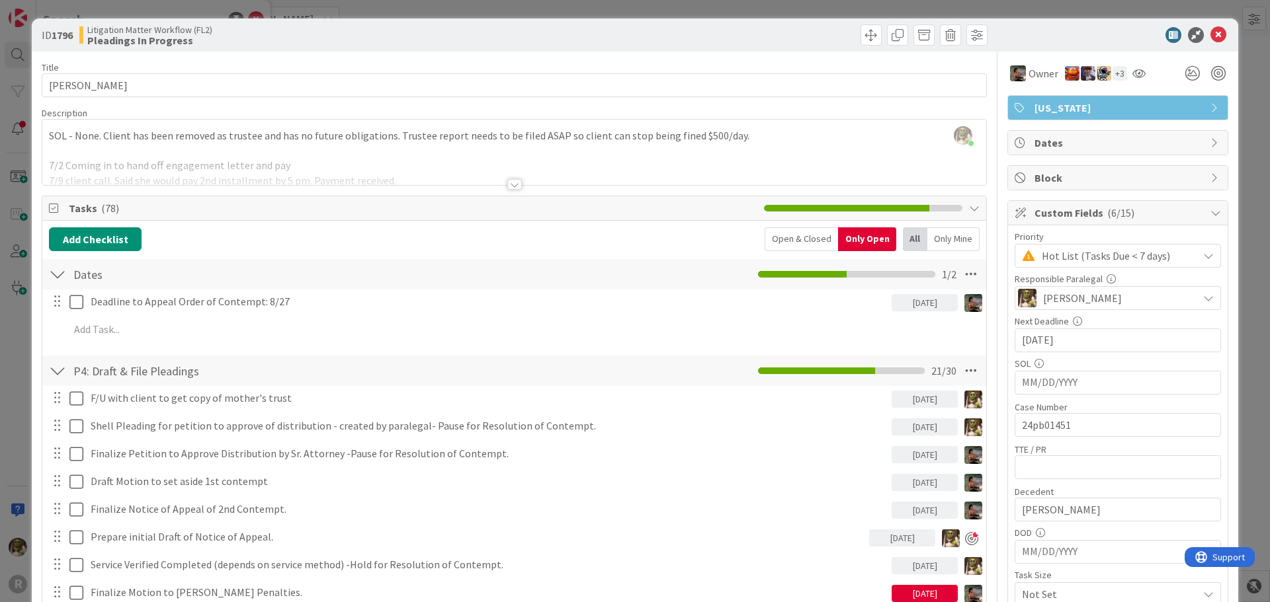
click at [783, 237] on div "Open & Closed" at bounding box center [801, 240] width 73 height 24
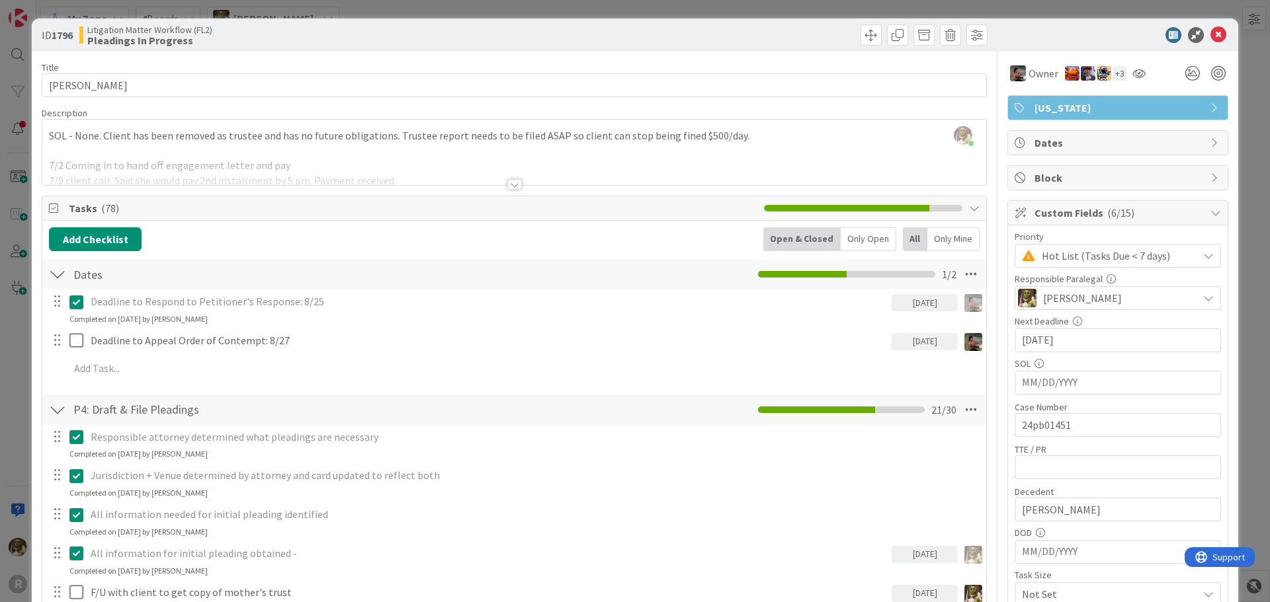
click at [944, 248] on div "Only Mine" at bounding box center [953, 240] width 52 height 24
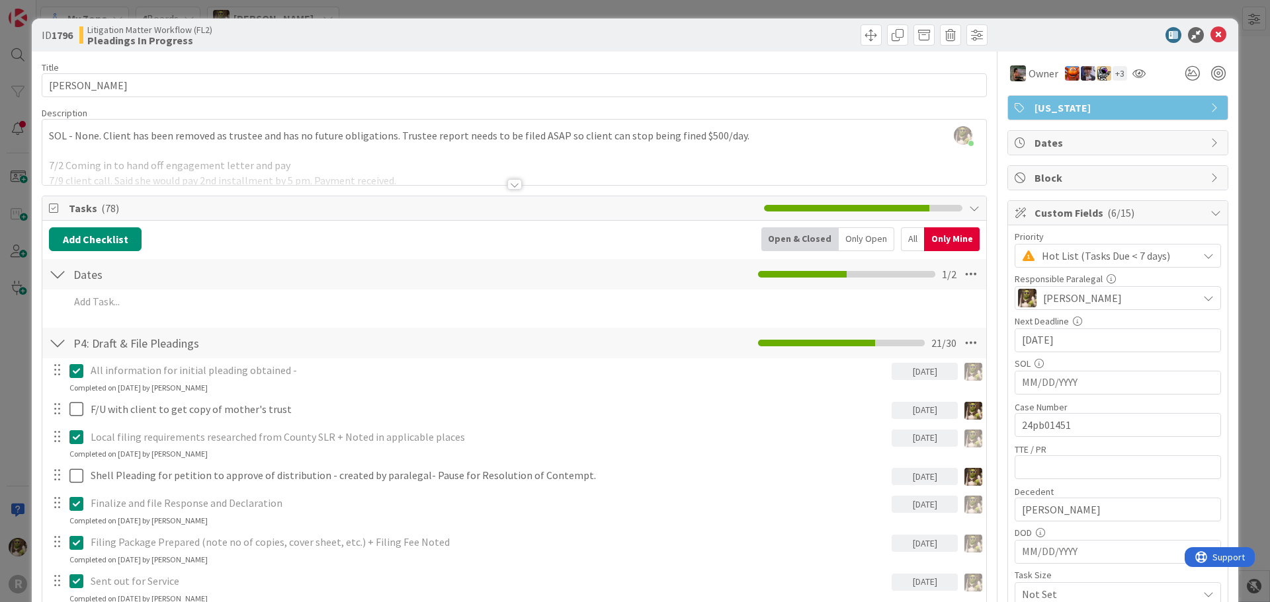
click at [906, 239] on div "All" at bounding box center [912, 240] width 23 height 24
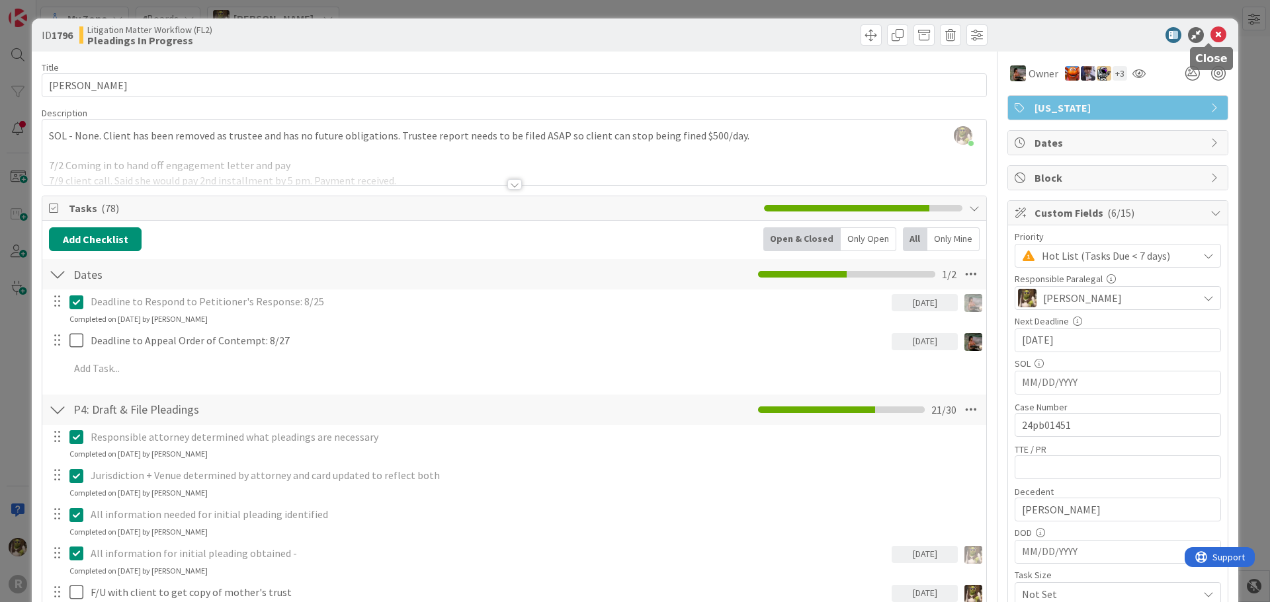
click at [1210, 32] on icon at bounding box center [1218, 35] width 16 height 16
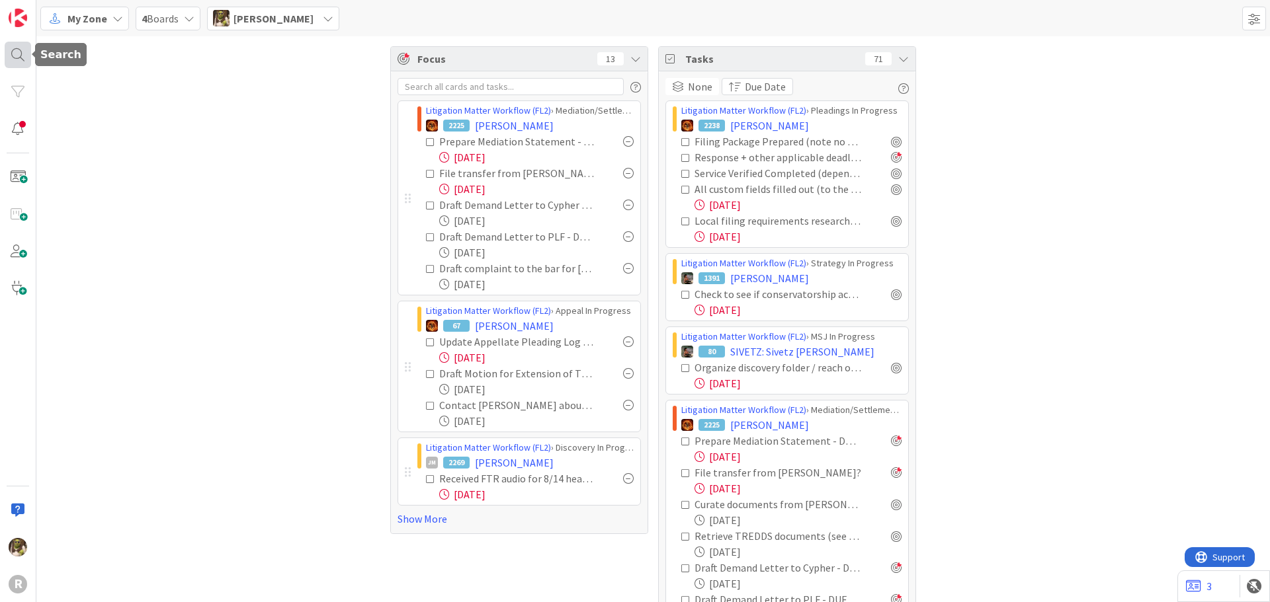
click at [15, 60] on div at bounding box center [18, 55] width 26 height 26
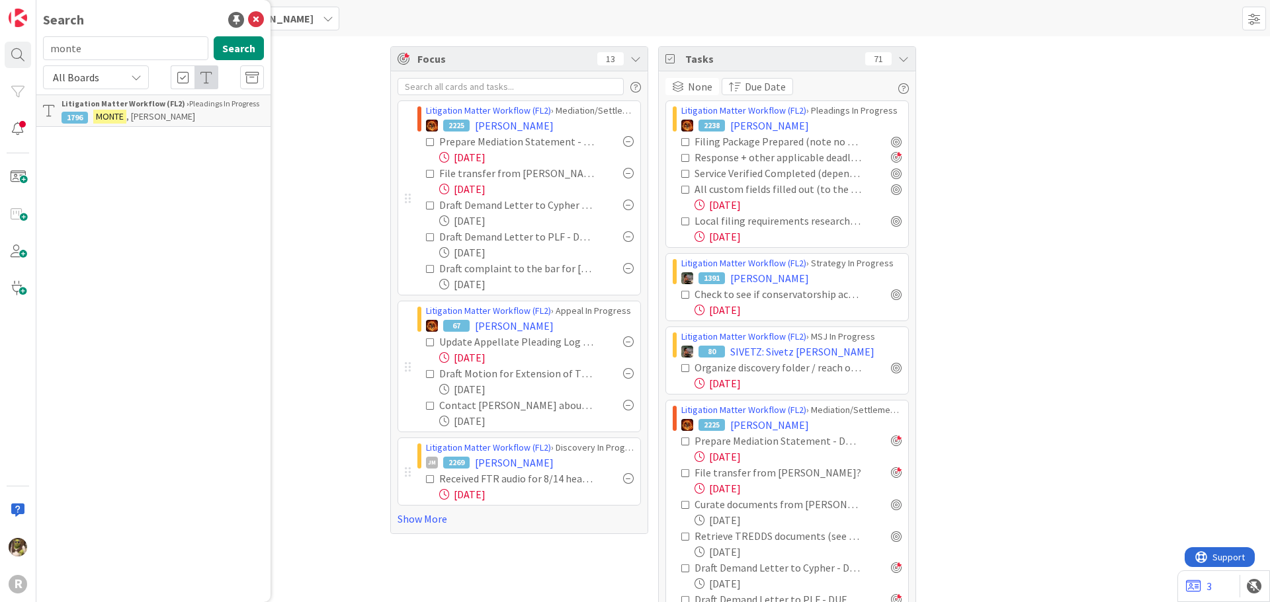
drag, startPoint x: 83, startPoint y: 43, endPoint x: 5, endPoint y: 40, distance: 78.7
click at [5, 40] on div "R Search monte Search All Boards Litigation Matter Workflow (FL2) › Pleadings I…" at bounding box center [18, 301] width 36 height 602
type input "[PERSON_NAME]"
click at [163, 113] on span ", [PERSON_NAME]" at bounding box center [197, 116] width 69 height 12
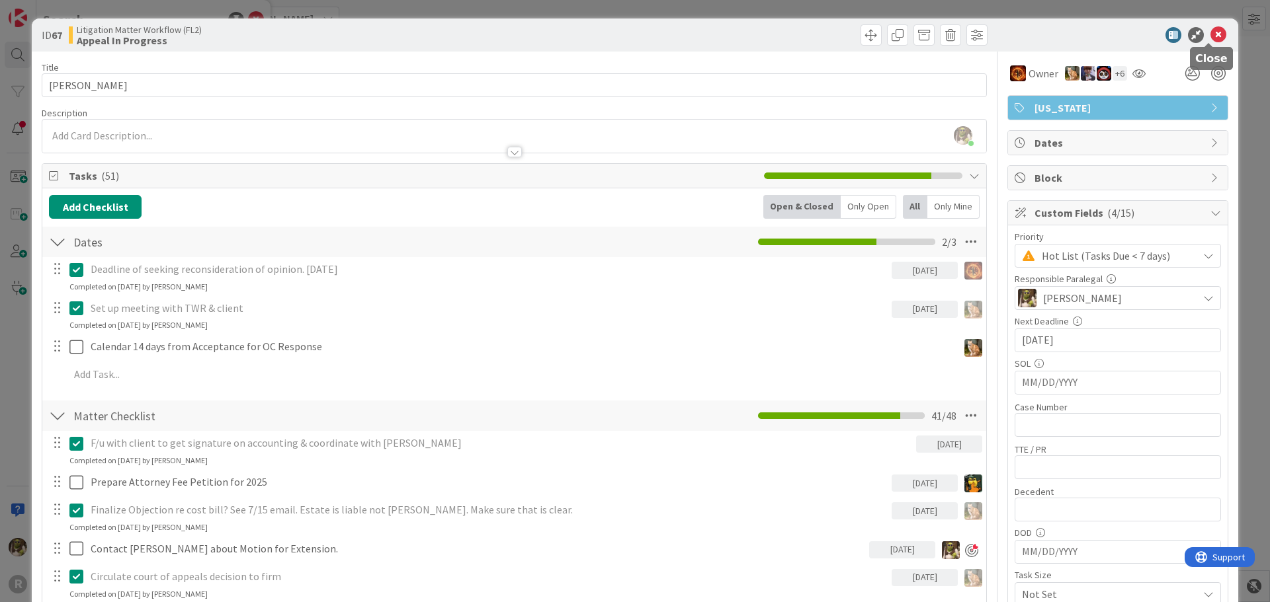
click at [1214, 35] on icon at bounding box center [1218, 35] width 16 height 16
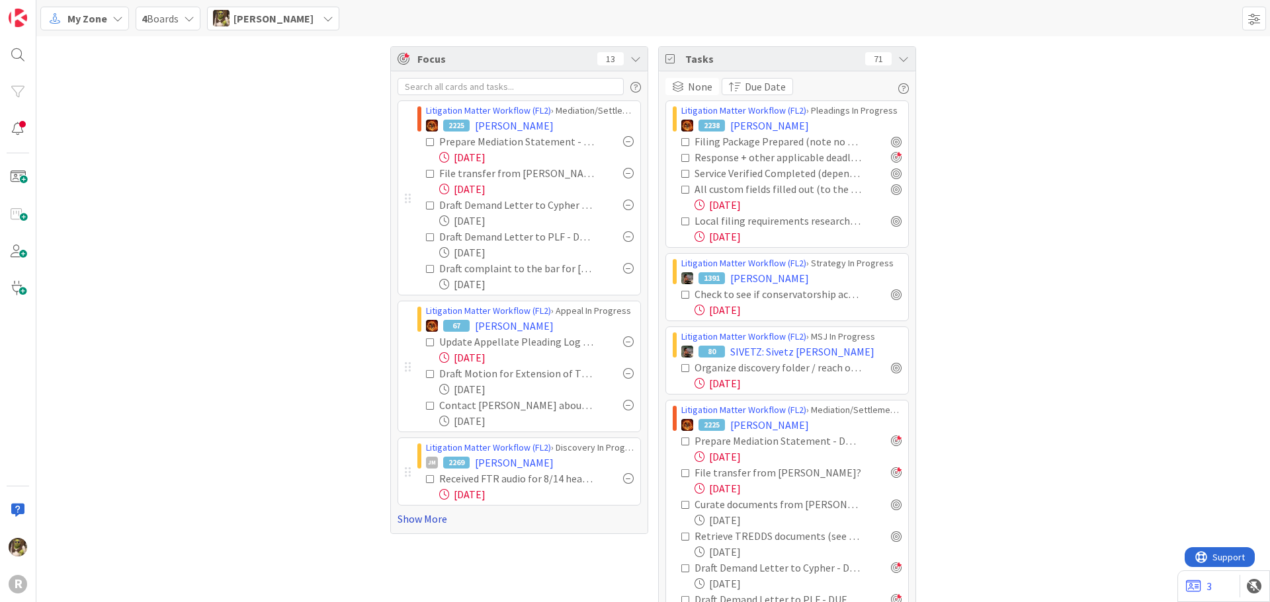
click at [413, 516] on link "Show More" at bounding box center [518, 519] width 243 height 16
